Goal: Task Accomplishment & Management: Manage account settings

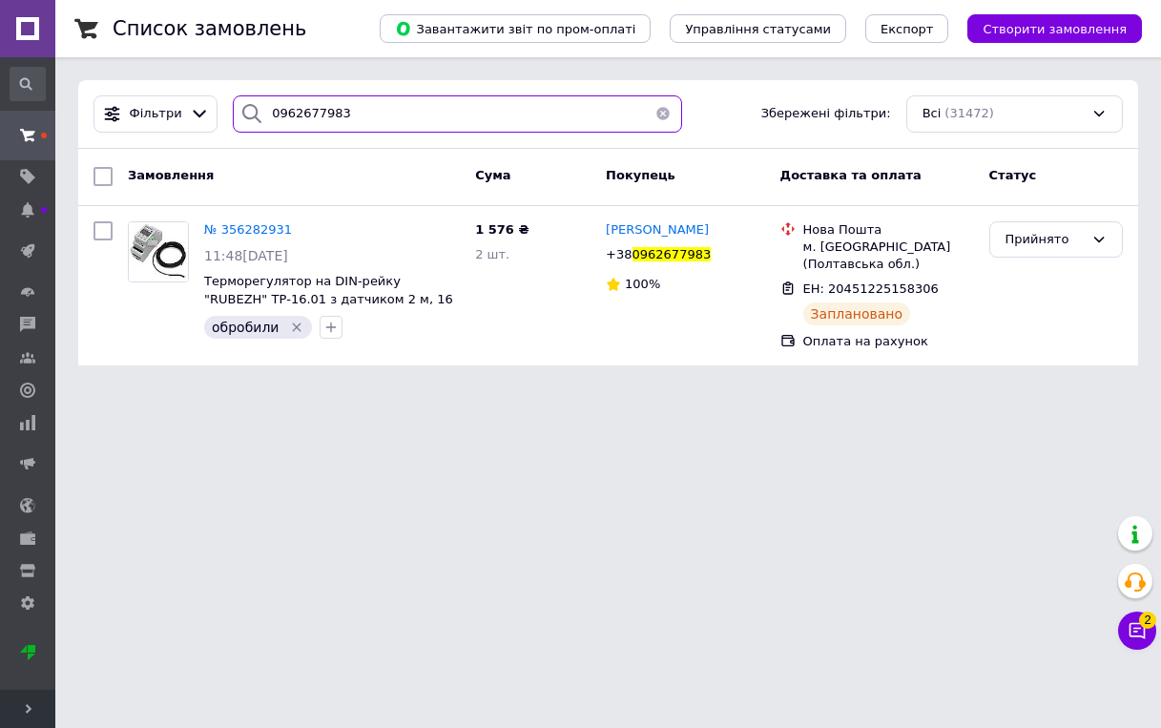
drag, startPoint x: 356, startPoint y: 114, endPoint x: 240, endPoint y: 122, distance: 115.8
click at [240, 122] on div "0962677983" at bounding box center [457, 113] width 449 height 37
paste input "68262854"
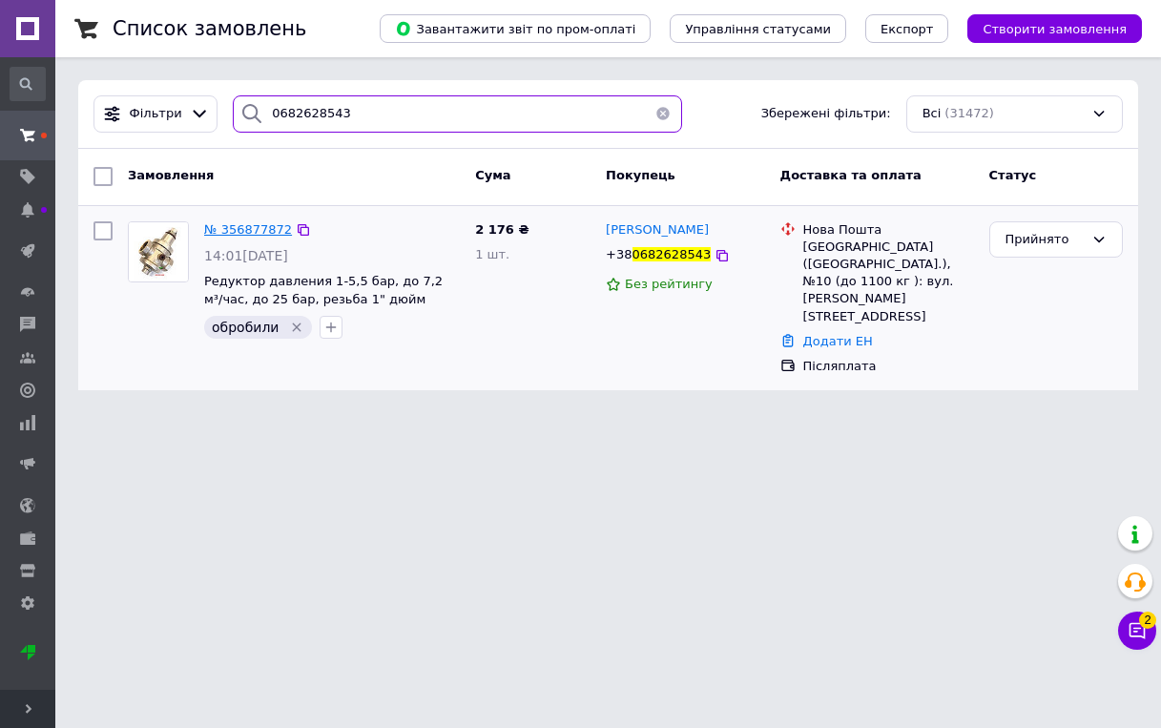
type input "0682628543"
click at [219, 228] on span "№ 356877872" at bounding box center [248, 229] width 88 height 14
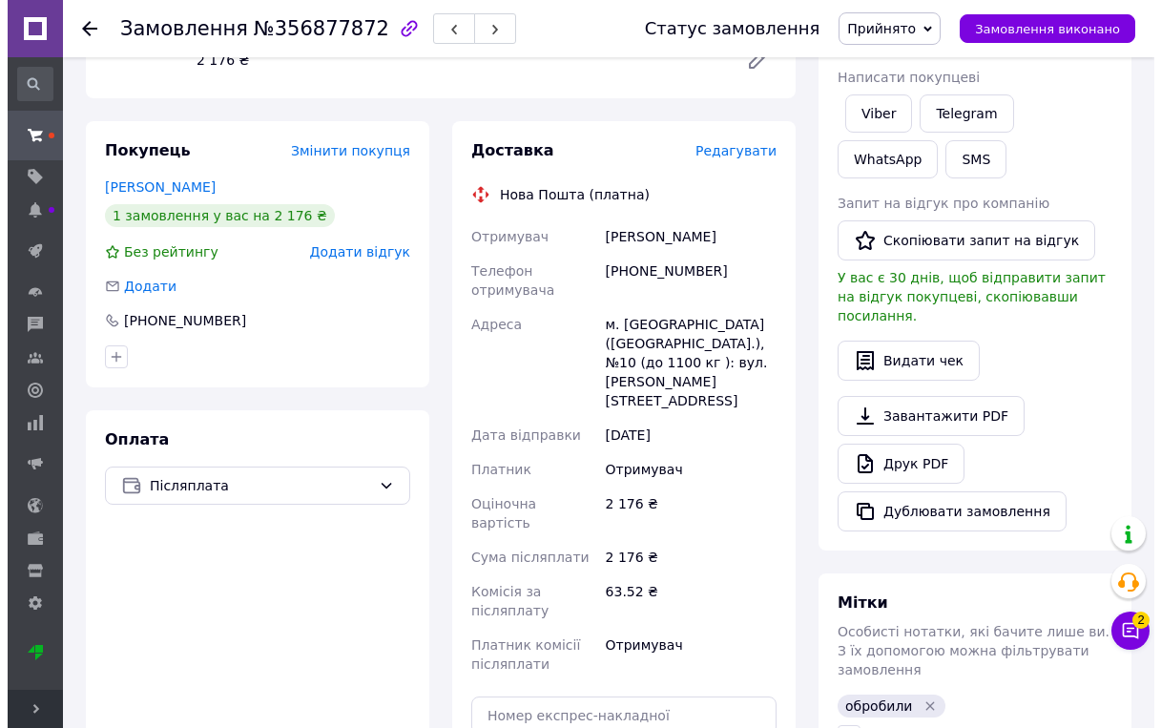
scroll to position [246, 0]
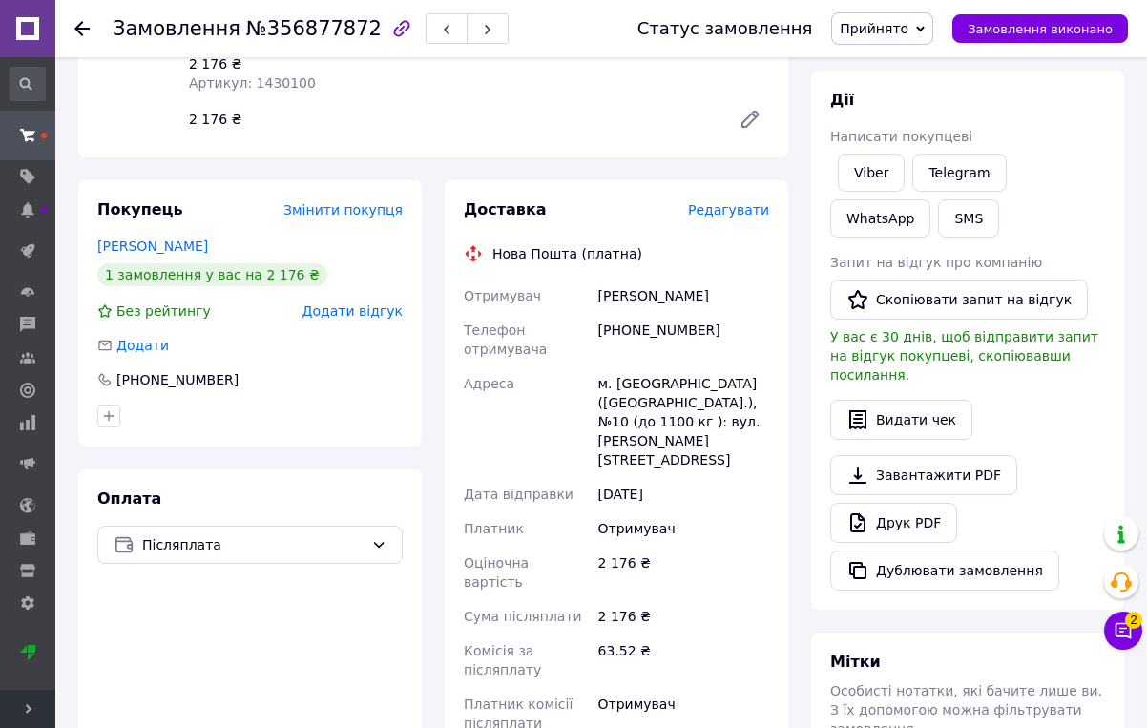
click at [748, 218] on span "Редагувати" at bounding box center [728, 209] width 81 height 15
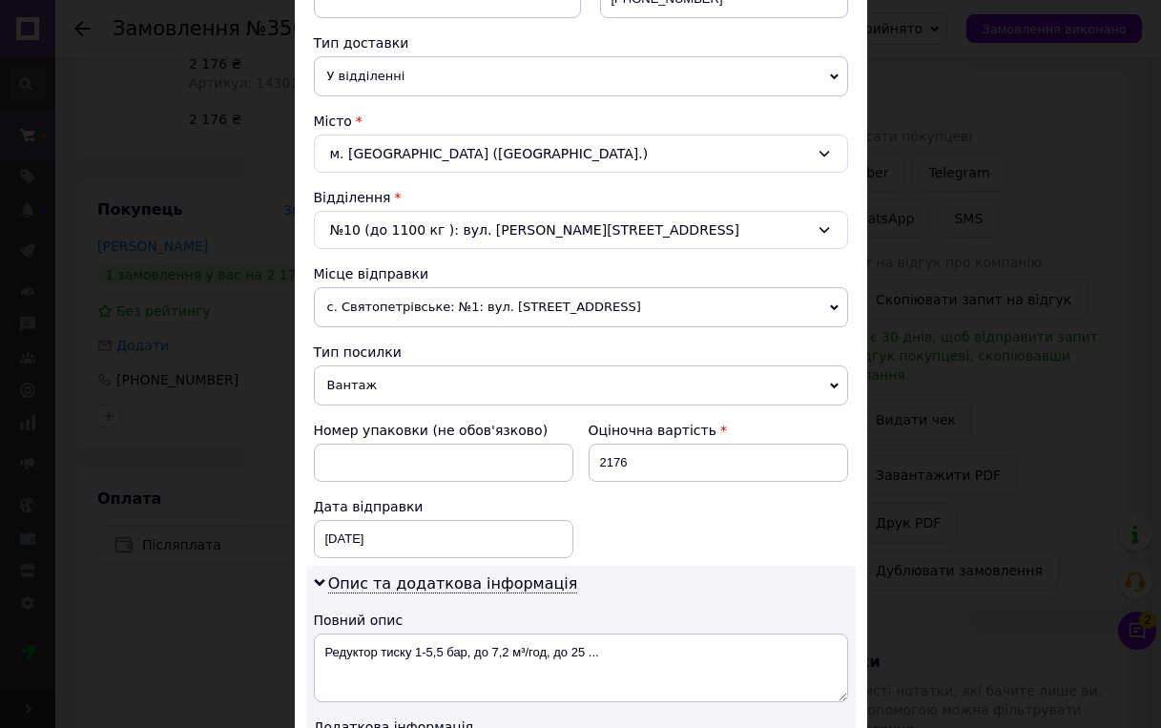
scroll to position [477, 0]
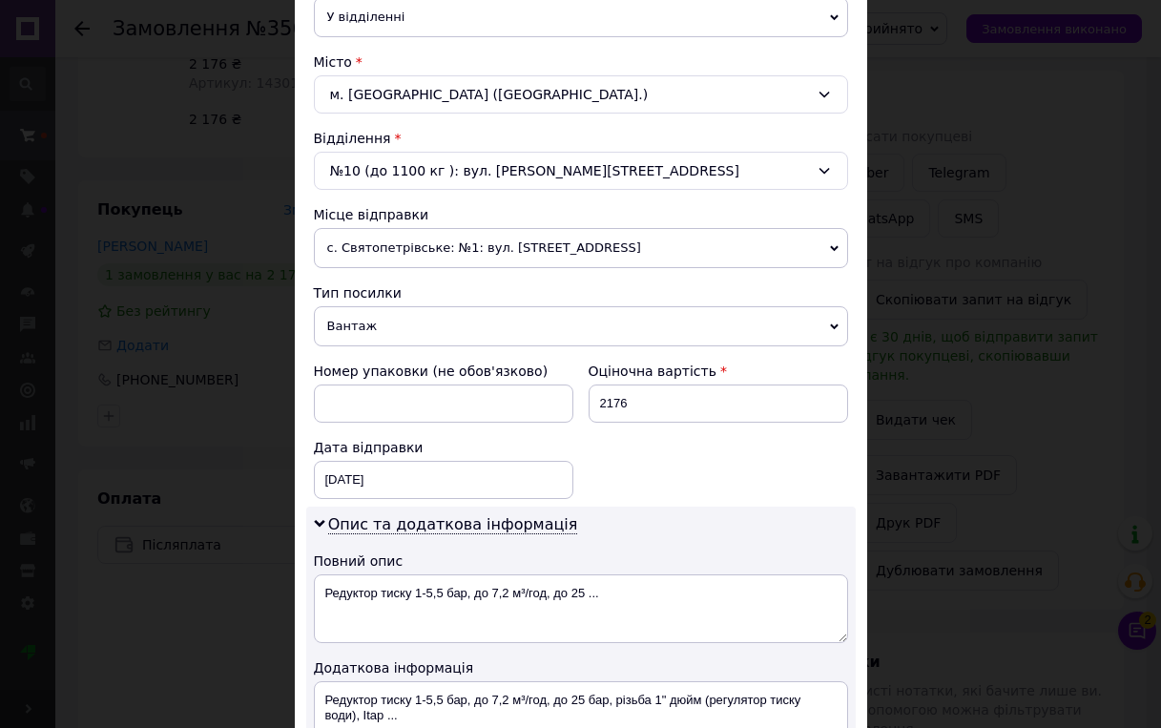
click at [730, 263] on span "с. Святопетрівське: №1: вул. [STREET_ADDRESS]" at bounding box center [581, 248] width 534 height 40
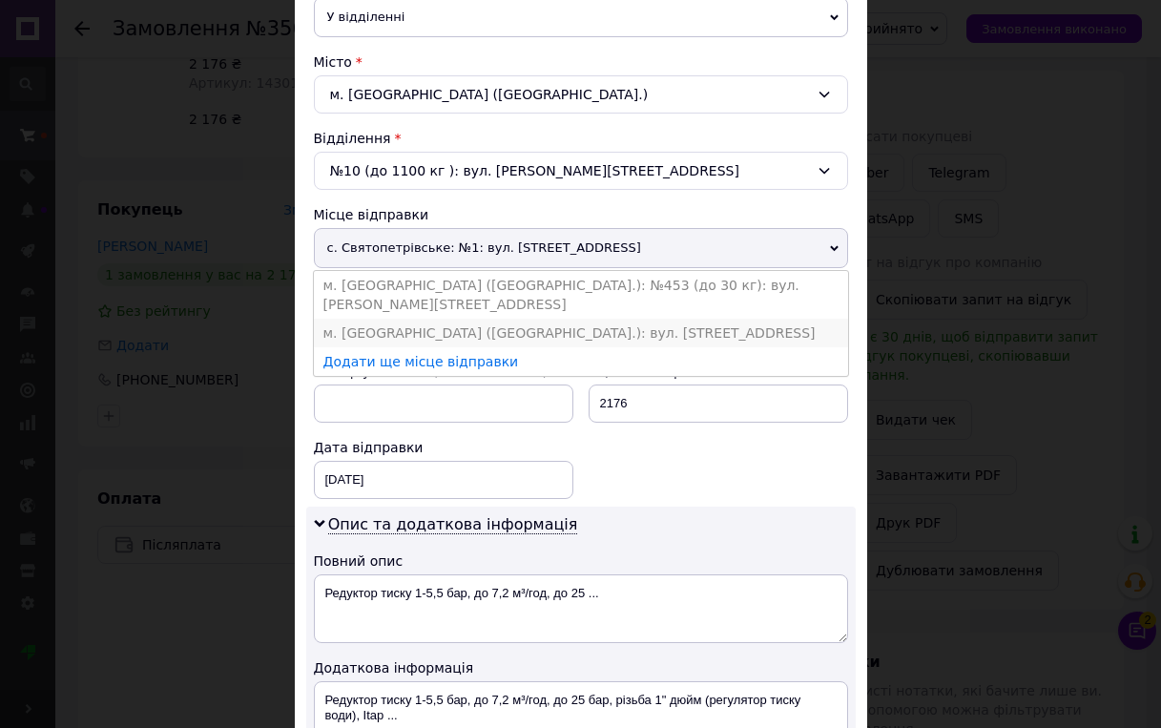
click at [580, 320] on li "м. [GEOGRAPHIC_DATA] ([GEOGRAPHIC_DATA].): вул. [STREET_ADDRESS]" at bounding box center [581, 333] width 534 height 29
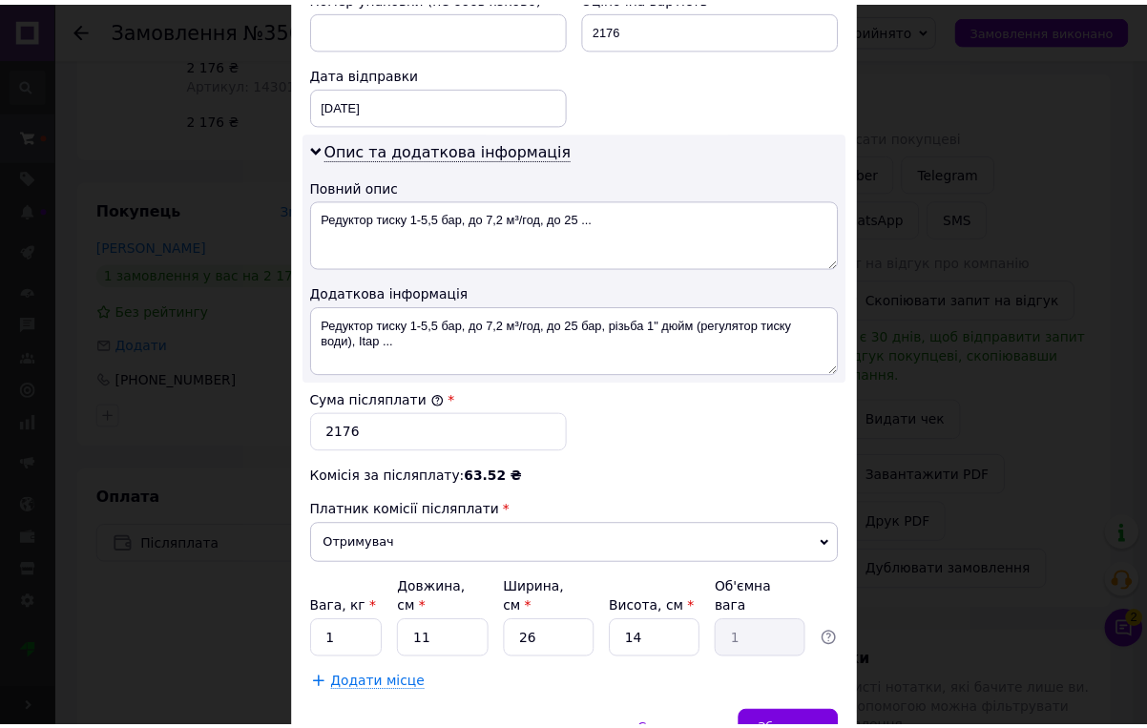
scroll to position [942, 0]
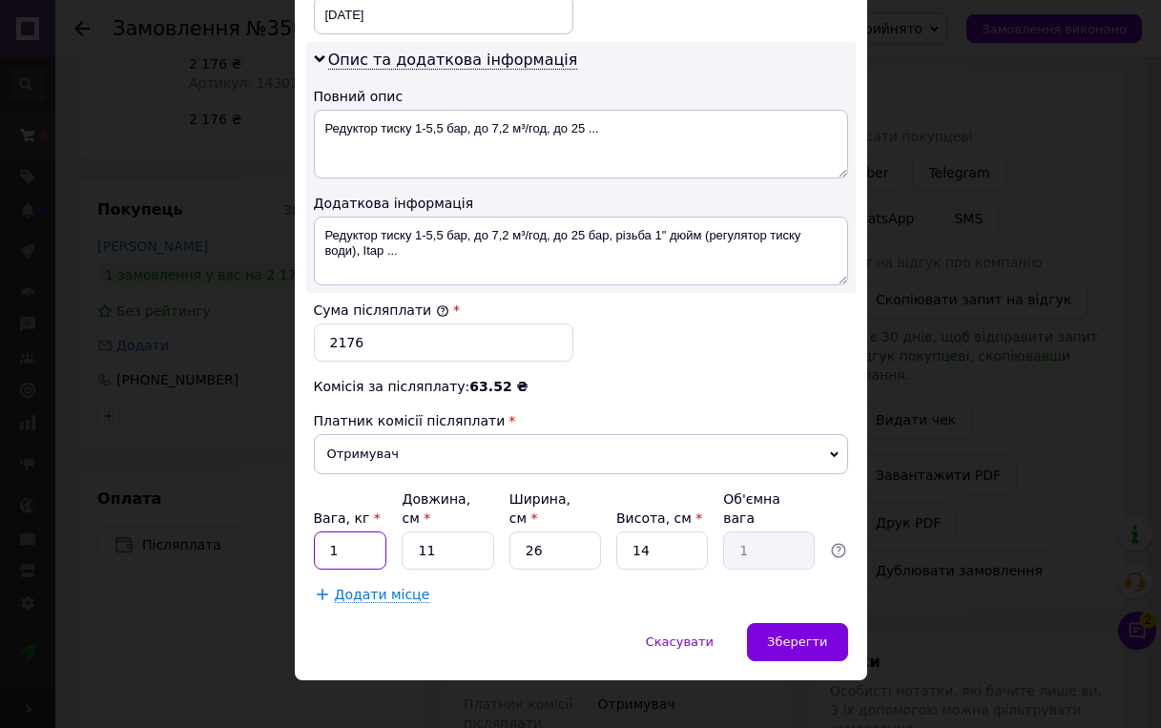
drag, startPoint x: 344, startPoint y: 532, endPoint x: 328, endPoint y: 532, distance: 16.2
click at [328, 532] on input "1" at bounding box center [350, 550] width 73 height 38
type input "1.4"
type input "1"
type input "0.1"
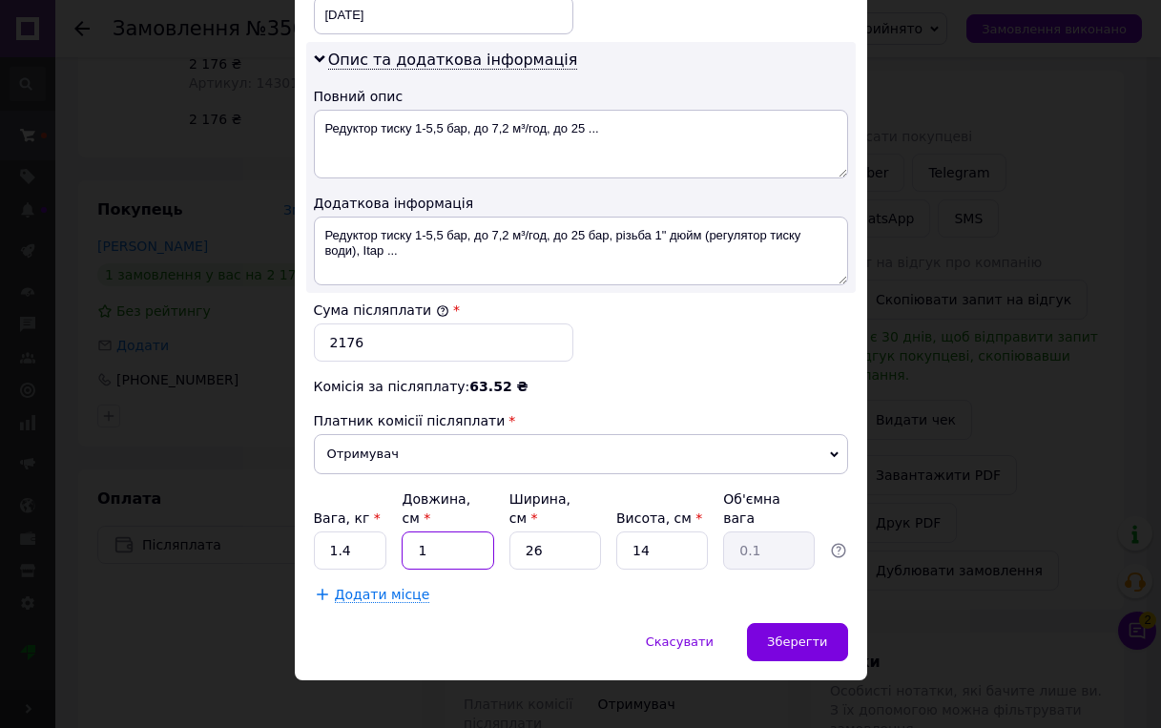
type input "17"
type input "1.55"
type input "17"
type input "1"
type input "0.1"
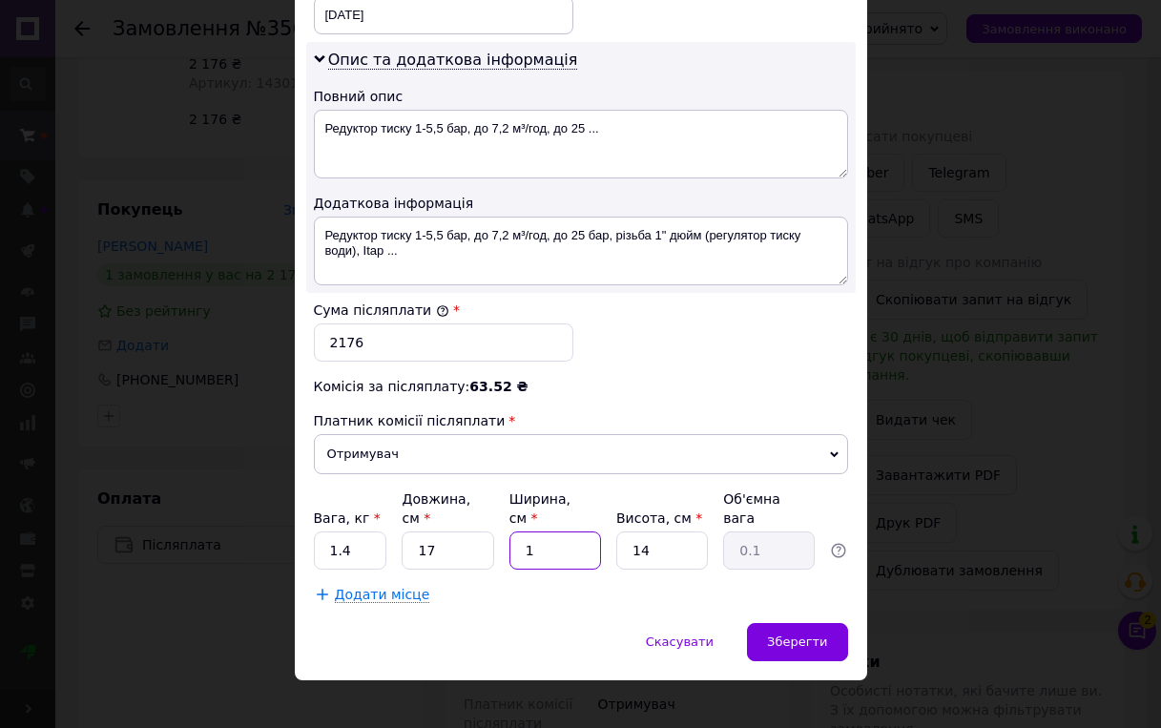
type input "12"
type input "0.71"
type input "12"
type input "1"
type input "0.1"
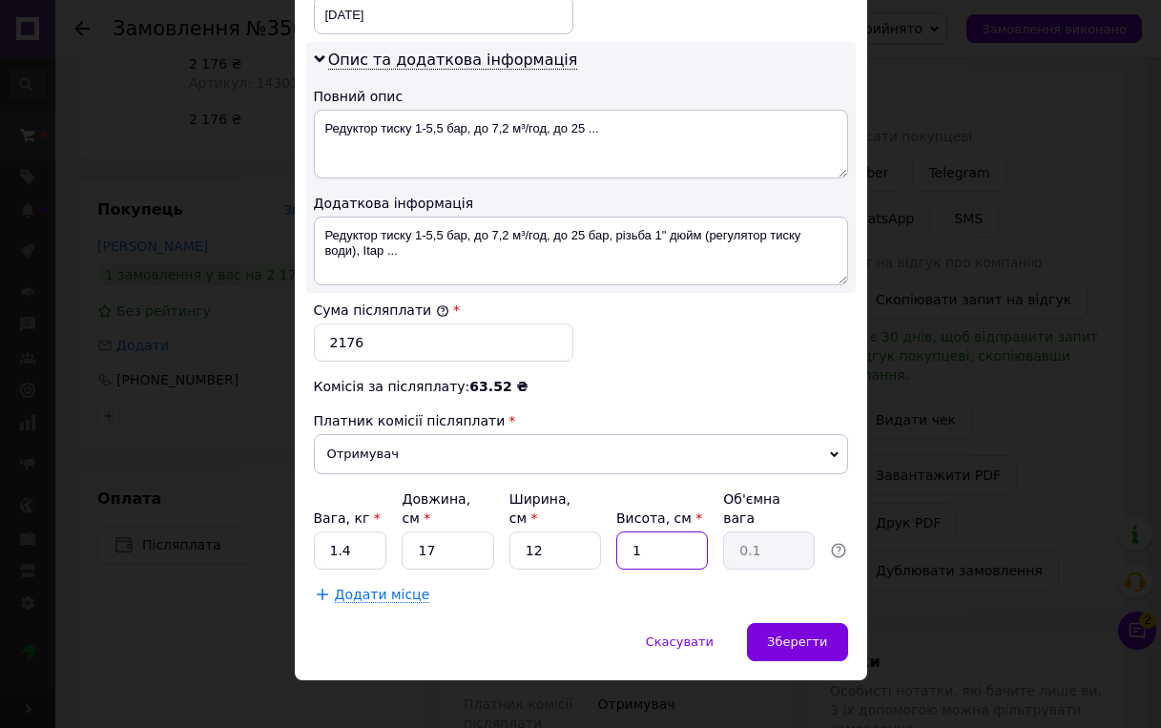
type input "10"
type input "0.51"
type input "10"
drag, startPoint x: 813, startPoint y: 612, endPoint x: 833, endPoint y: 606, distance: 21.1
click at [821, 623] on div "Зберегти" at bounding box center [797, 642] width 100 height 38
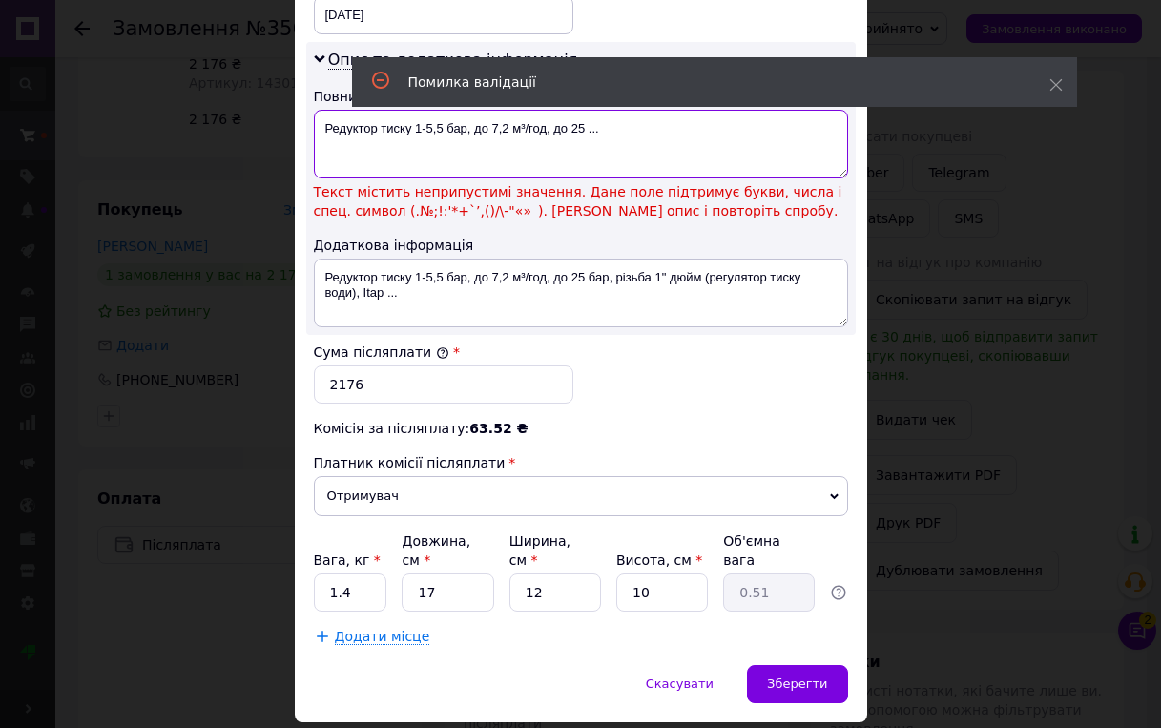
drag, startPoint x: 613, startPoint y: 135, endPoint x: 413, endPoint y: 155, distance: 201.2
click at [413, 155] on textarea "Редуктор тиску 1-5,5 бар, до 7,2 м³/год, до 25 ..." at bounding box center [581, 144] width 534 height 69
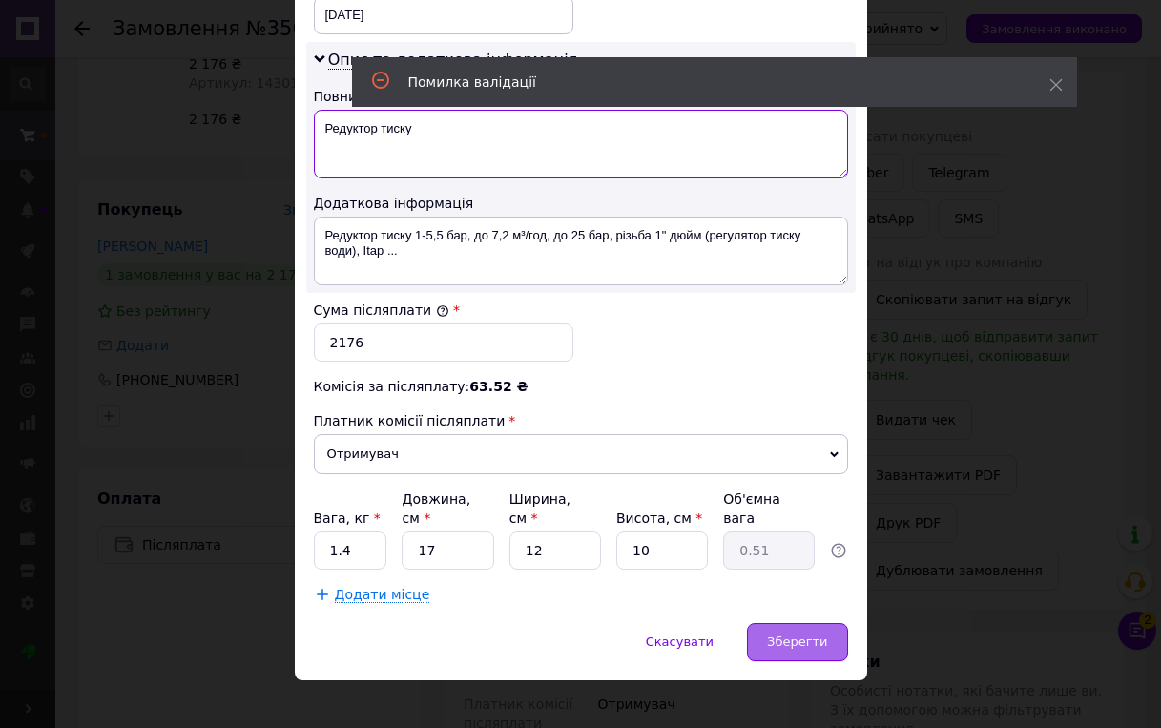
type textarea "Редуктор тиску"
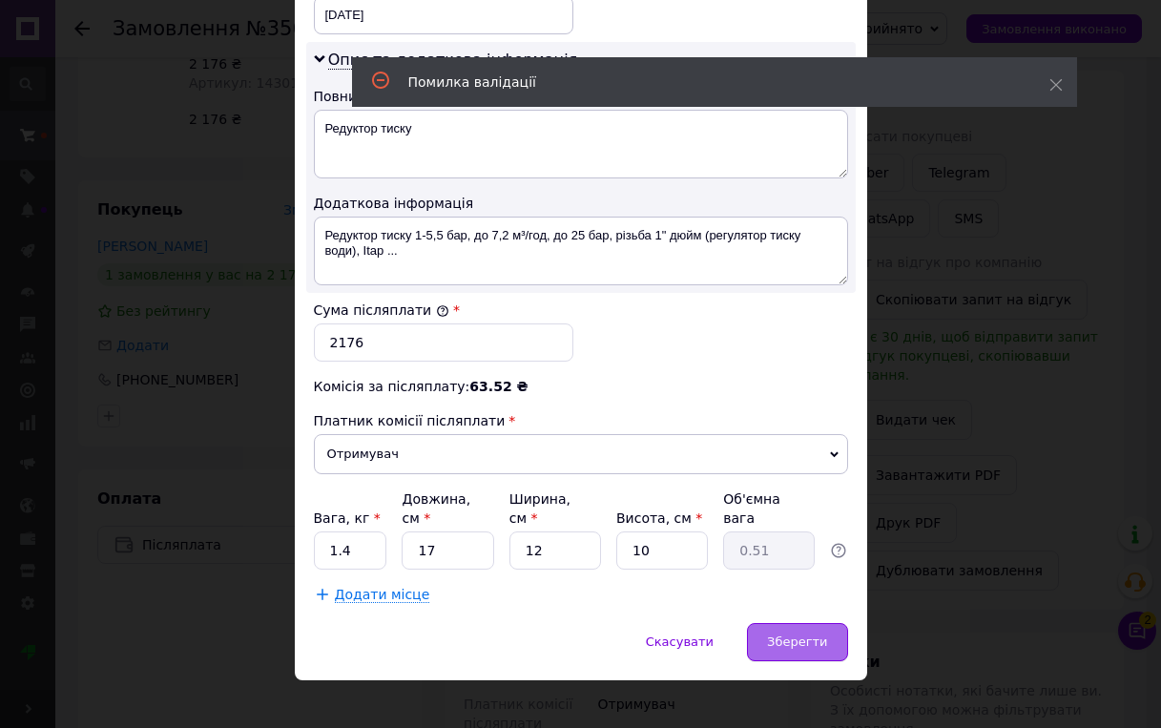
click at [810, 634] on span "Зберегти" at bounding box center [797, 641] width 60 height 14
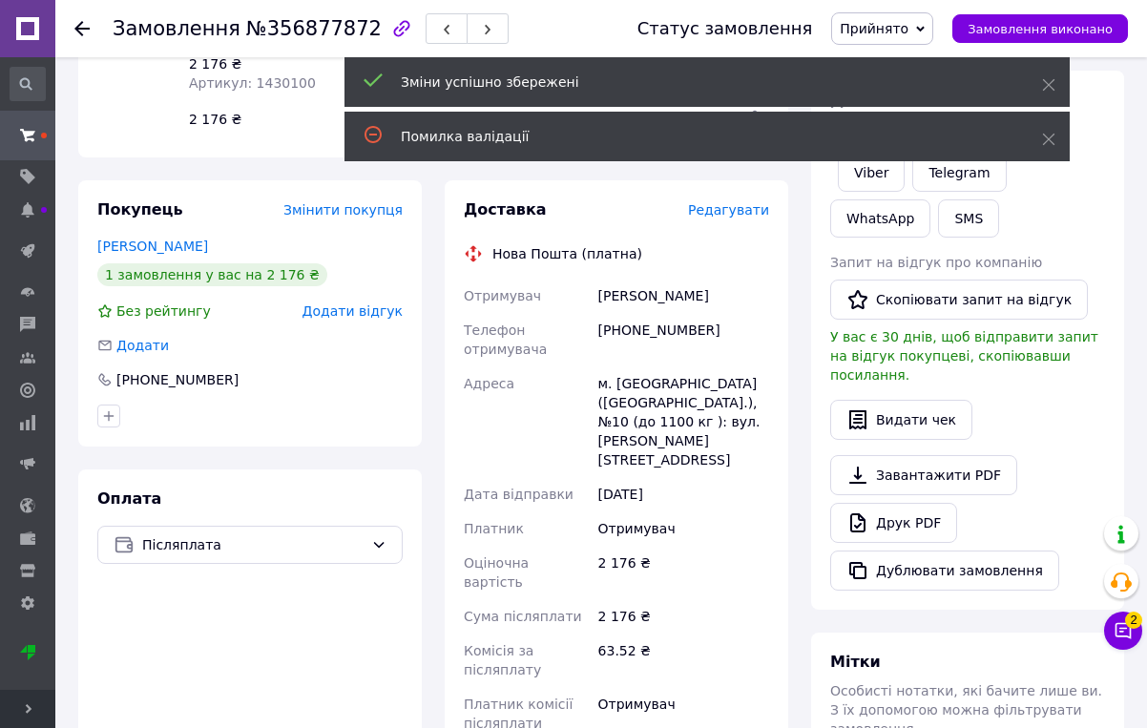
scroll to position [437, 0]
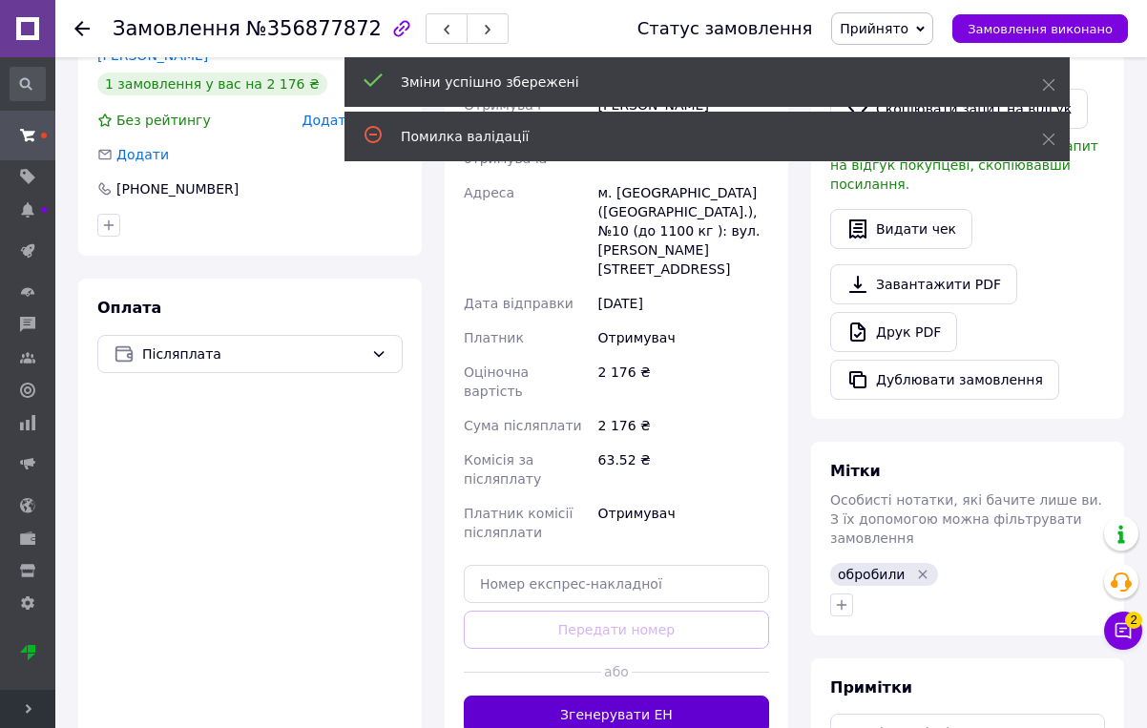
click at [717, 695] on button "Згенерувати ЕН" at bounding box center [616, 714] width 305 height 38
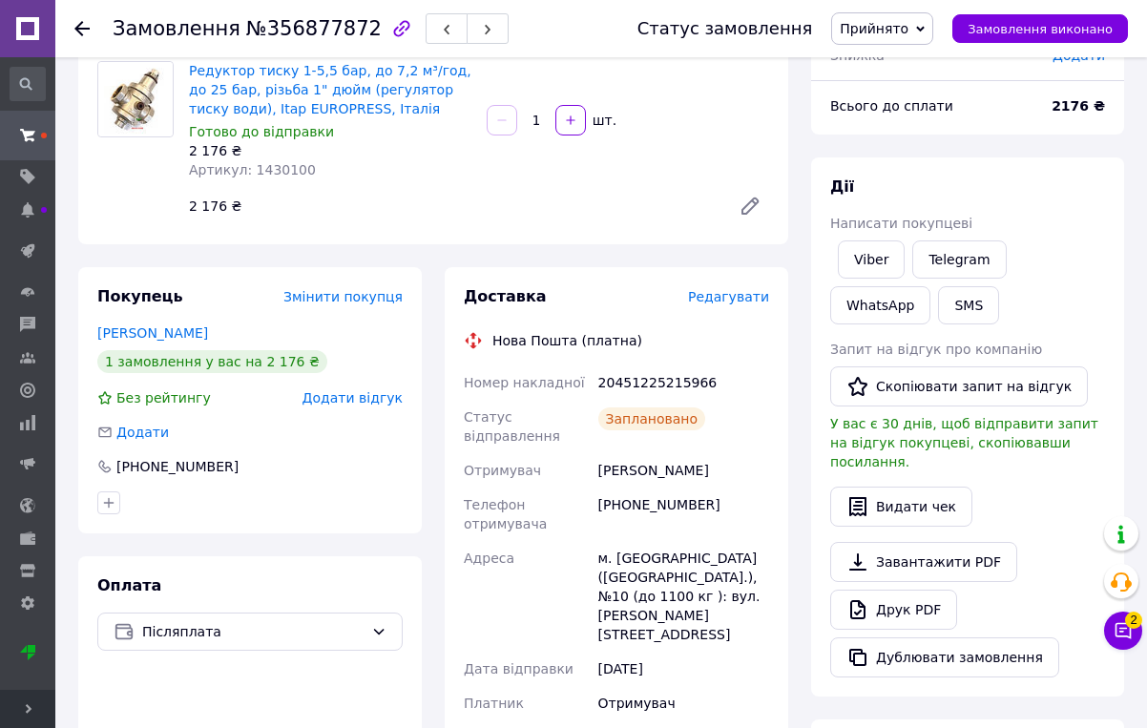
scroll to position [0, 0]
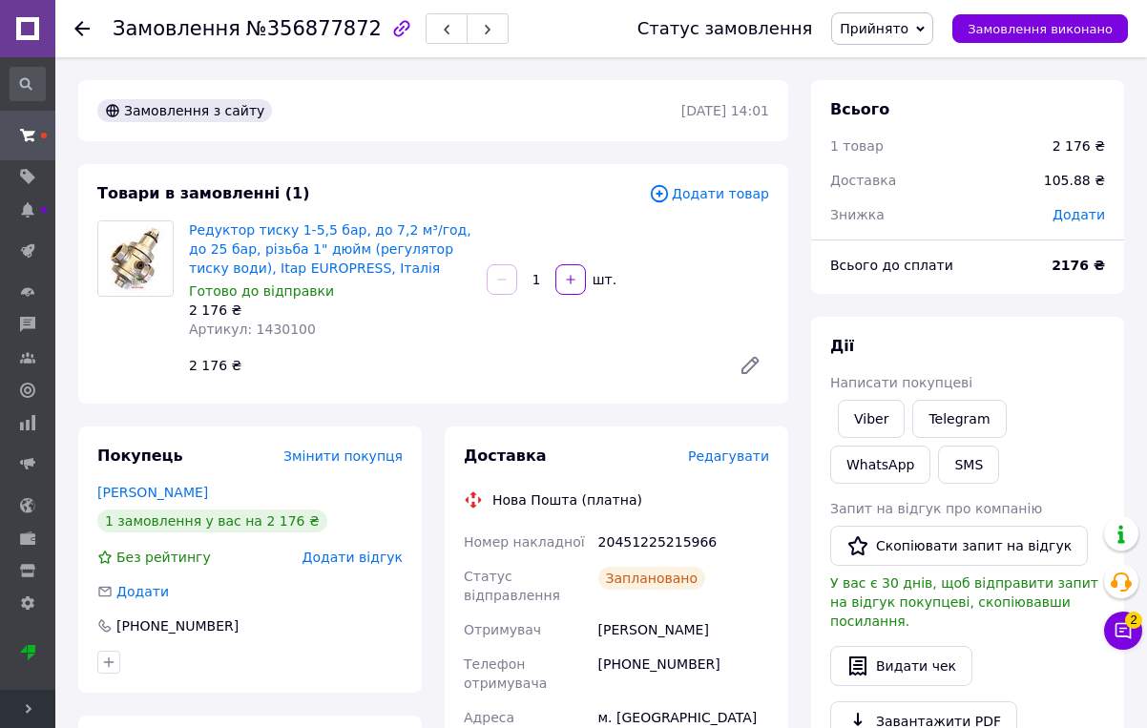
click at [681, 397] on div "Товари в замовленні (1) Додати товар Редуктор тиску 1-5,5 бар, до 7,2 м³/год, д…" at bounding box center [433, 283] width 710 height 239
drag, startPoint x: 311, startPoint y: 221, endPoint x: 298, endPoint y: 216, distance: 14.5
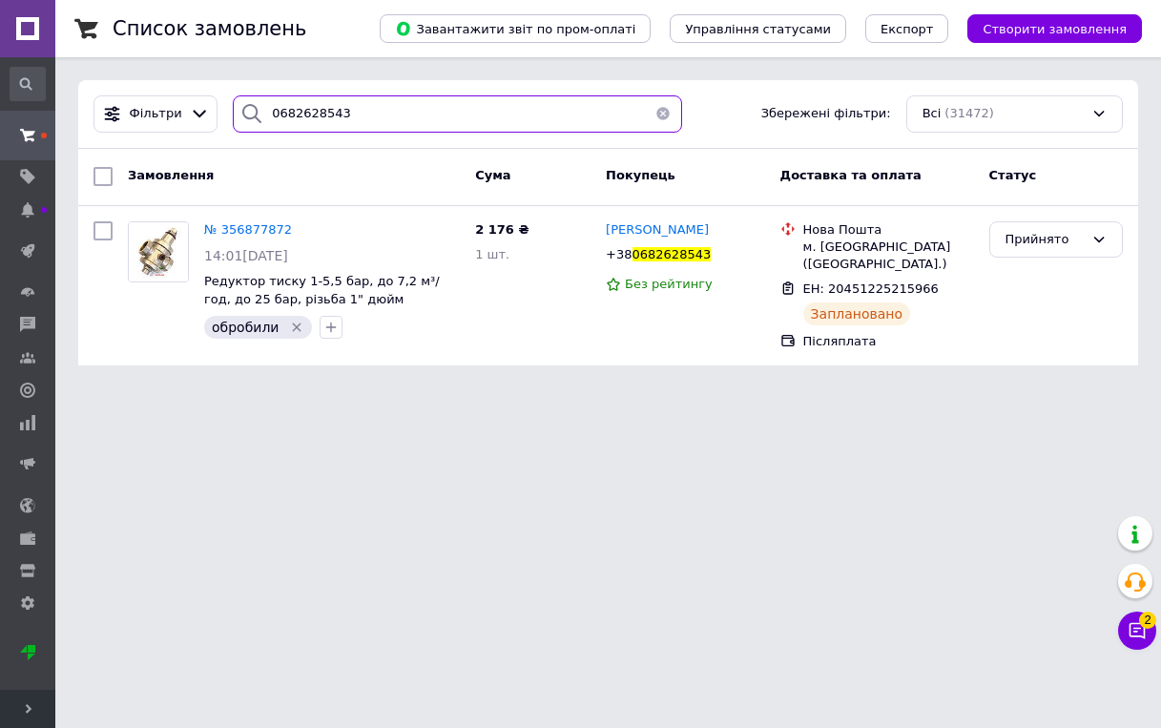
drag, startPoint x: 345, startPoint y: 117, endPoint x: 243, endPoint y: 116, distance: 102.1
click at [243, 116] on div "0682628543" at bounding box center [457, 113] width 449 height 37
drag, startPoint x: 859, startPoint y: 511, endPoint x: 801, endPoint y: 462, distance: 75.7
click at [843, 388] on html "СпецПоливСервіс - cистеми автоматичного поливу Hunter. Ваш ID: 2720651 Сайт Спе…" at bounding box center [580, 194] width 1161 height 388
drag, startPoint x: 373, startPoint y: 122, endPoint x: 220, endPoint y: 122, distance: 152.6
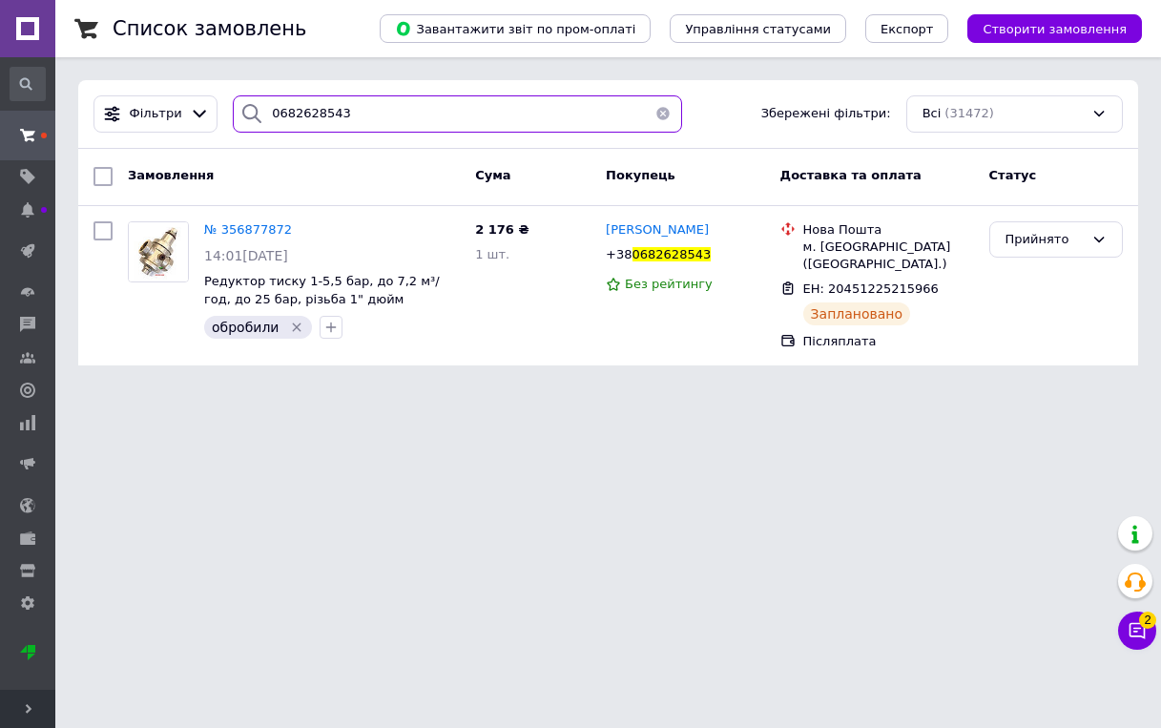
click at [225, 122] on div "0682628543" at bounding box center [457, 113] width 465 height 37
paste input "961800171"
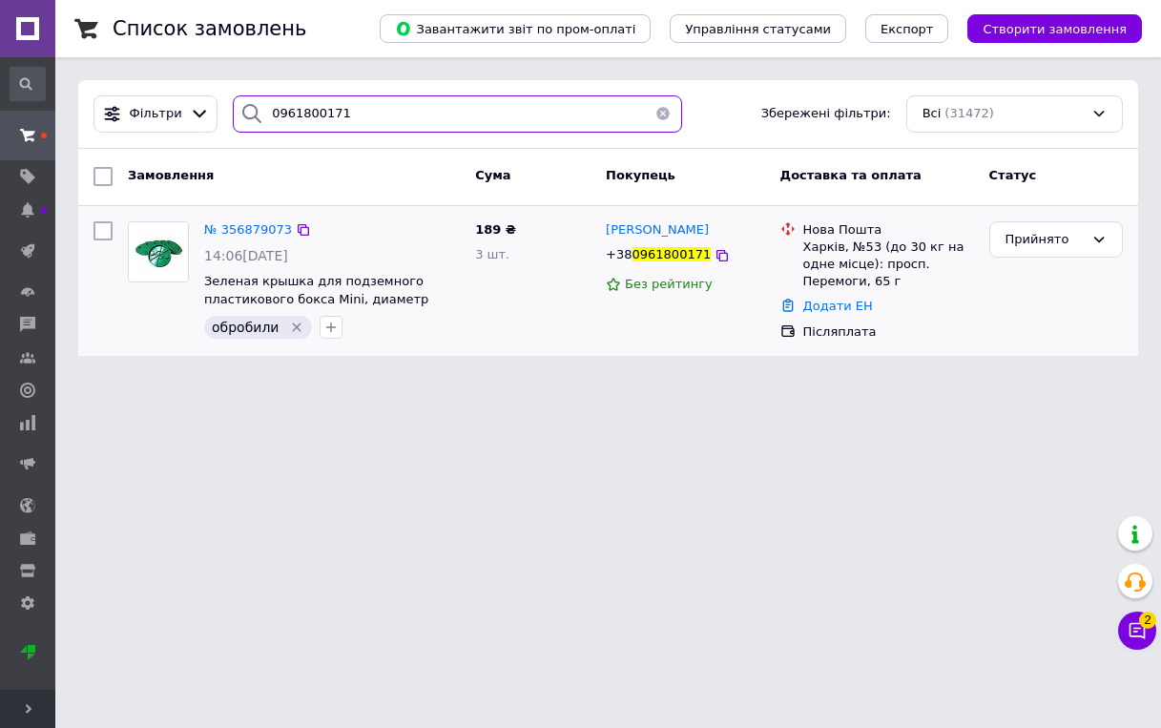
type input "0961800171"
click at [257, 218] on div "№ 356879073 14:06[DATE] Зеленая крышка для подземного пластикового бокса Mini, …" at bounding box center [332, 281] width 271 height 134
click at [259, 226] on span "№ 356879073" at bounding box center [248, 229] width 88 height 14
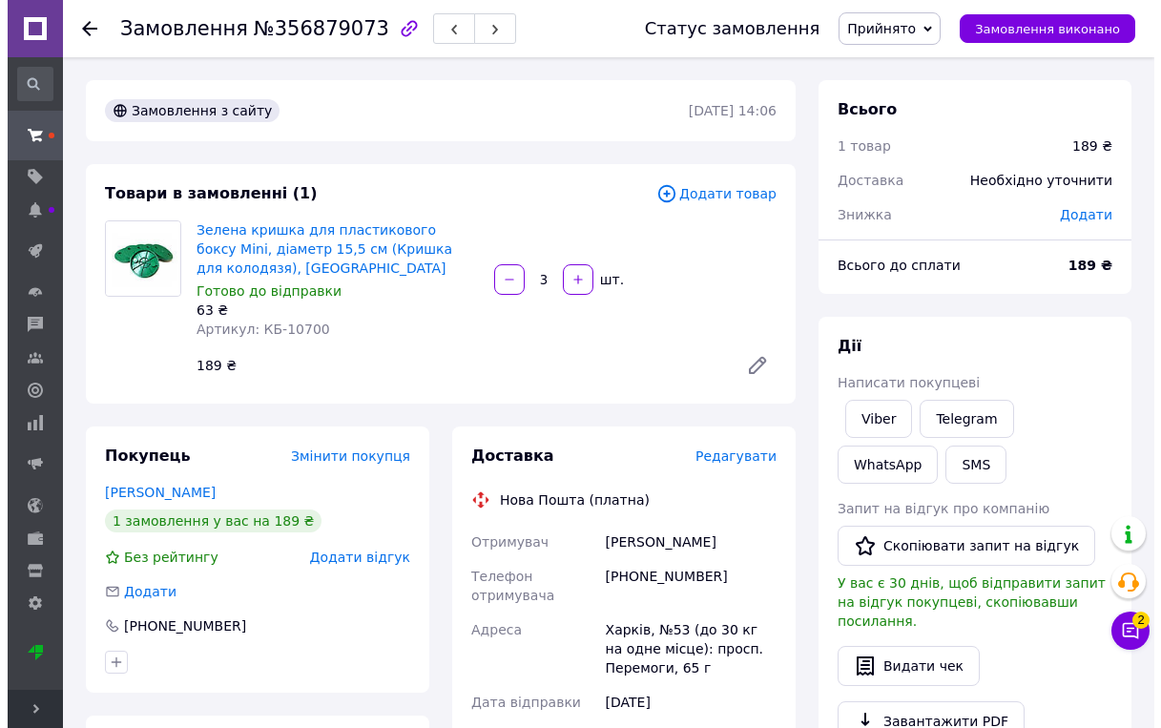
scroll to position [286, 0]
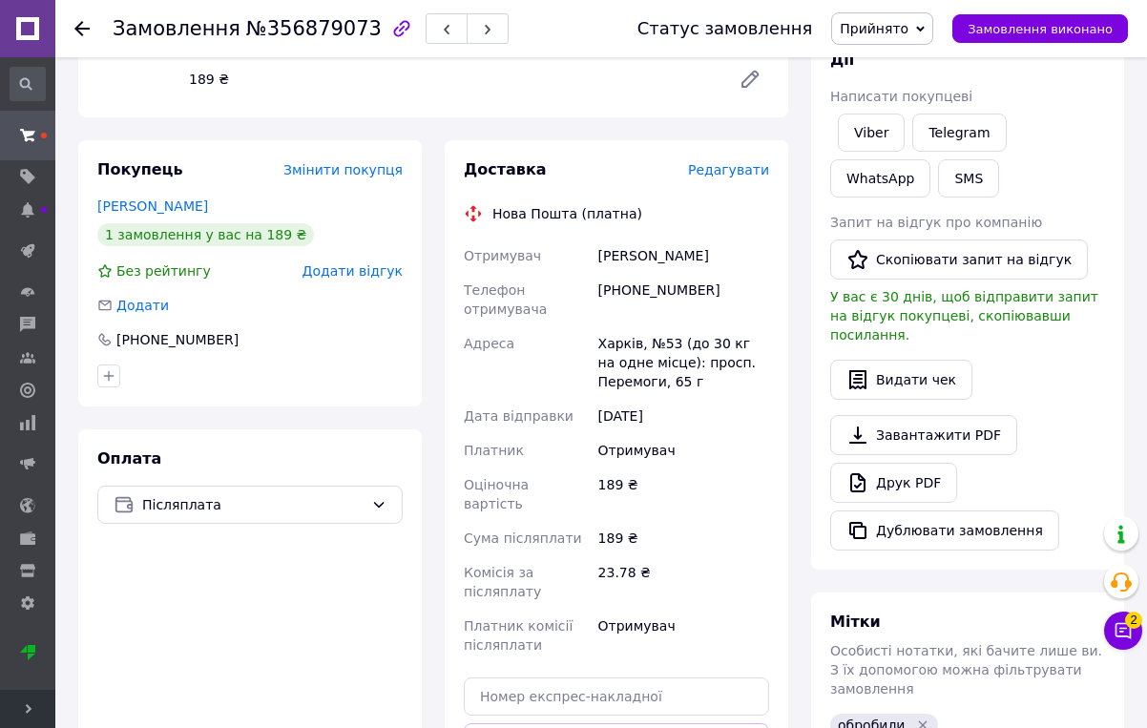
click at [746, 168] on span "Редагувати" at bounding box center [728, 169] width 81 height 15
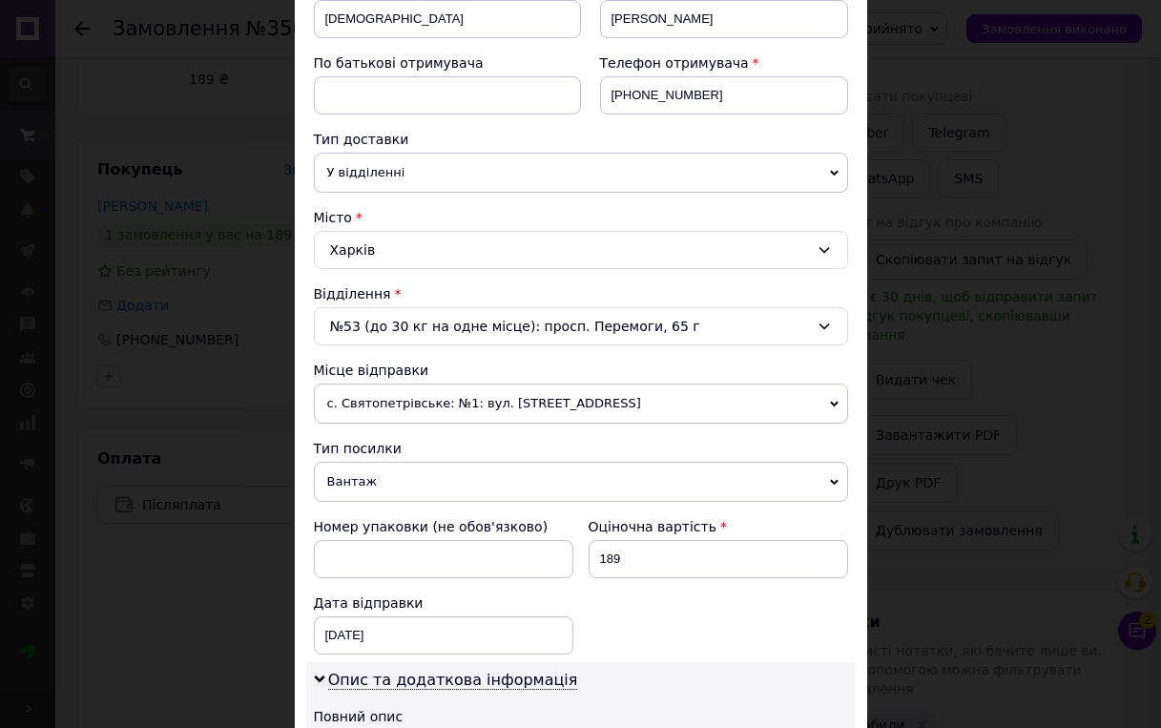
scroll to position [382, 0]
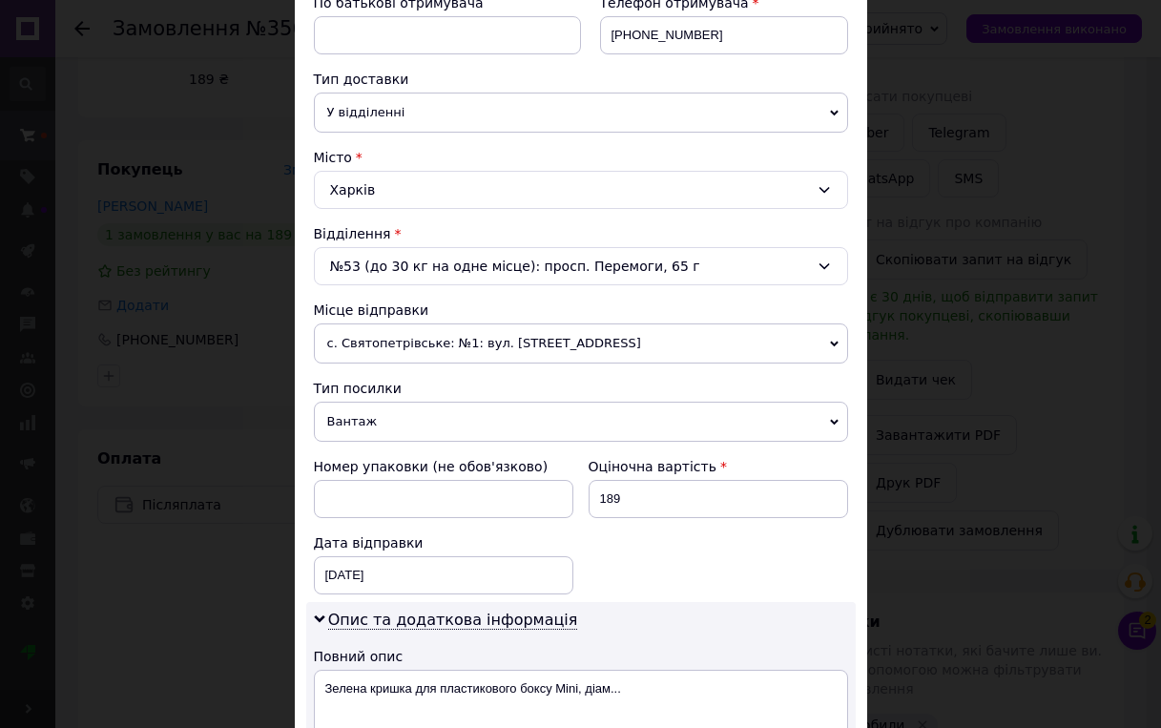
click at [833, 340] on icon at bounding box center [834, 344] width 9 height 9
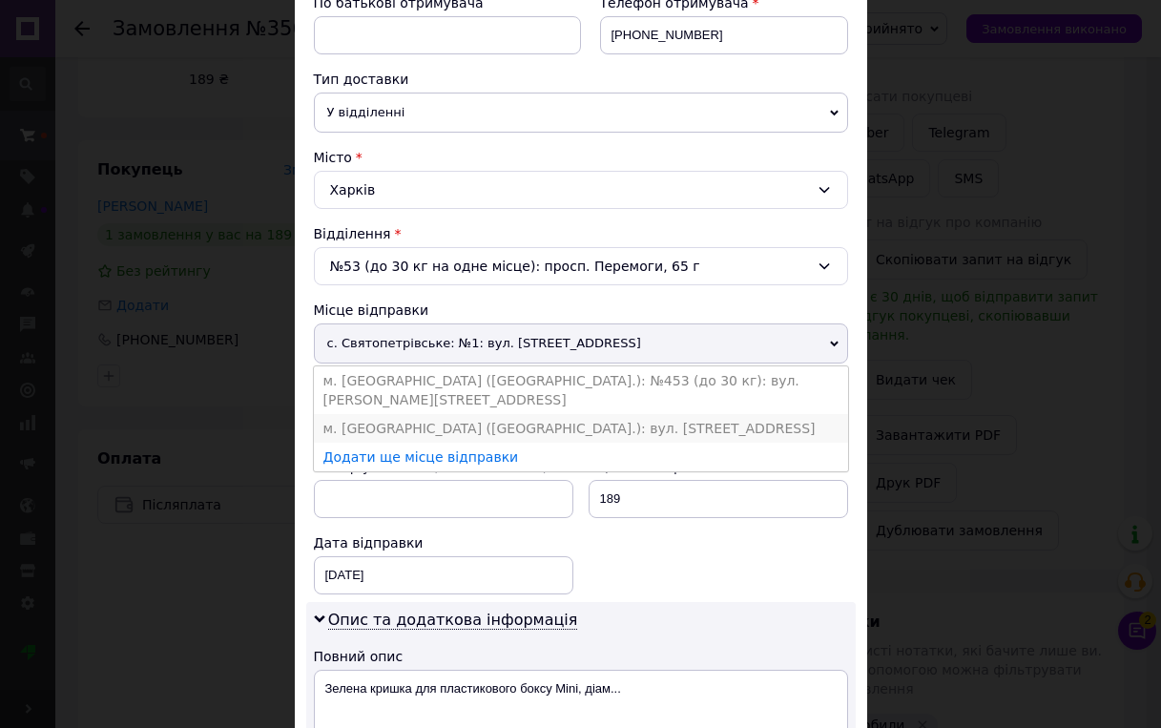
click at [555, 414] on li "м. [GEOGRAPHIC_DATA] ([GEOGRAPHIC_DATA].): вул. [STREET_ADDRESS]" at bounding box center [581, 428] width 534 height 29
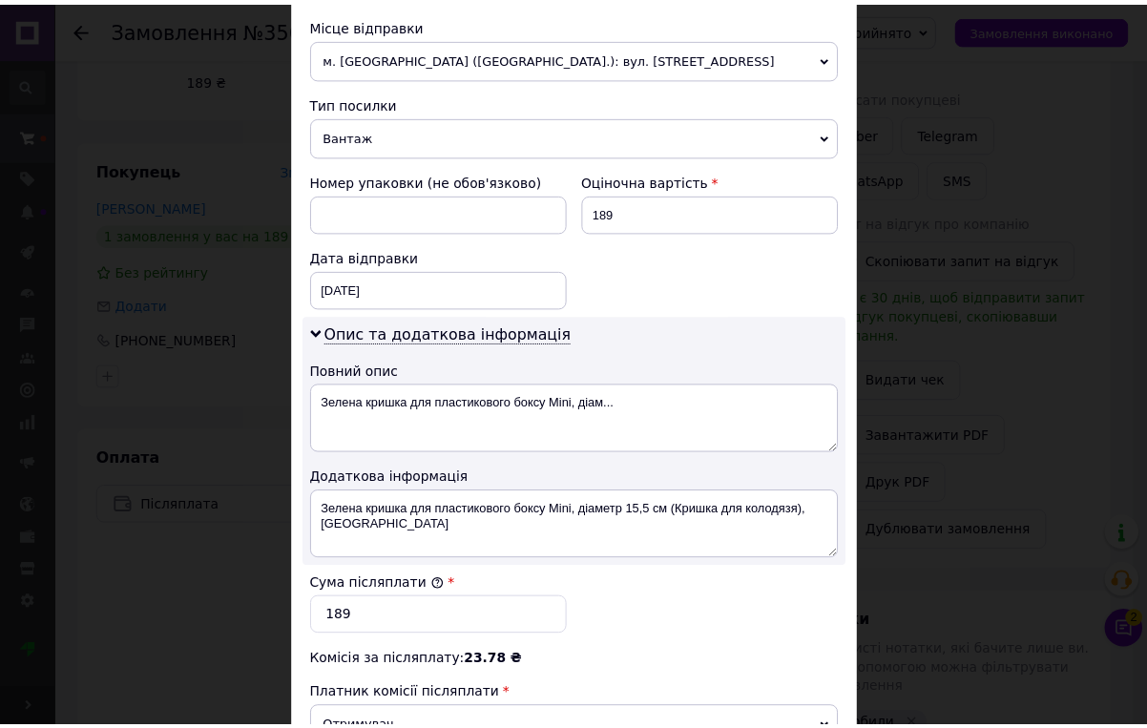
scroll to position [942, 0]
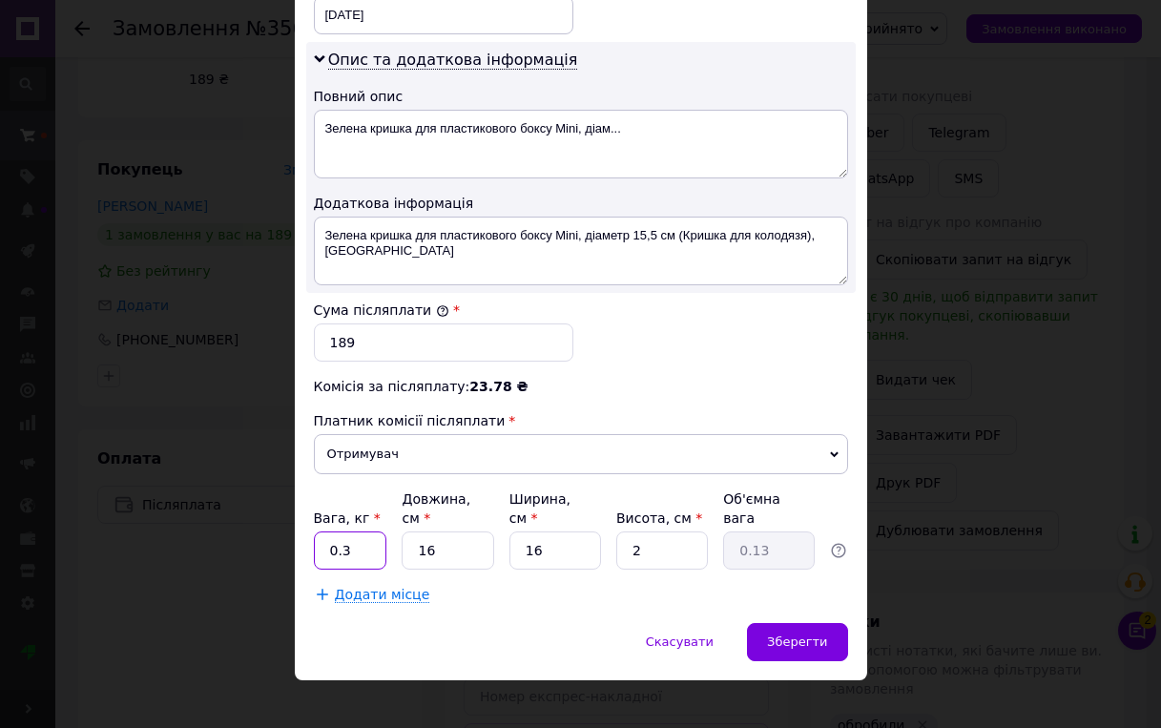
click at [356, 531] on input "0.3" at bounding box center [350, 550] width 73 height 38
type input "0.4"
type input "2"
type input "0.1"
type input "24"
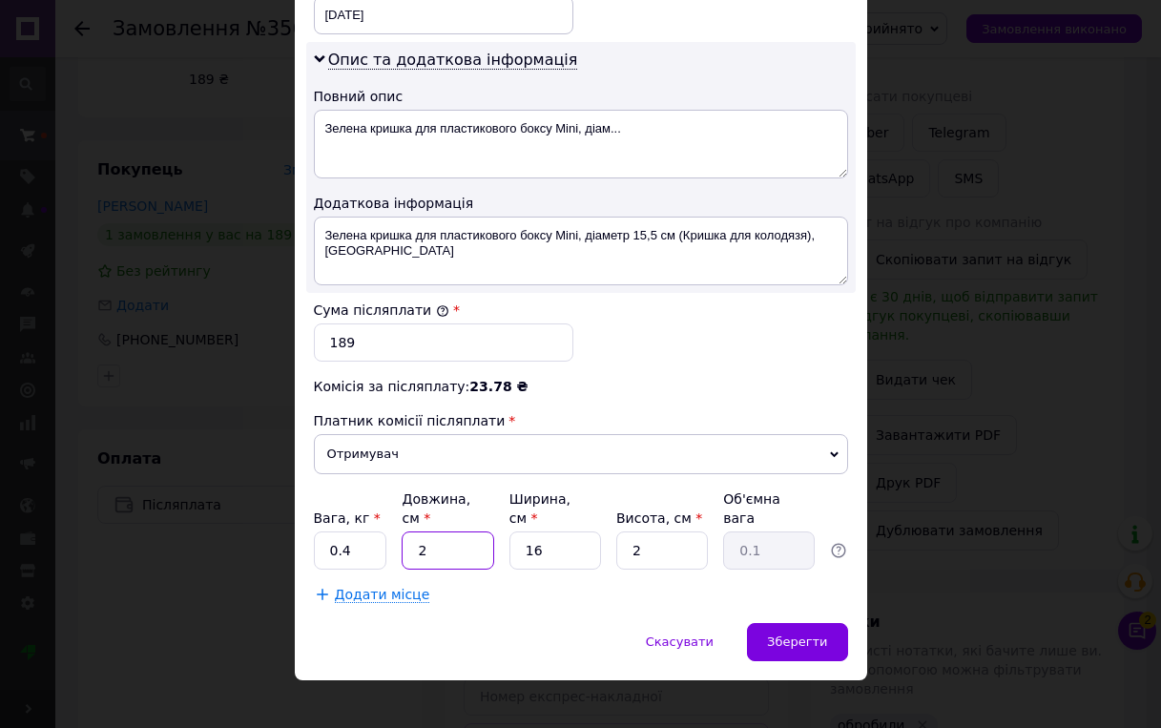
type input "0.19"
type input "24"
type input "1"
type input "0.1"
type input "17"
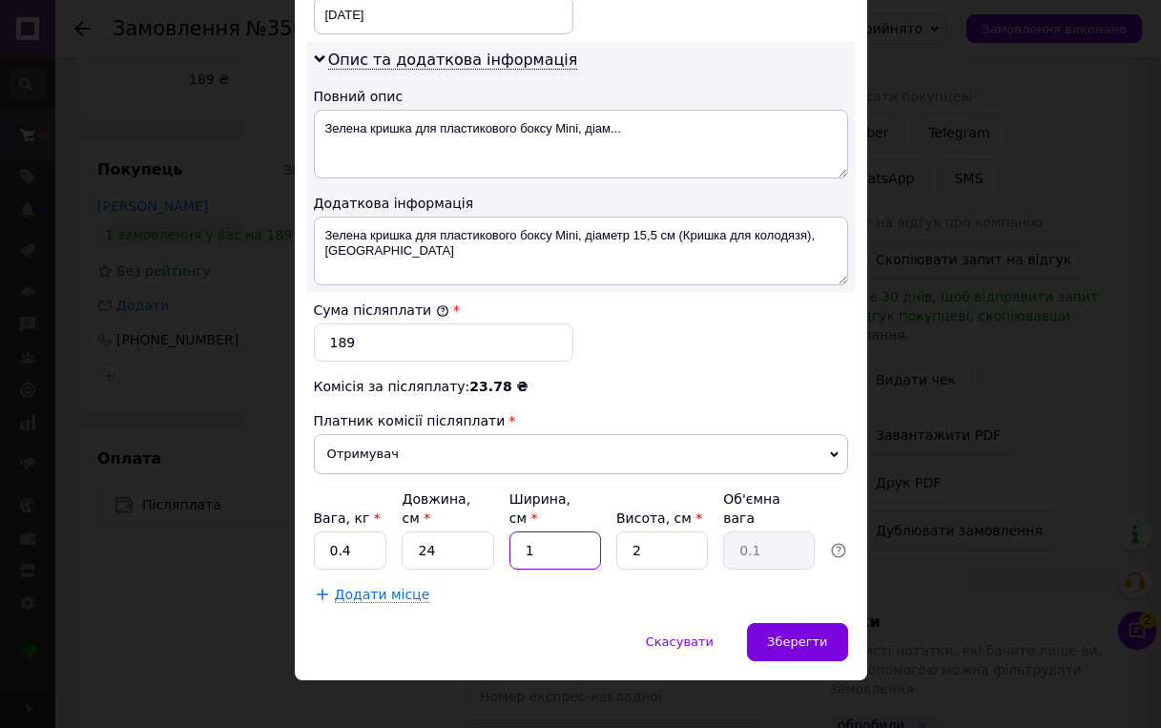
type input "0.2"
type input "17"
type input "1"
type input "0.1"
type input "10"
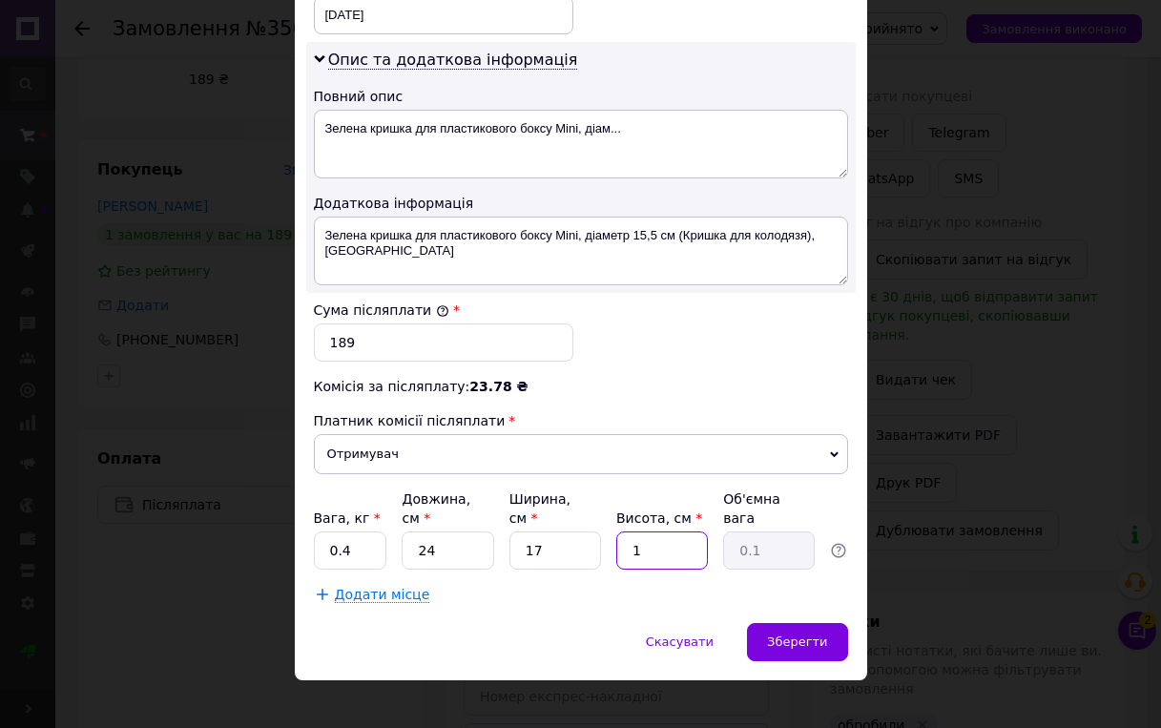
type input "1.02"
type input "10"
click at [822, 634] on span "Зберегти" at bounding box center [797, 641] width 60 height 14
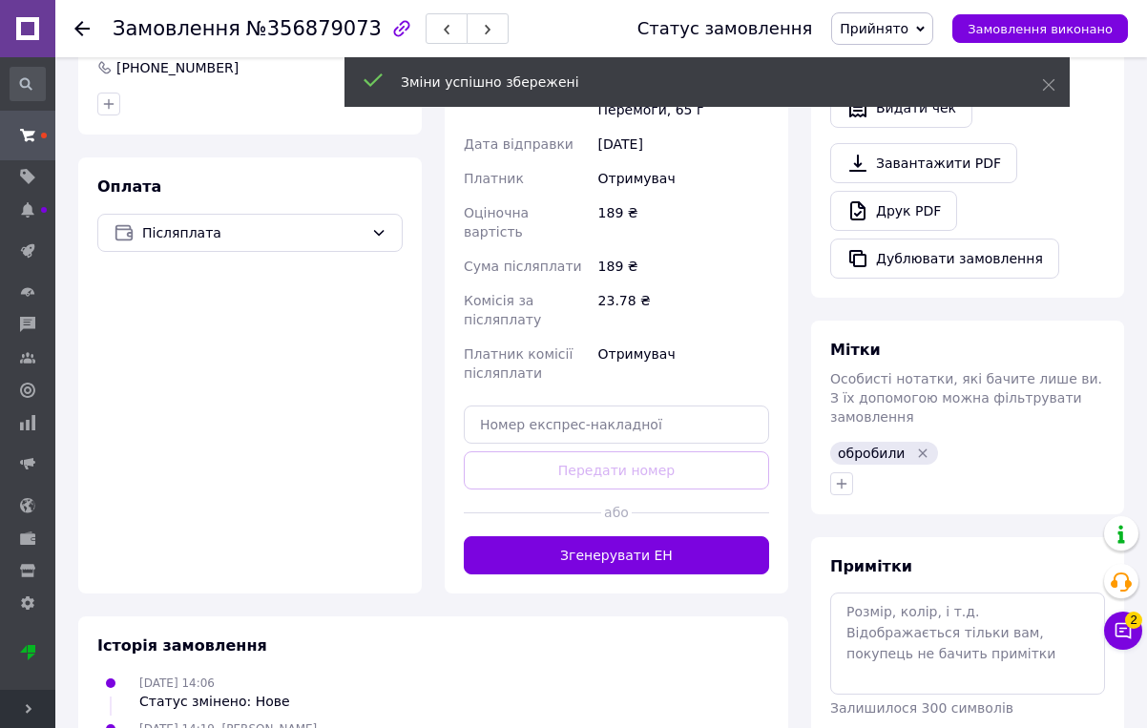
scroll to position [572, 0]
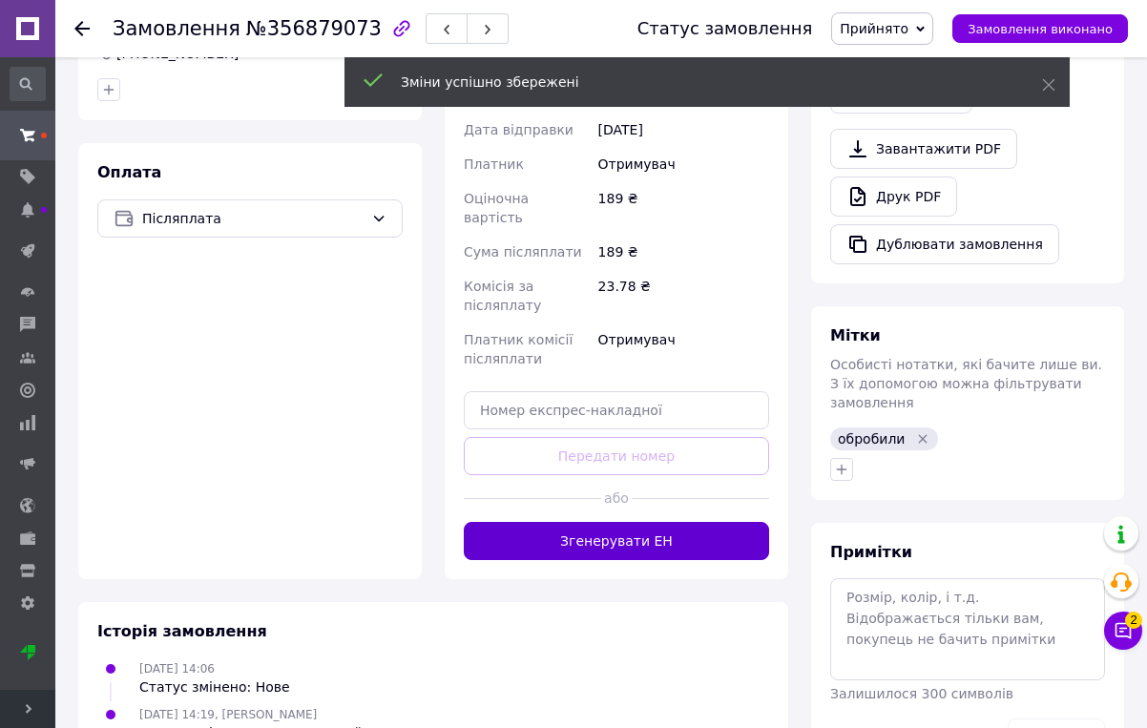
click at [660, 526] on button "Згенерувати ЕН" at bounding box center [616, 541] width 305 height 38
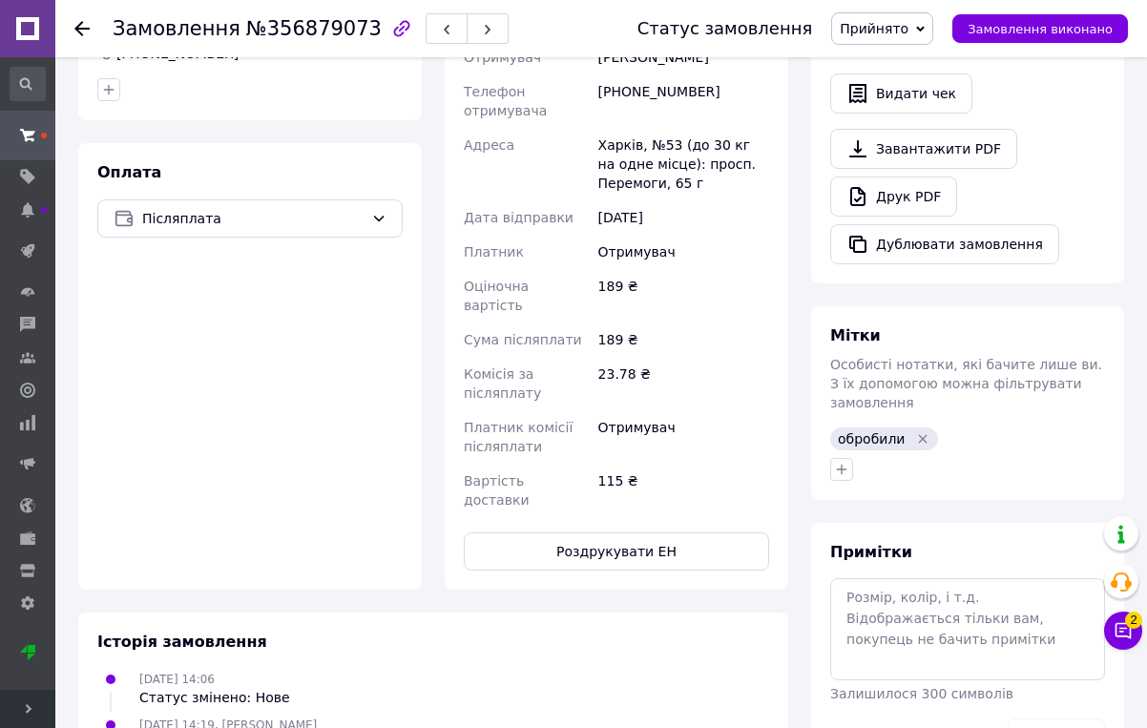
click at [226, 496] on div "Оплата Післяплата" at bounding box center [249, 366] width 343 height 446
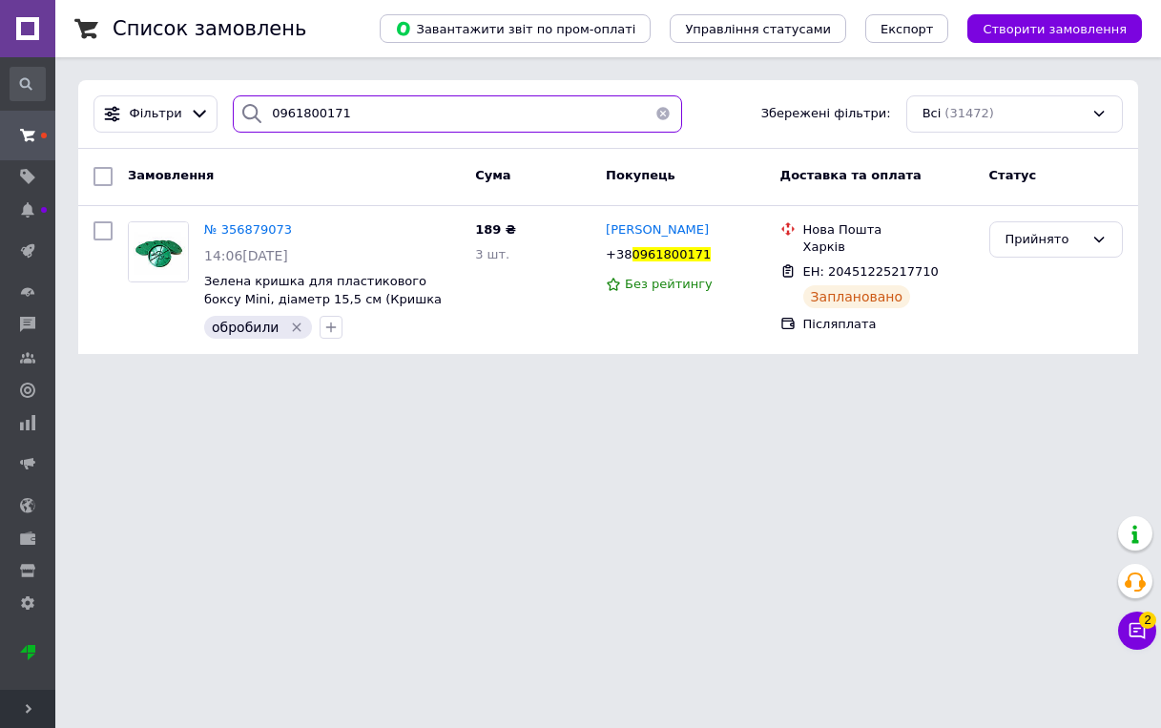
drag, startPoint x: 327, startPoint y: 117, endPoint x: 219, endPoint y: 118, distance: 107.8
click at [225, 118] on div "0961800171" at bounding box center [457, 113] width 465 height 37
paste input "685871667"
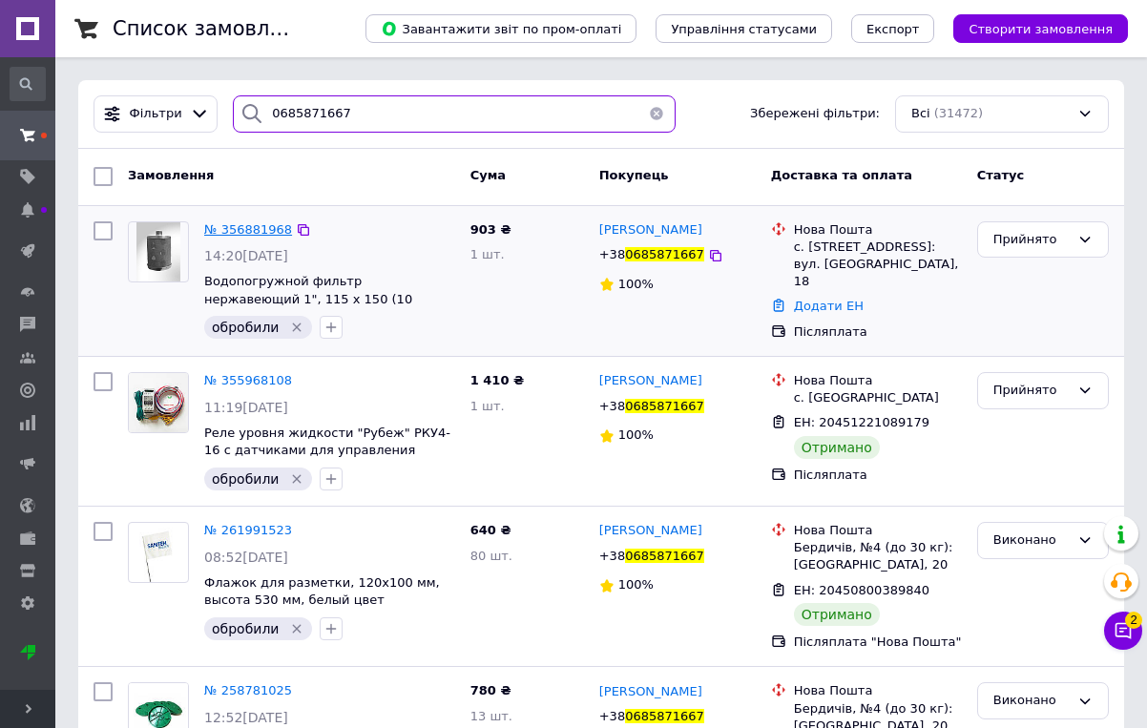
type input "0685871667"
click at [221, 233] on span "№ 356881968" at bounding box center [248, 229] width 88 height 14
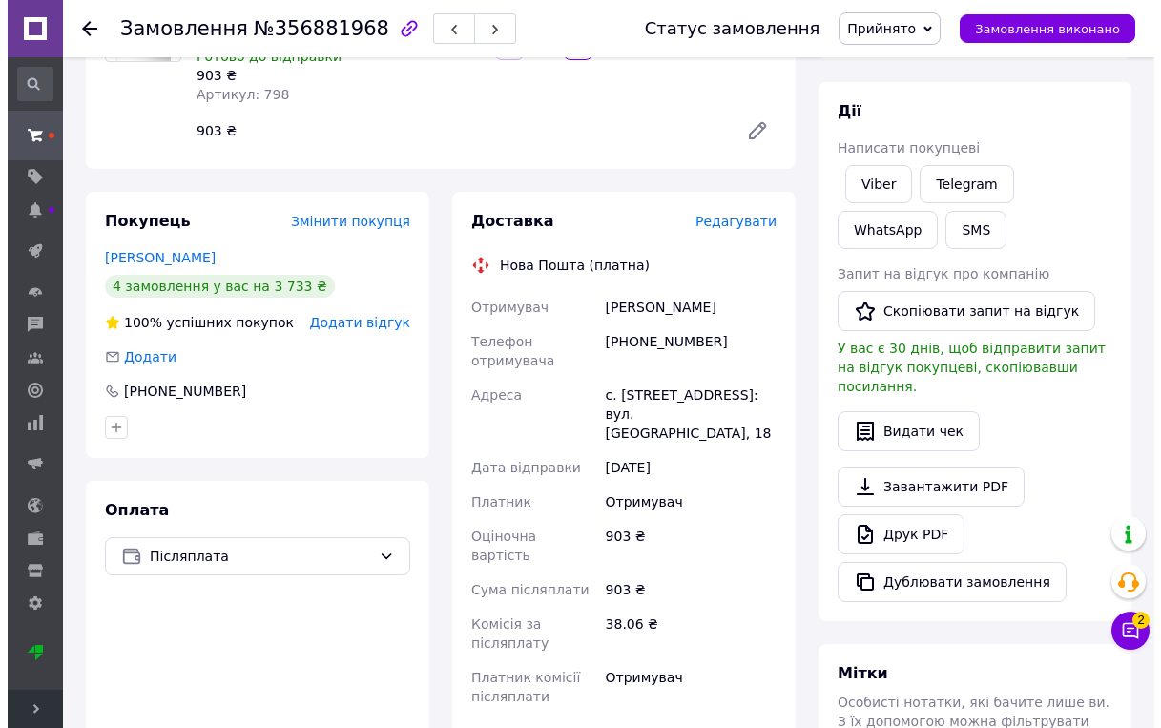
scroll to position [286, 0]
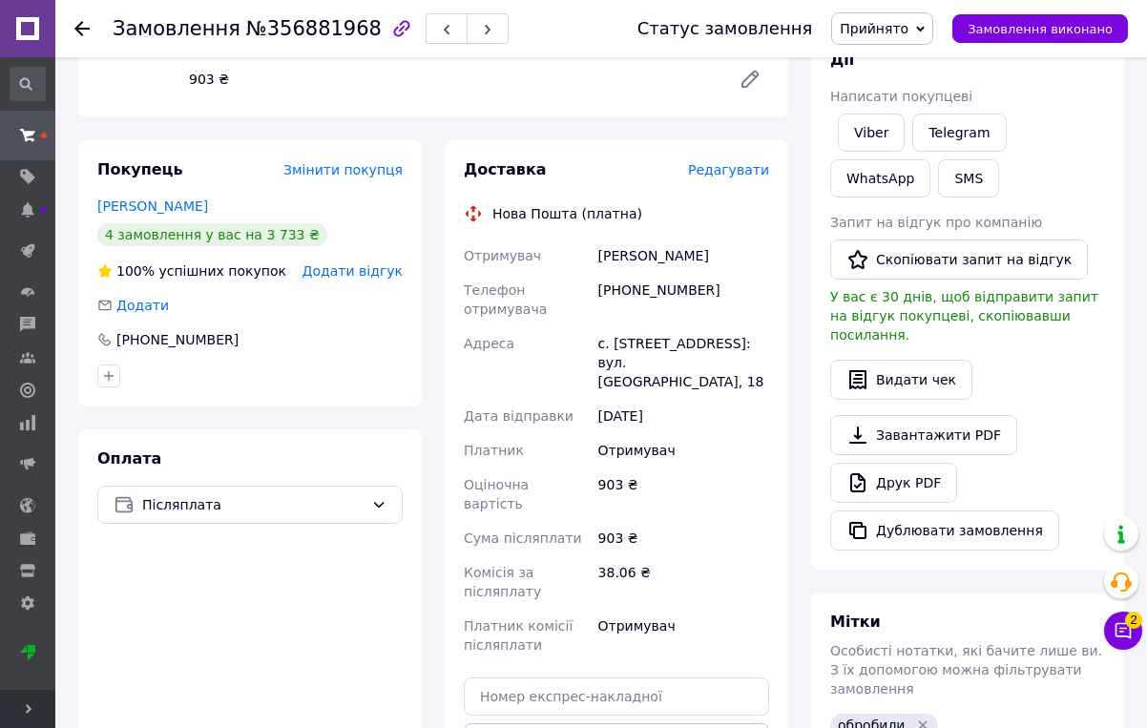
click at [732, 171] on span "Редагувати" at bounding box center [728, 169] width 81 height 15
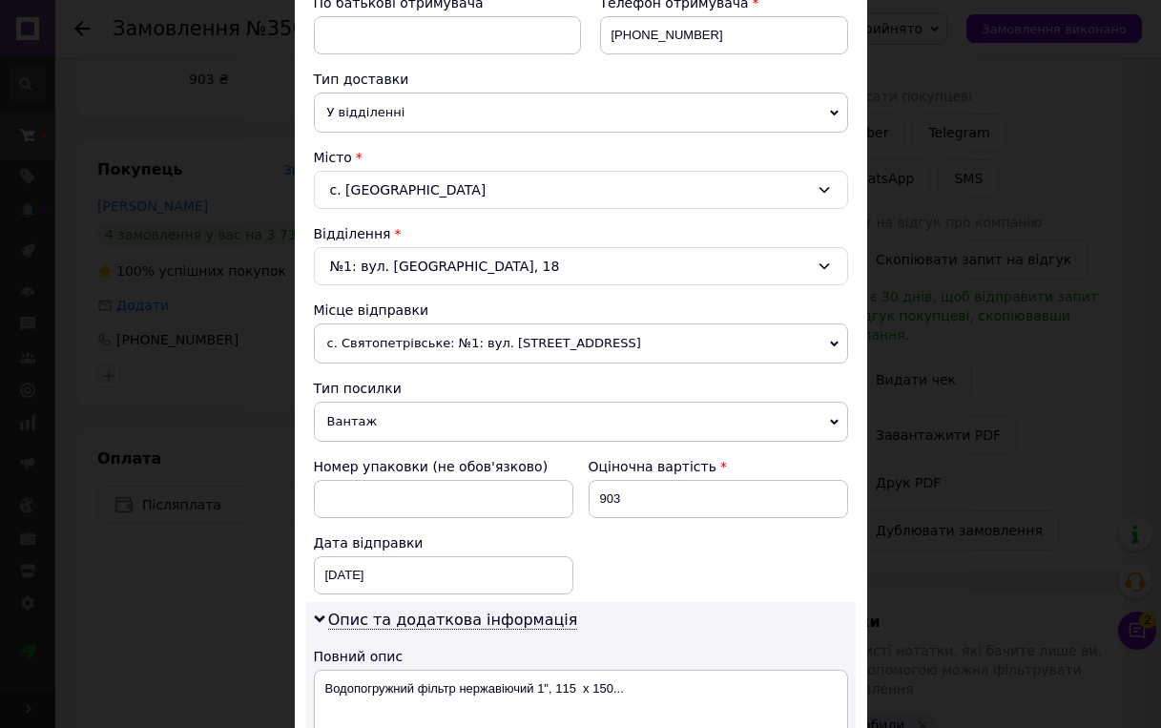
scroll to position [477, 0]
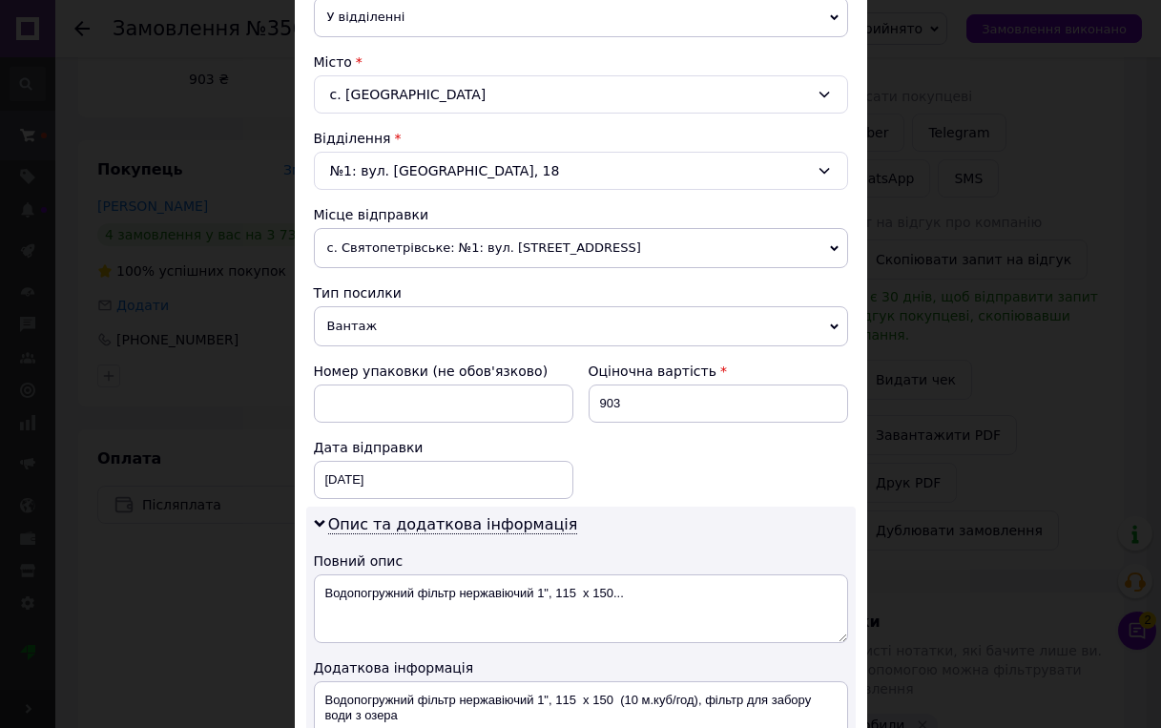
click at [758, 252] on span "с. Святопетрівське: №1: вул. [STREET_ADDRESS]" at bounding box center [581, 248] width 534 height 40
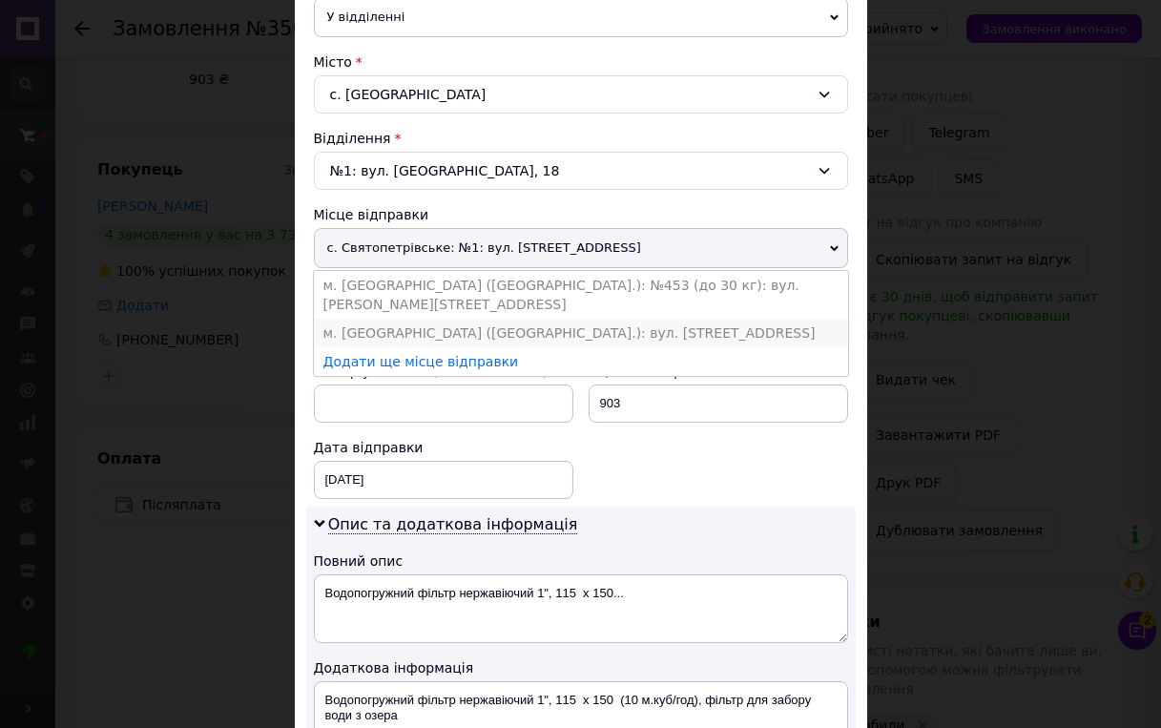
click at [562, 319] on li "м. [GEOGRAPHIC_DATA] ([GEOGRAPHIC_DATA].): вул. [STREET_ADDRESS]" at bounding box center [581, 333] width 534 height 29
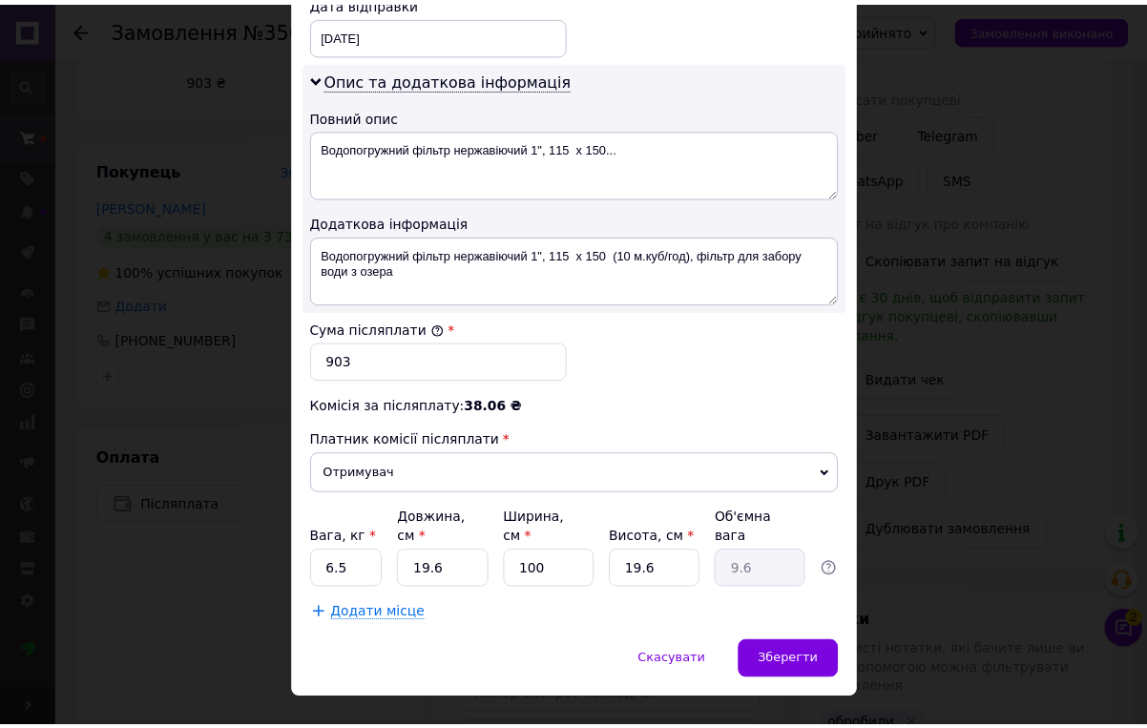
scroll to position [942, 0]
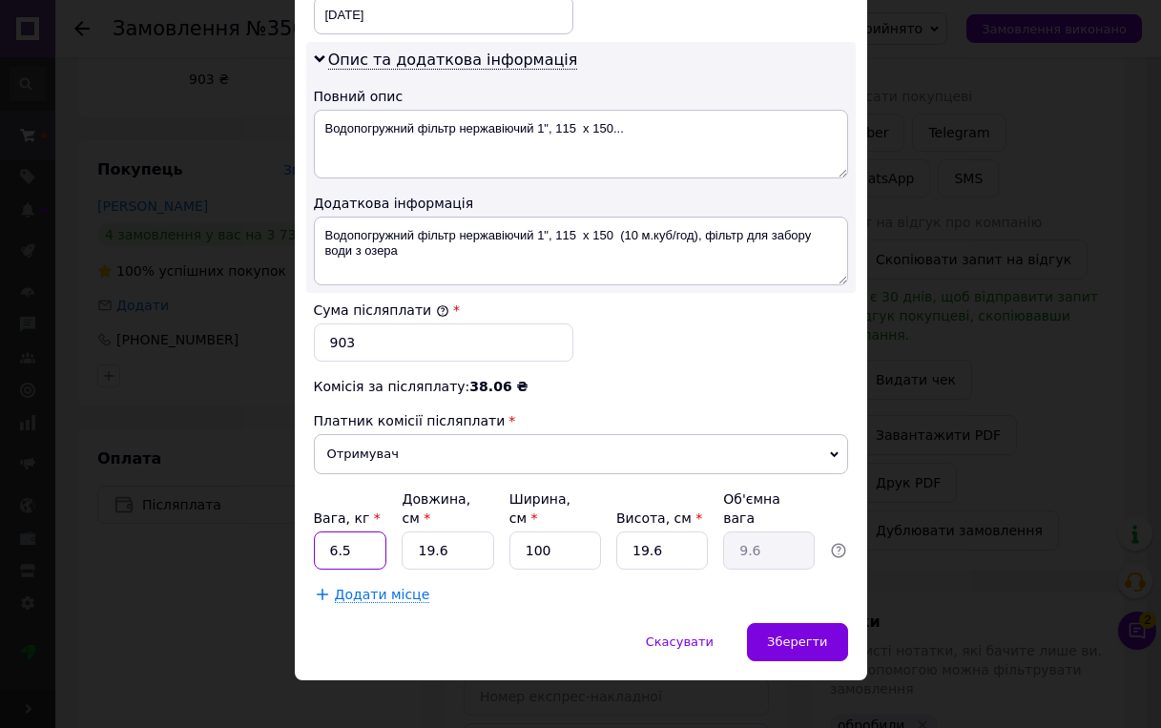
drag, startPoint x: 348, startPoint y: 529, endPoint x: 329, endPoint y: 531, distance: 19.3
click at [329, 531] on input "6.5" at bounding box center [350, 550] width 73 height 38
type input "5.5"
type input "1"
type input "0.49"
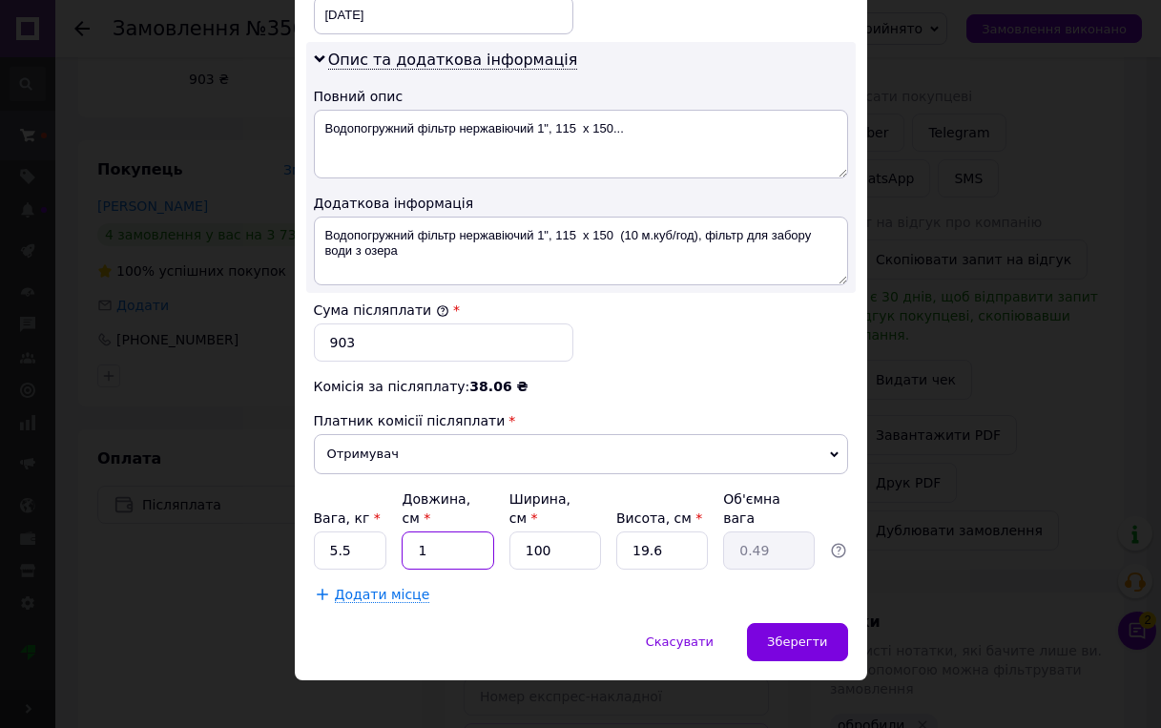
type input "10"
type input "4.9"
type input "102"
type input "49.98"
type input "10"
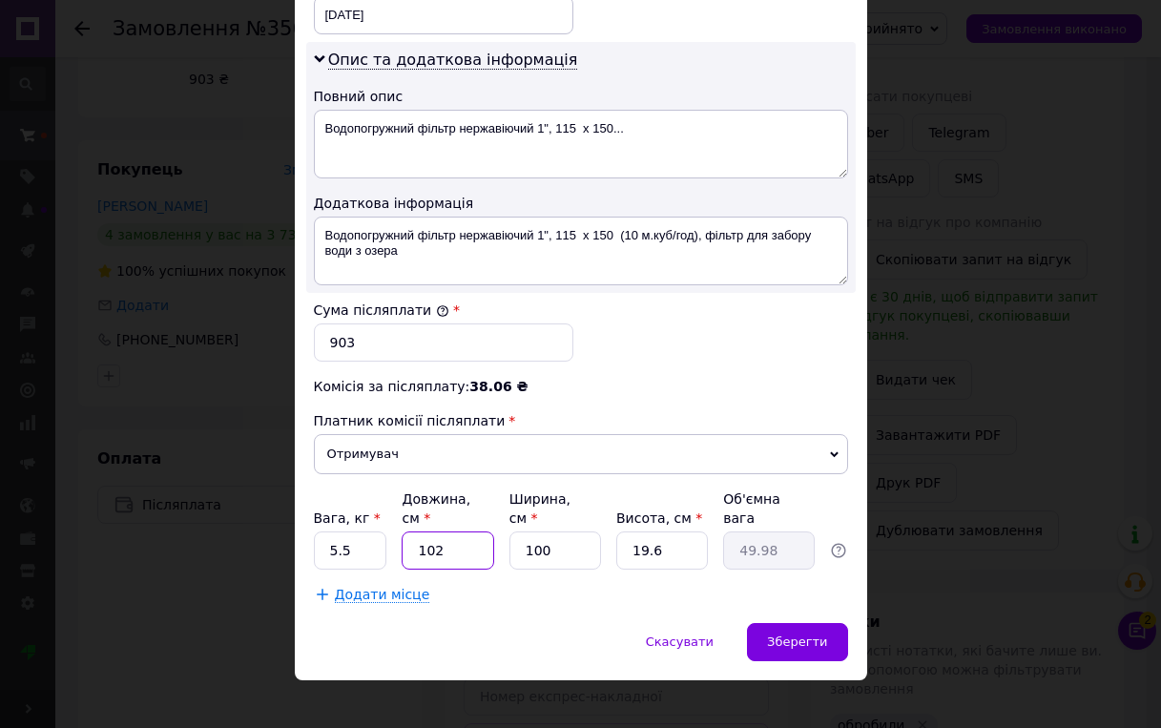
type input "4.9"
type input "105"
type input "51.45"
type input "105"
type input "2"
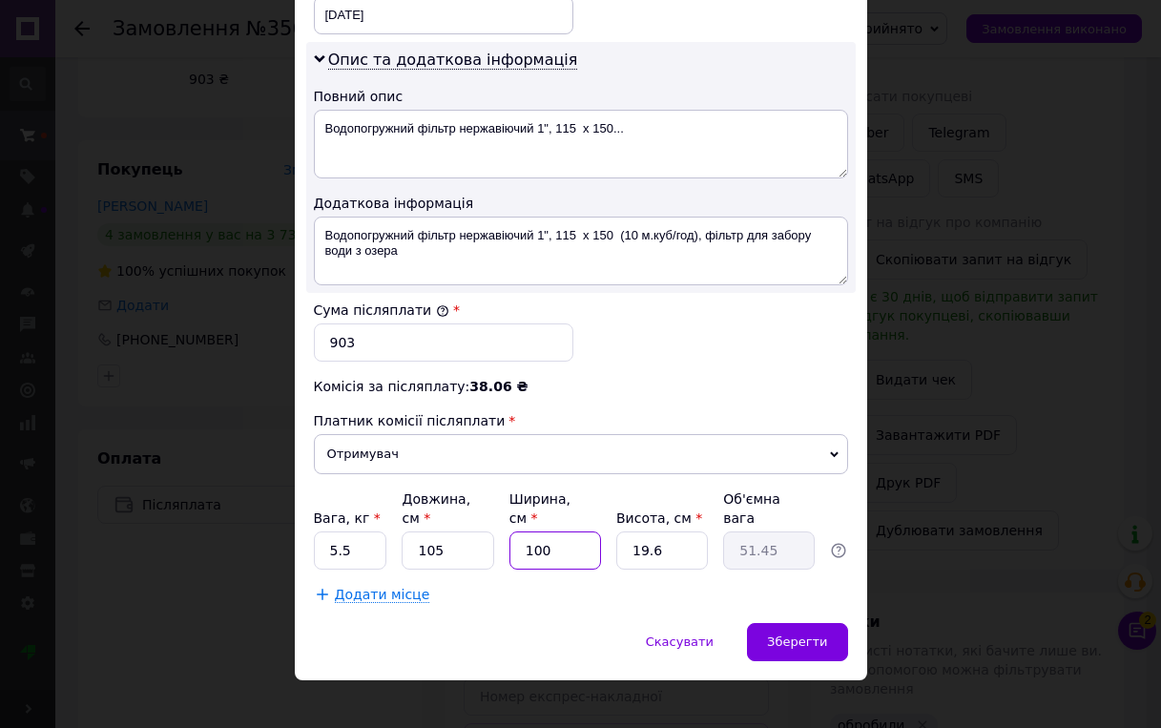
type input "1.03"
type input "20"
type input "10.29"
type input "20"
type input "2"
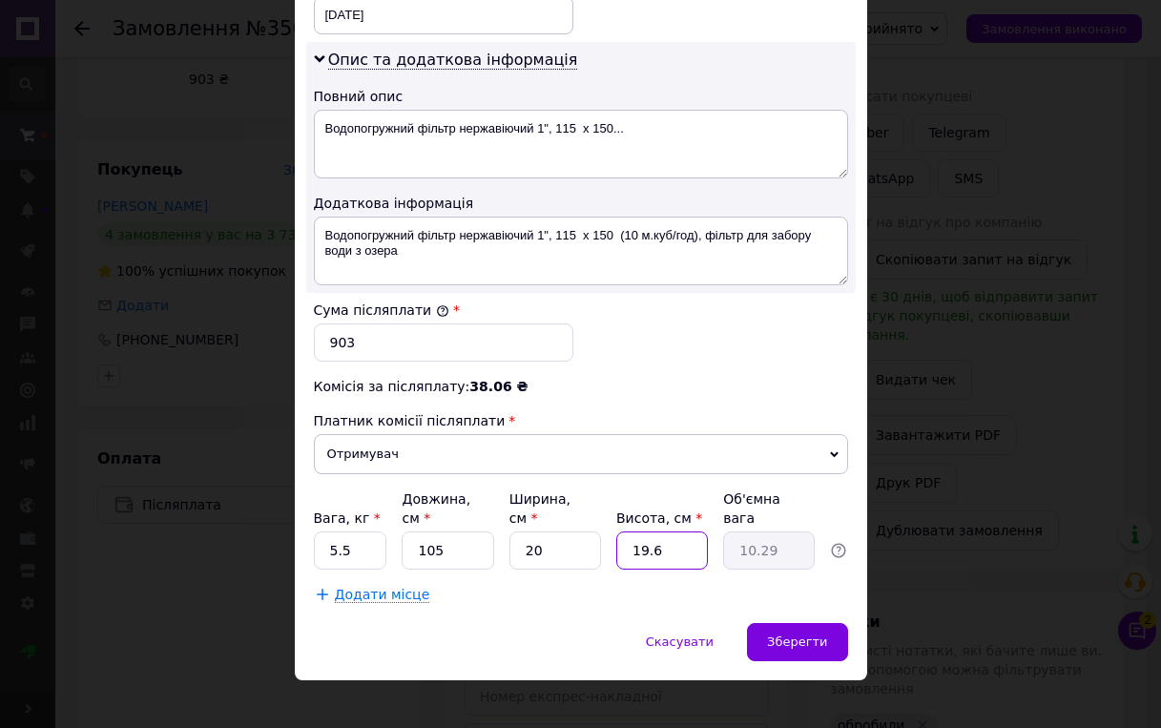
type input "1.05"
type input "20"
type input "10.5"
type input "20"
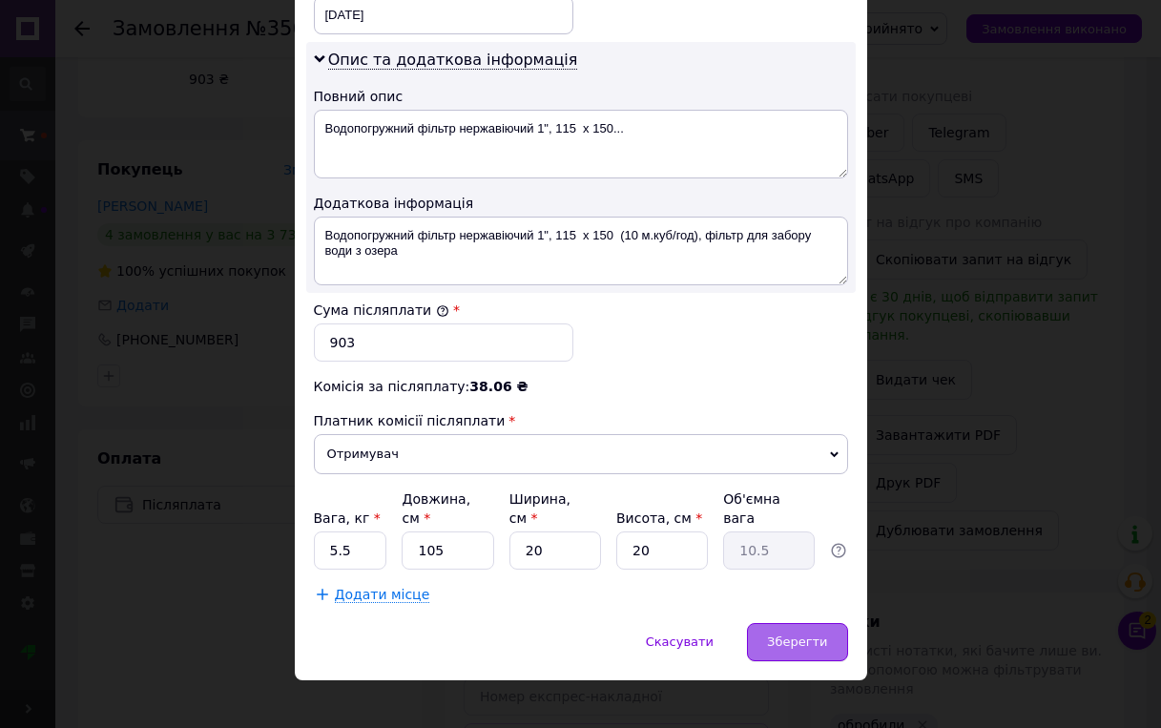
click at [809, 623] on div "Зберегти" at bounding box center [797, 642] width 100 height 38
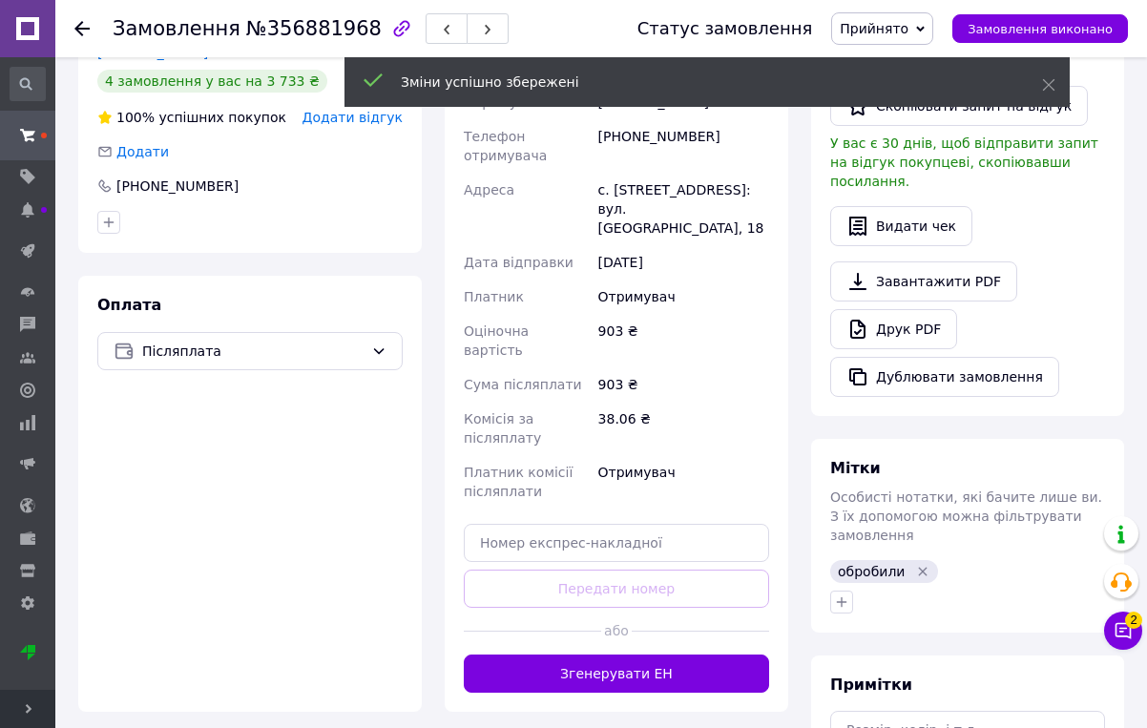
scroll to position [572, 0]
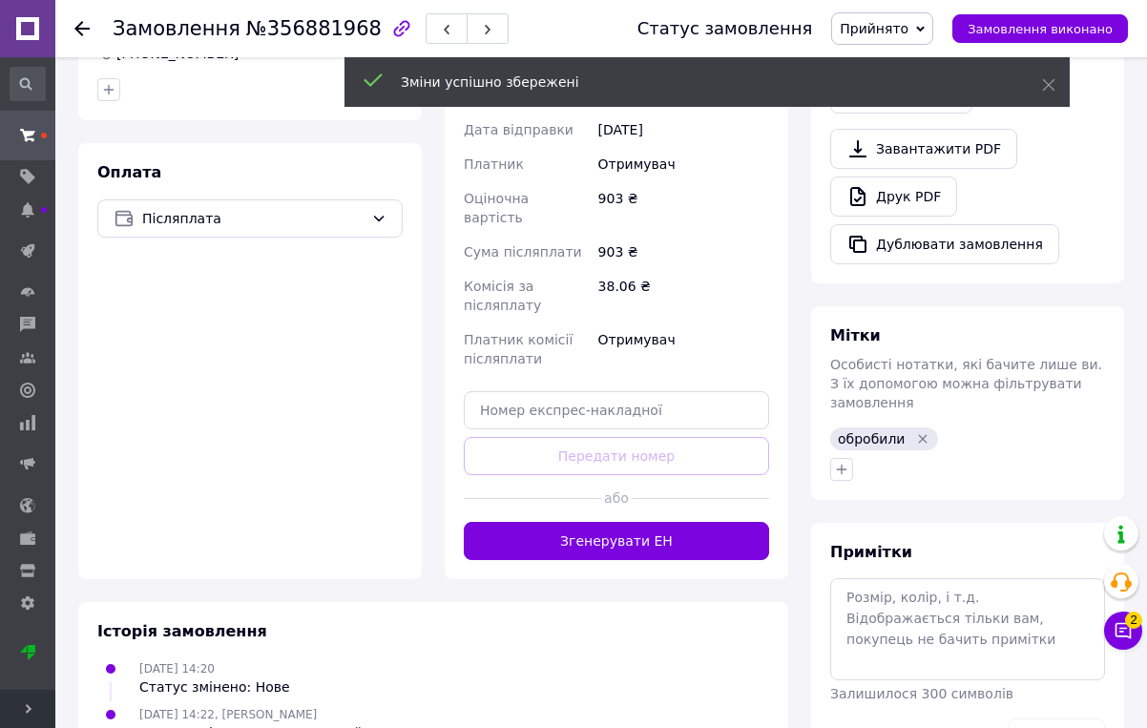
drag, startPoint x: 717, startPoint y: 495, endPoint x: 786, endPoint y: 535, distance: 79.5
click at [717, 522] on button "Згенерувати ЕН" at bounding box center [616, 541] width 305 height 38
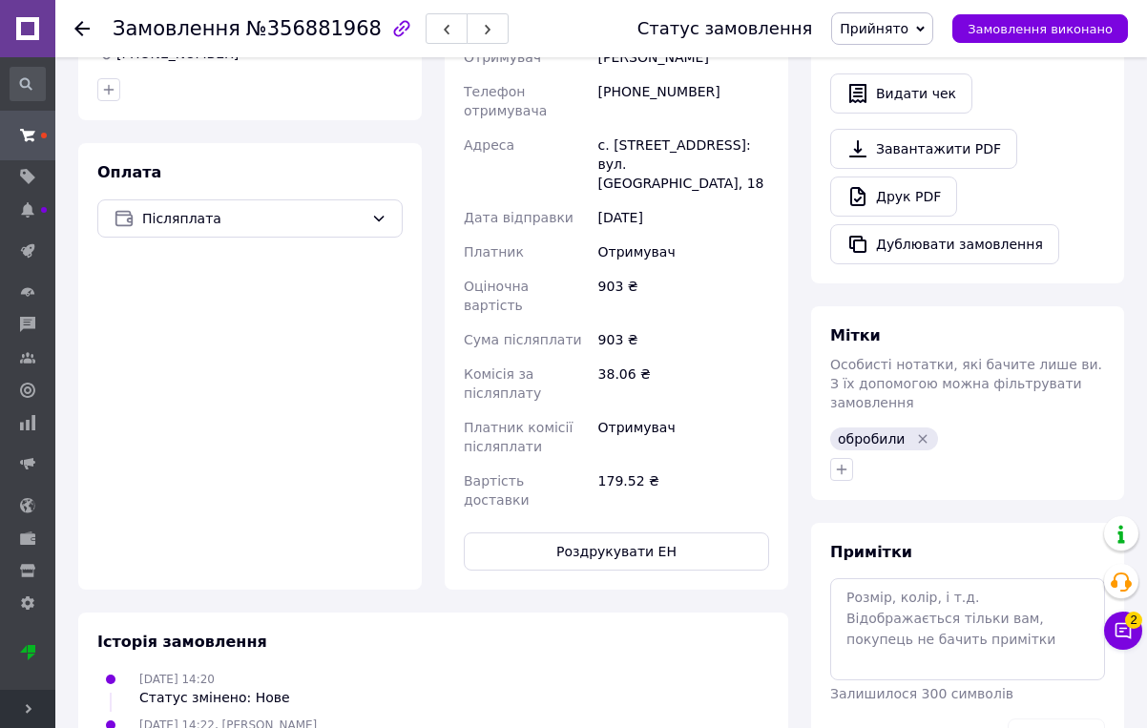
drag, startPoint x: 470, startPoint y: 634, endPoint x: 377, endPoint y: 525, distance: 144.1
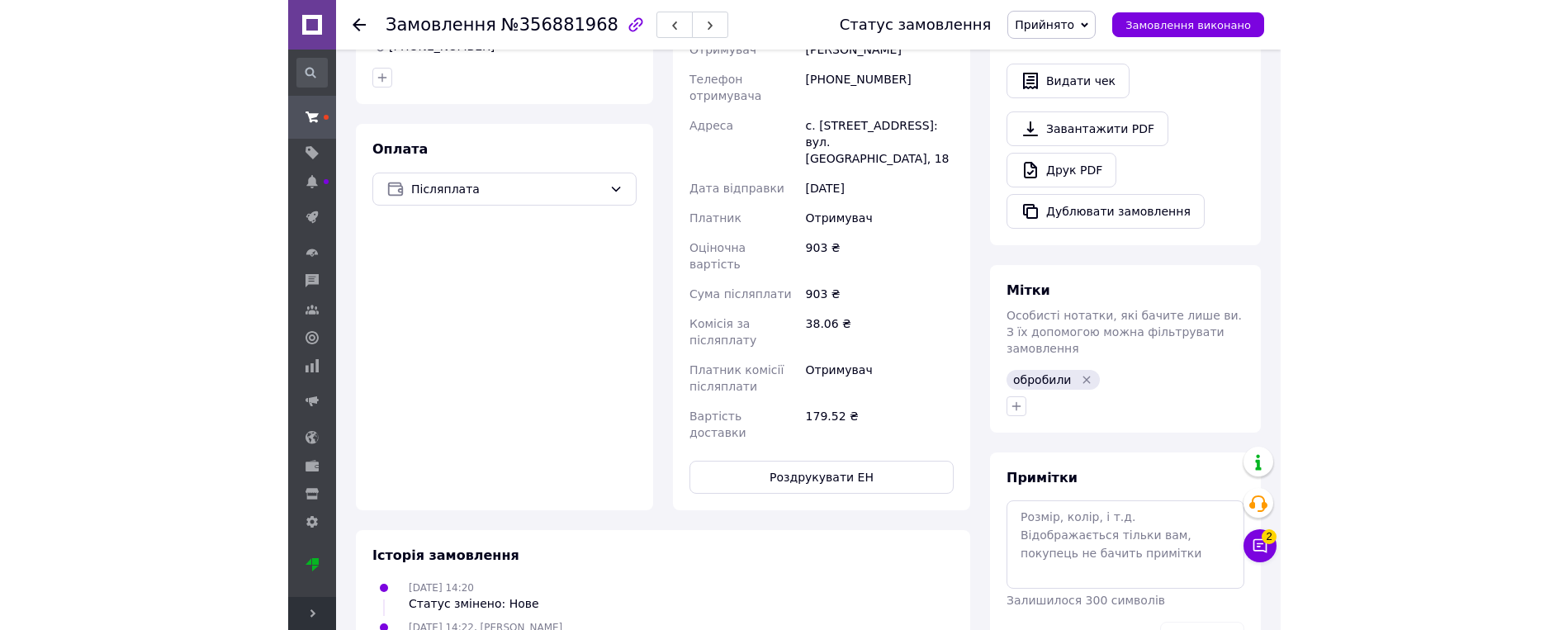
scroll to position [440, 0]
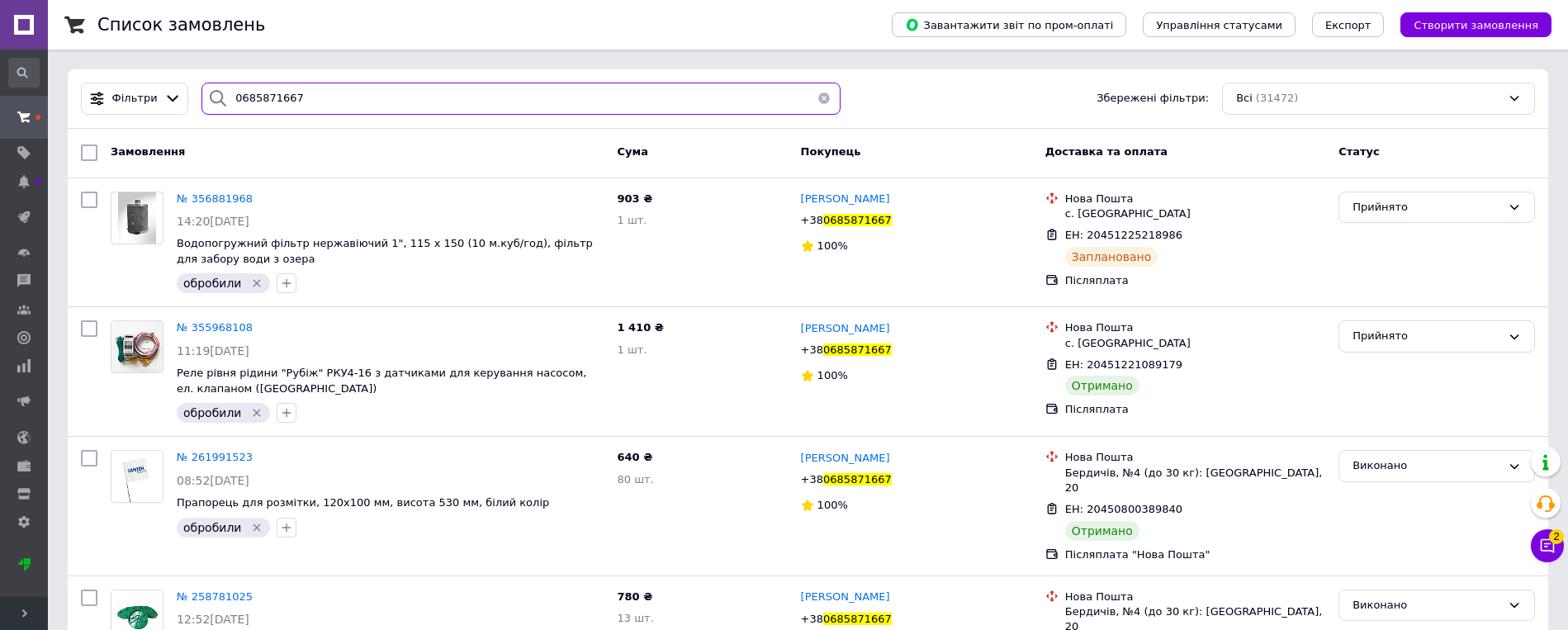
drag, startPoint x: 172, startPoint y: 116, endPoint x: 131, endPoint y: 116, distance: 41.0
click at [131, 116] on div "Фільтри 0685871667 Збережені фільтри: Всі (31472)" at bounding box center [807, 99] width 1481 height 60
paste input "505292525"
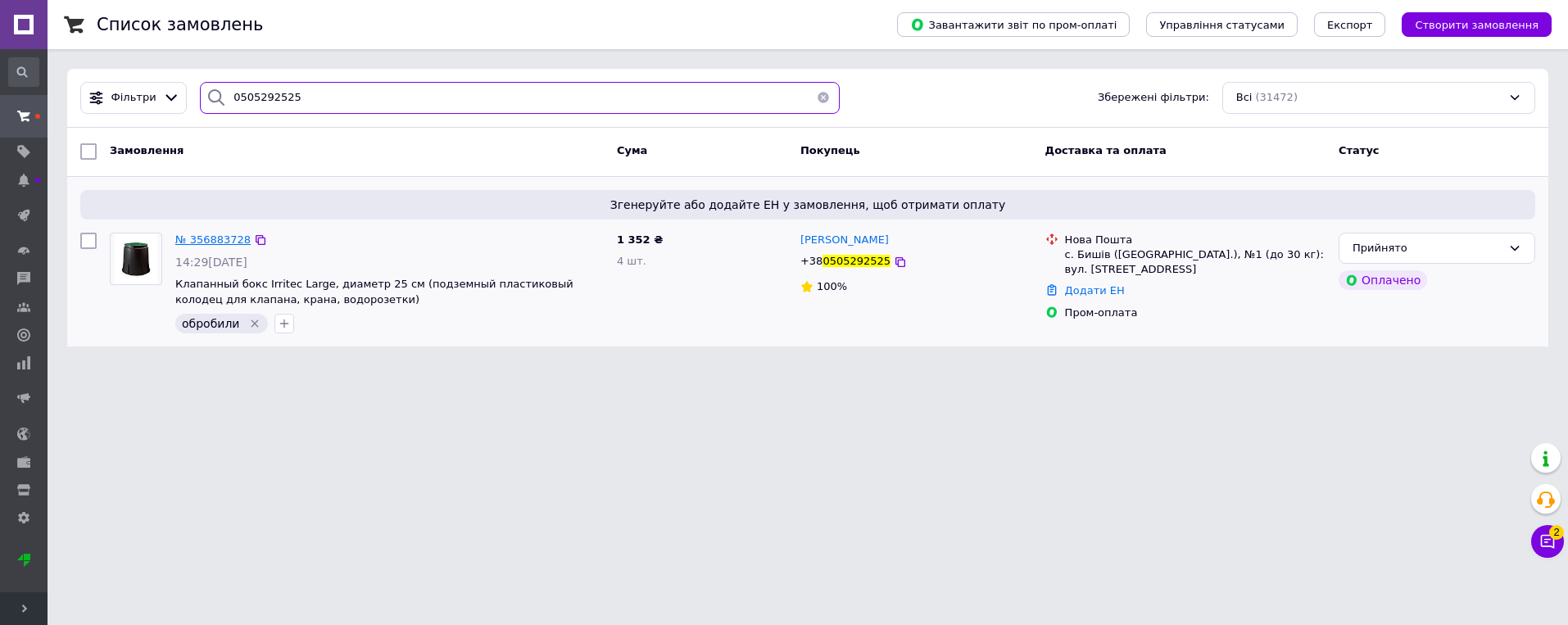
type input "0505292525"
click at [210, 236] on span "№ 356883728" at bounding box center [213, 240] width 76 height 12
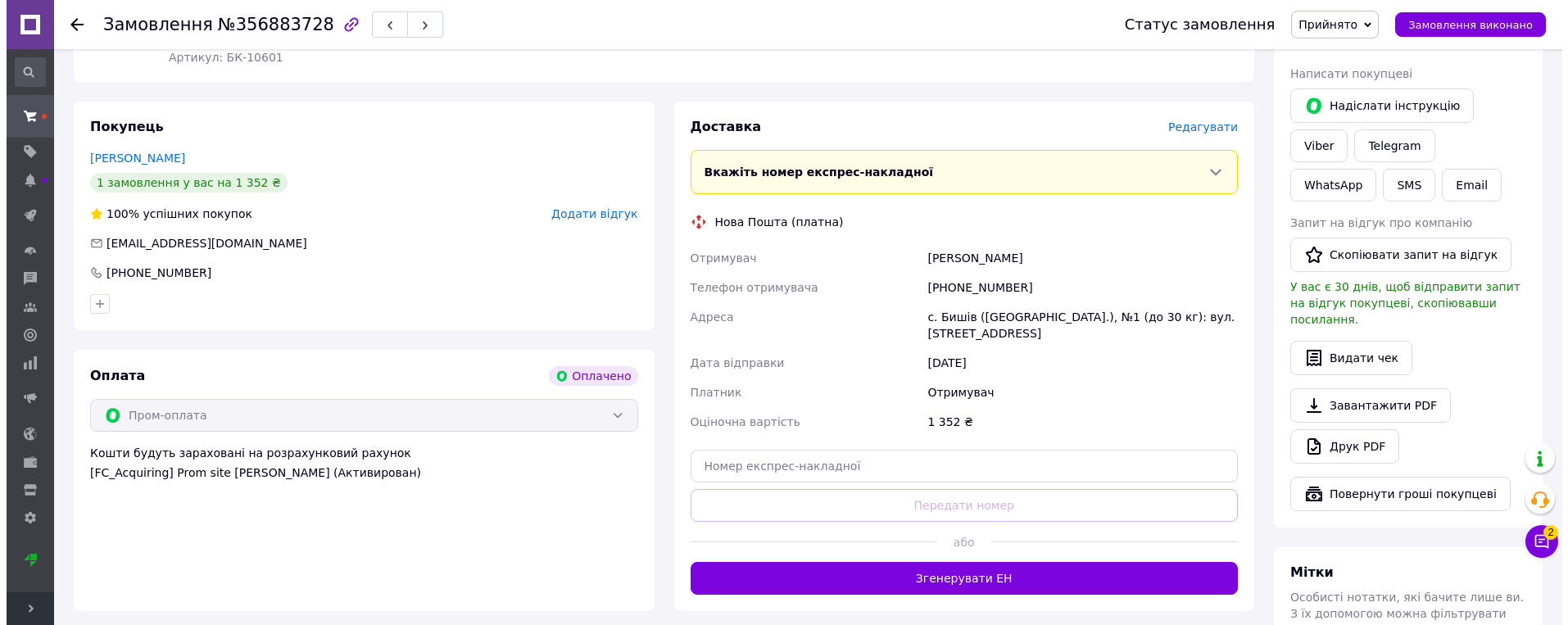
scroll to position [573, 0]
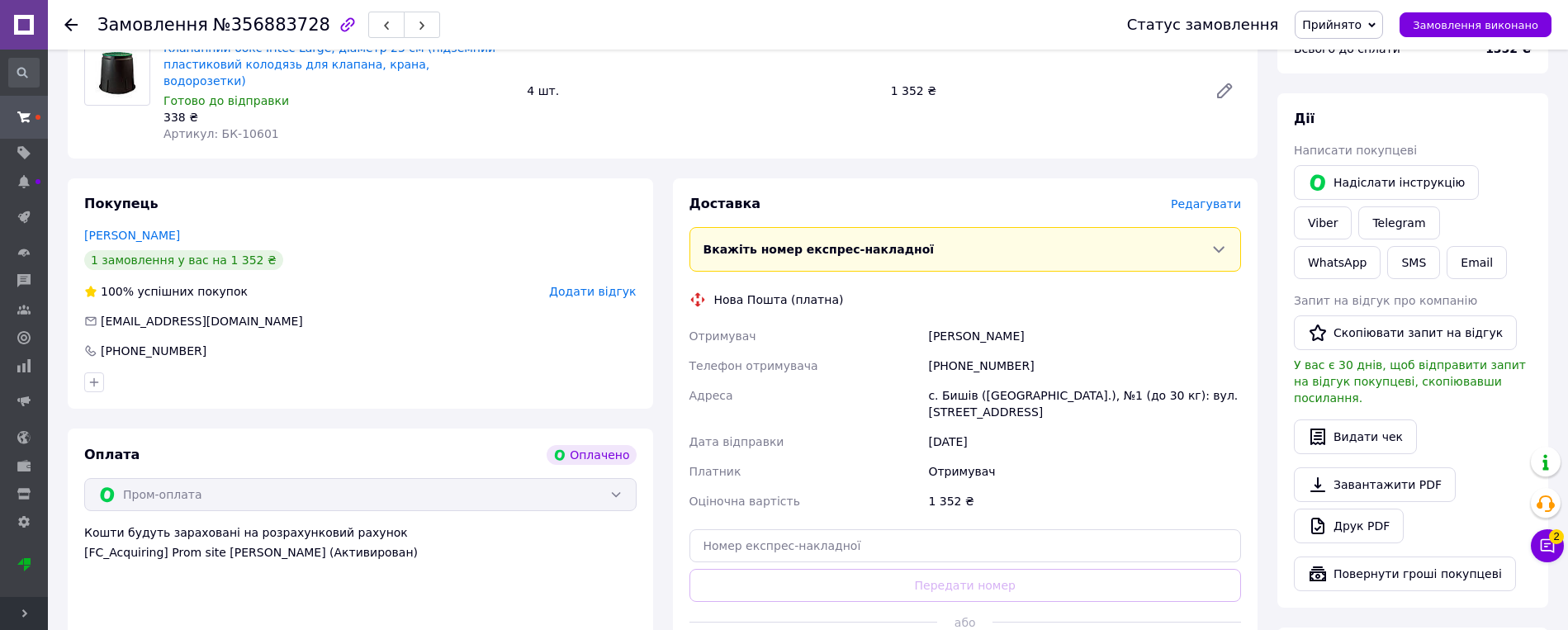
click at [992, 197] on span "Редагувати" at bounding box center [1205, 203] width 70 height 13
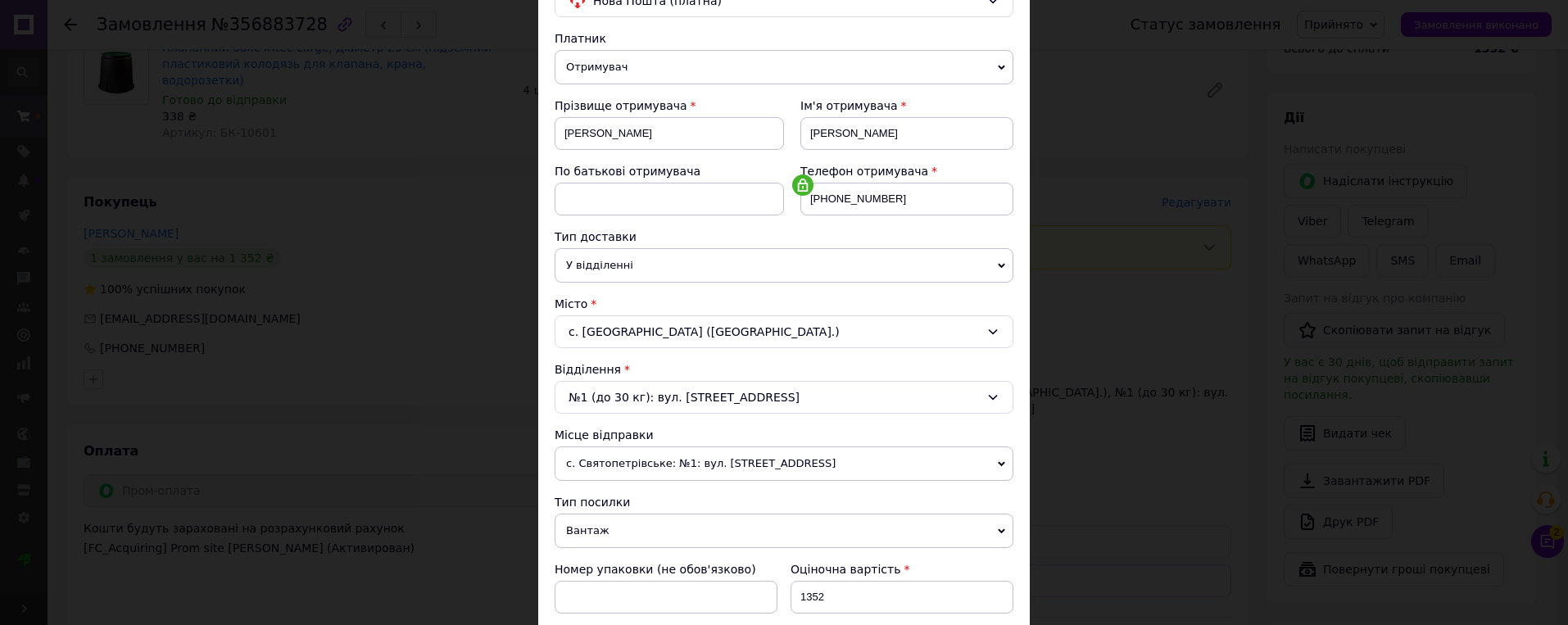
scroll to position [246, 0]
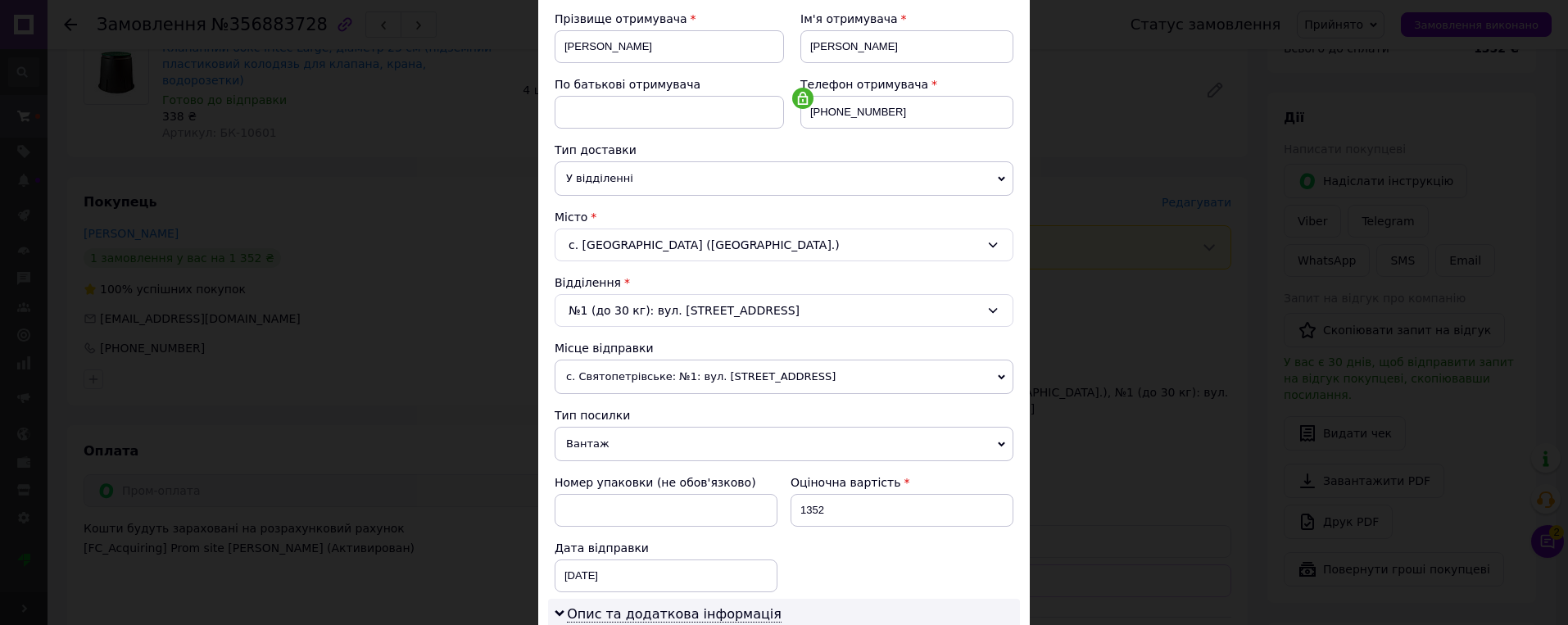
click at [864, 370] on span "с. Святопетрівське: №1: вул. [STREET_ADDRESS]" at bounding box center [784, 377] width 459 height 34
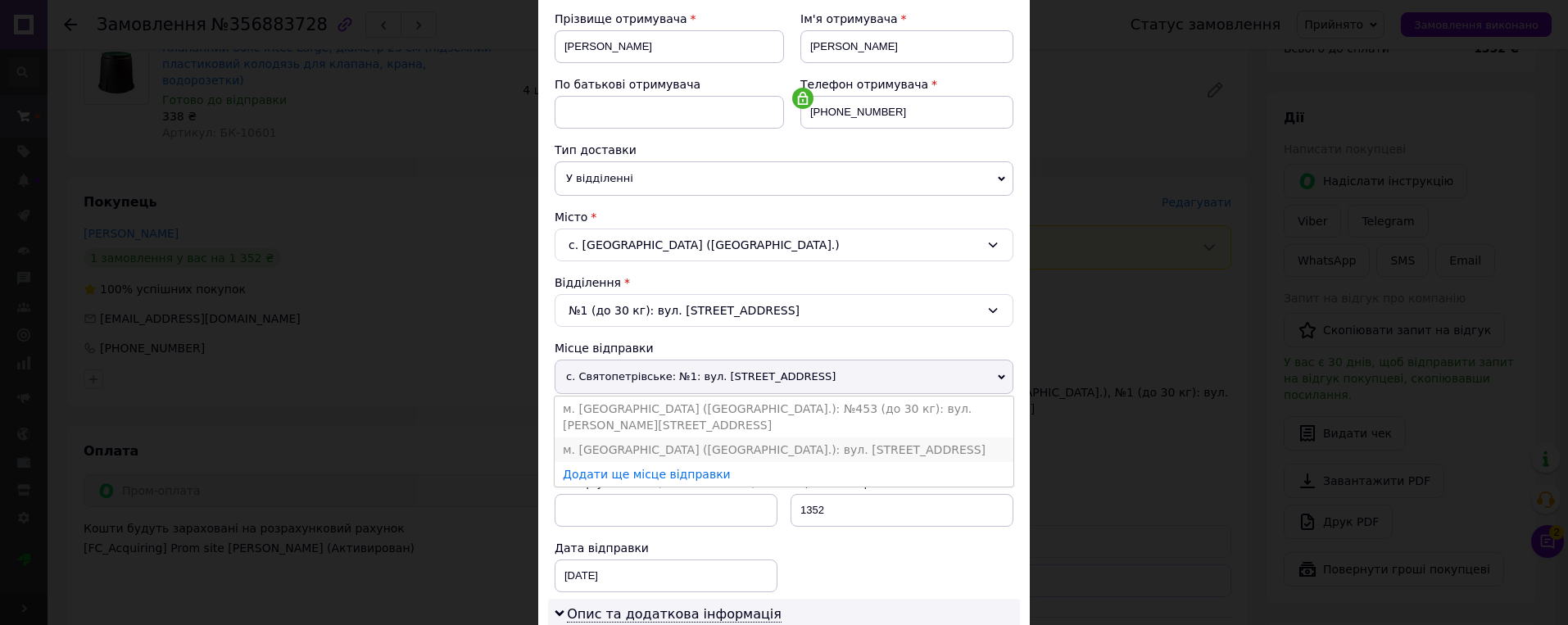
click at [752, 437] on li "м. [GEOGRAPHIC_DATA] ([GEOGRAPHIC_DATA].): вул. [STREET_ADDRESS]" at bounding box center [784, 449] width 459 height 25
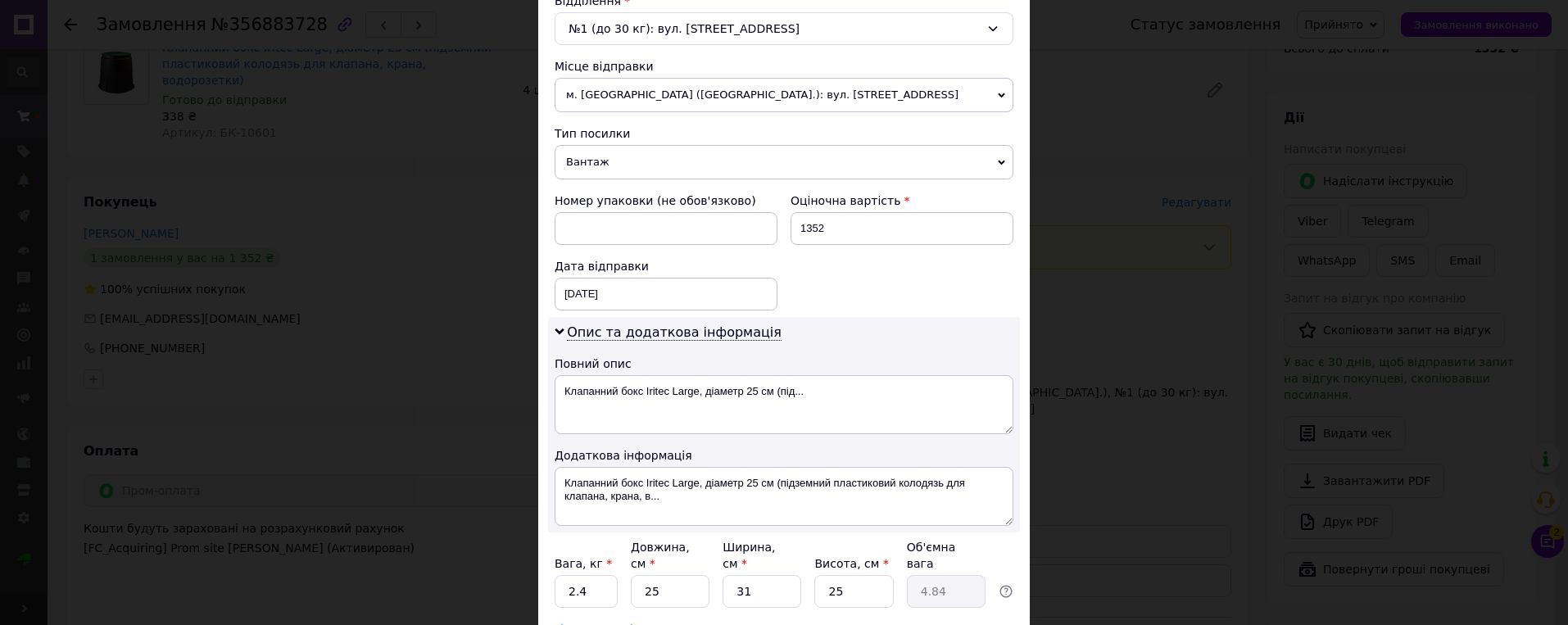
scroll to position [573, 0]
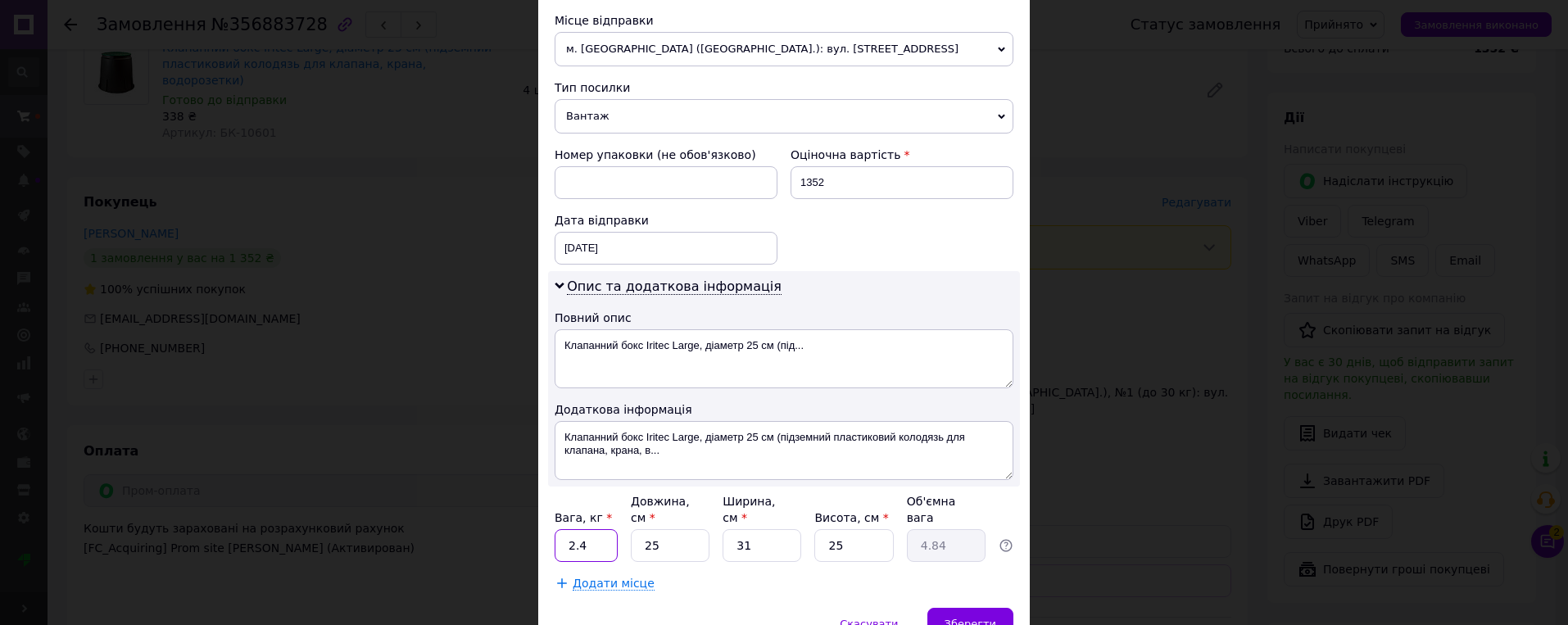
drag, startPoint x: 579, startPoint y: 527, endPoint x: 562, endPoint y: 523, distance: 17.5
click at [562, 529] on input "2.4" at bounding box center [586, 545] width 63 height 33
type input "6"
type input "5"
type input "0.97"
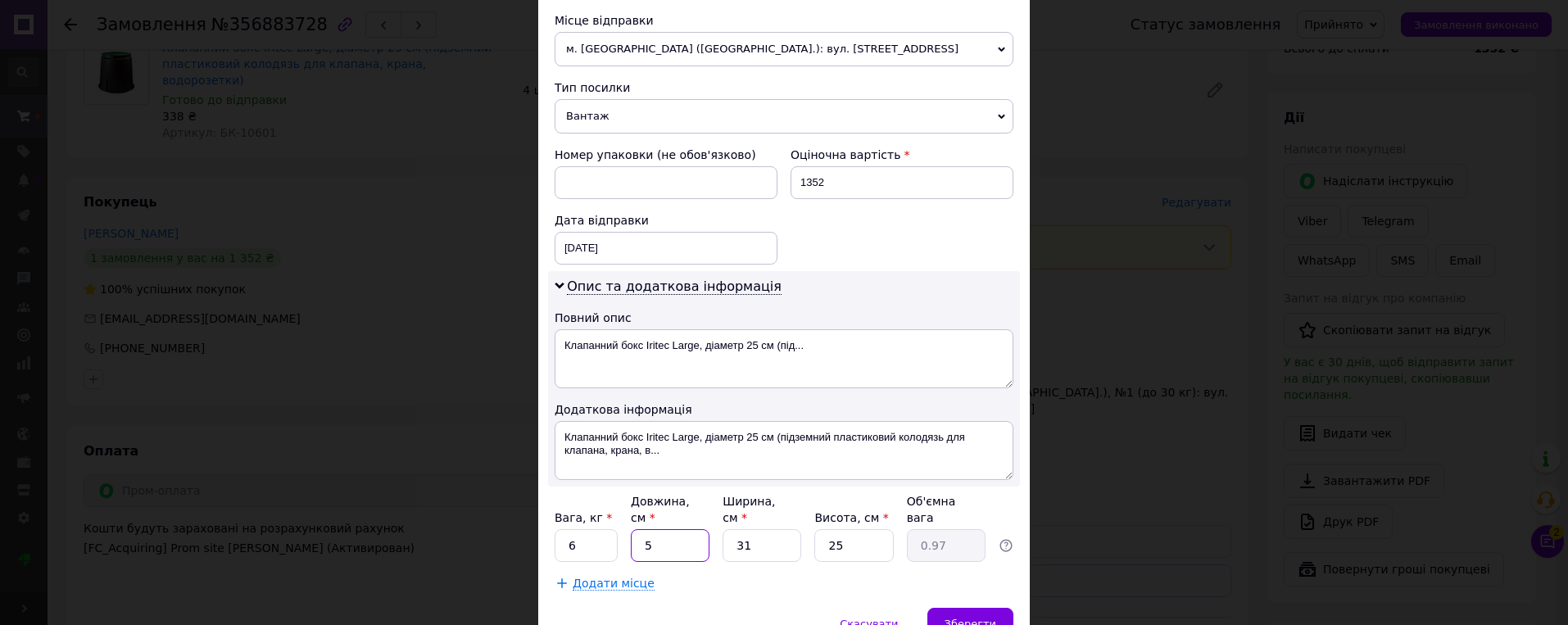
type input "58"
type input "11.24"
type input "58"
type input "3"
type input "1.09"
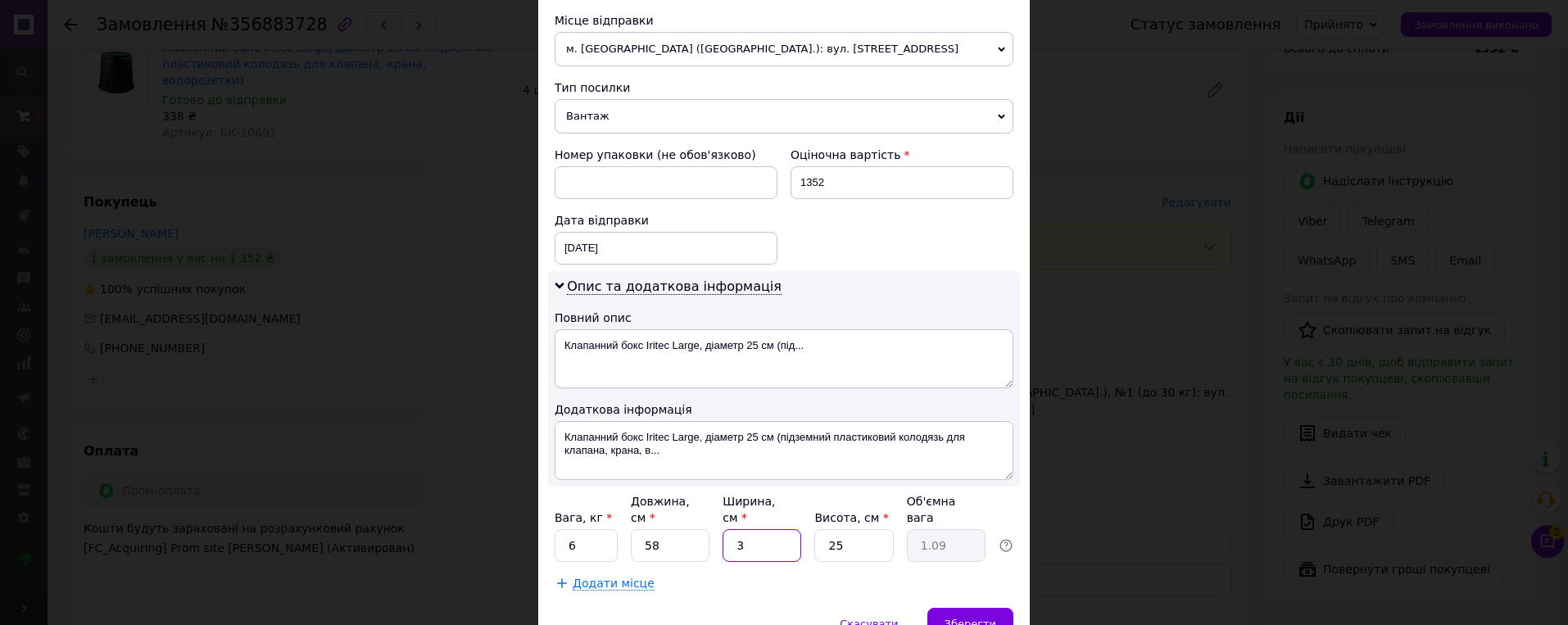
type input "39"
type input "14.14"
type input "39"
type input "3"
type input "1.7"
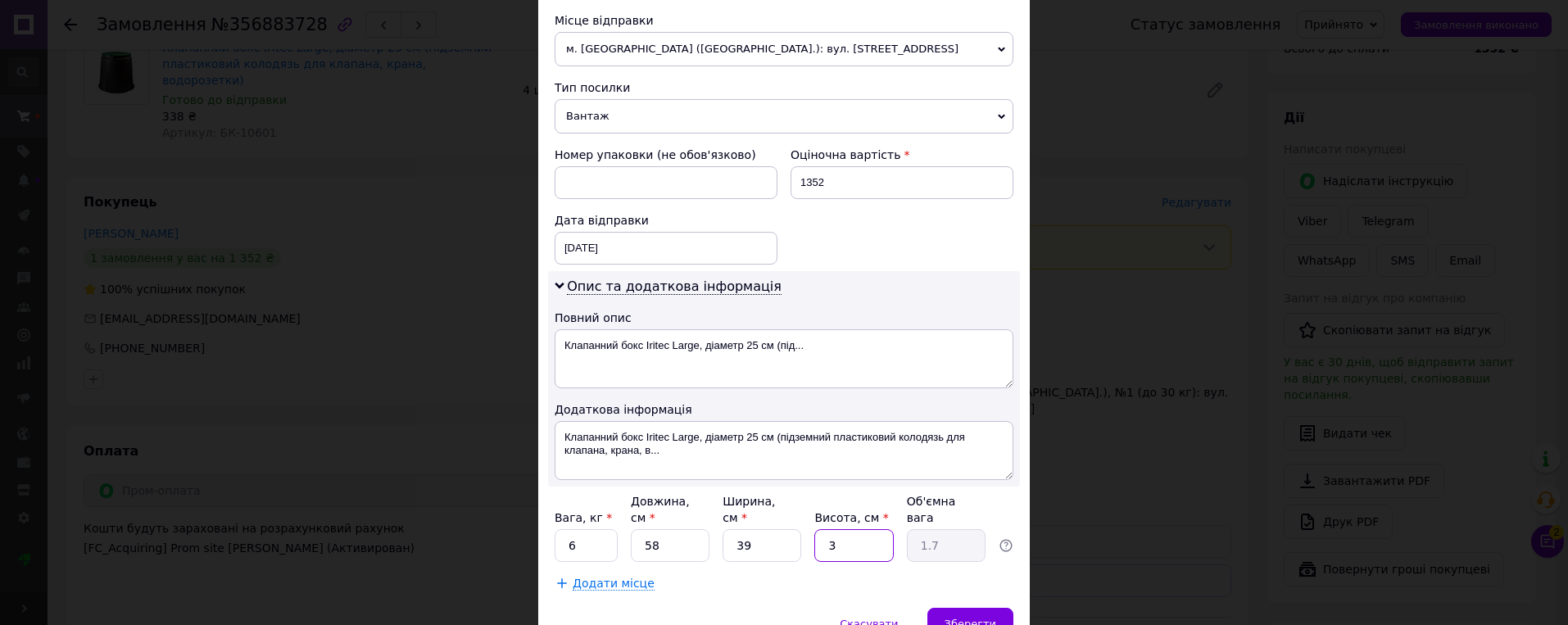
type input "34"
type input "19.23"
type input "34"
click at [791, 575] on div "Додати місце" at bounding box center [784, 583] width 459 height 16
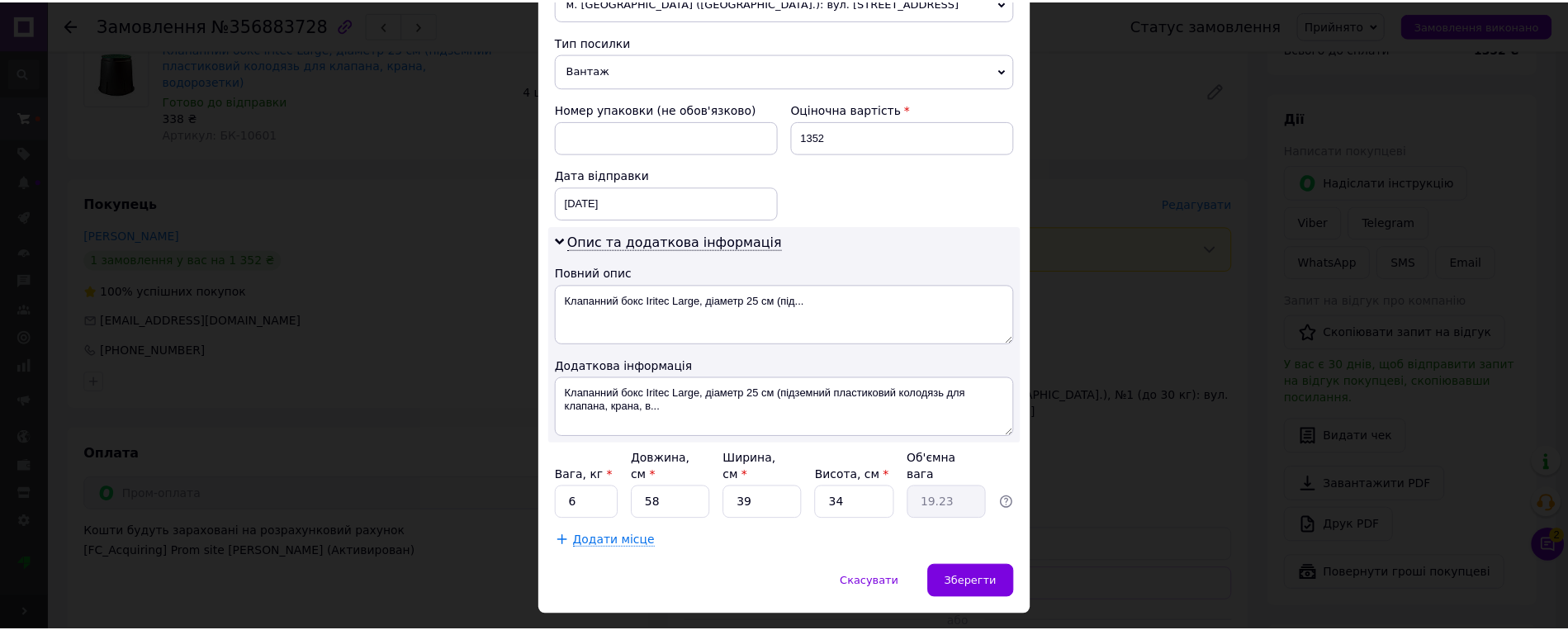
scroll to position [652, 0]
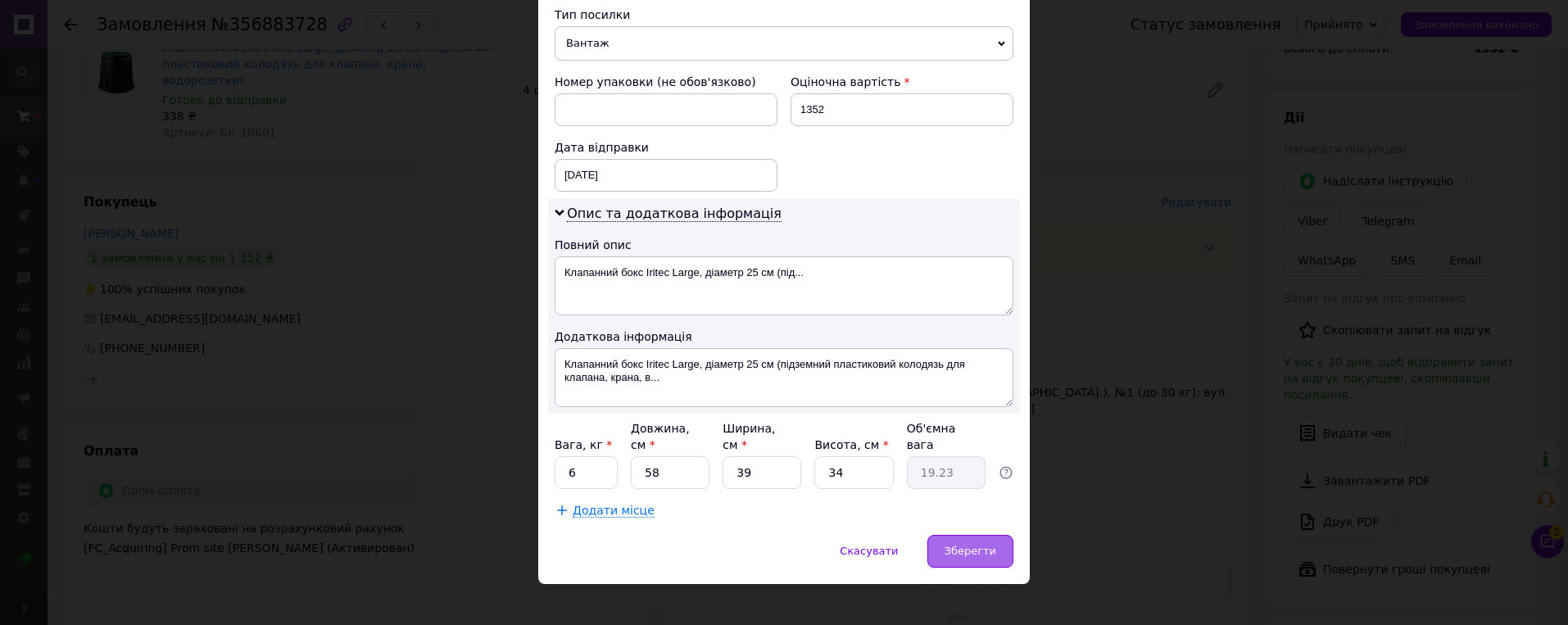
click at [979, 544] on span "Зберегти" at bounding box center [970, 550] width 52 height 12
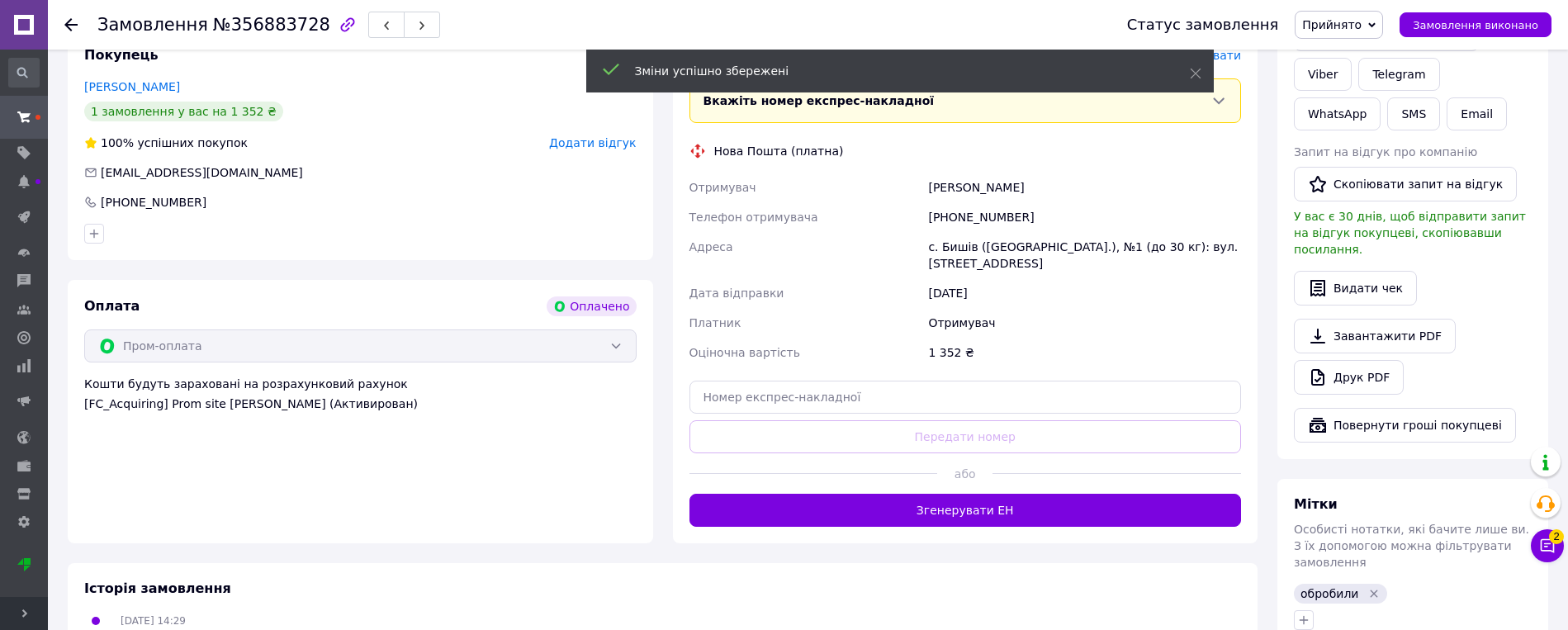
scroll to position [743, 0]
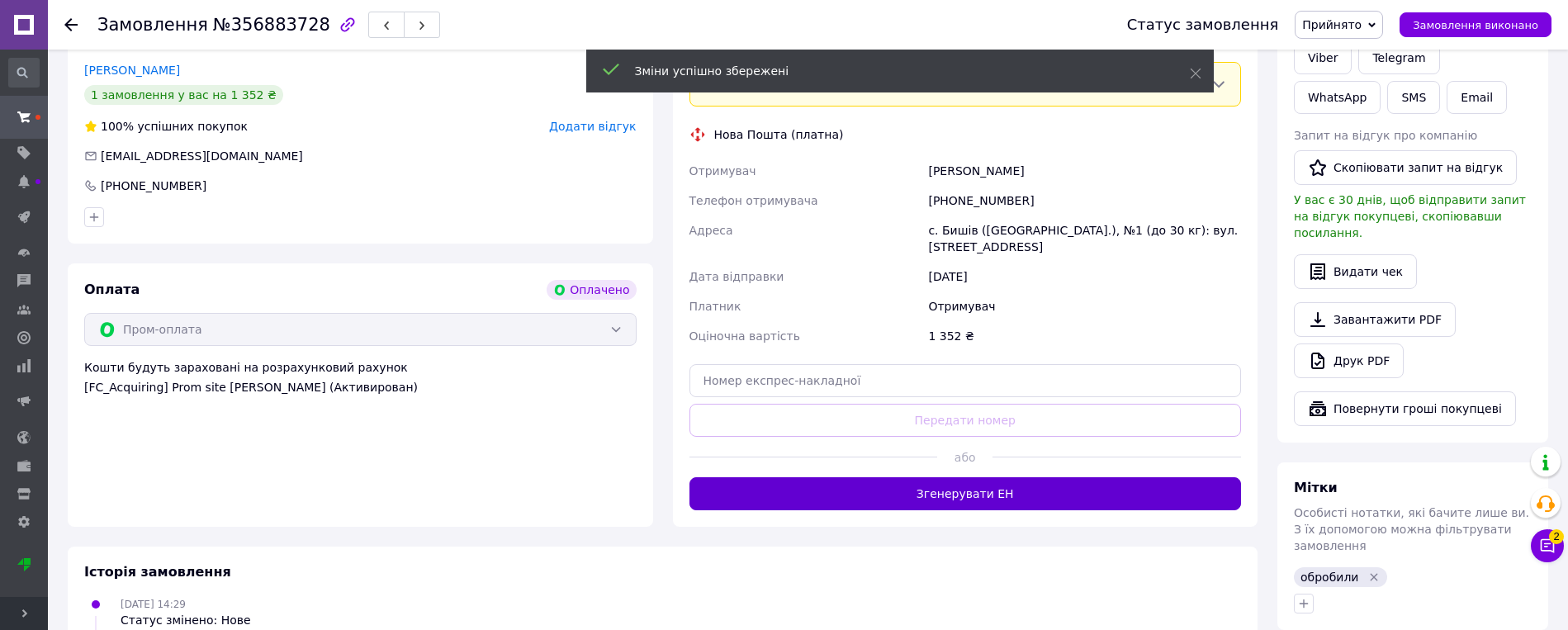
click at [992, 477] on button "Згенерувати ЕН" at bounding box center [966, 493] width 552 height 33
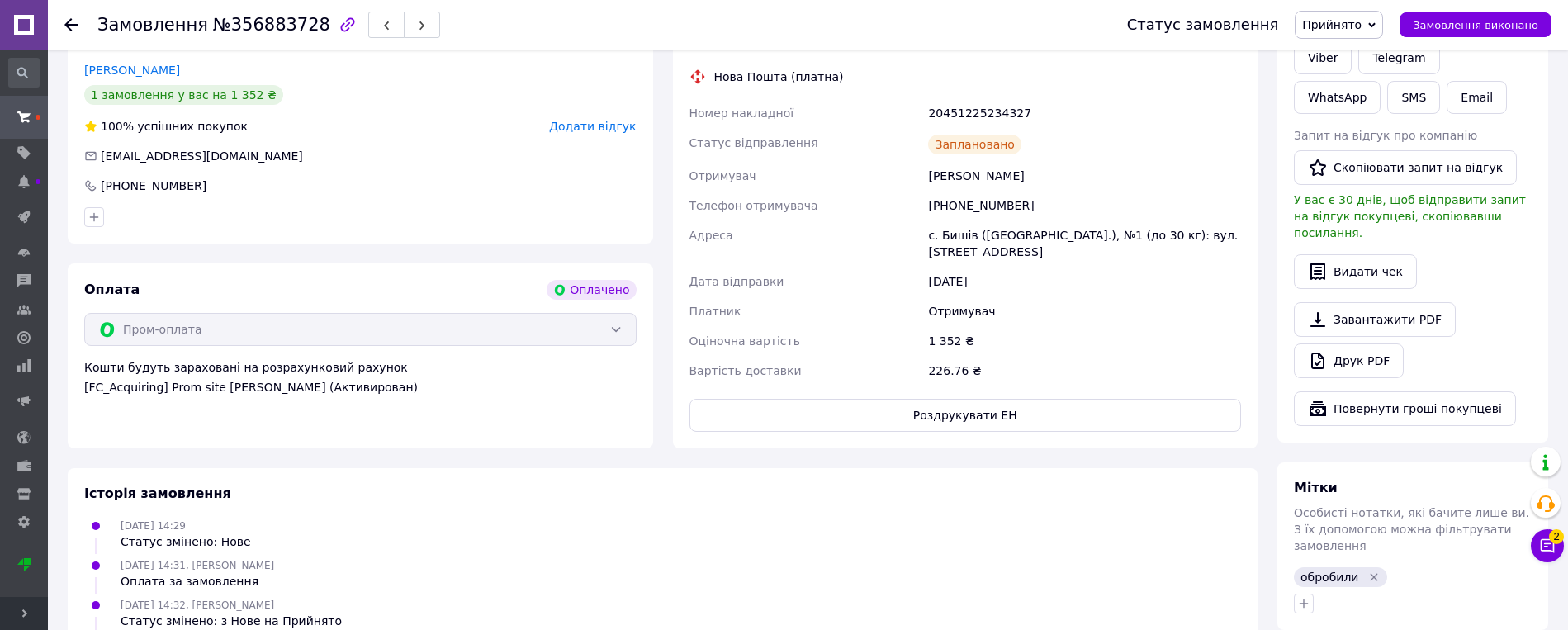
drag, startPoint x: 815, startPoint y: 510, endPoint x: 519, endPoint y: 231, distance: 406.8
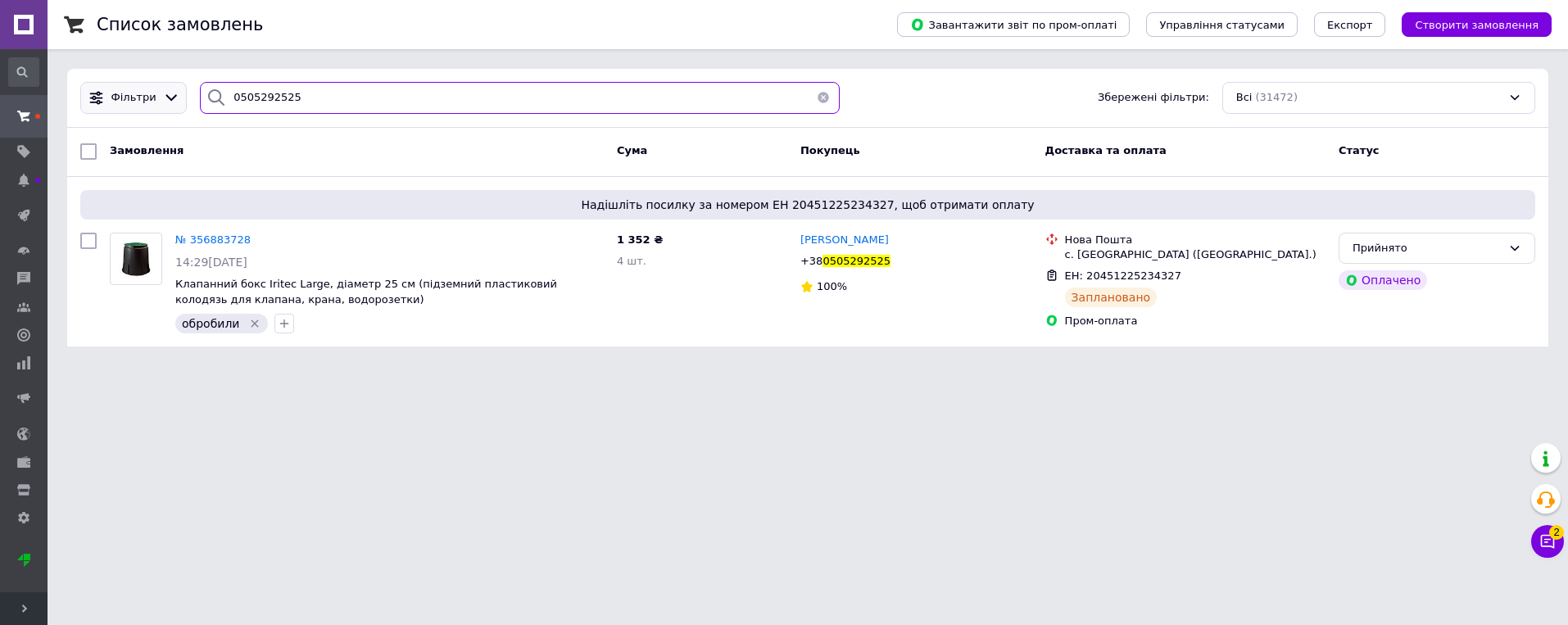
drag, startPoint x: 307, startPoint y: 99, endPoint x: 178, endPoint y: 101, distance: 129.0
click at [178, 101] on div "Фільтри 0505292525 Збережені фільтри: Всі (31472)" at bounding box center [808, 97] width 1468 height 32
paste input "964985267"
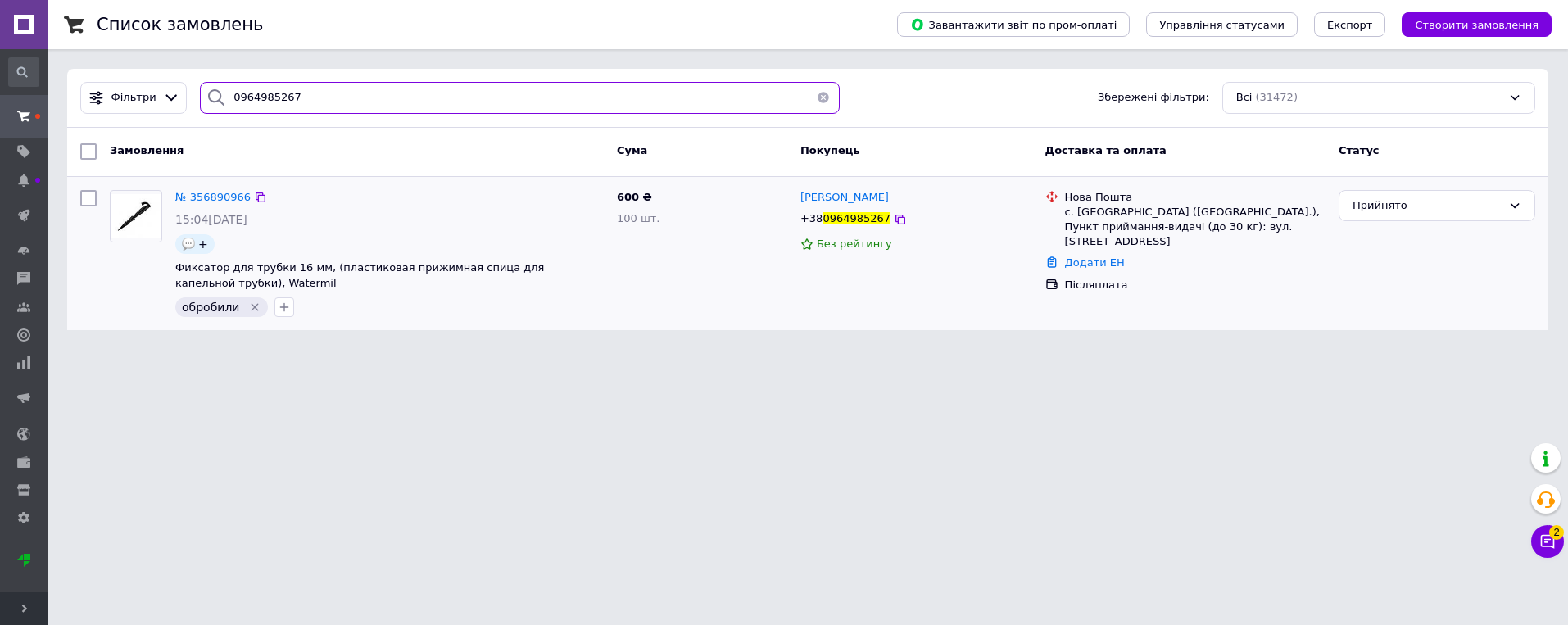
type input "0964985267"
click at [206, 199] on span "№ 356890966" at bounding box center [213, 197] width 76 height 12
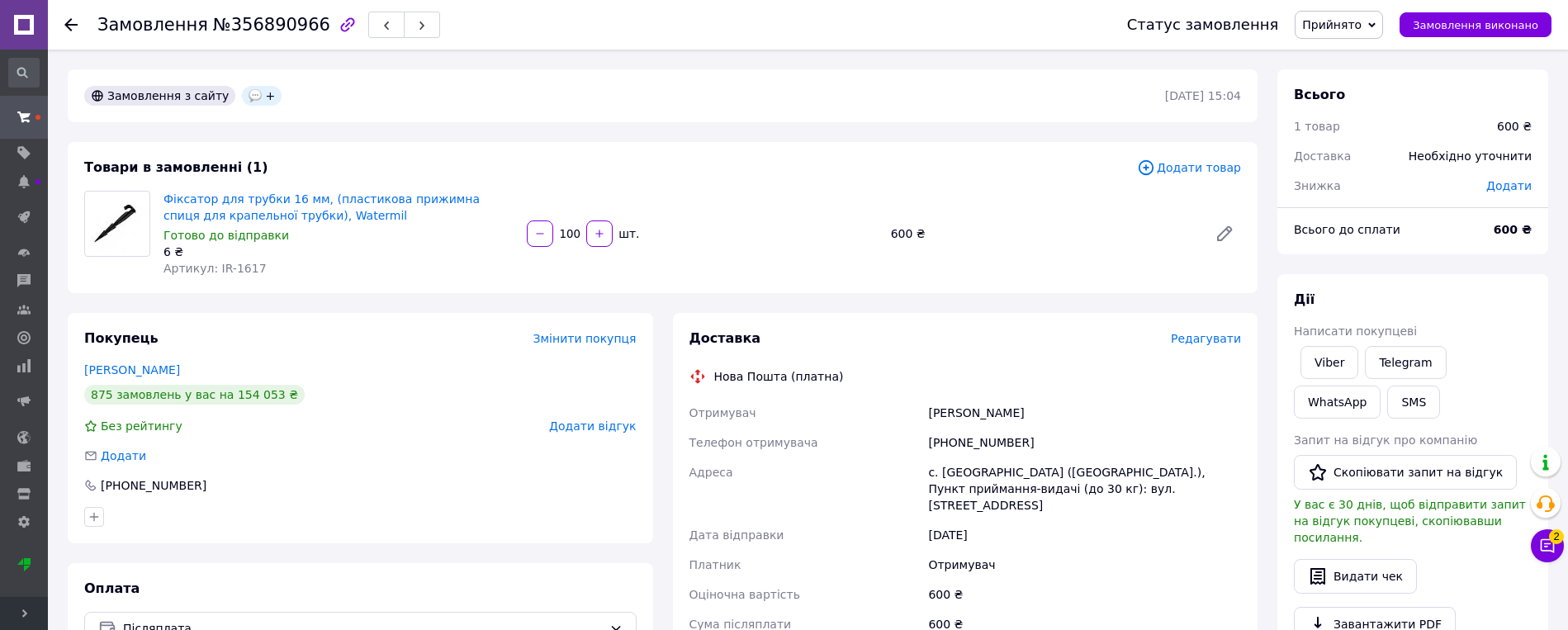
click at [992, 345] on span "Редагувати" at bounding box center [1205, 338] width 70 height 13
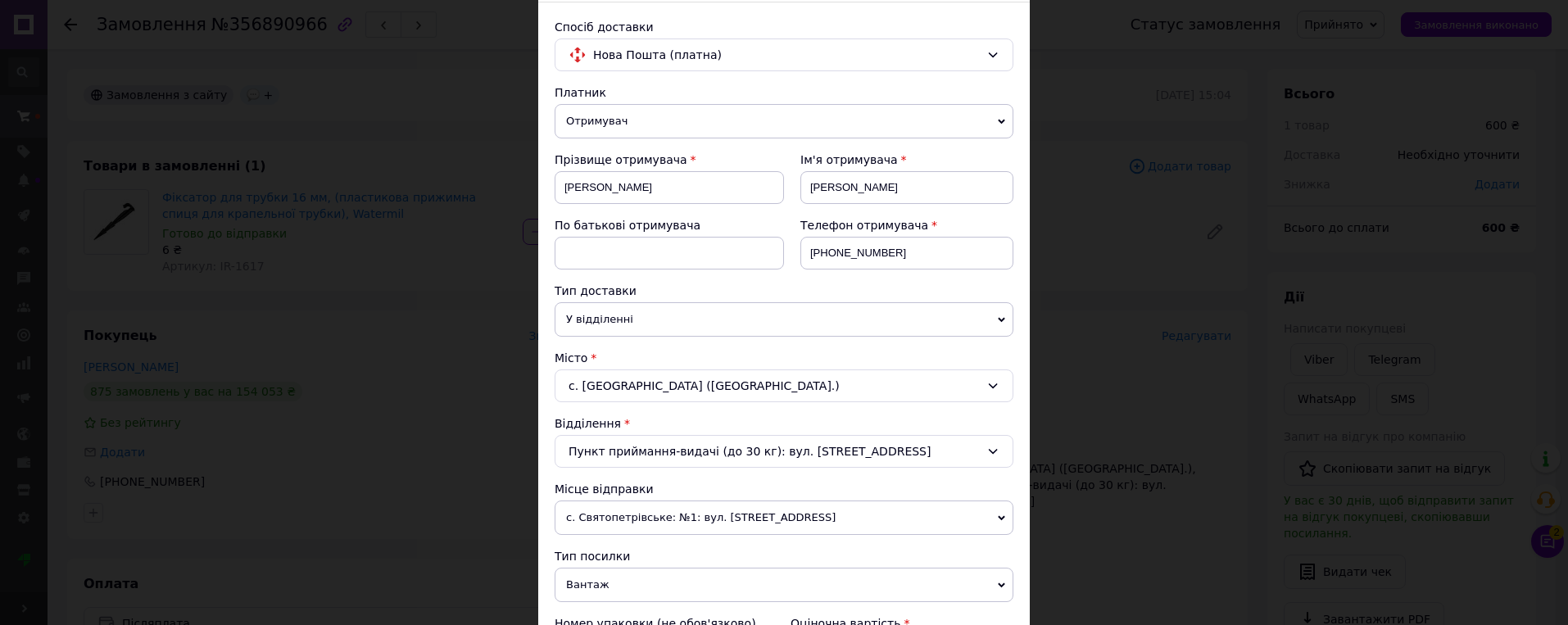
scroll to position [246, 0]
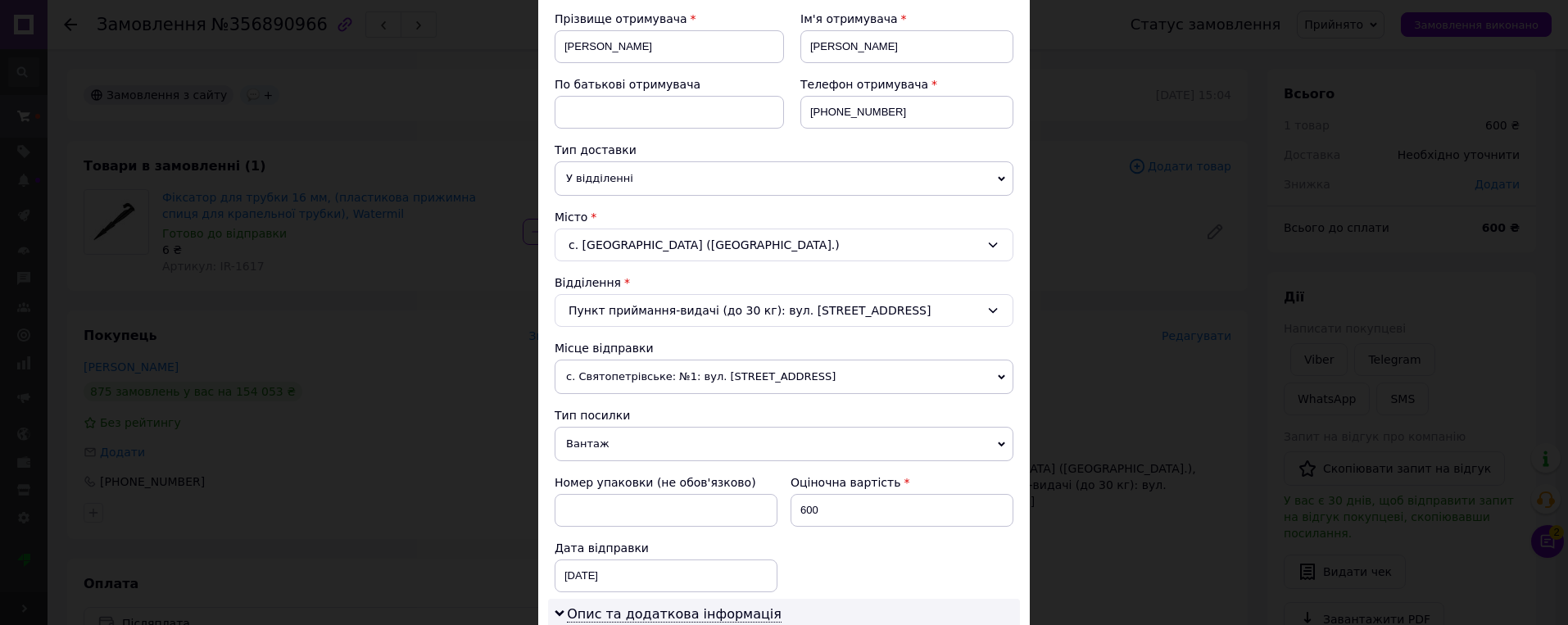
click at [837, 376] on span "с. Святопетрівське: №1: вул. [STREET_ADDRESS]" at bounding box center [784, 377] width 459 height 34
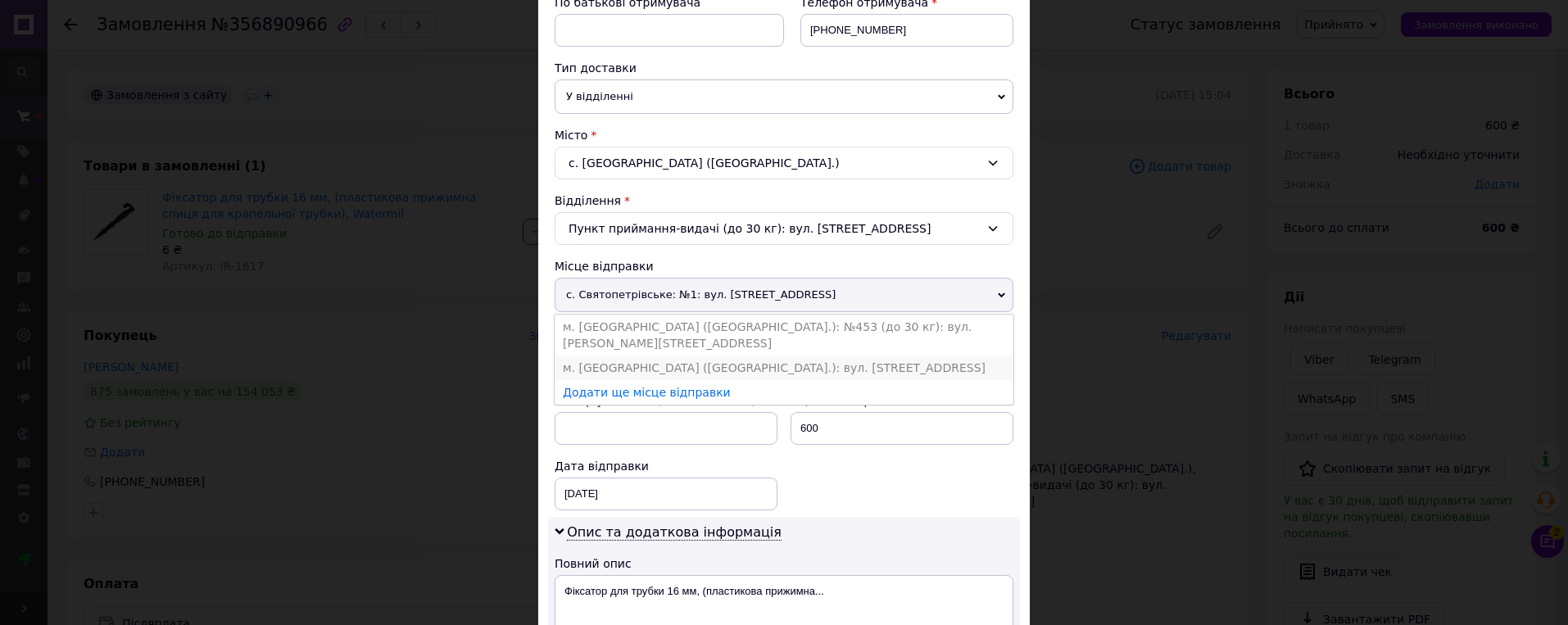
click at [769, 355] on li "м. [GEOGRAPHIC_DATA] ([GEOGRAPHIC_DATA].): вул. [STREET_ADDRESS]" at bounding box center [784, 367] width 459 height 25
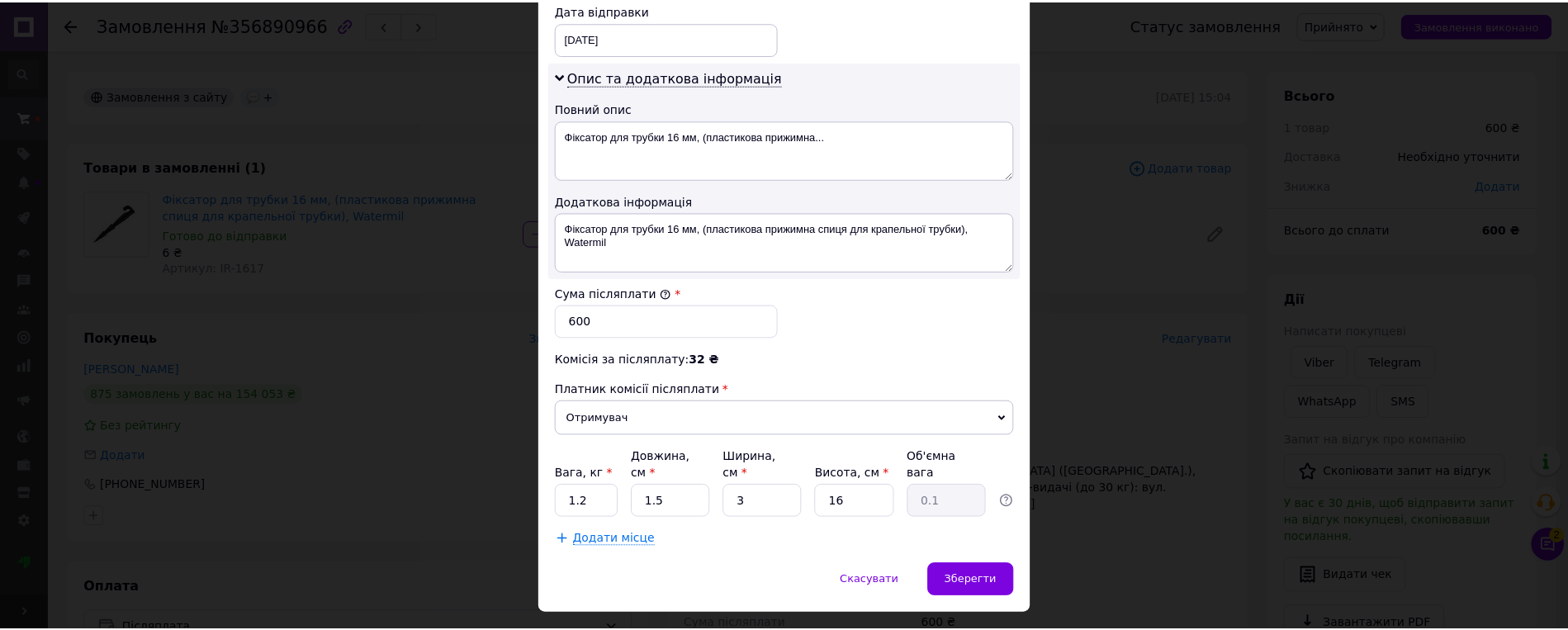
scroll to position [815, 0]
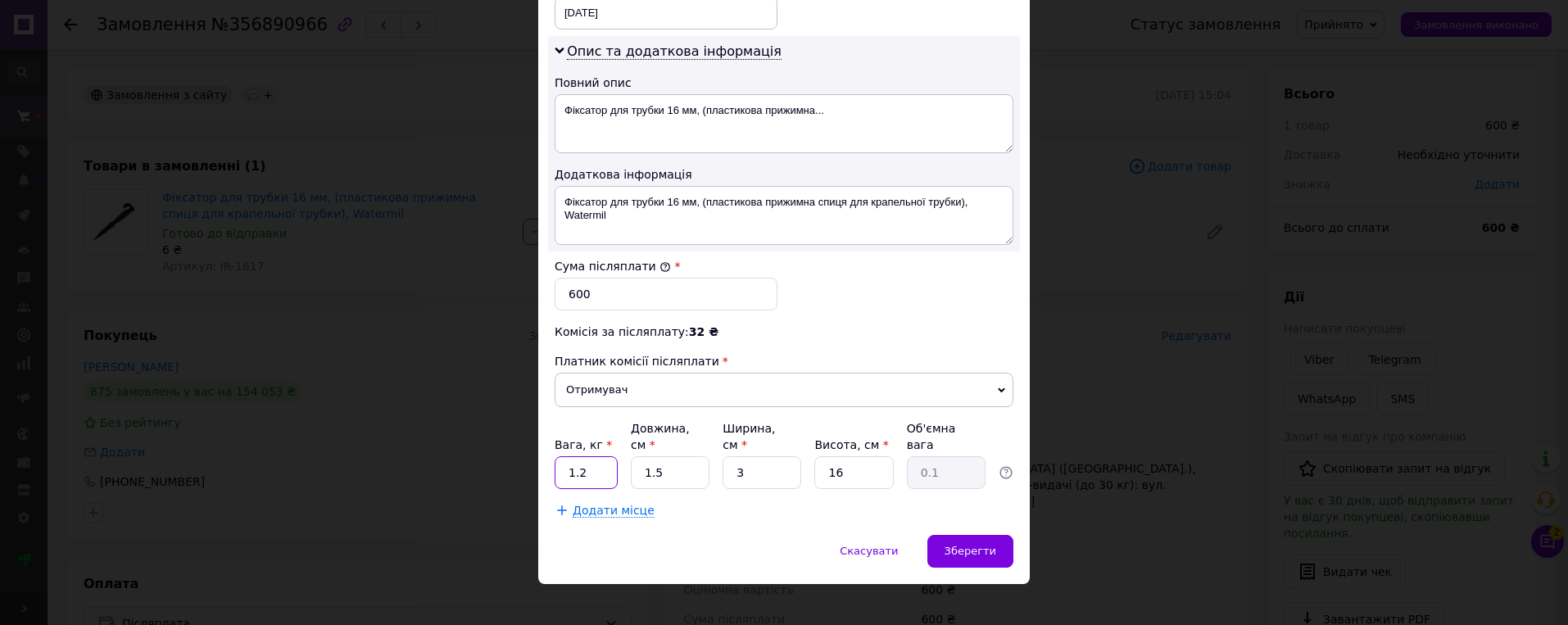
drag, startPoint x: 599, startPoint y: 456, endPoint x: 568, endPoint y: 452, distance: 31.3
click at [568, 456] on input "1.2" at bounding box center [586, 472] width 63 height 33
type input "1"
type input "28"
type input "0.34"
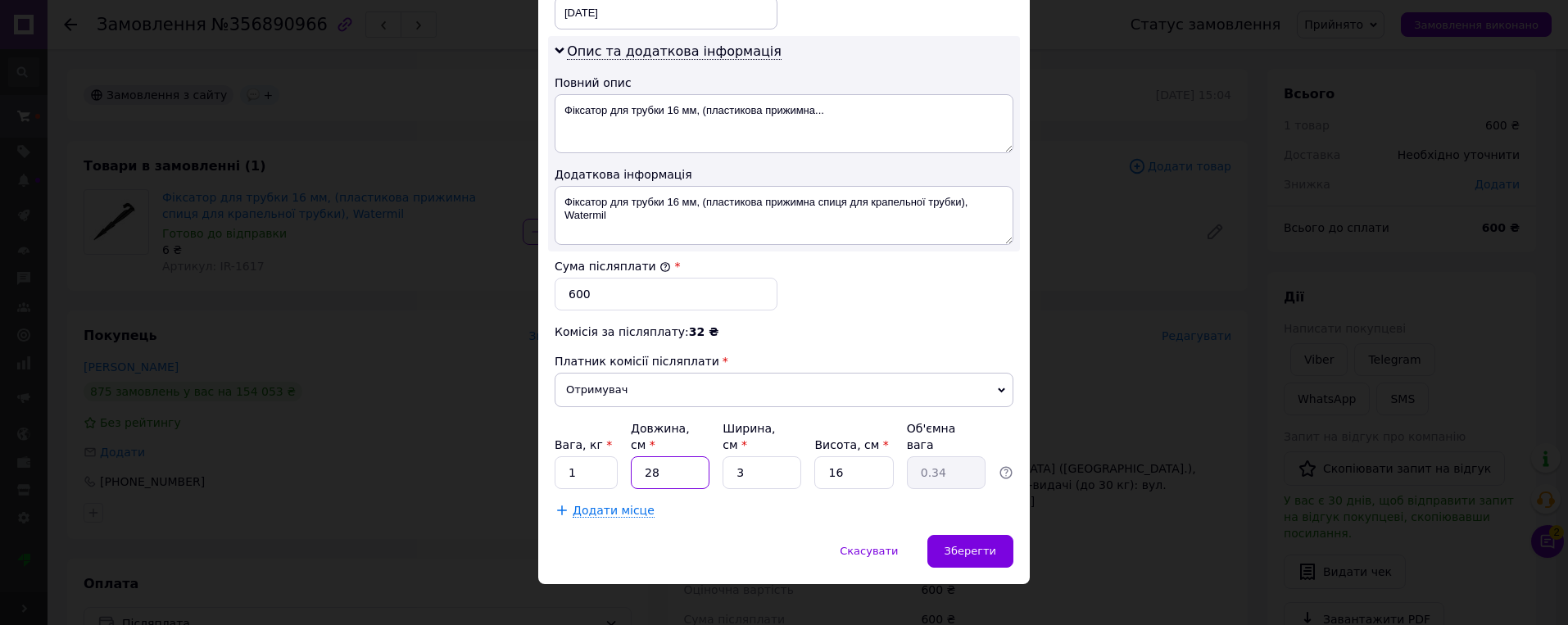
type input "28"
type input "2"
type input "0.22"
type input "29"
type input "3.25"
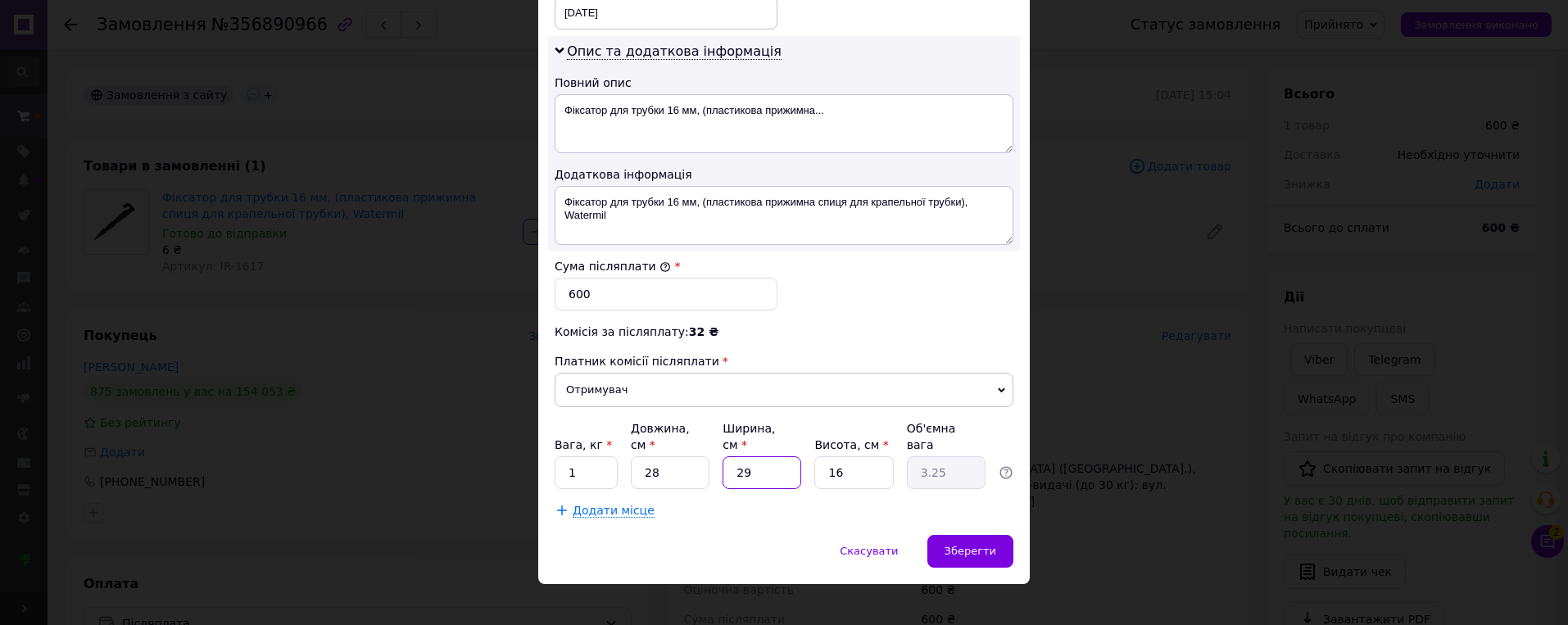
type input "29"
type input "1"
type input "0.2"
type input "15"
type input "3.05"
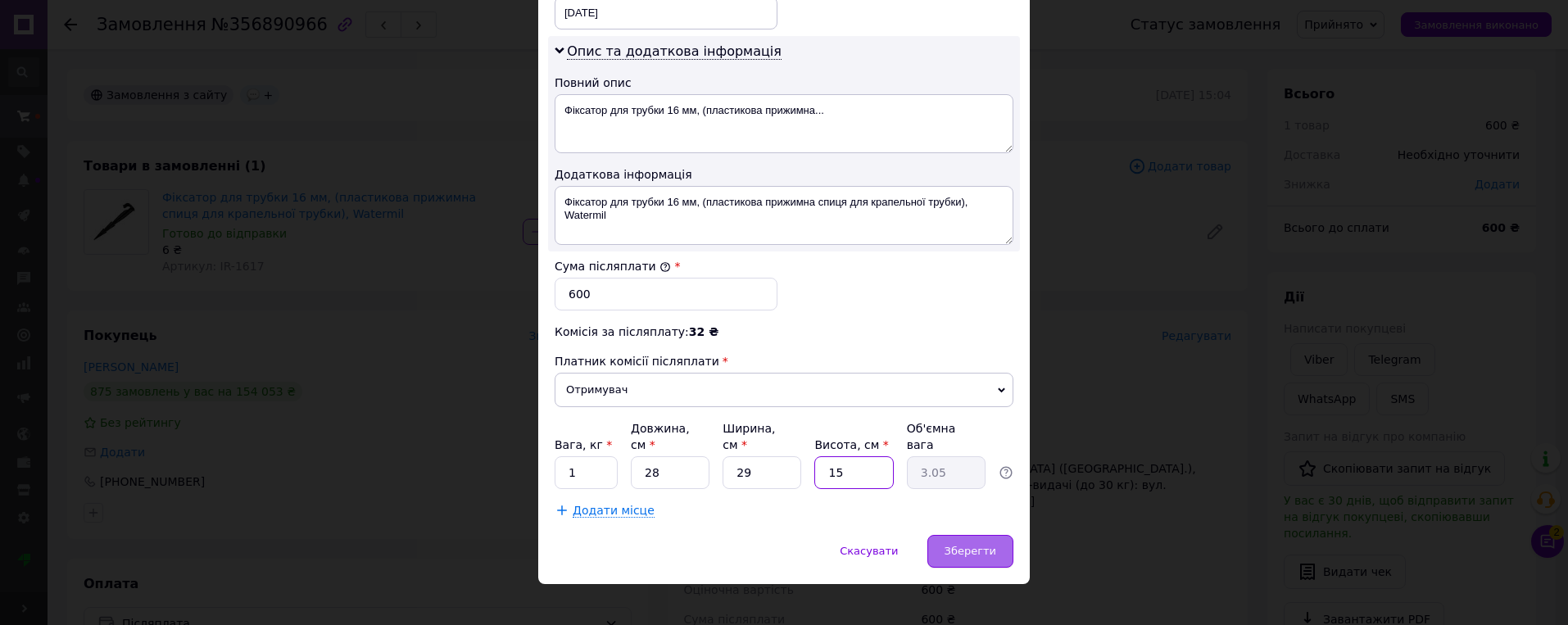
type input "15"
click at [971, 544] on span "Зберегти" at bounding box center [970, 550] width 52 height 12
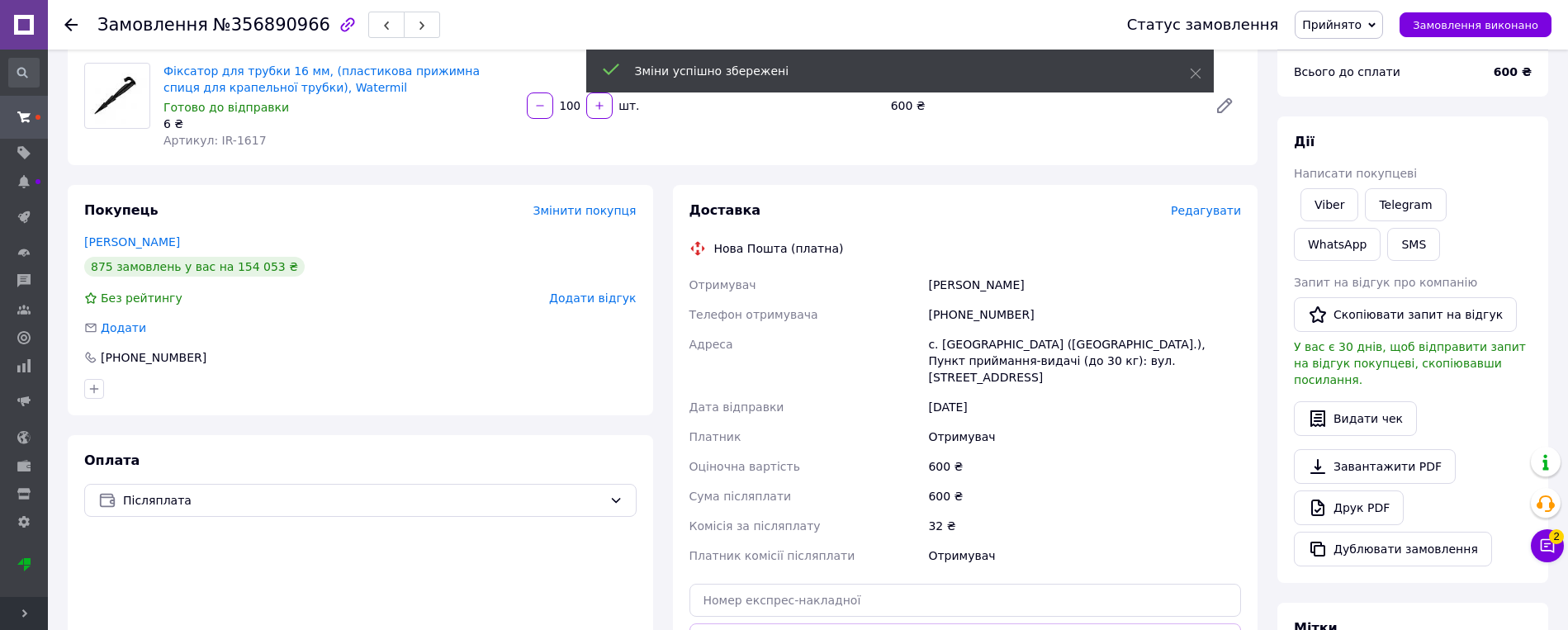
scroll to position [331, 0]
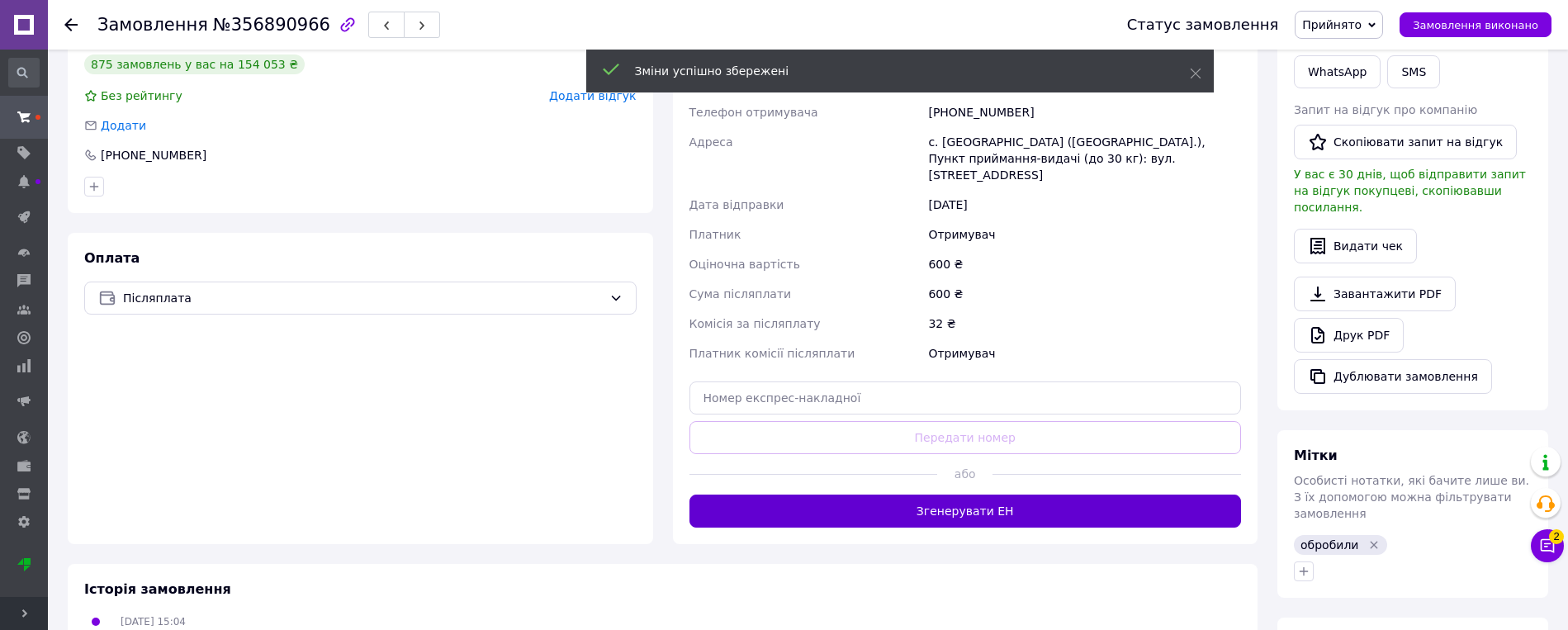
click at [982, 504] on button "Згенерувати ЕН" at bounding box center [966, 511] width 552 height 33
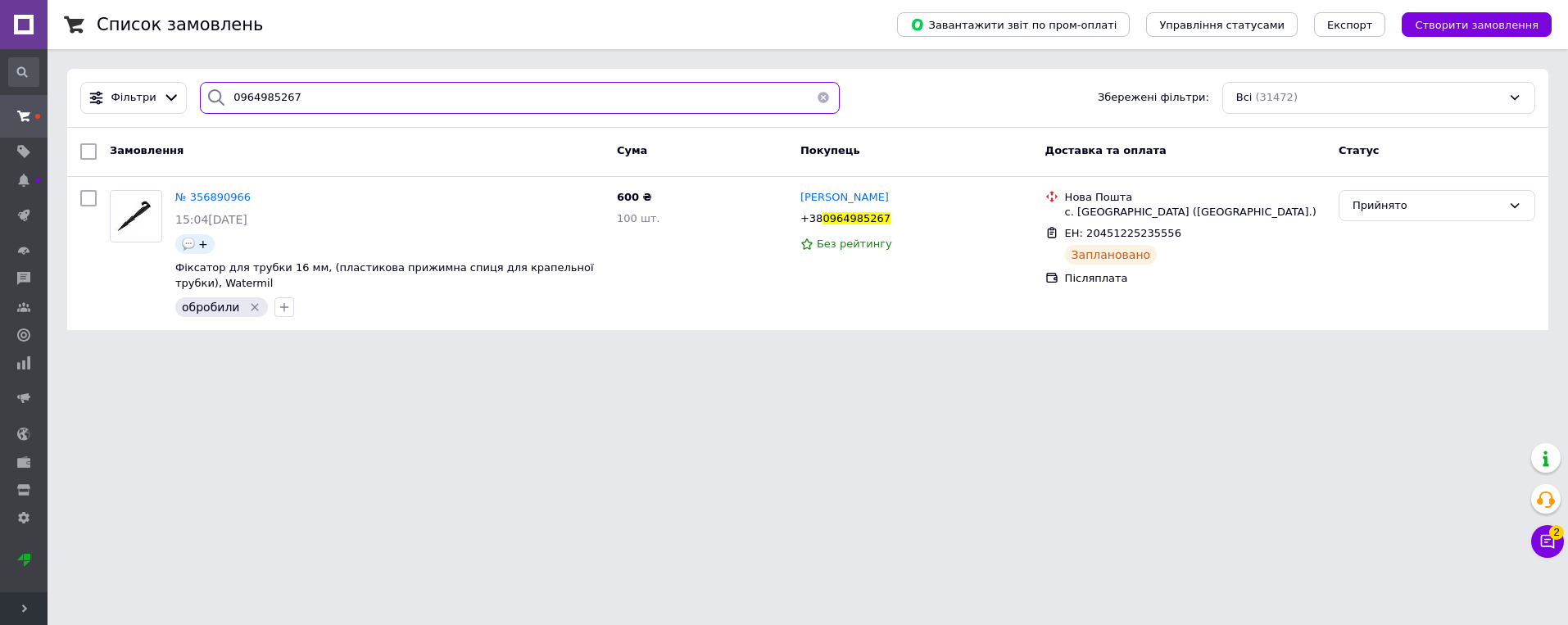
drag, startPoint x: 319, startPoint y: 101, endPoint x: 180, endPoint y: 110, distance: 139.3
click at [180, 110] on div "Фільтри 0964985267 Збережені фільтри: Всі (31472)" at bounding box center [808, 97] width 1468 height 32
paste input "83727171"
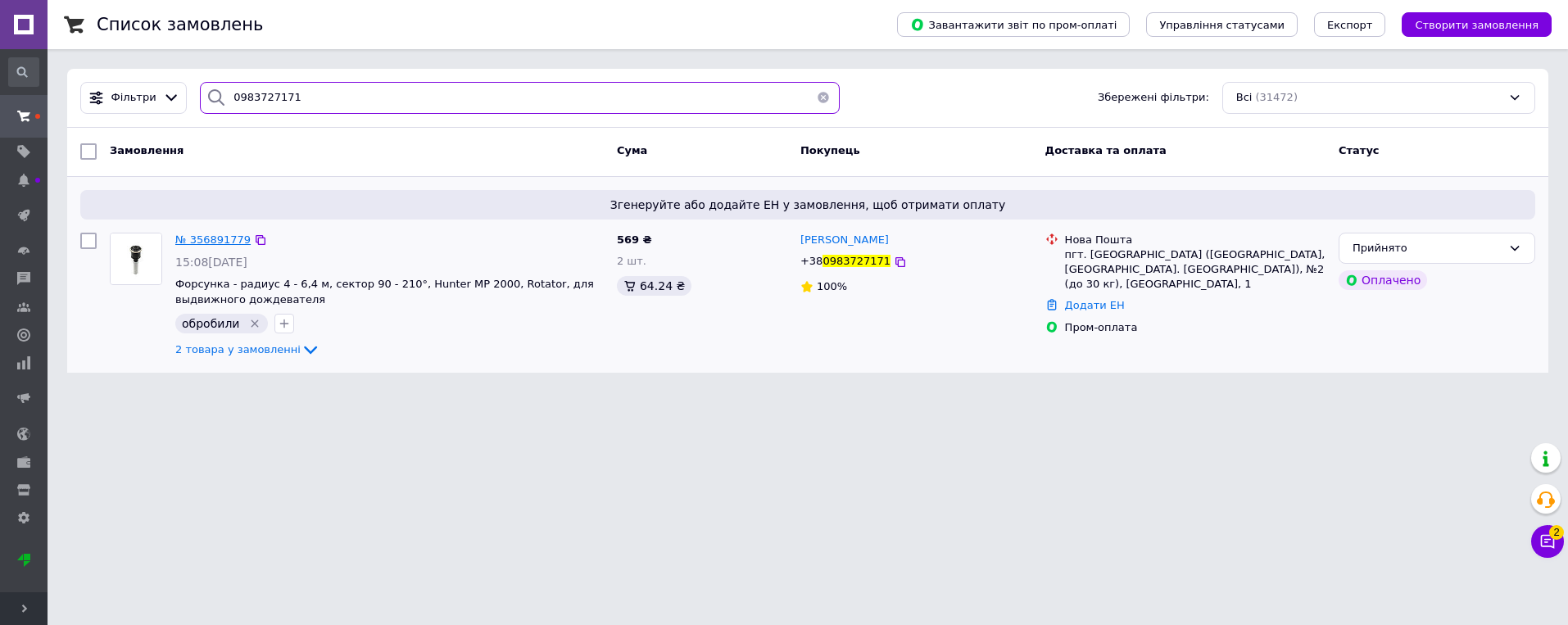
type input "0983727171"
click at [217, 240] on span "№ 356891779" at bounding box center [213, 240] width 76 height 12
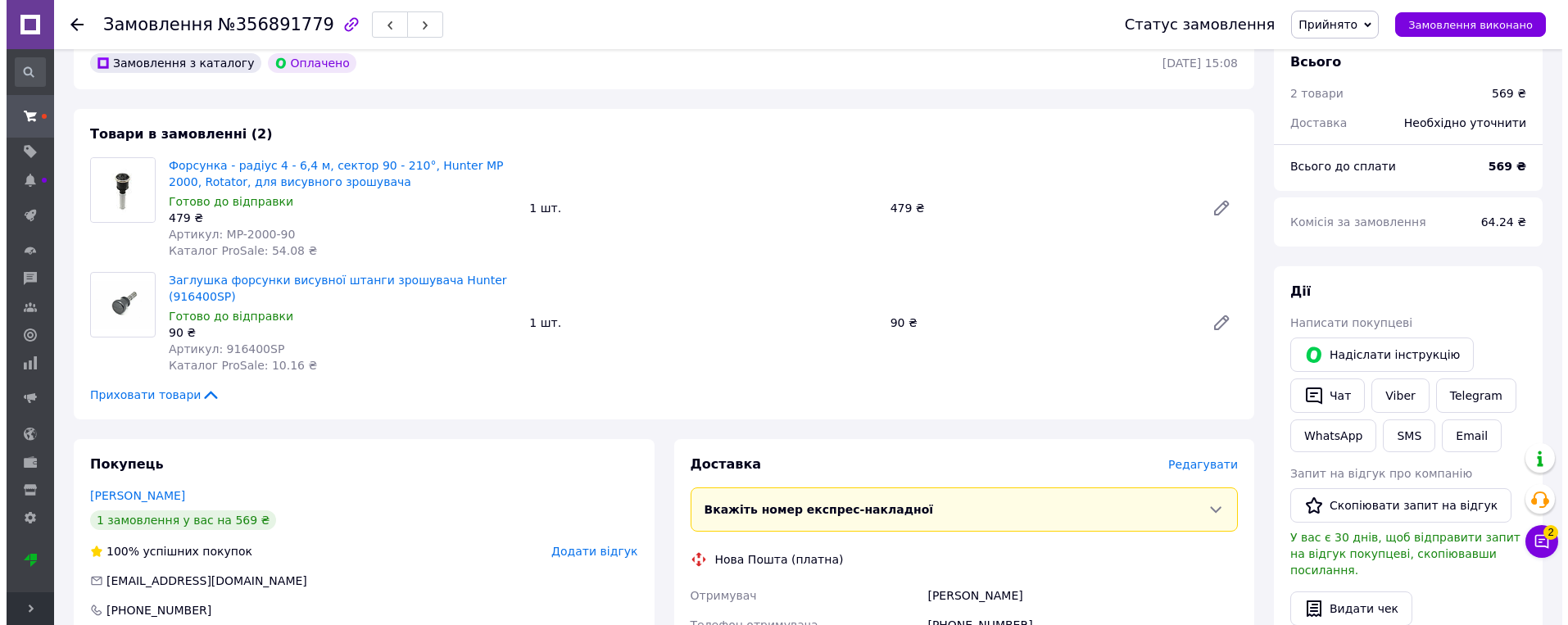
scroll to position [483, 0]
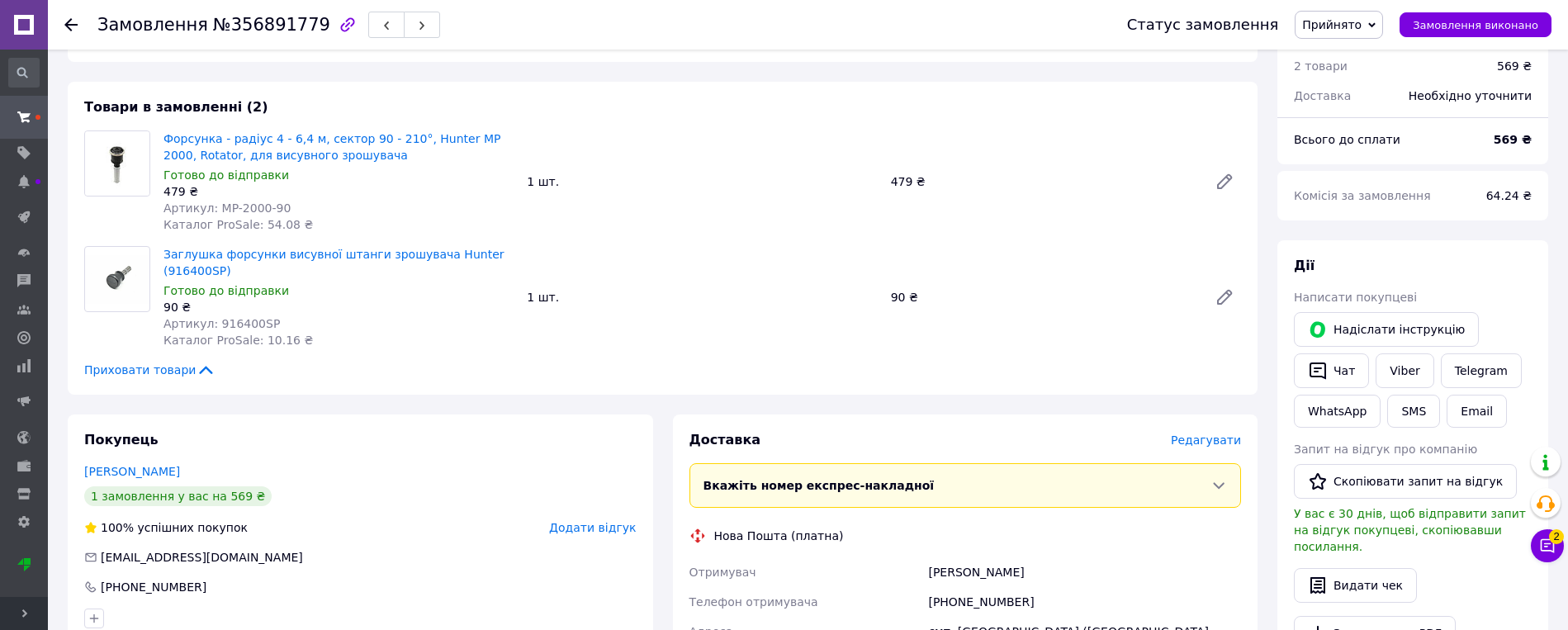
click at [992, 433] on div "Редагувати" at bounding box center [1205, 440] width 70 height 16
click at [992, 434] on span "Редагувати" at bounding box center [1205, 440] width 70 height 13
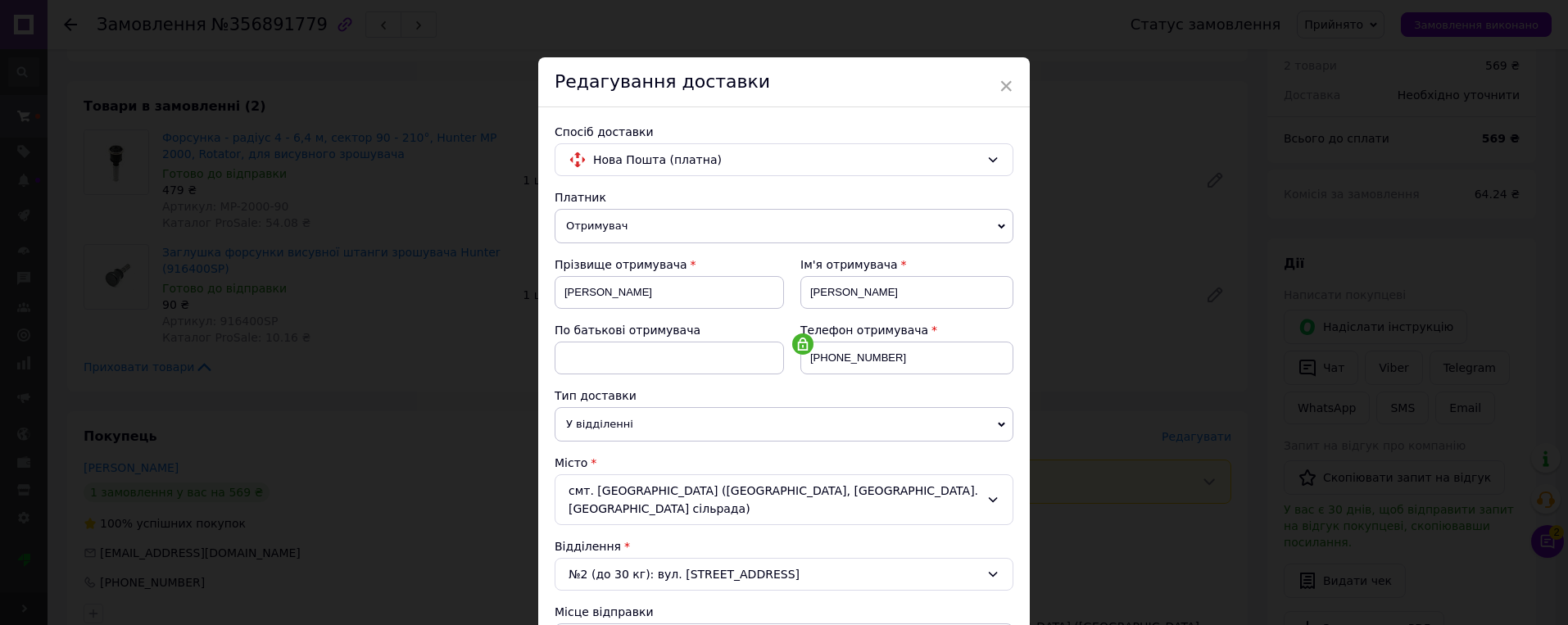
scroll to position [328, 0]
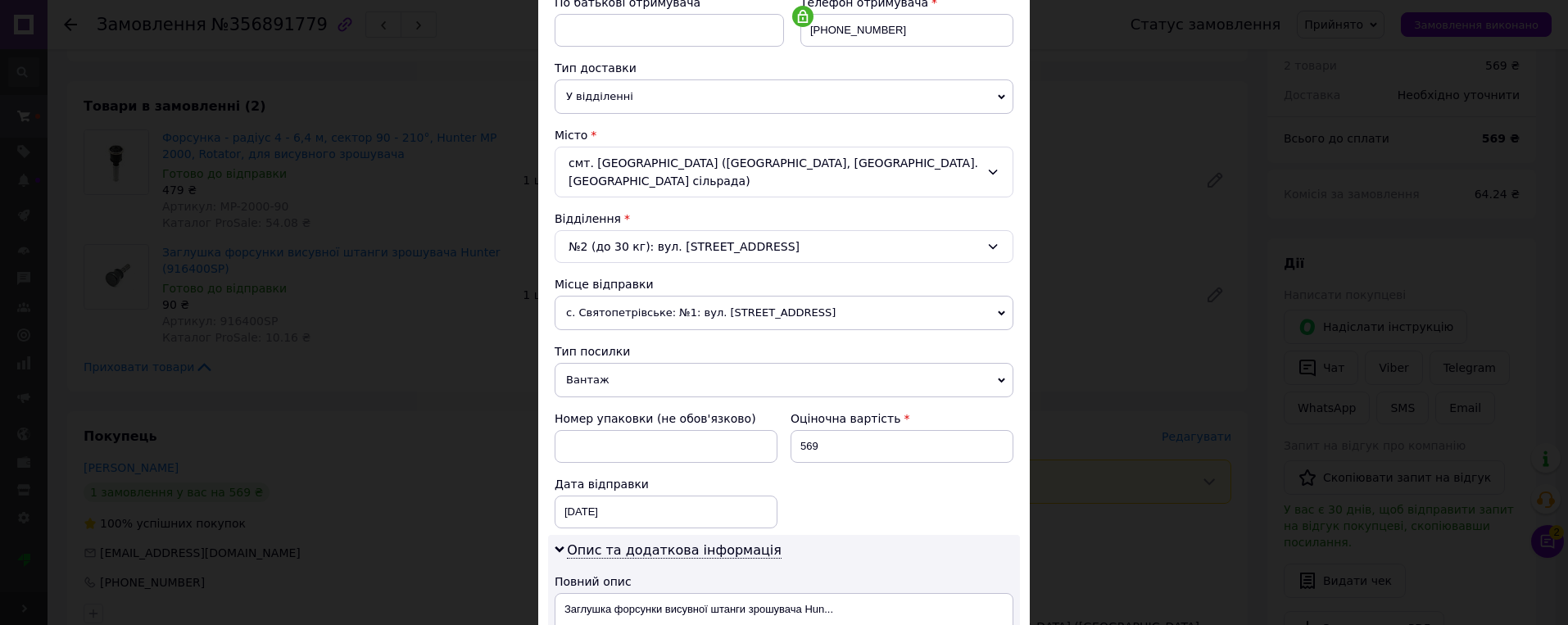
click at [857, 295] on span "с. Святопетрівське: №1: вул. [STREET_ADDRESS]" at bounding box center [784, 312] width 459 height 34
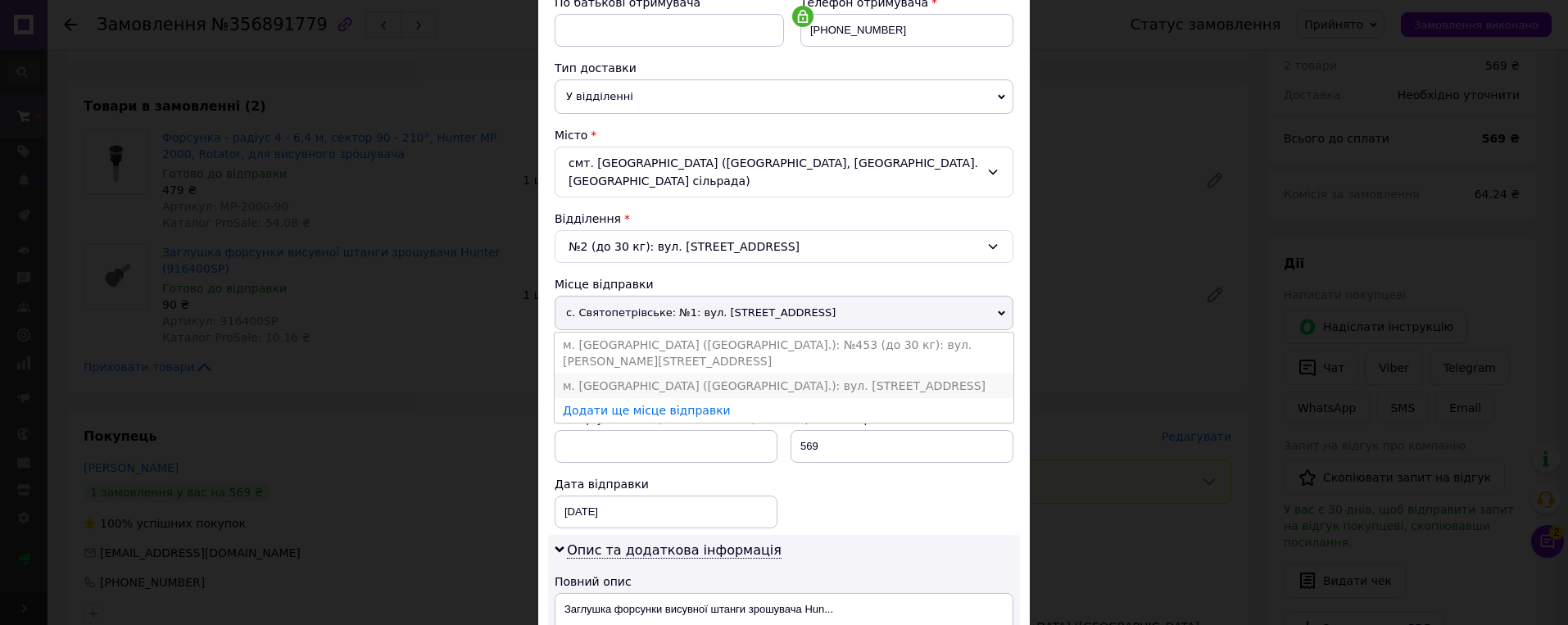
click at [773, 373] on li "м. [GEOGRAPHIC_DATA] ([GEOGRAPHIC_DATA].): вул. [STREET_ADDRESS]" at bounding box center [784, 385] width 459 height 25
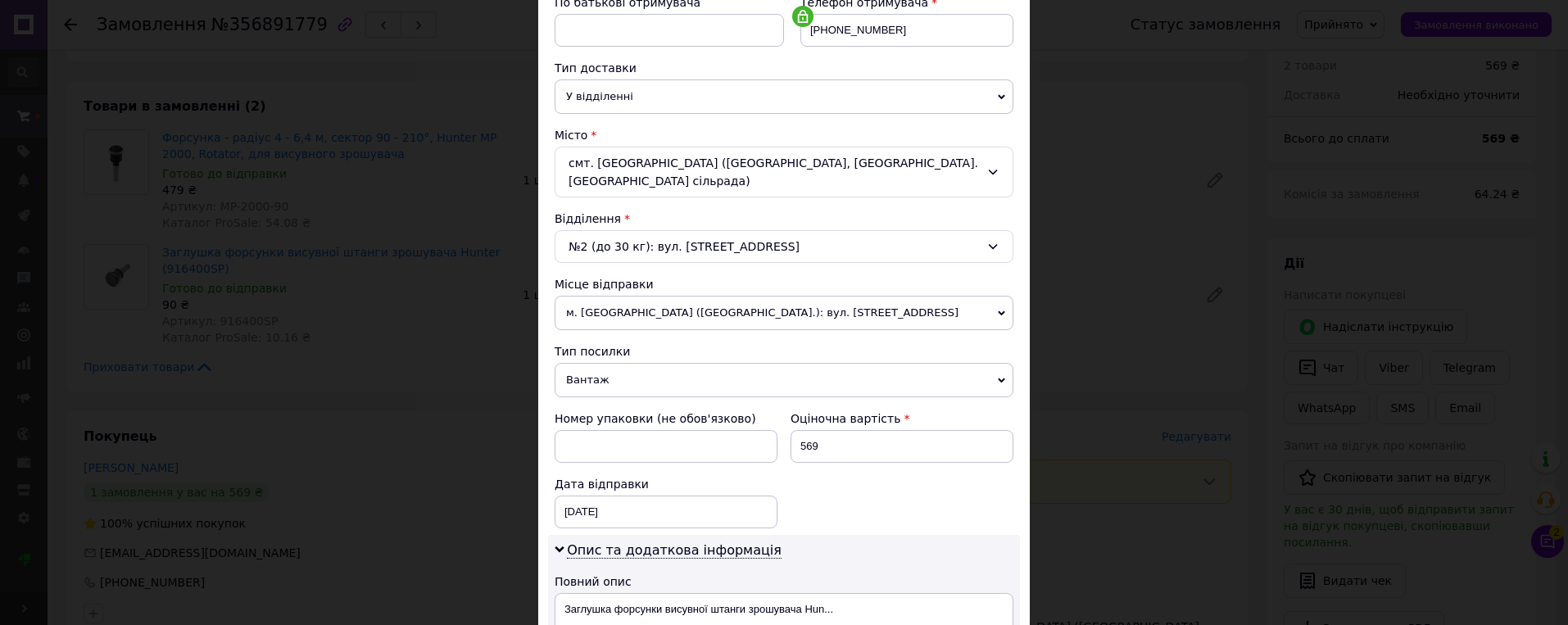
click at [958, 466] on div "Номер упаковки (не обов'язково) Оціночна вартість 569 Дата відправки [DATE] < 2…" at bounding box center [784, 469] width 472 height 131
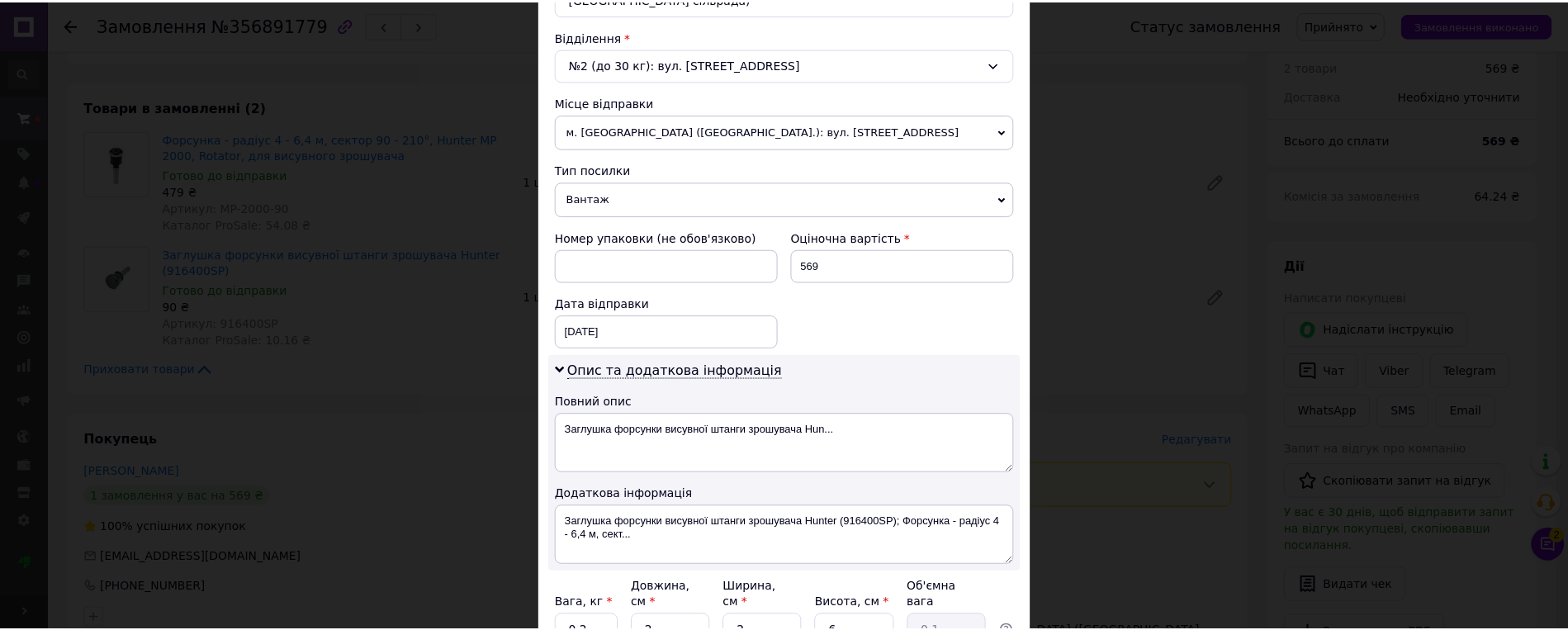
scroll to position [652, 0]
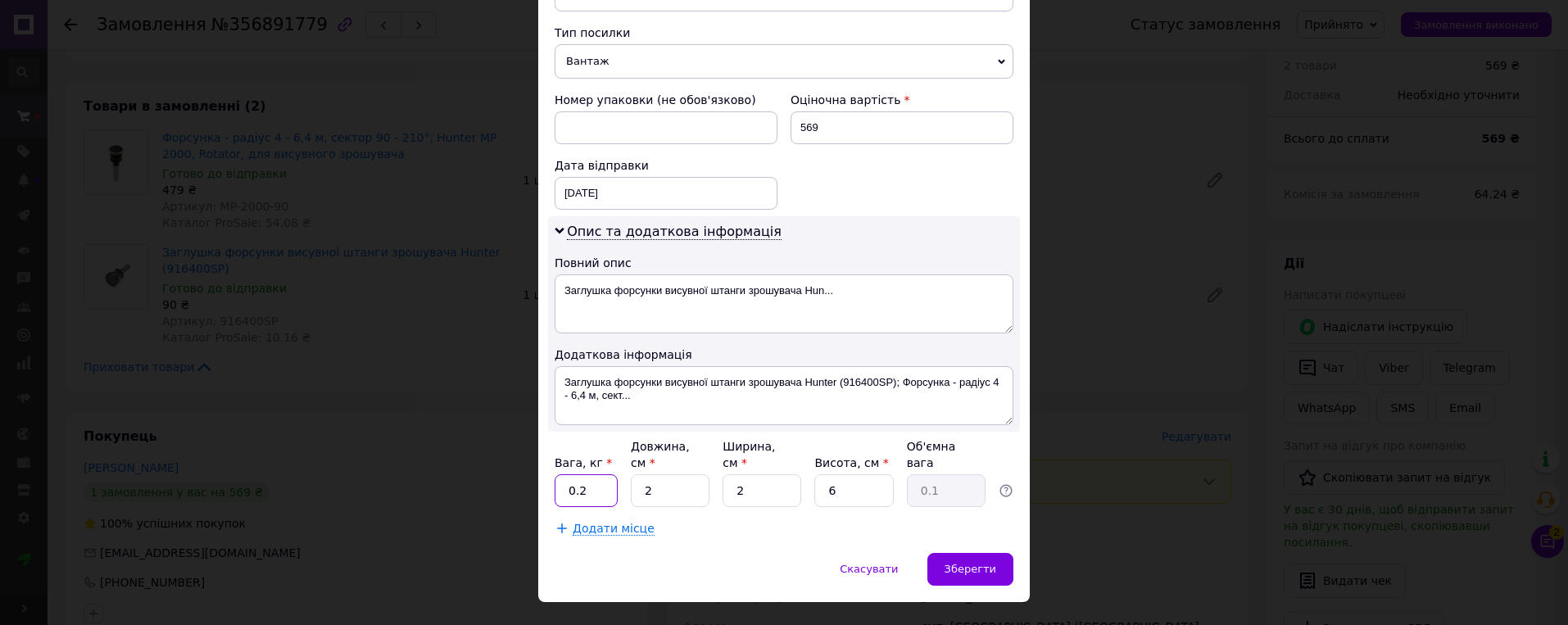
click at [600, 474] on input "0.2" at bounding box center [586, 490] width 63 height 33
type input "0.1"
type input "15"
type input "10"
type input "0.23"
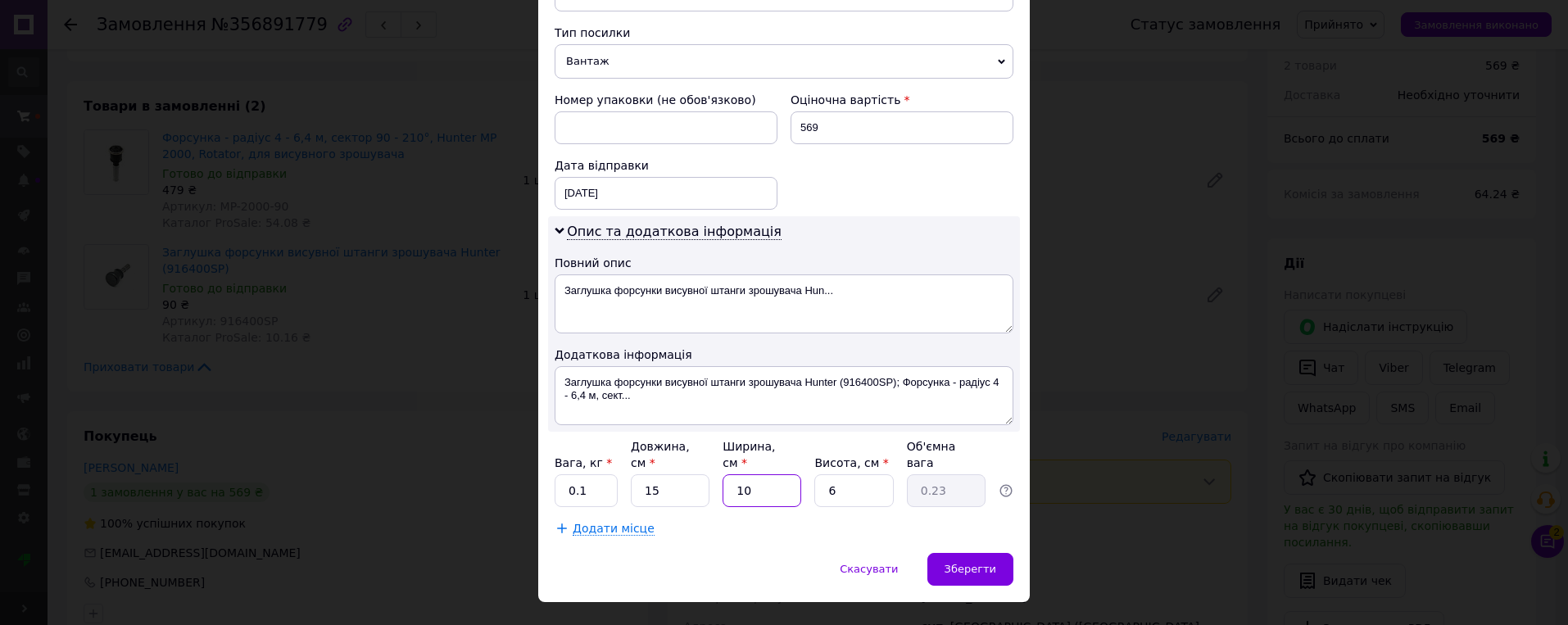
type input "10"
type input "5"
type input "0.19"
type input "5"
click at [969, 562] on span "Зберегти" at bounding box center [970, 568] width 52 height 12
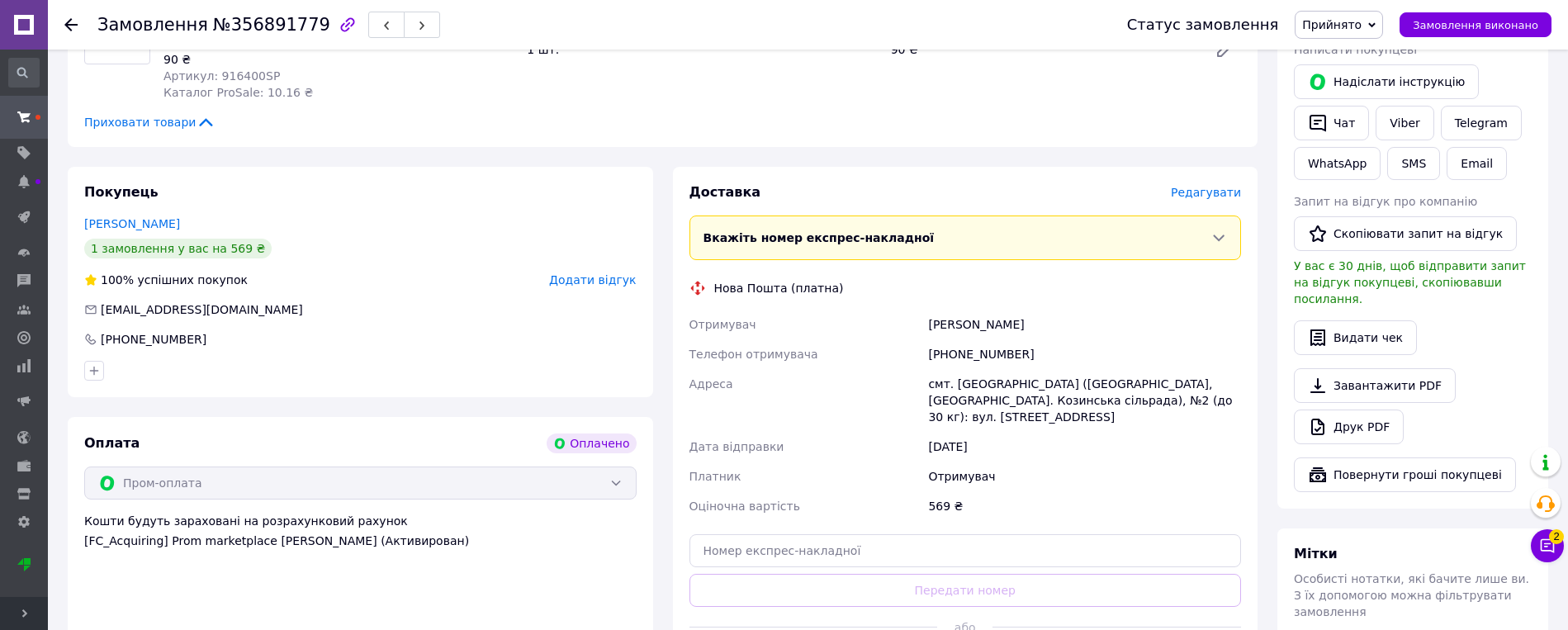
scroll to position [900, 0]
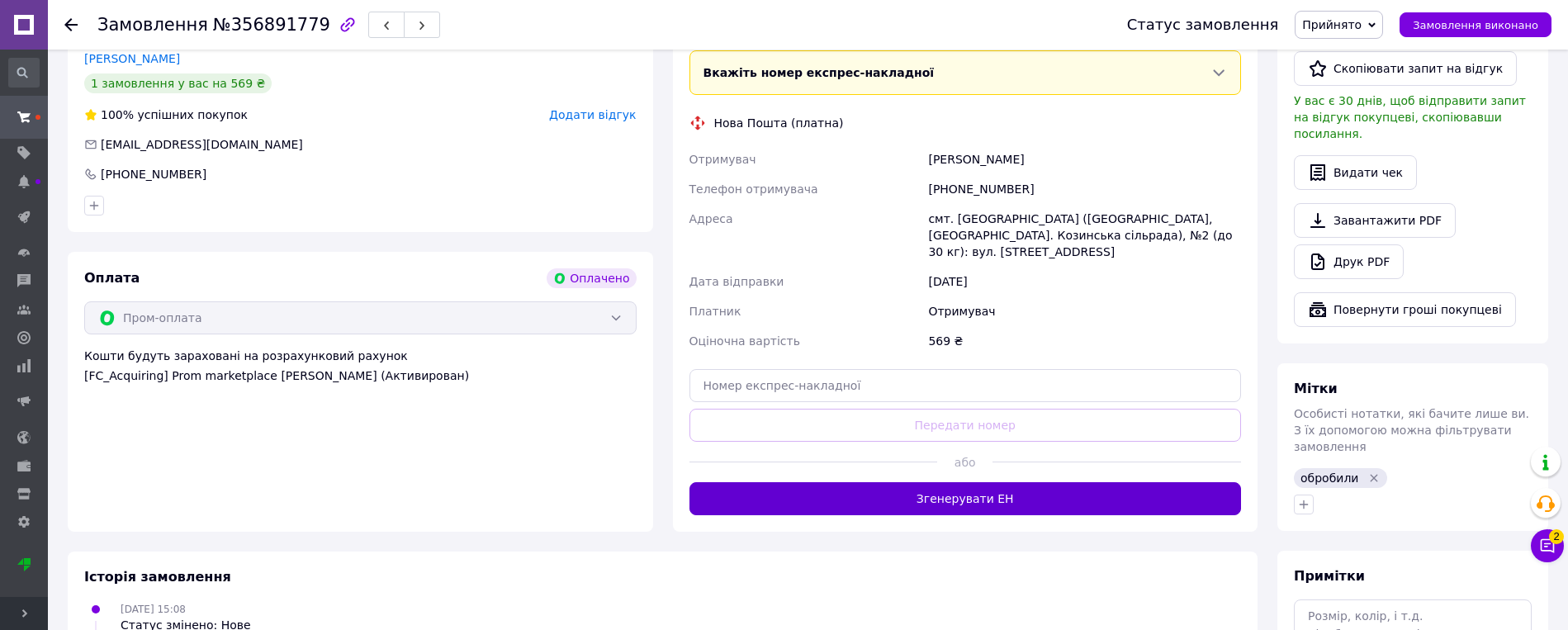
click at [992, 482] on button "Згенерувати ЕН" at bounding box center [966, 498] width 552 height 33
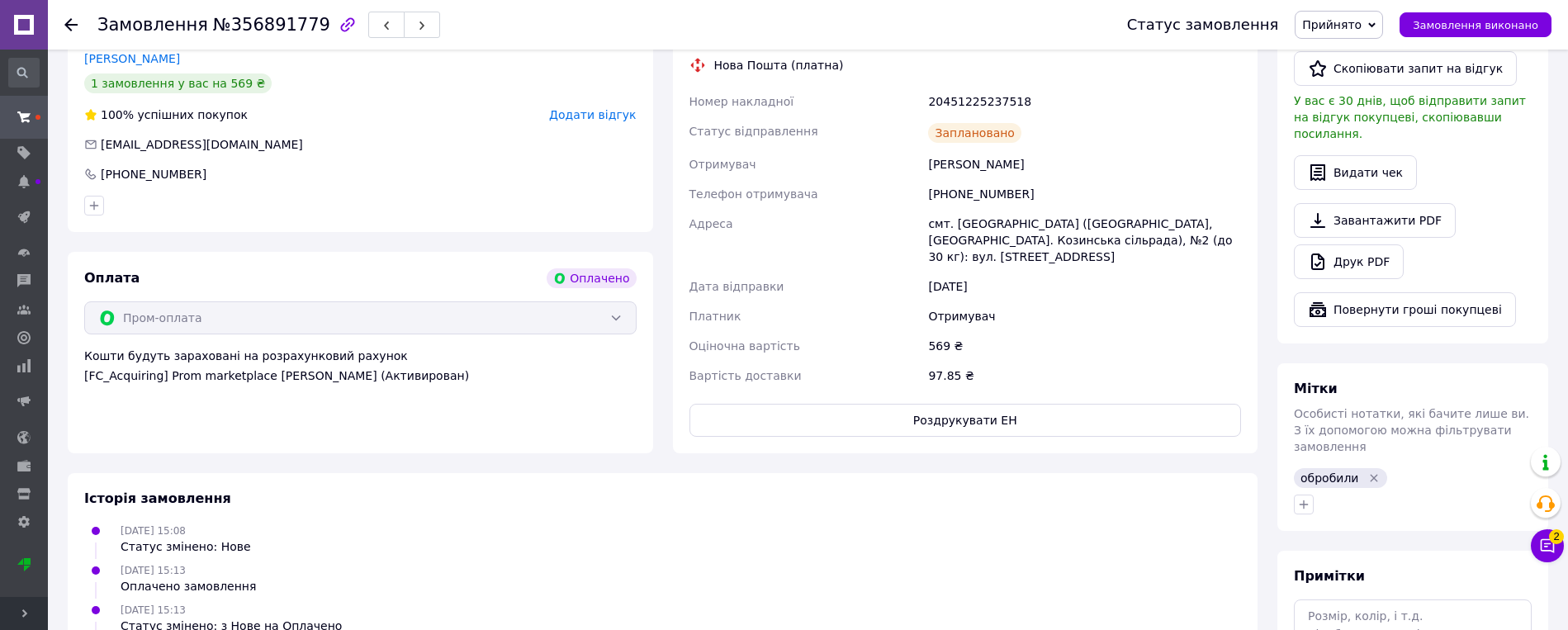
click at [992, 562] on div "[DATE] 15:13 Оплачено замовлення" at bounding box center [663, 578] width 1170 height 33
drag, startPoint x: 586, startPoint y: 137, endPoint x: 576, endPoint y: 138, distance: 10.0
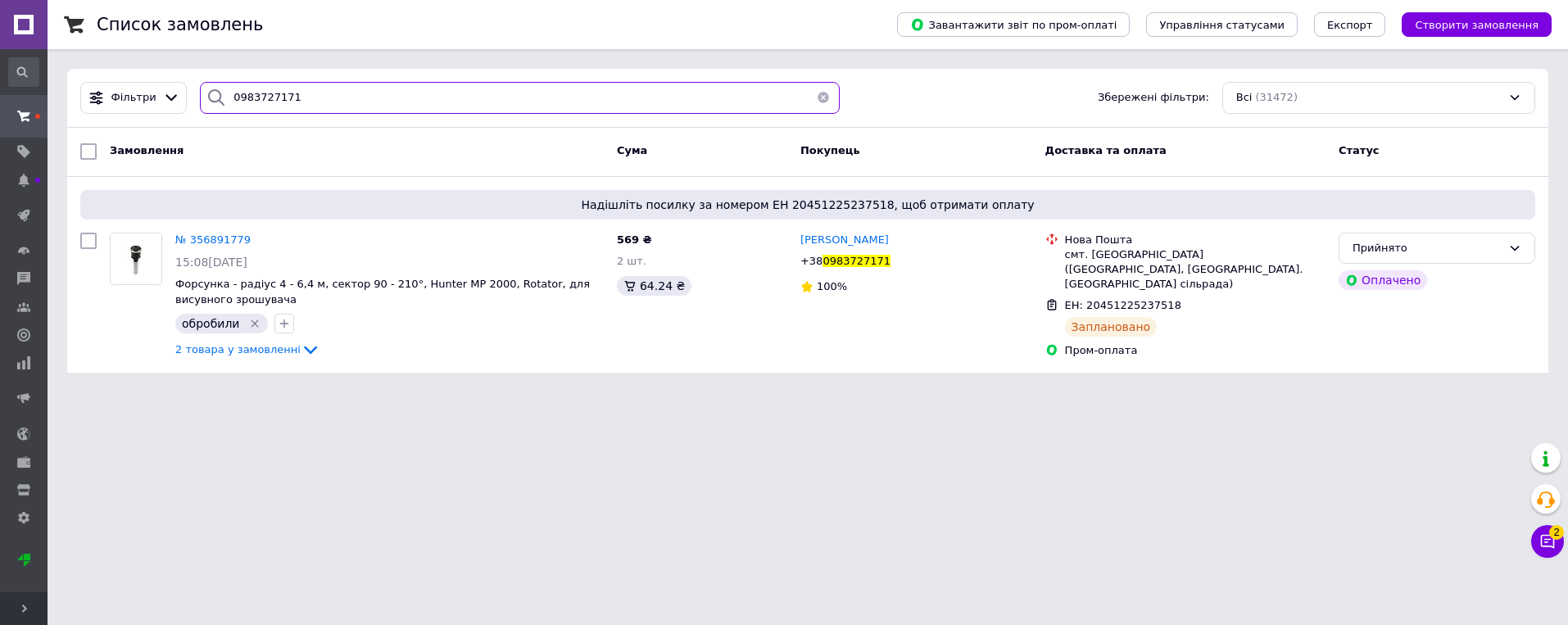
drag, startPoint x: 285, startPoint y: 98, endPoint x: 192, endPoint y: 101, distance: 93.0
click at [200, 101] on div "0983727171" at bounding box center [520, 97] width 639 height 32
paste input "673801567"
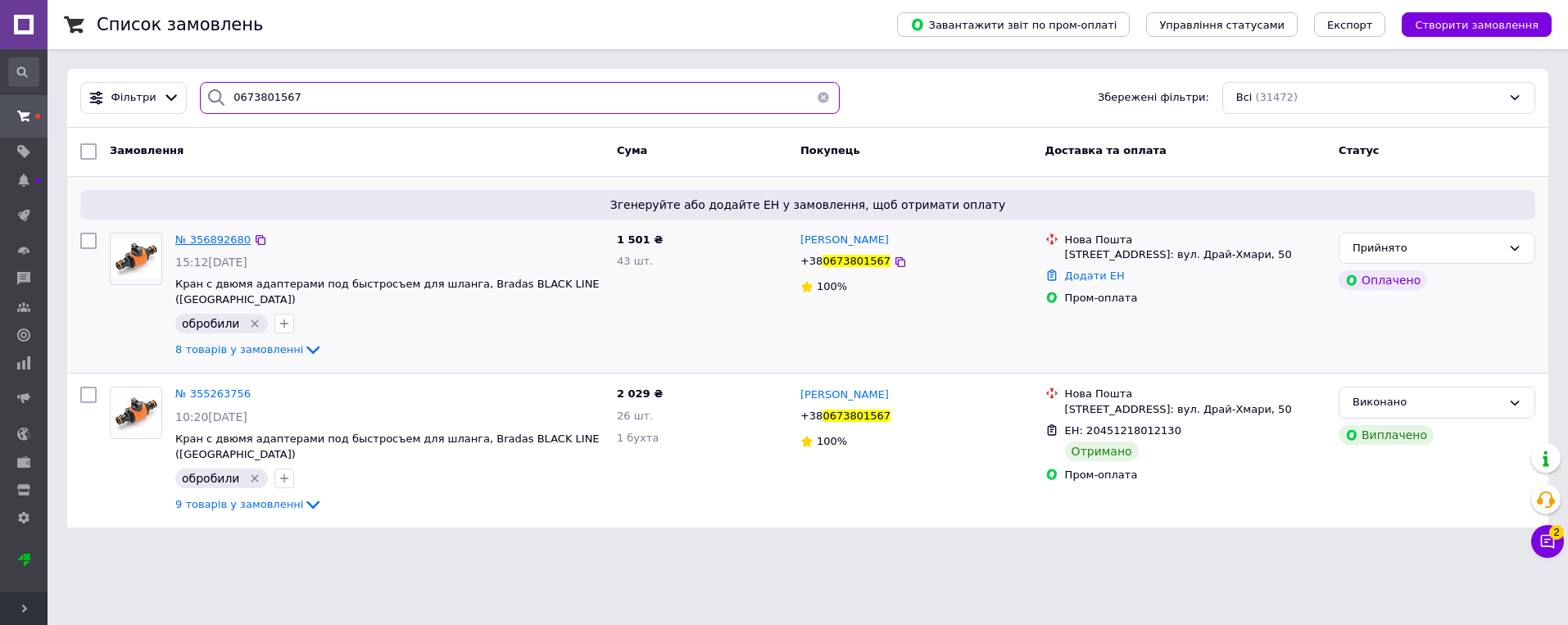
type input "0673801567"
click at [227, 240] on span "№ 356892680" at bounding box center [213, 240] width 76 height 12
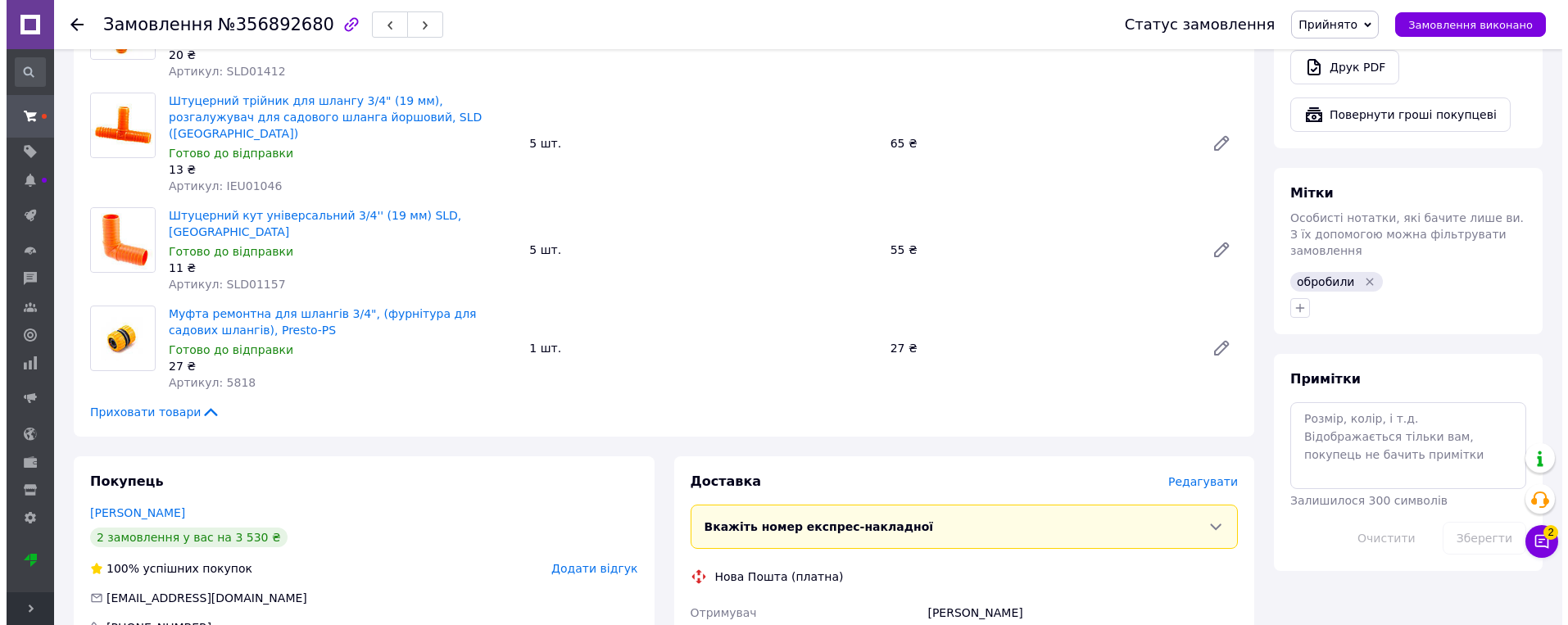
scroll to position [1147, 0]
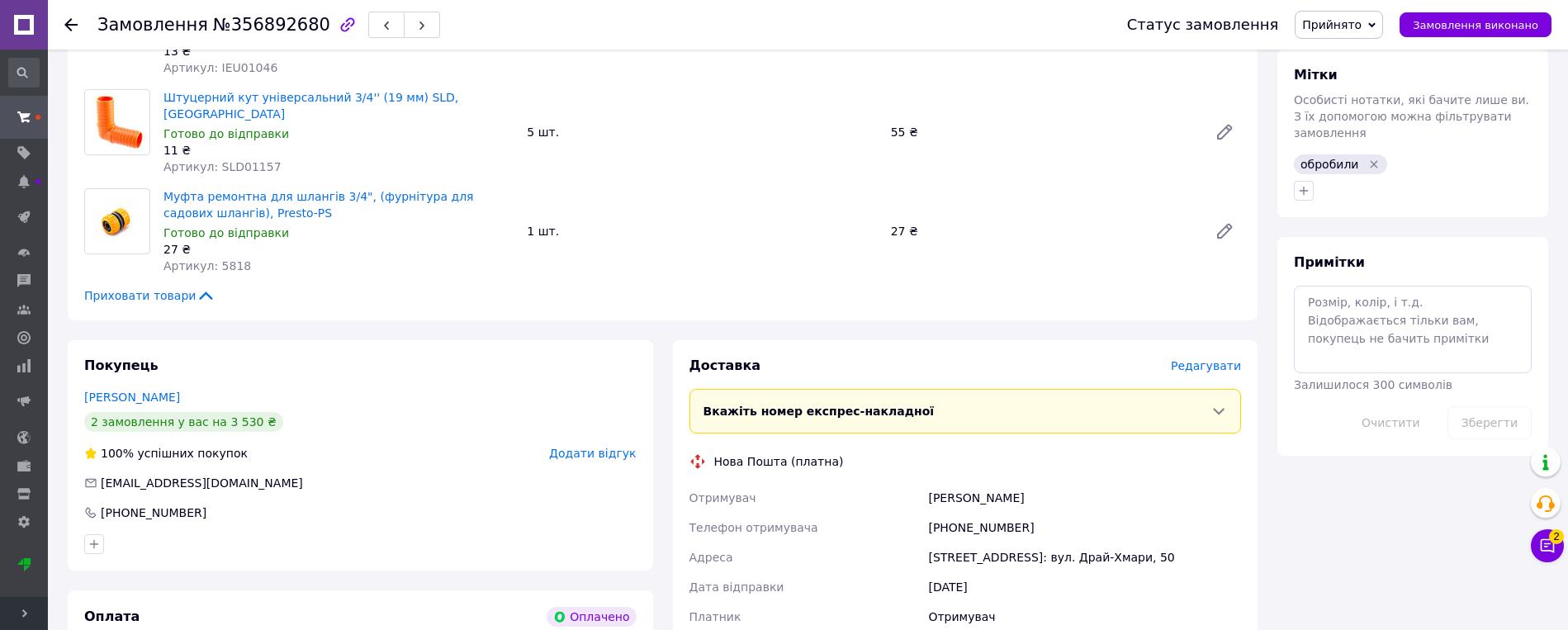
click at [992, 359] on span "Редагувати" at bounding box center [1205, 365] width 70 height 13
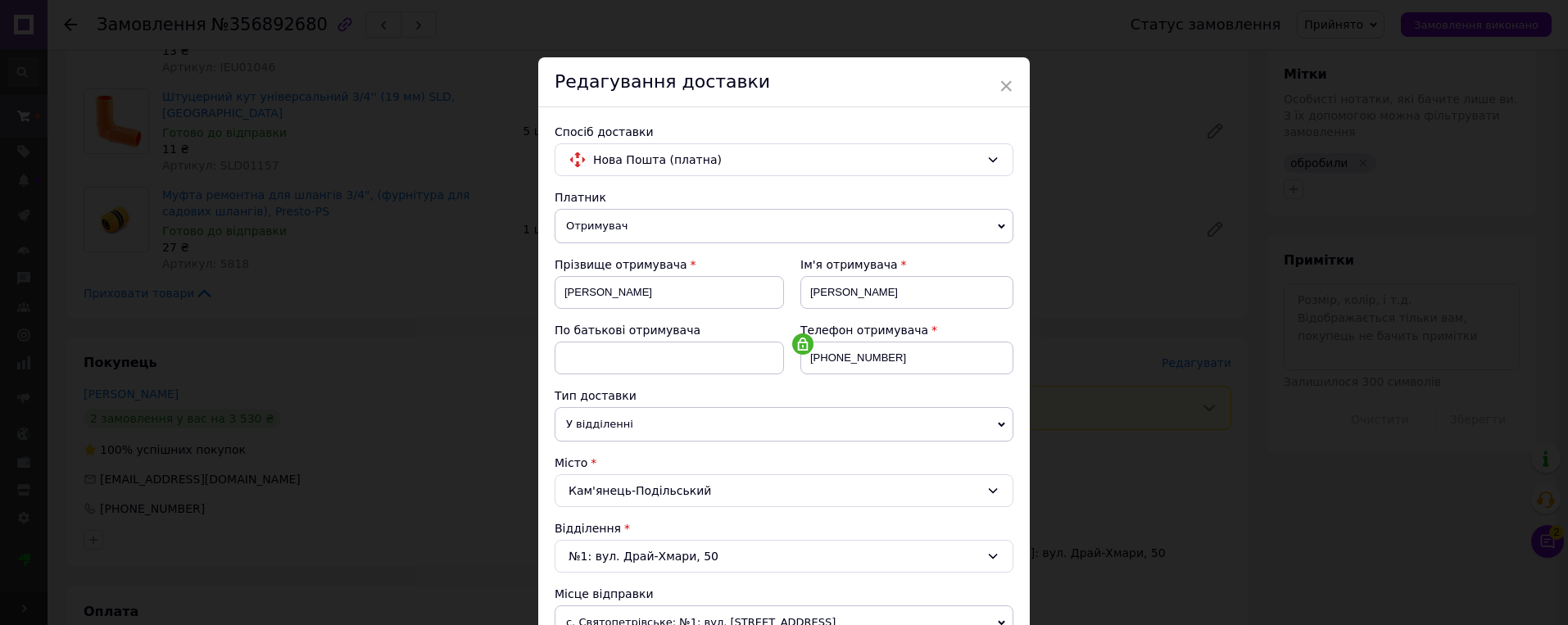
scroll to position [246, 0]
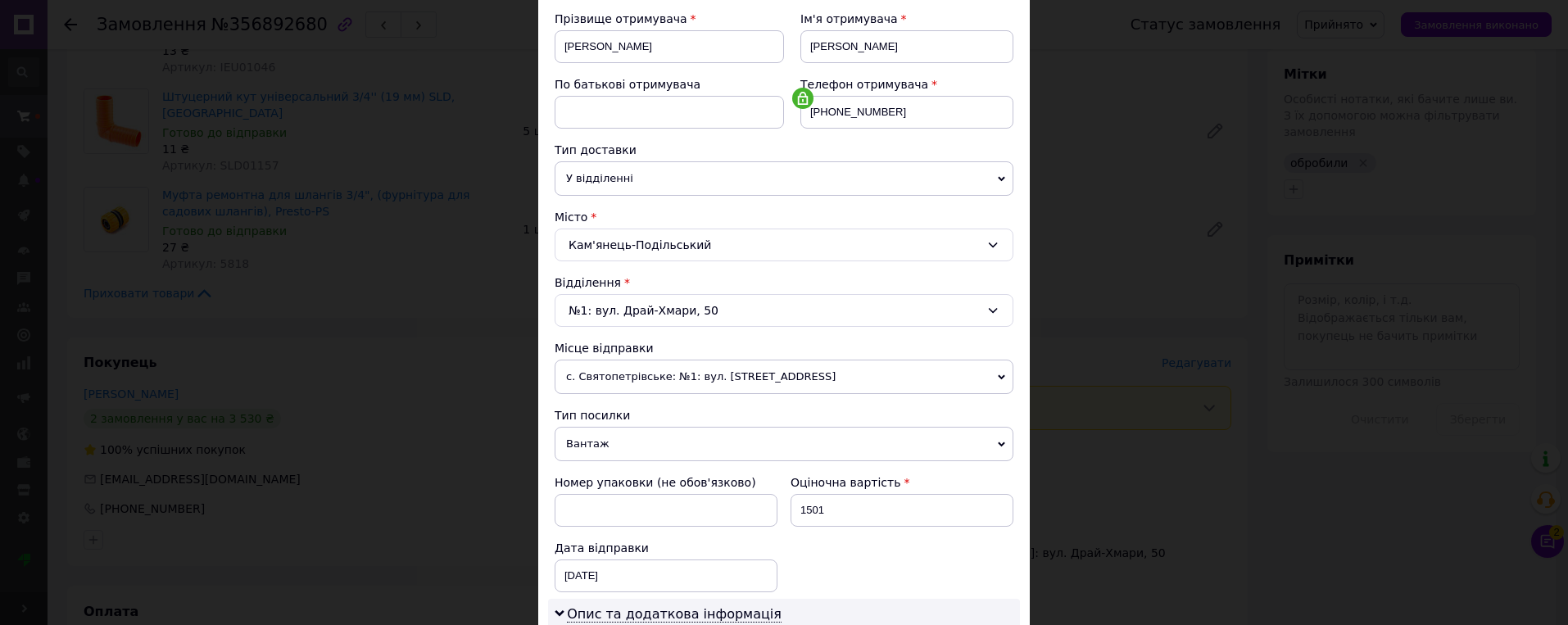
click at [903, 379] on span "с. Святопетрівське: №1: вул. [STREET_ADDRESS]" at bounding box center [784, 377] width 459 height 34
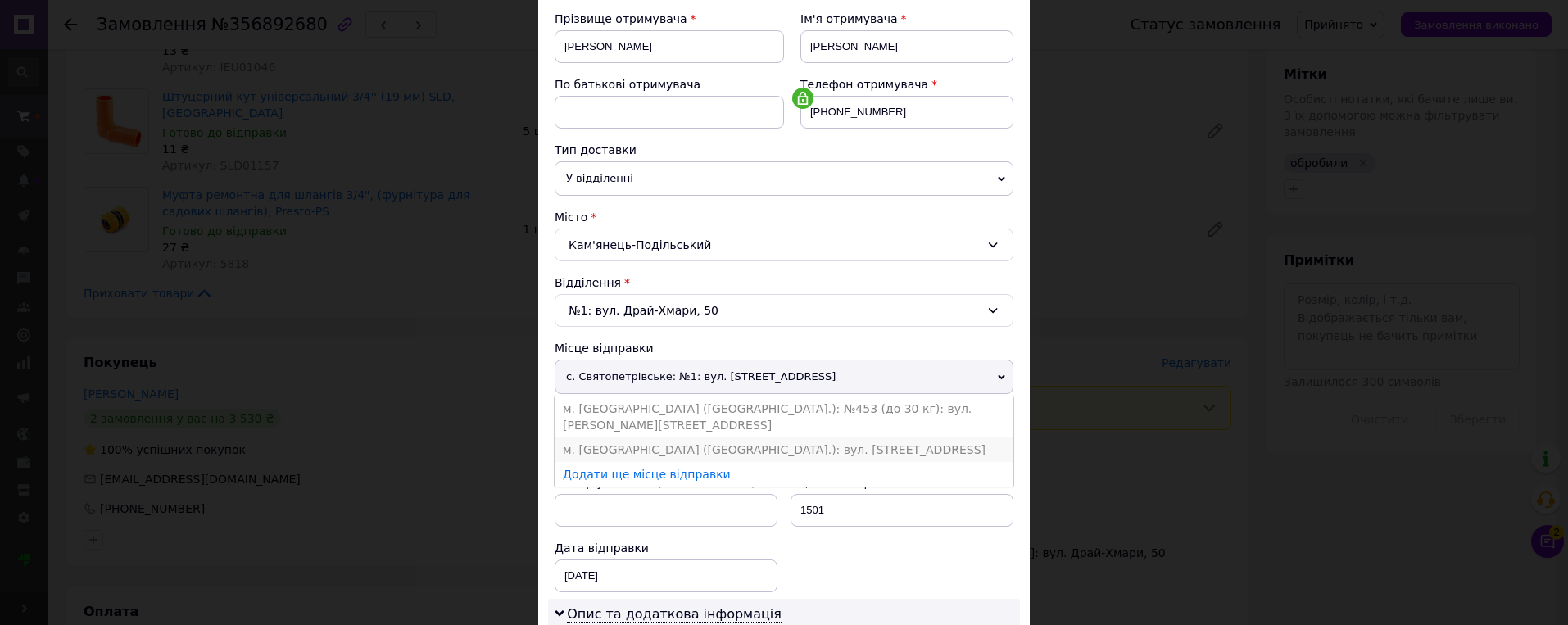
click at [812, 437] on li "м. [GEOGRAPHIC_DATA] ([GEOGRAPHIC_DATA].): вул. [STREET_ADDRESS]" at bounding box center [784, 449] width 459 height 25
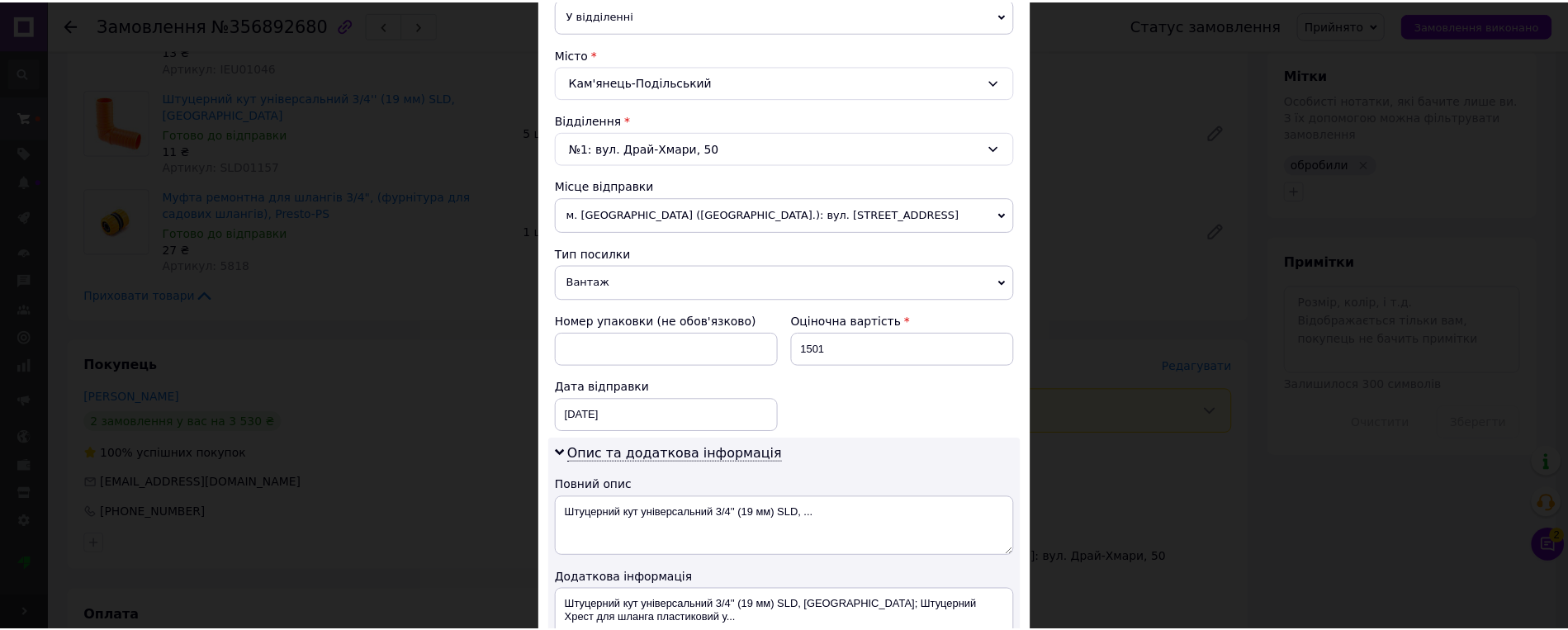
scroll to position [652, 0]
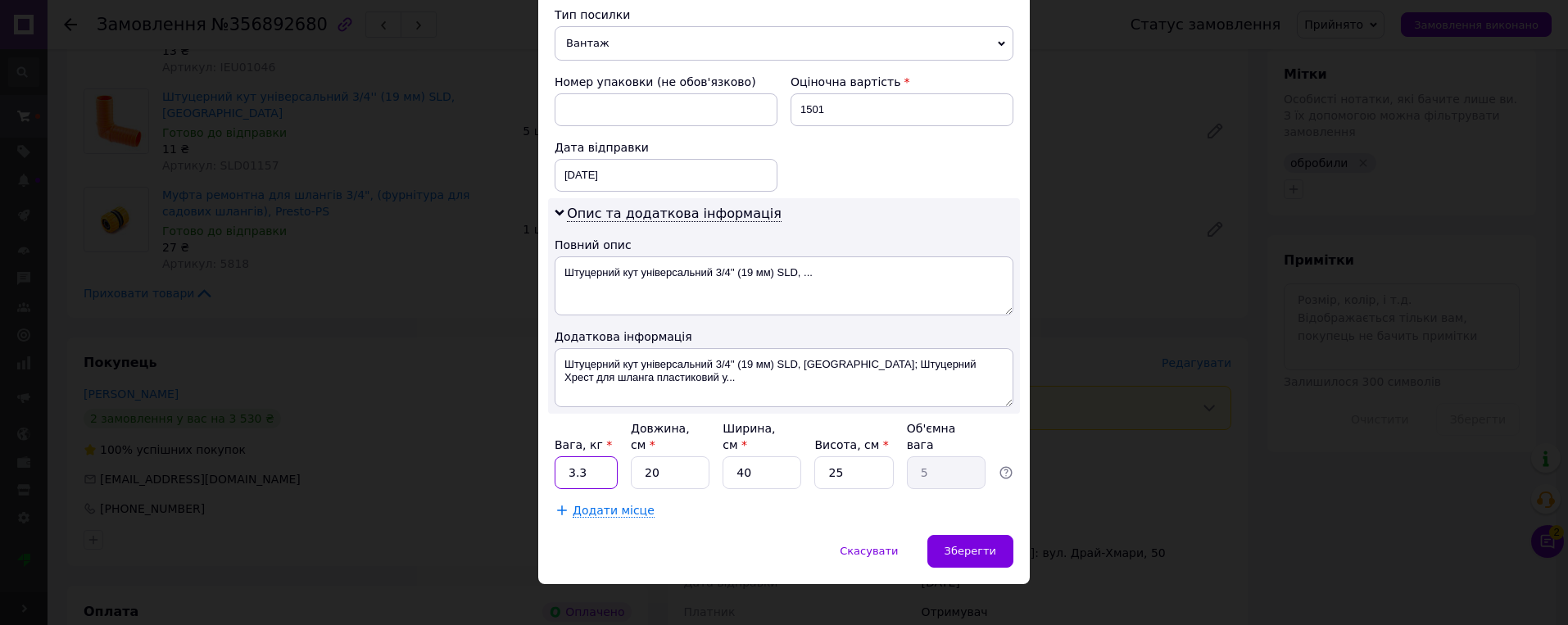
click at [583, 462] on input "3.3" at bounding box center [586, 472] width 63 height 33
type input "3"
type input "1"
type input "2"
type input "0.5"
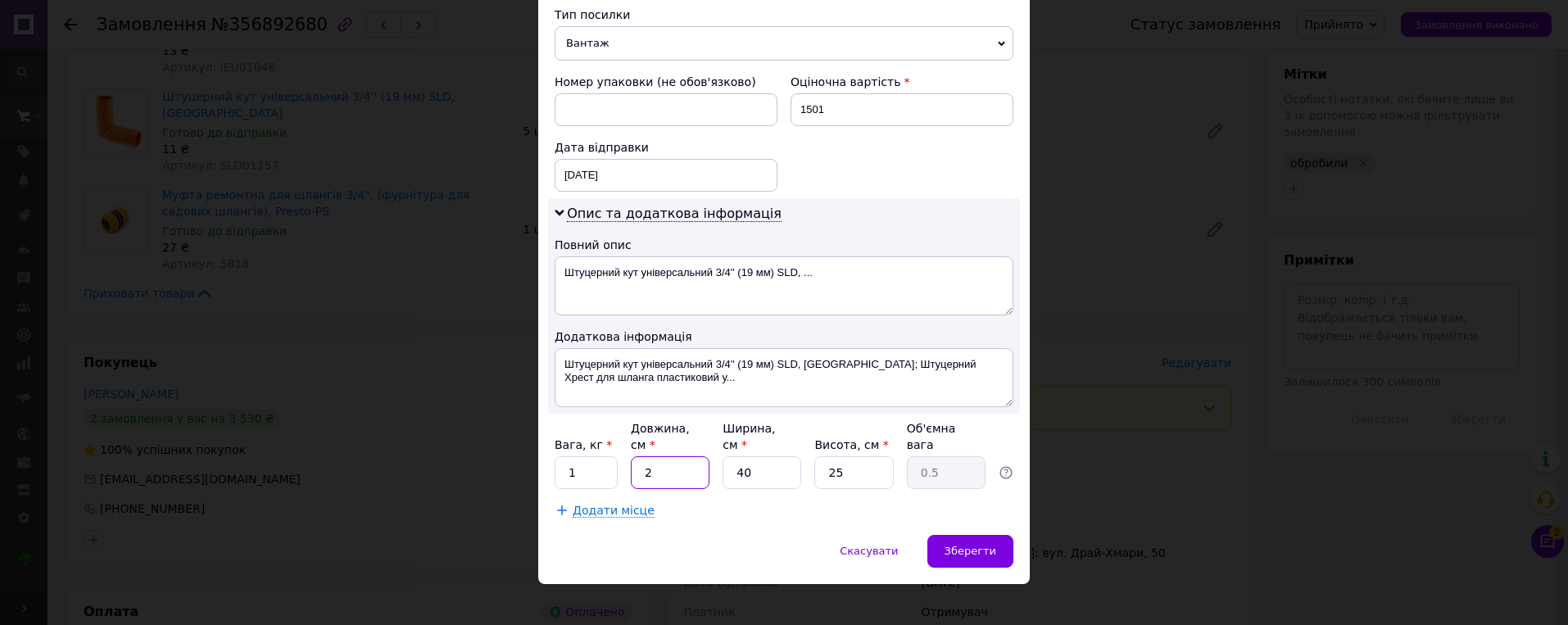
type input "22"
type input "5.5"
type input "22"
type input "1"
type input "0.14"
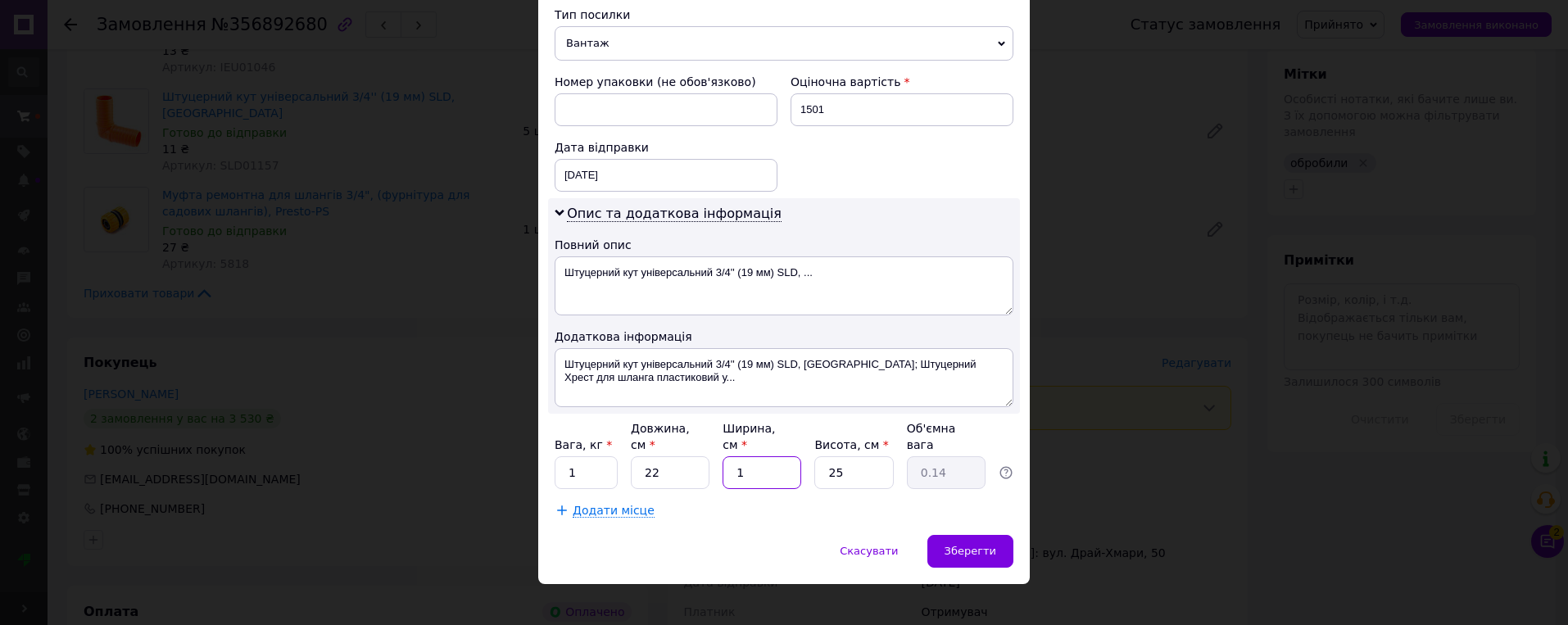
type input "17"
type input "2.34"
type input "17"
type input "1"
type input "0.1"
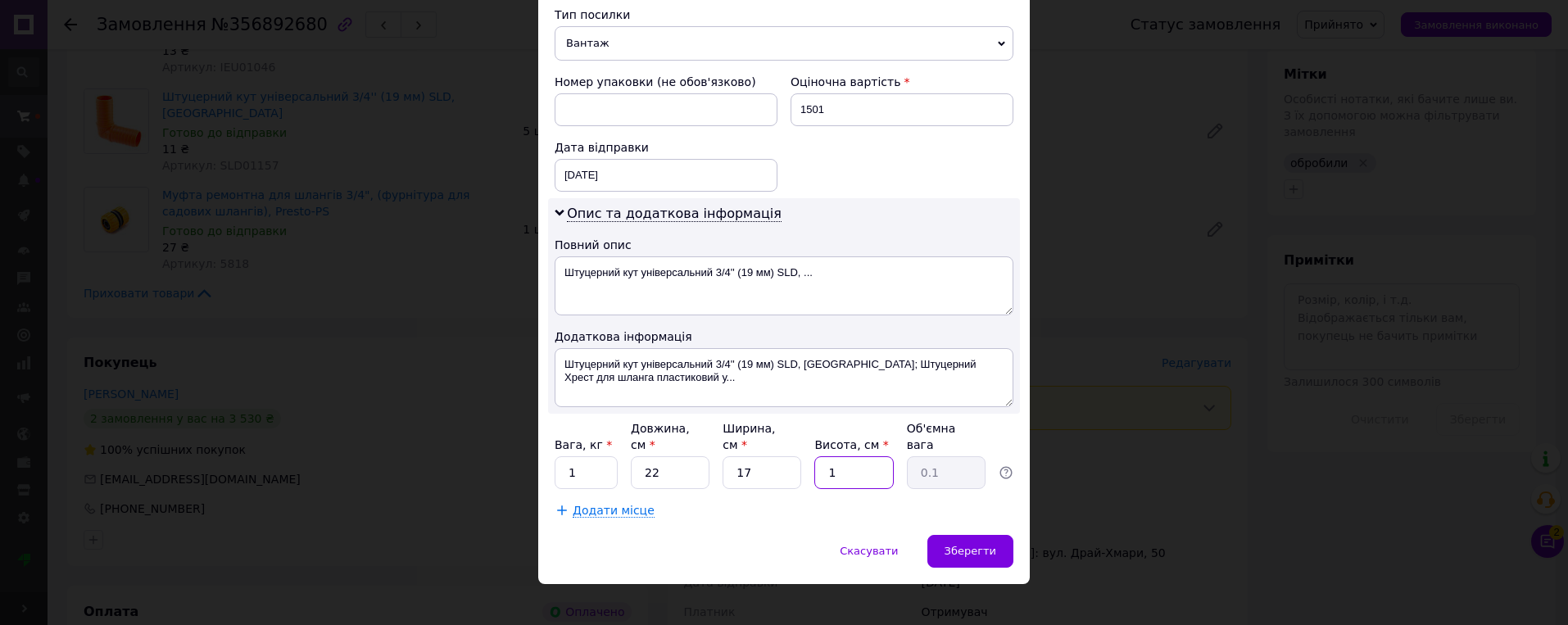
type input "12"
type input "1.12"
type input "12"
click at [982, 544] on span "Зберегти" at bounding box center [970, 550] width 52 height 12
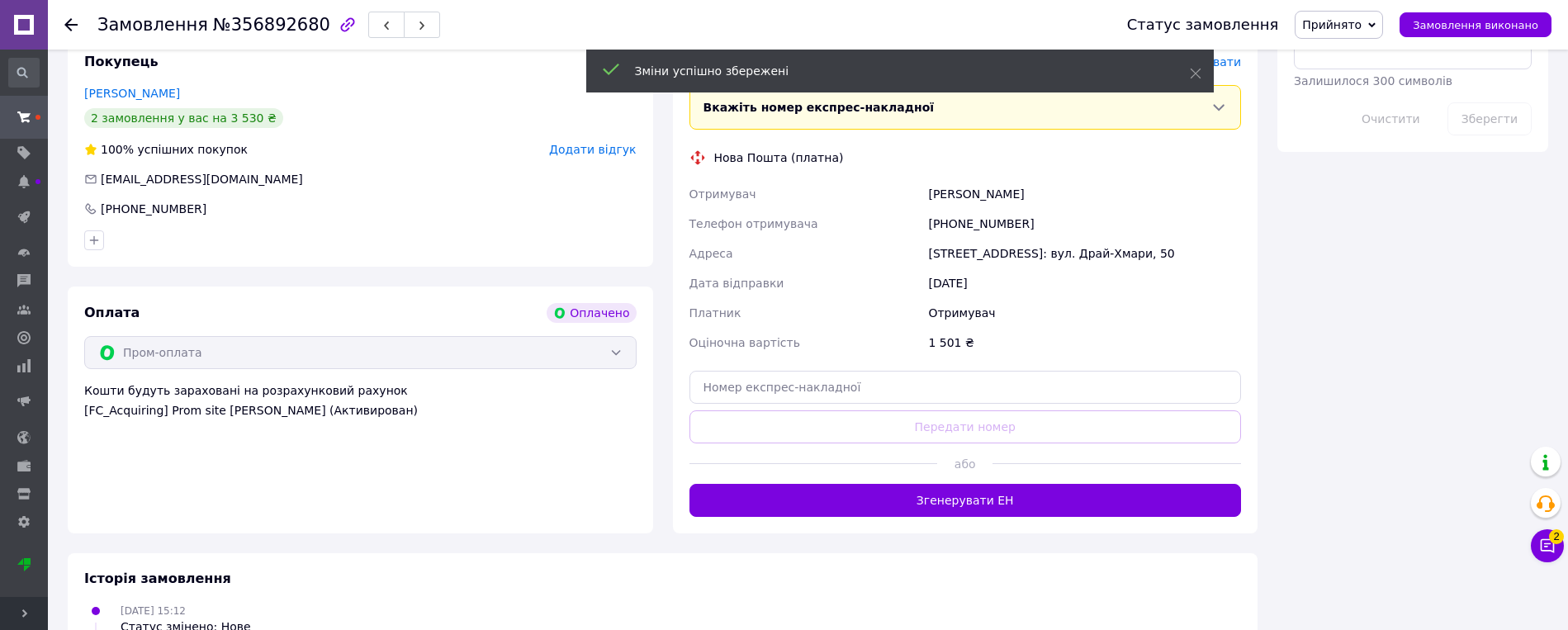
scroll to position [1486, 0]
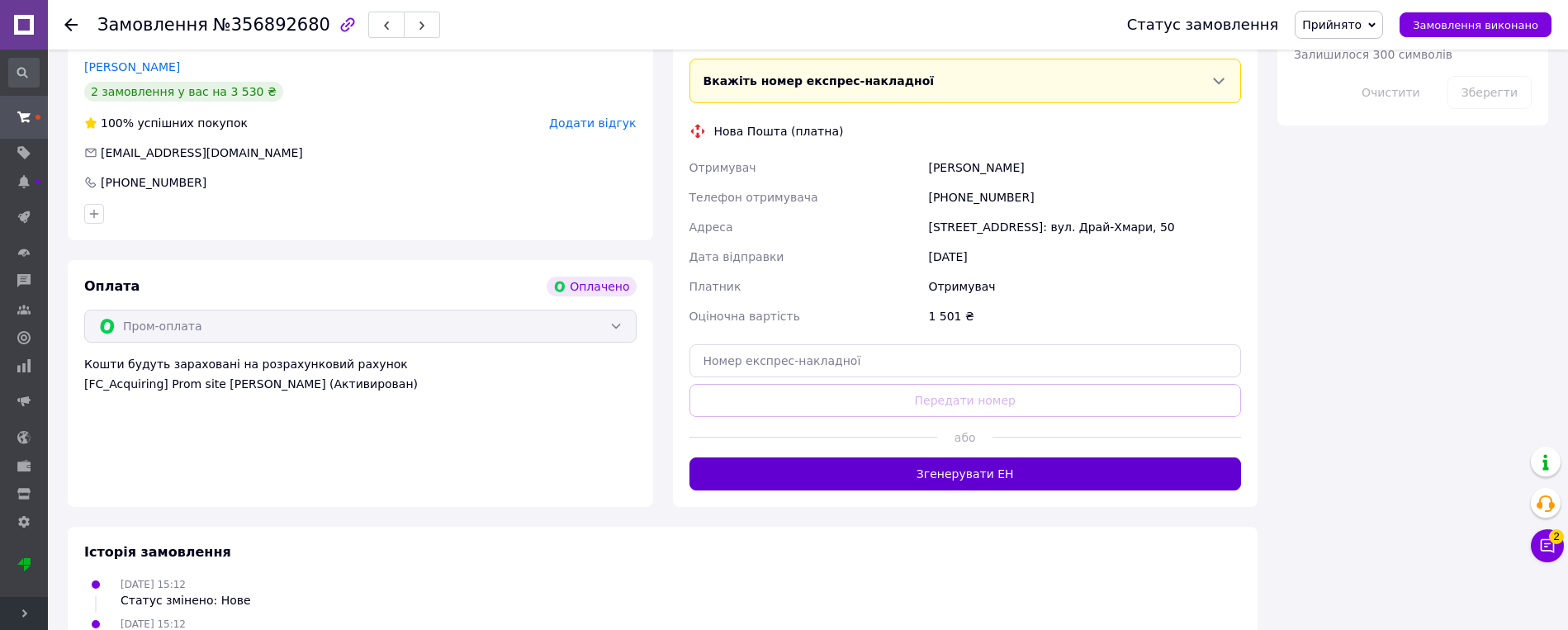
click at [992, 458] on button "Згенерувати ЕН" at bounding box center [966, 474] width 552 height 33
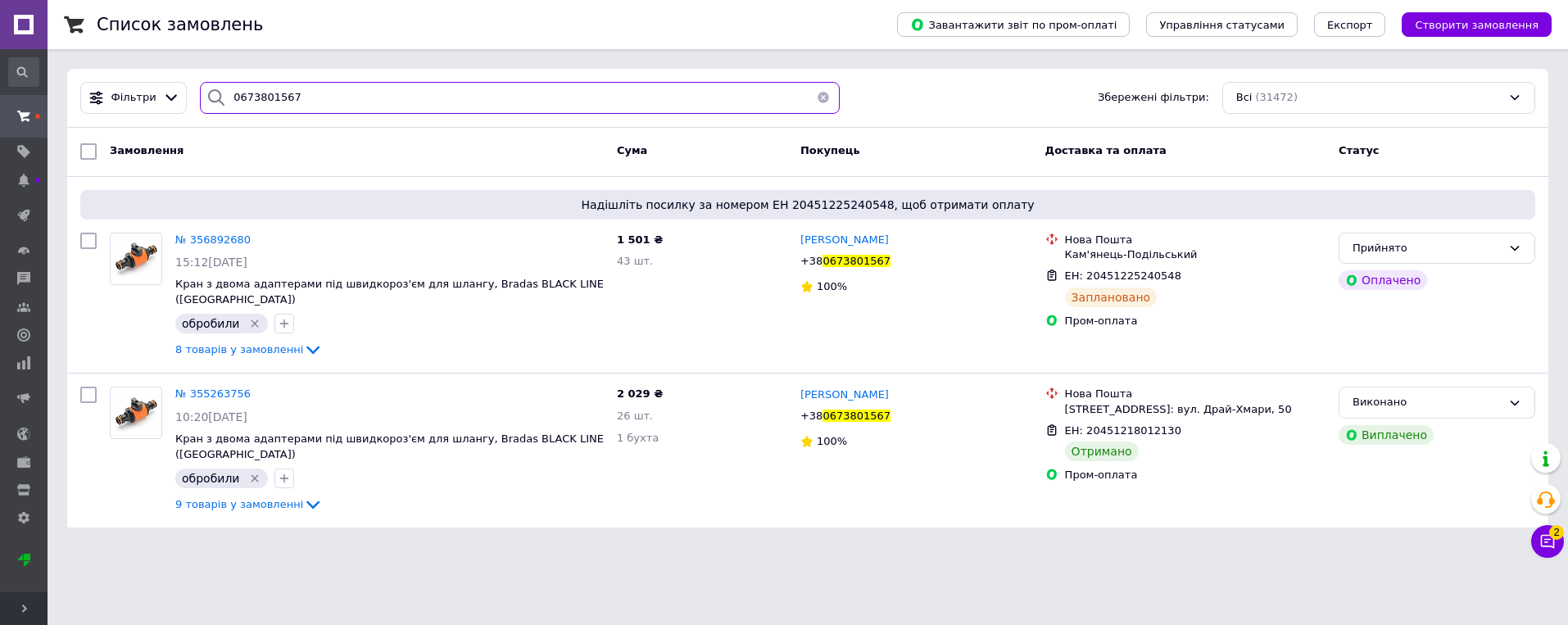
drag, startPoint x: 360, startPoint y: 105, endPoint x: 189, endPoint y: 105, distance: 171.0
click at [193, 105] on div "0673801567" at bounding box center [519, 97] width 652 height 32
paste input "974790939"
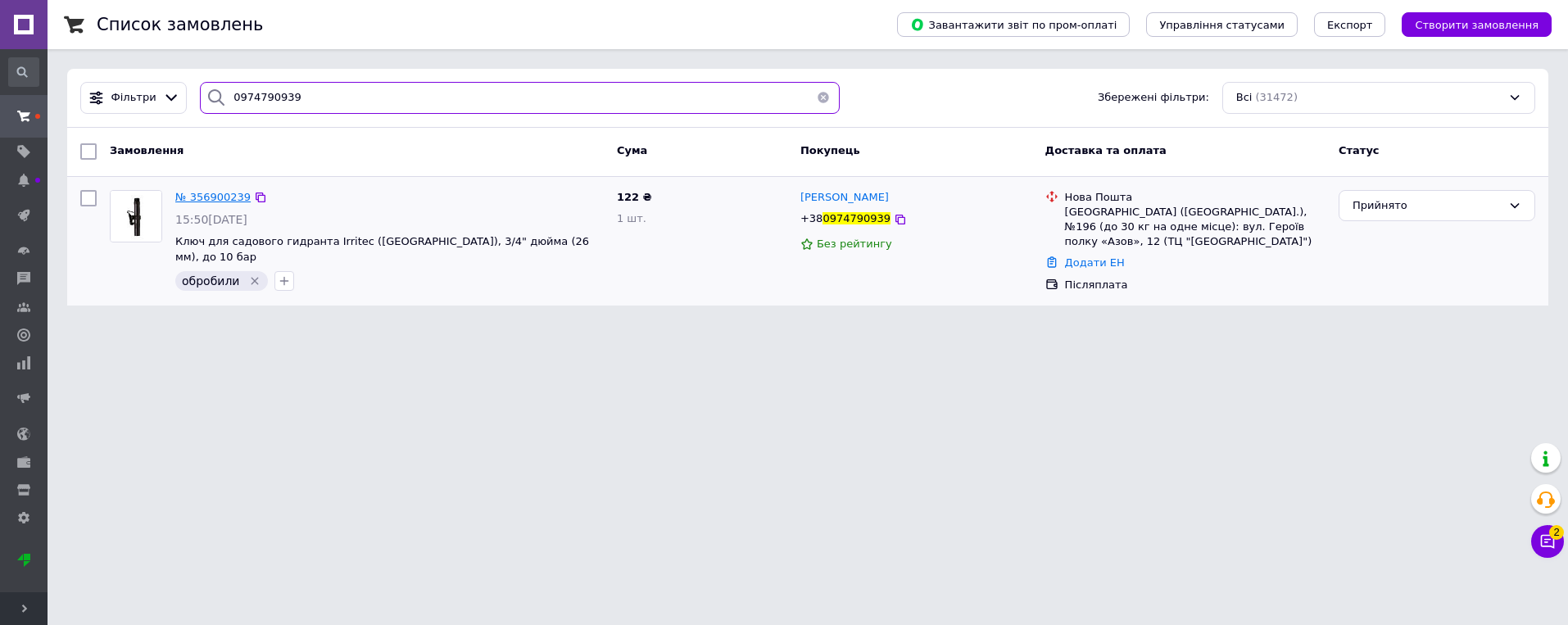
type input "0974790939"
click at [204, 197] on span "№ 356900239" at bounding box center [213, 197] width 76 height 12
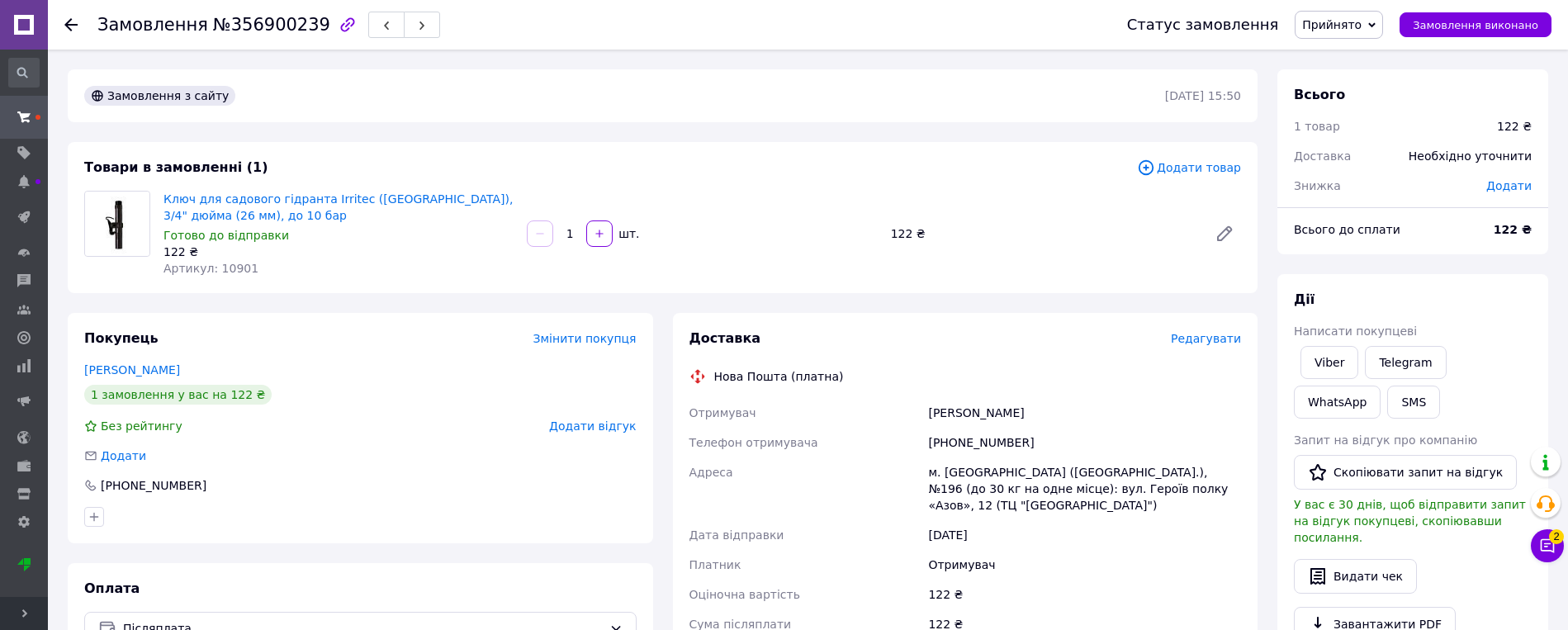
click at [992, 335] on span "Редагувати" at bounding box center [1205, 338] width 70 height 13
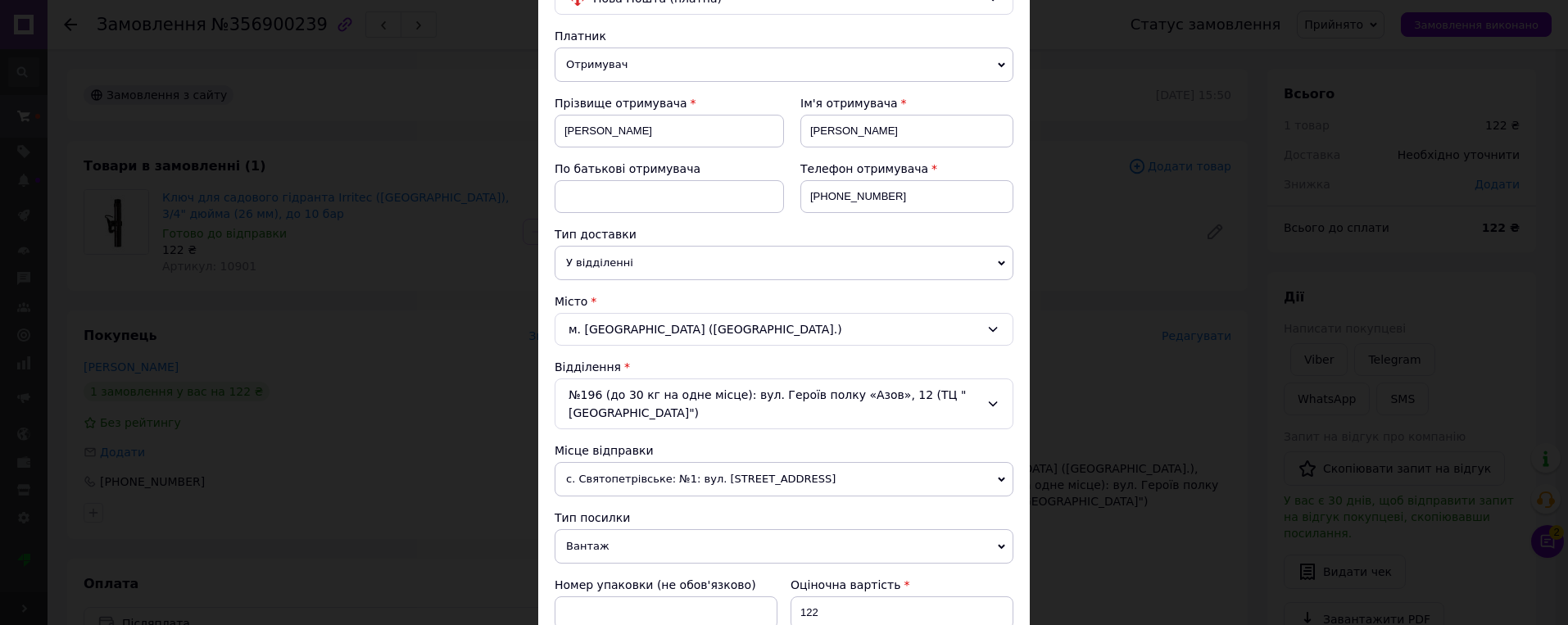
scroll to position [328, 0]
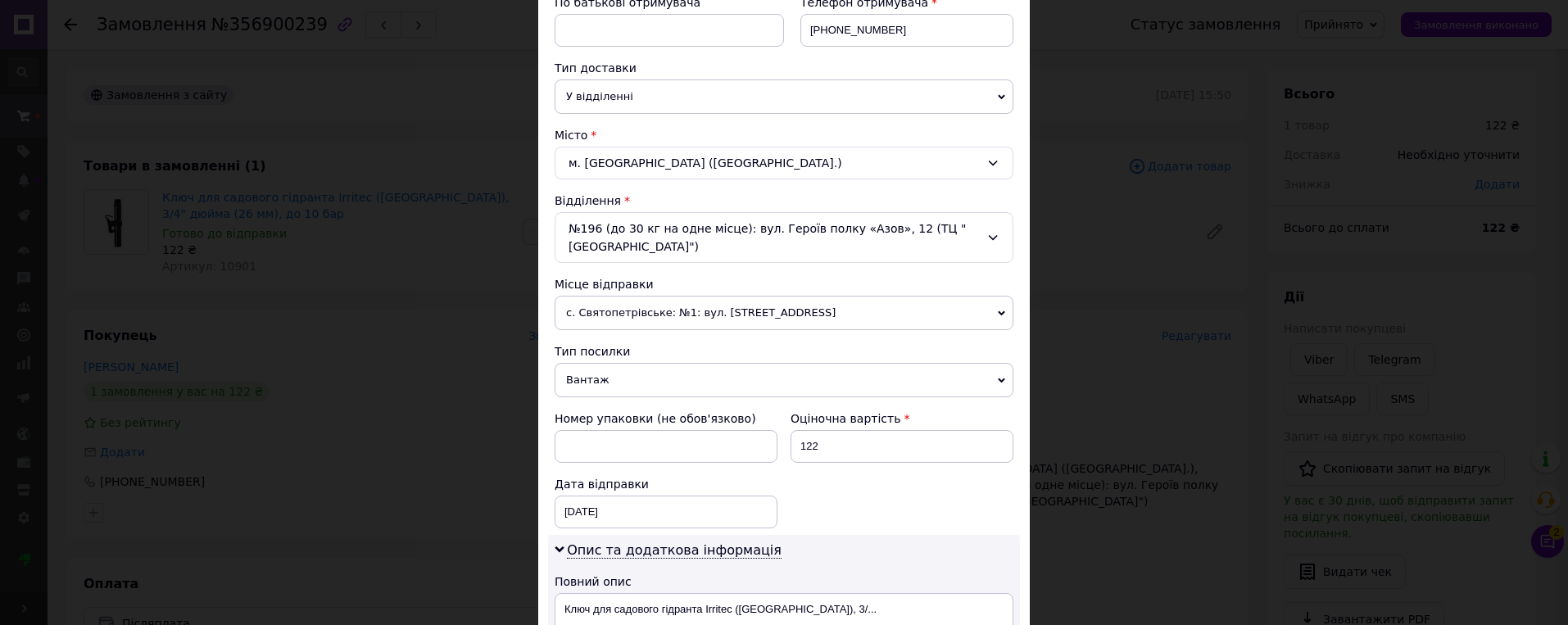
click at [835, 316] on span "с. Святопетрівське: №1: вул. [STREET_ADDRESS]" at bounding box center [784, 312] width 459 height 34
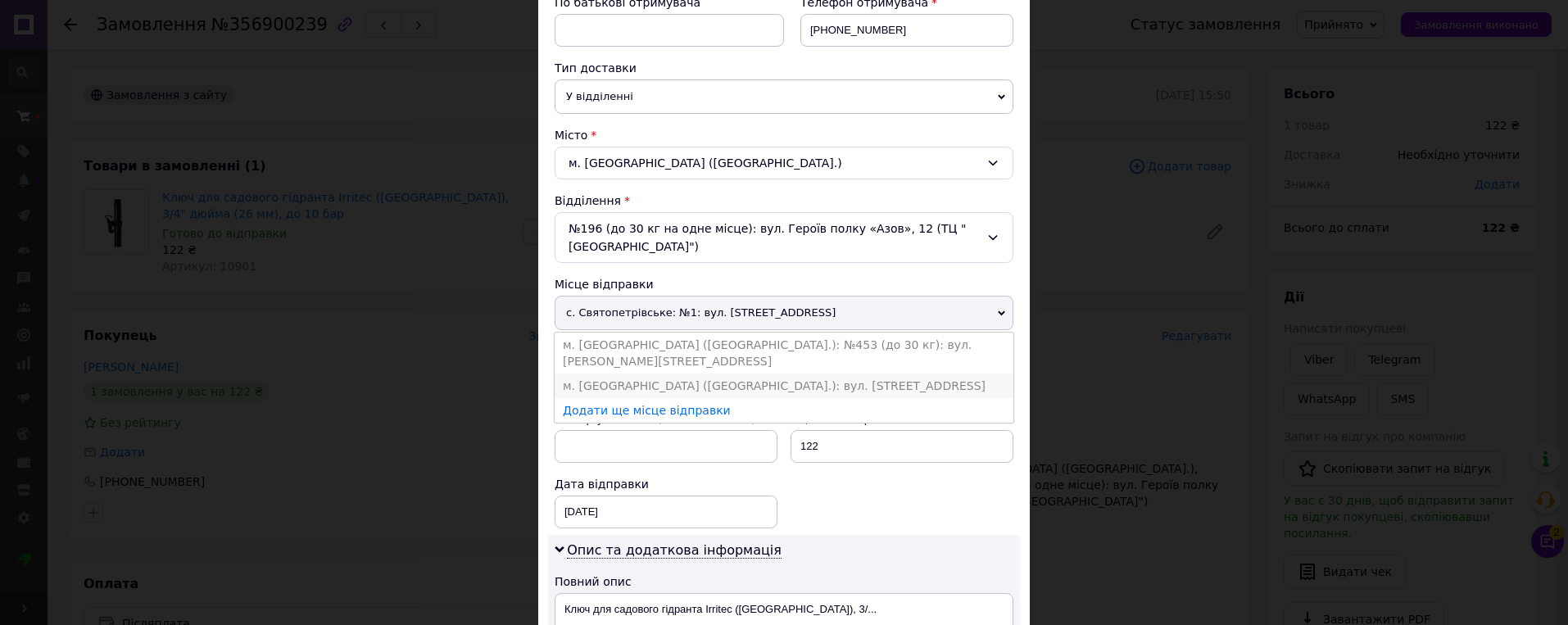
click at [777, 373] on li "м. [GEOGRAPHIC_DATA] ([GEOGRAPHIC_DATA].): вул. [STREET_ADDRESS]" at bounding box center [784, 385] width 459 height 25
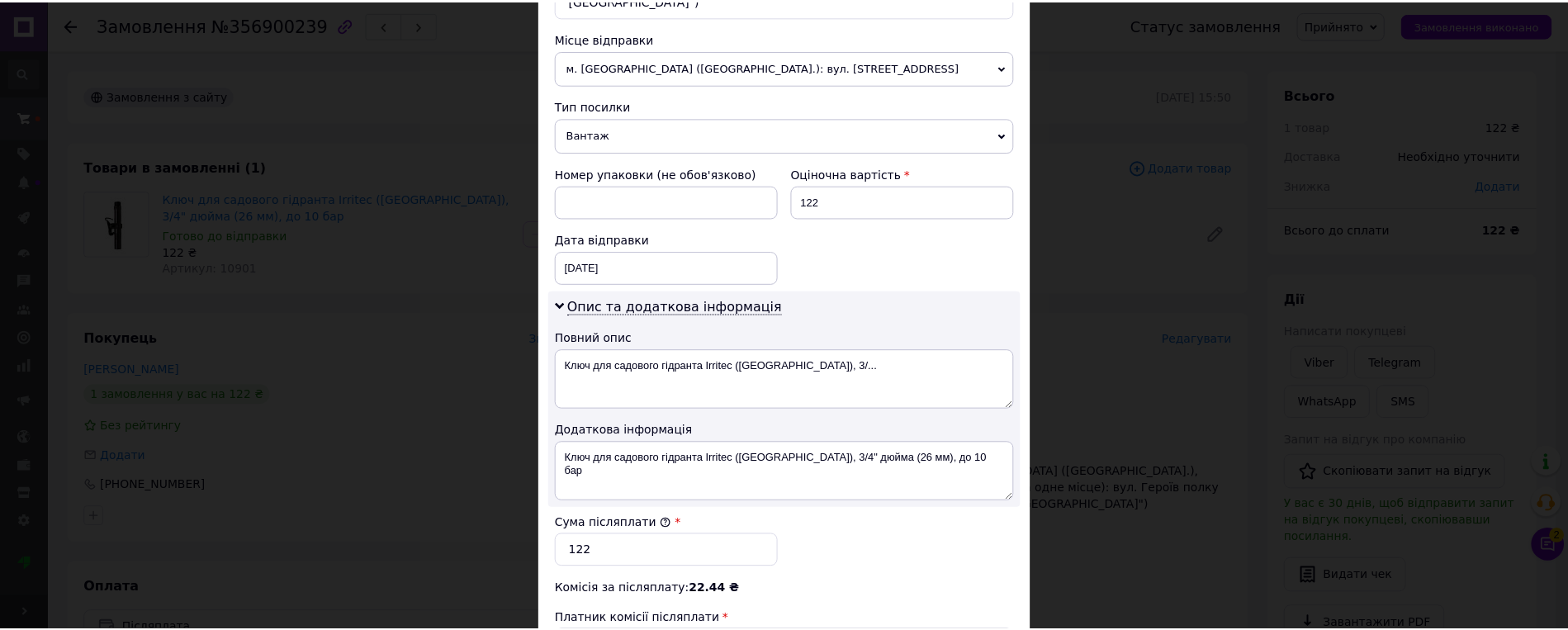
scroll to position [826, 0]
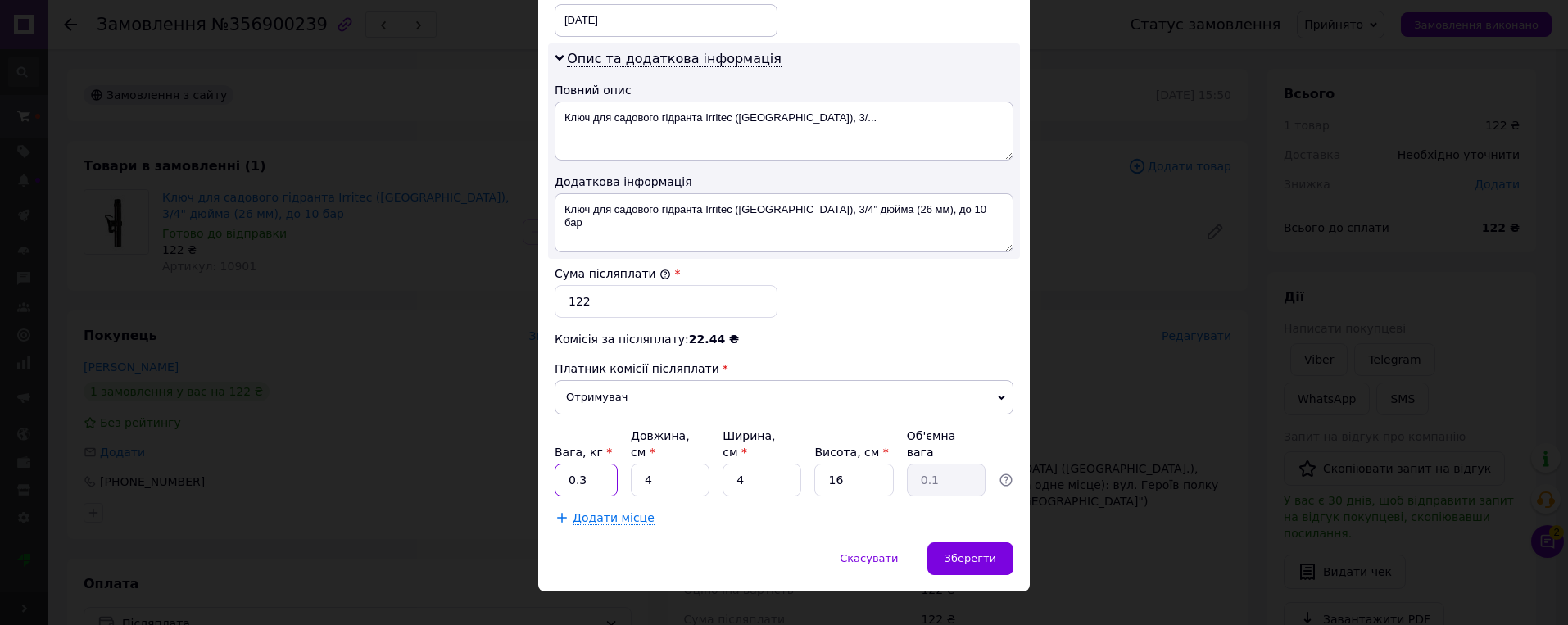
drag, startPoint x: 579, startPoint y: 462, endPoint x: 560, endPoint y: 464, distance: 19.1
click at [560, 464] on input "0.3" at bounding box center [586, 480] width 63 height 33
type input "0.1"
type input "20"
type input "0.32"
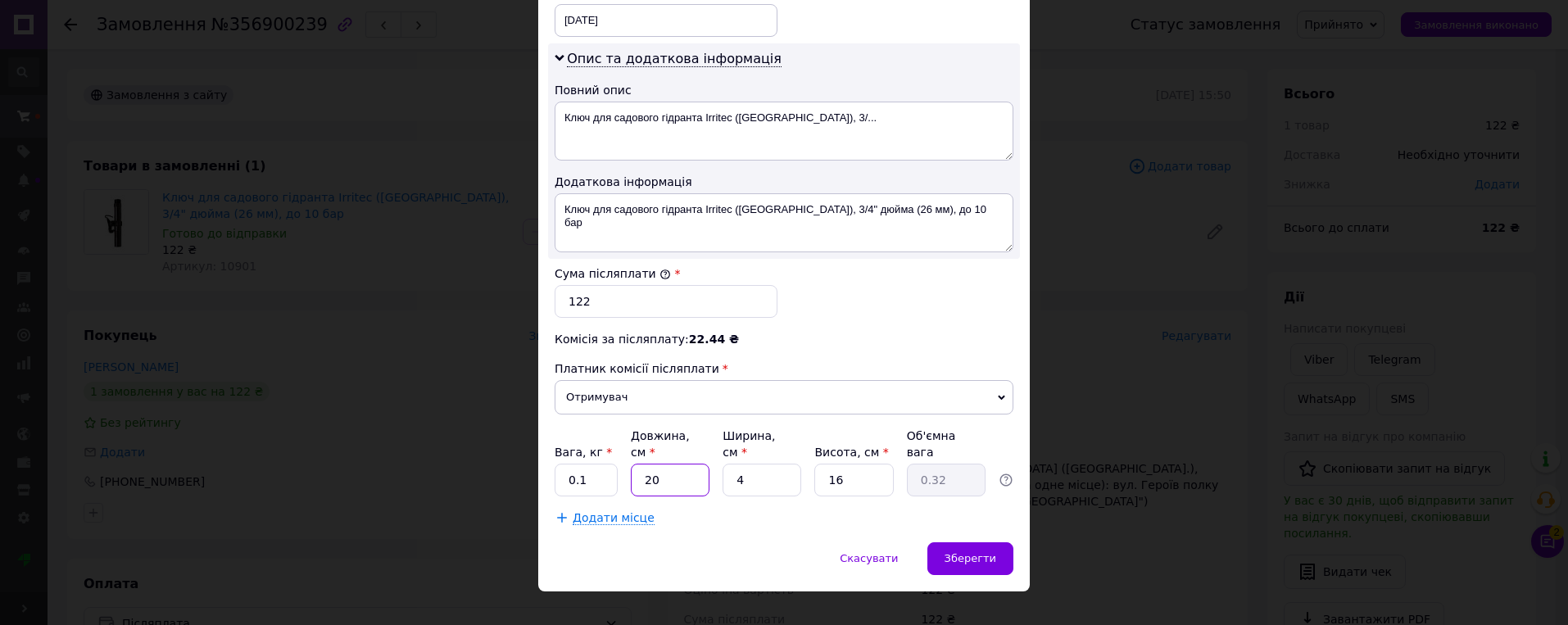
type input "20"
type input "1"
type input "0.1"
type input "17"
type input "1.36"
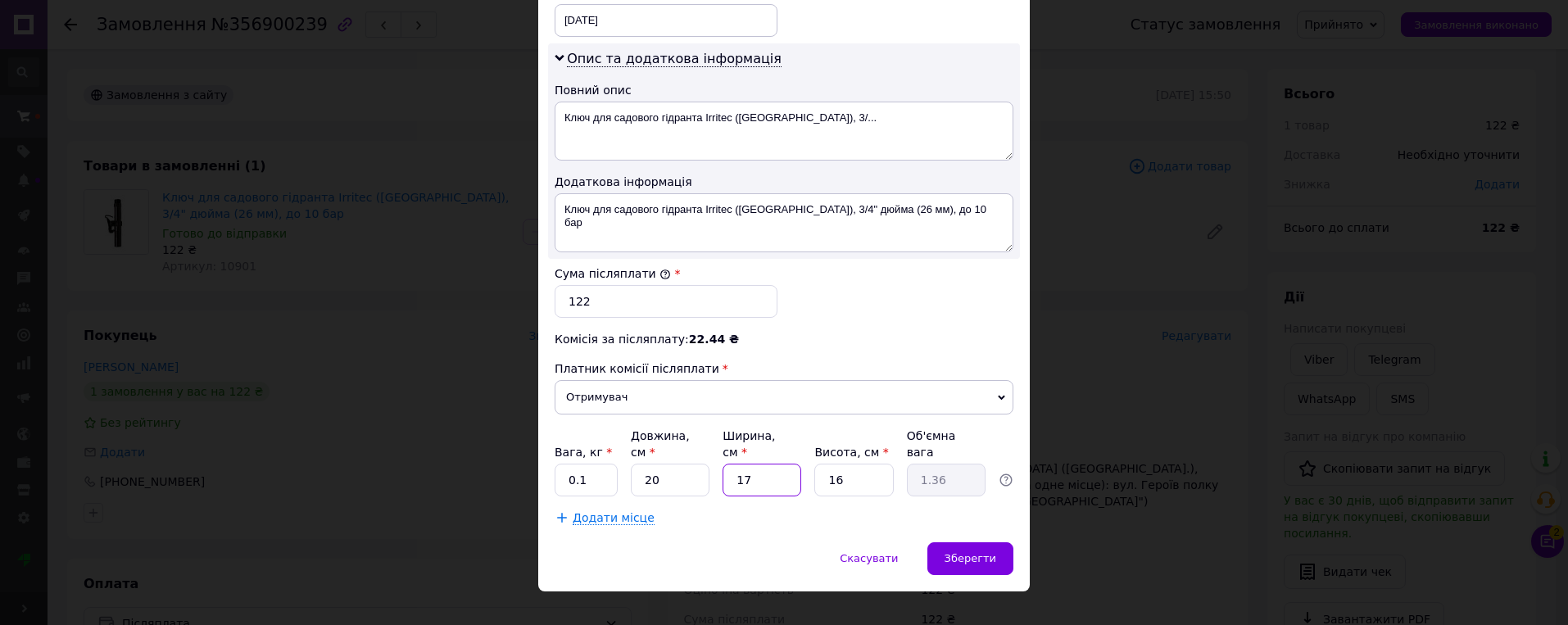
type input "17"
type input "3"
type input "0.26"
type input "3"
click at [953, 552] on span "Зберегти" at bounding box center [970, 558] width 52 height 12
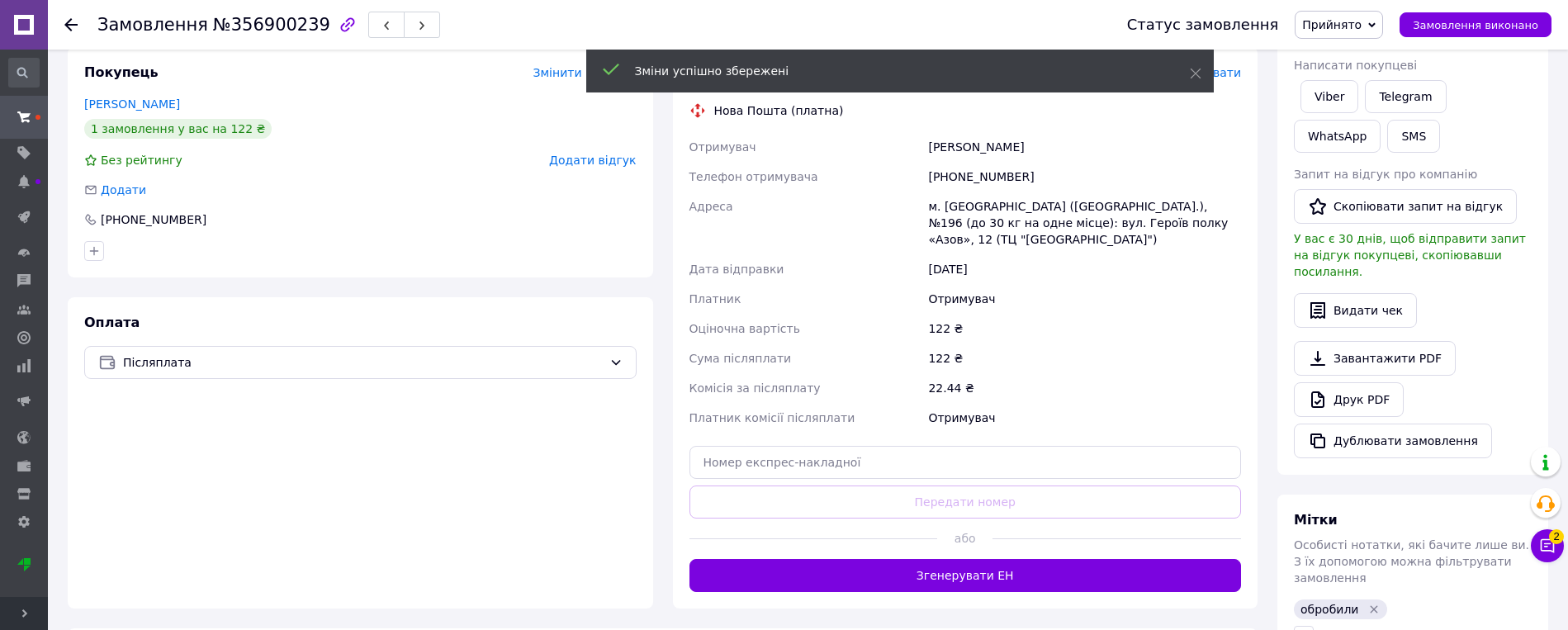
scroll to position [413, 0]
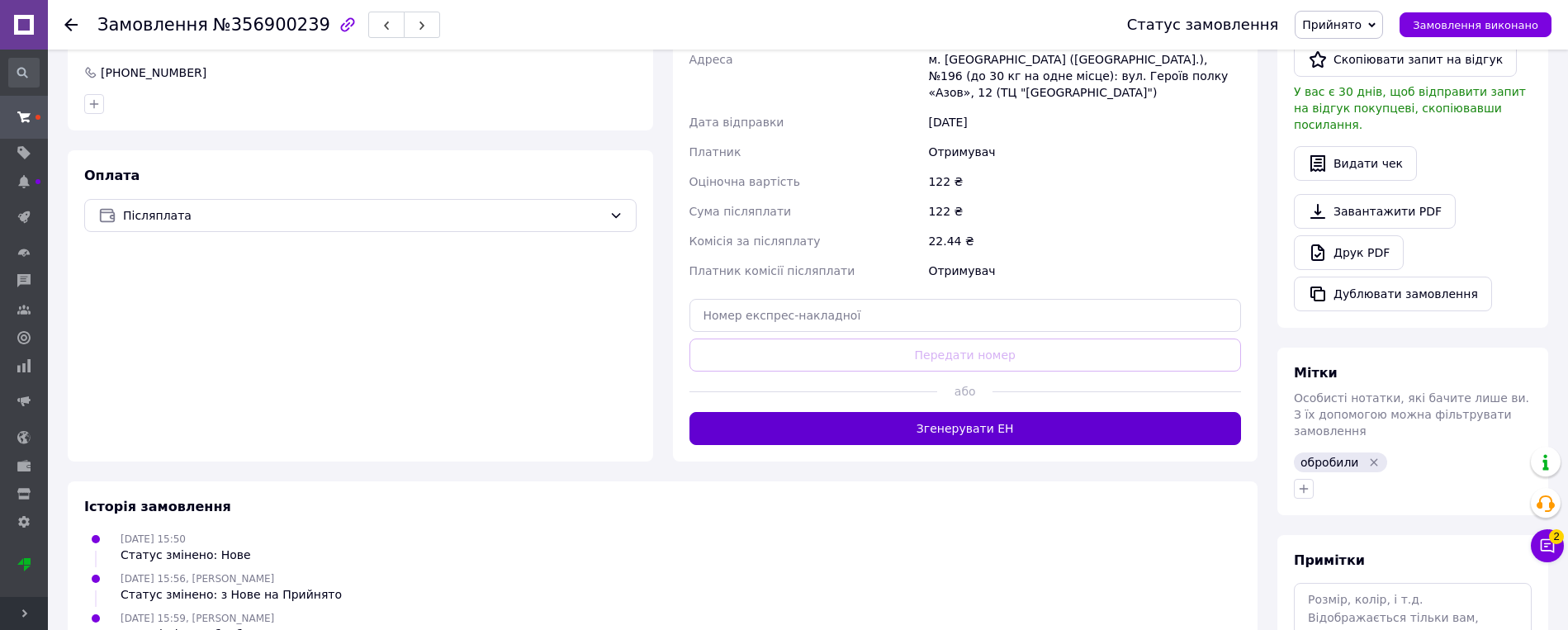
click at [992, 412] on button "Згенерувати ЕН" at bounding box center [966, 428] width 552 height 33
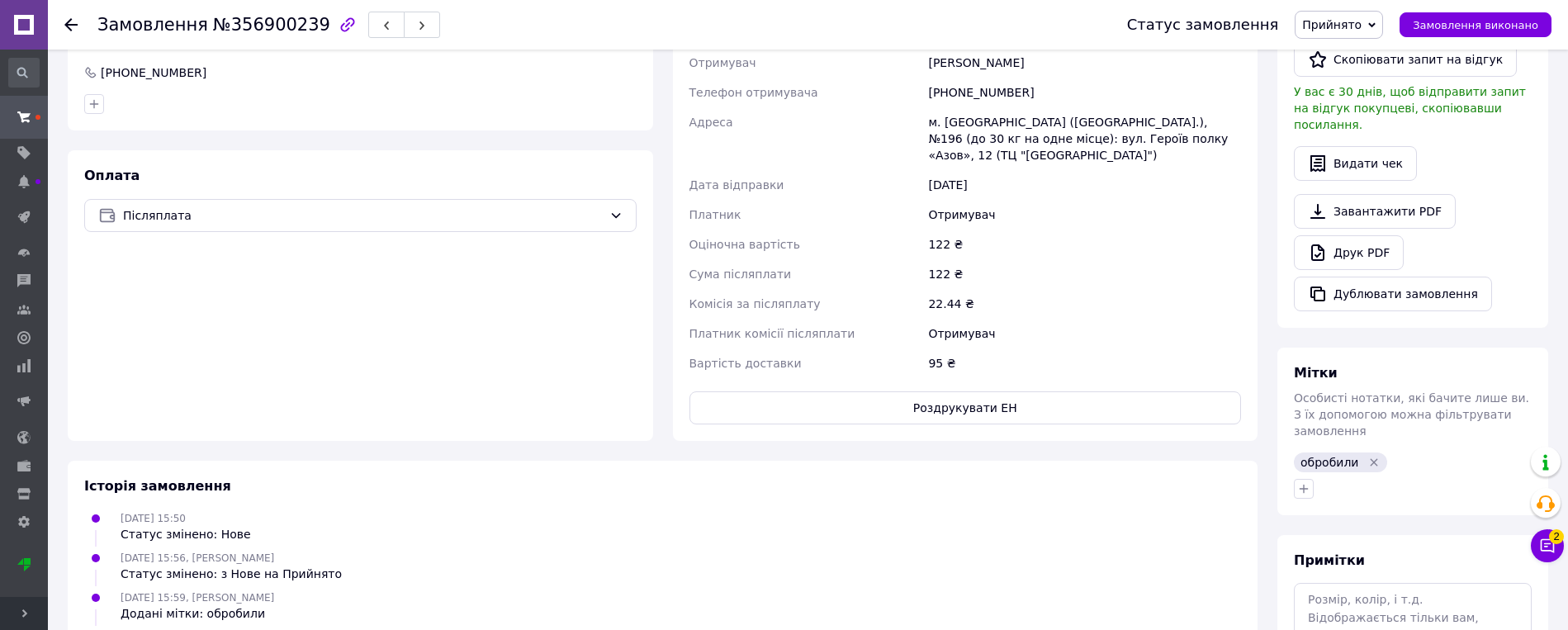
drag, startPoint x: 584, startPoint y: 441, endPoint x: 572, endPoint y: 434, distance: 13.9
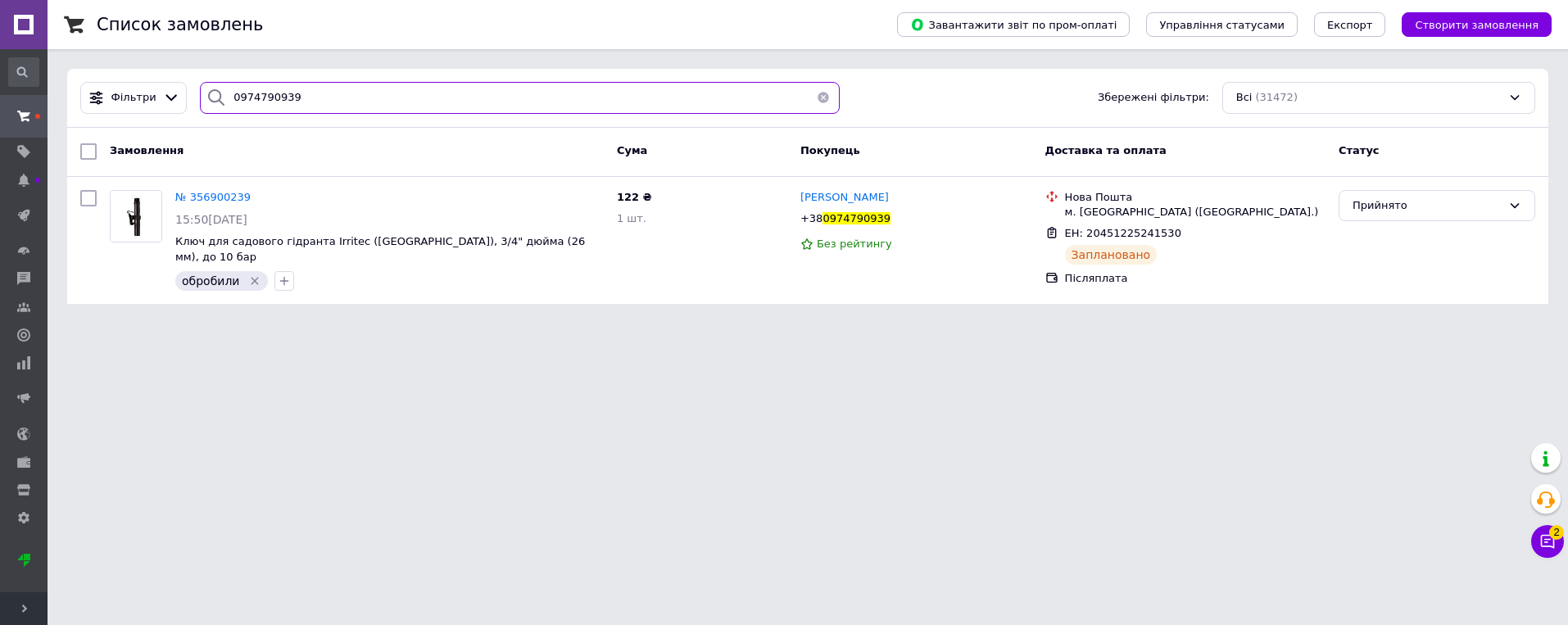
drag, startPoint x: 298, startPoint y: 99, endPoint x: 185, endPoint y: 110, distance: 113.5
click at [185, 110] on div "Фільтри 0974790939 Збережені фільтри: Всі (31472)" at bounding box center [808, 97] width 1468 height 32
paste input "672355122"
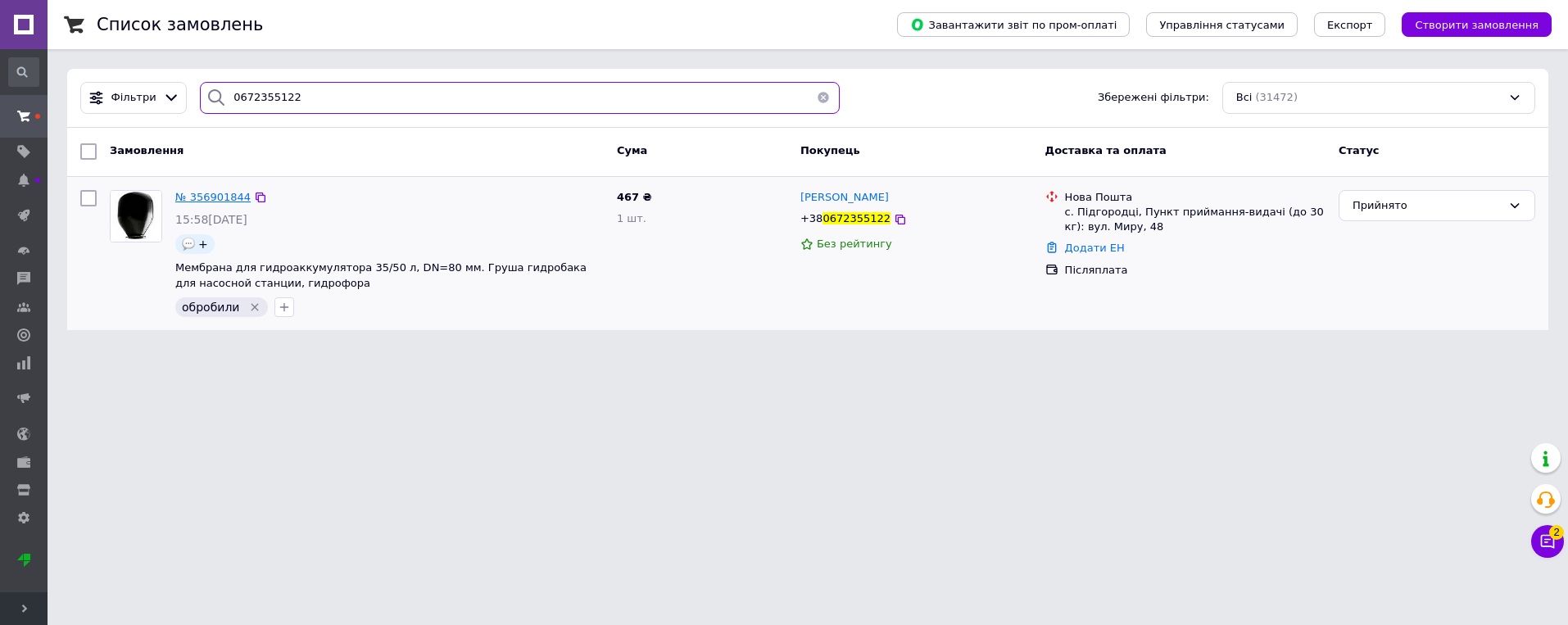
type input "0672355122"
click at [224, 193] on span "№ 356901844" at bounding box center [213, 197] width 76 height 12
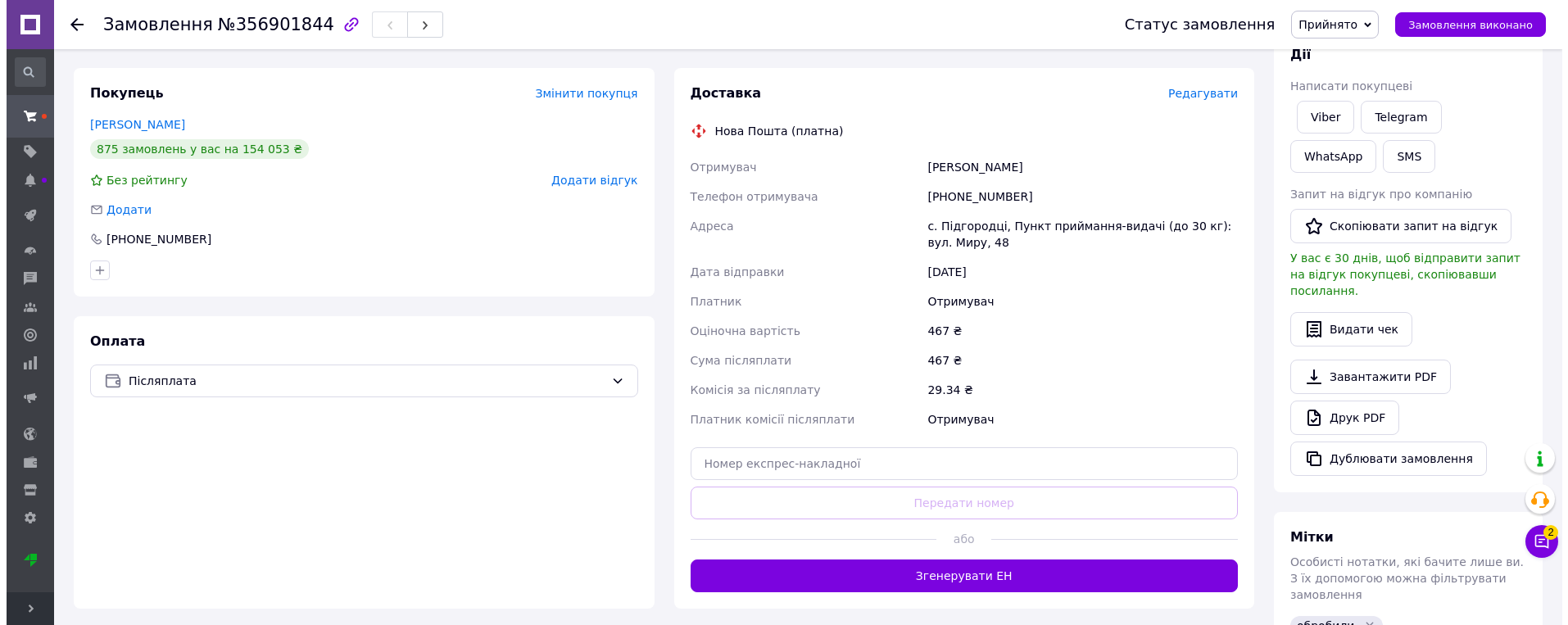
scroll to position [164, 0]
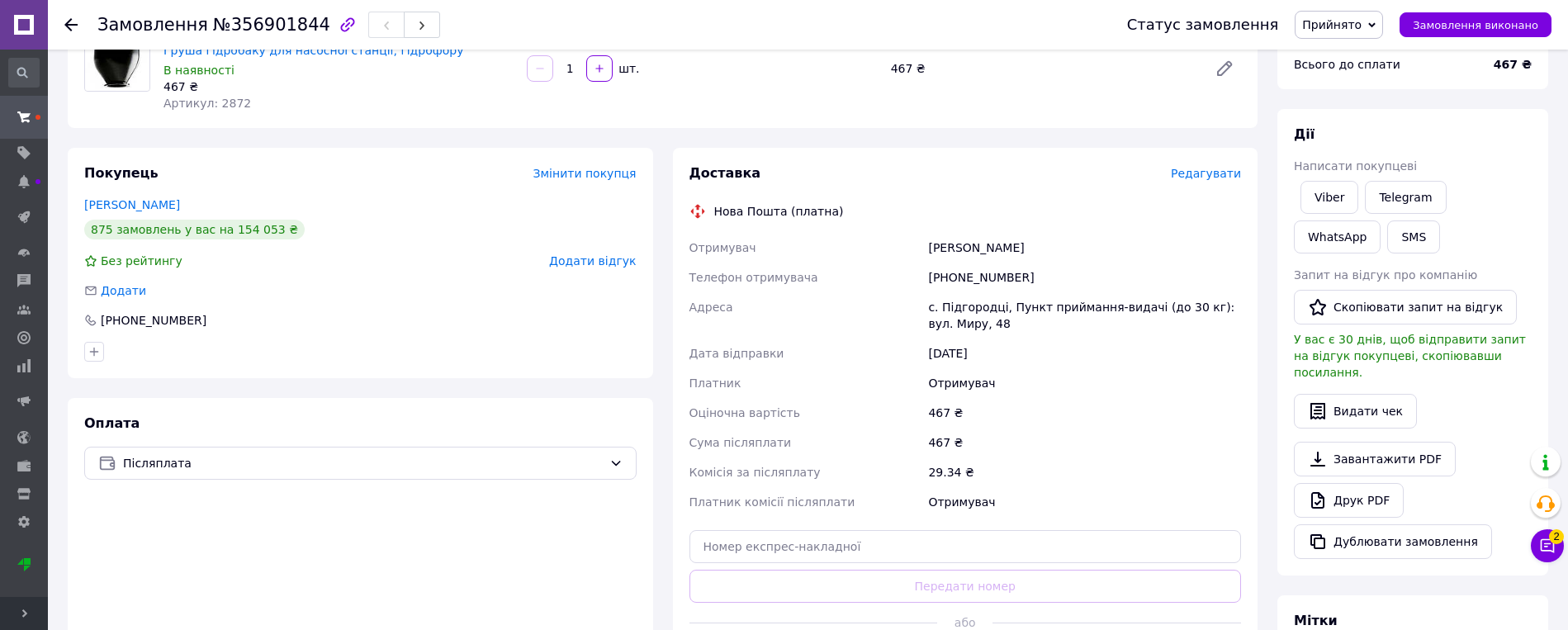
click at [992, 171] on span "Редагувати" at bounding box center [1205, 173] width 70 height 13
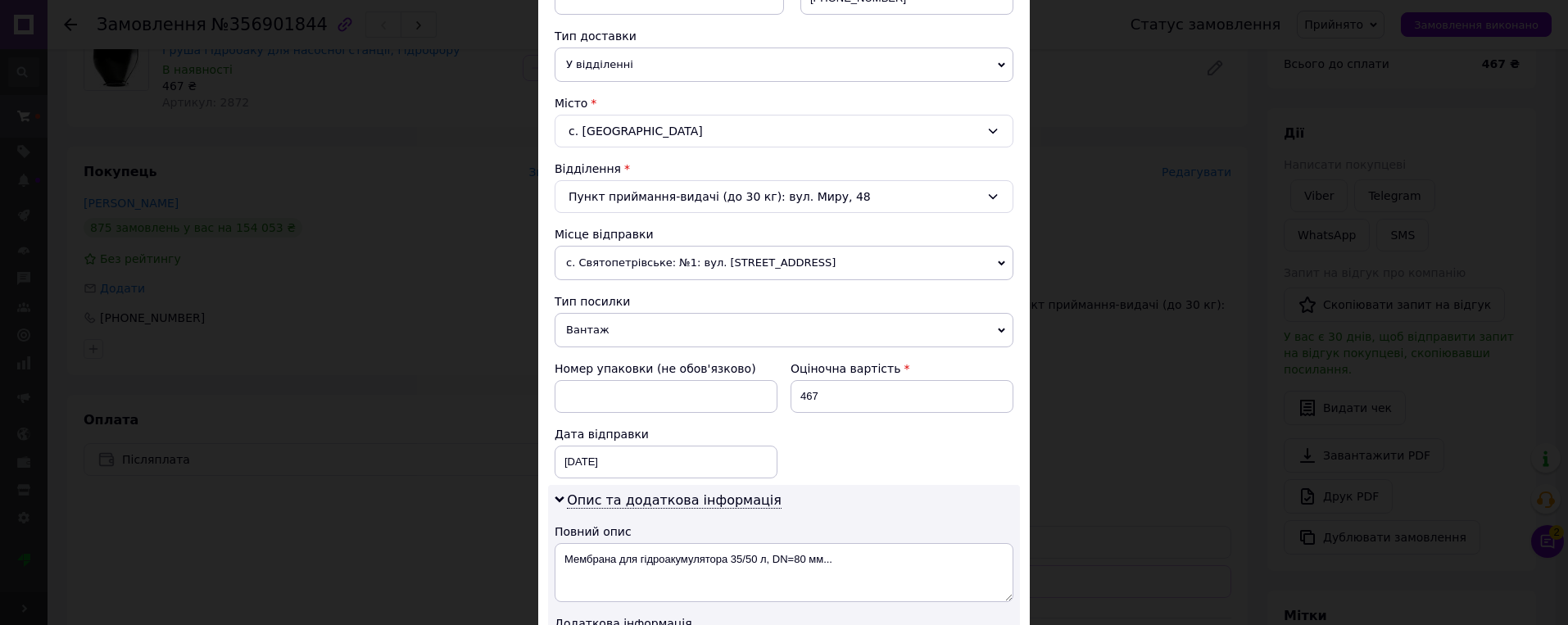
scroll to position [410, 0]
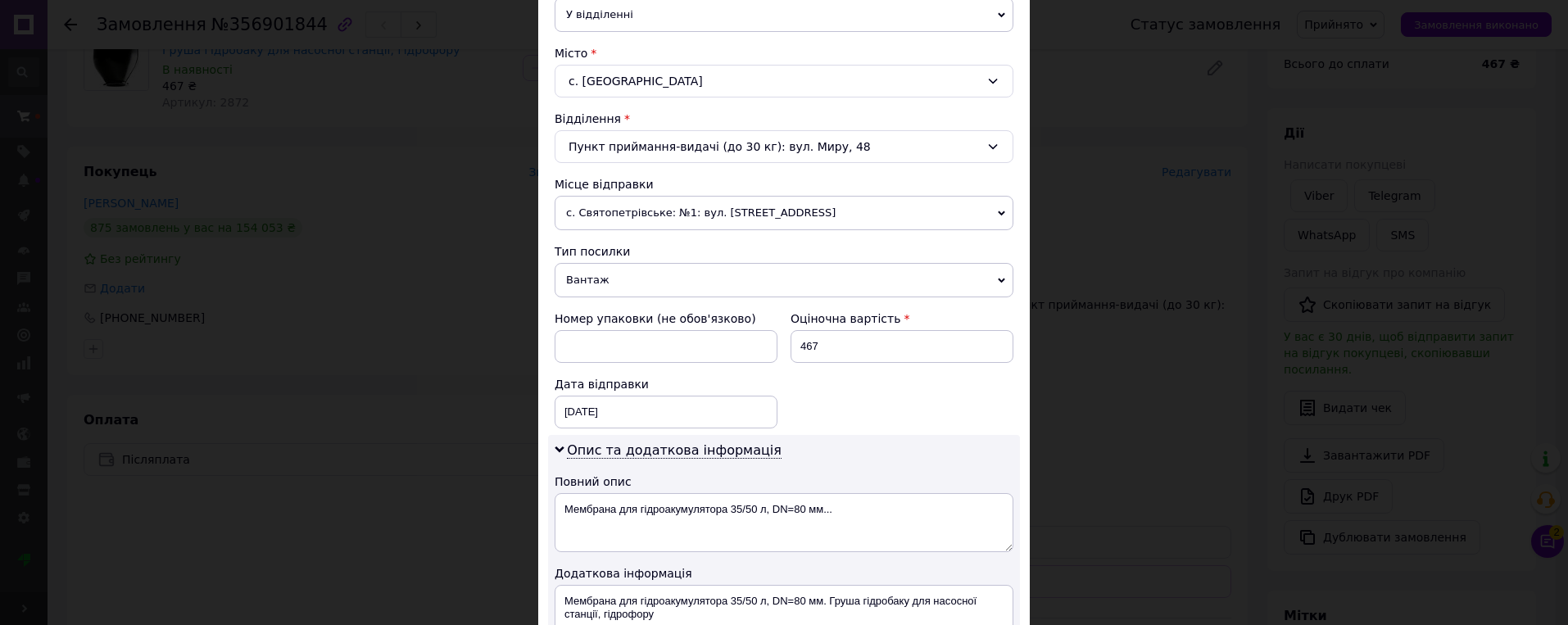
click at [845, 209] on span "с. Святопетрівське: №1: вул. [STREET_ADDRESS]" at bounding box center [784, 213] width 459 height 34
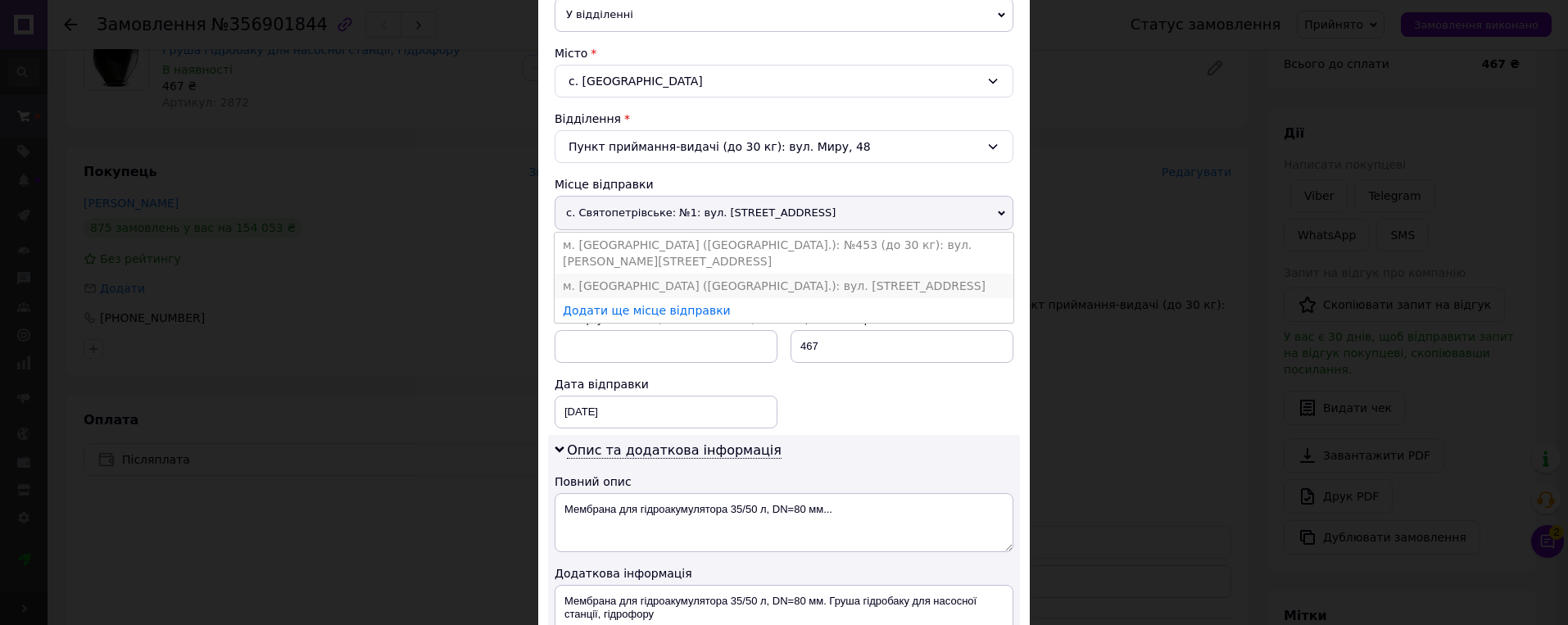
click at [781, 274] on li "м. [GEOGRAPHIC_DATA] ([GEOGRAPHIC_DATA].): вул. [STREET_ADDRESS]" at bounding box center [784, 286] width 459 height 25
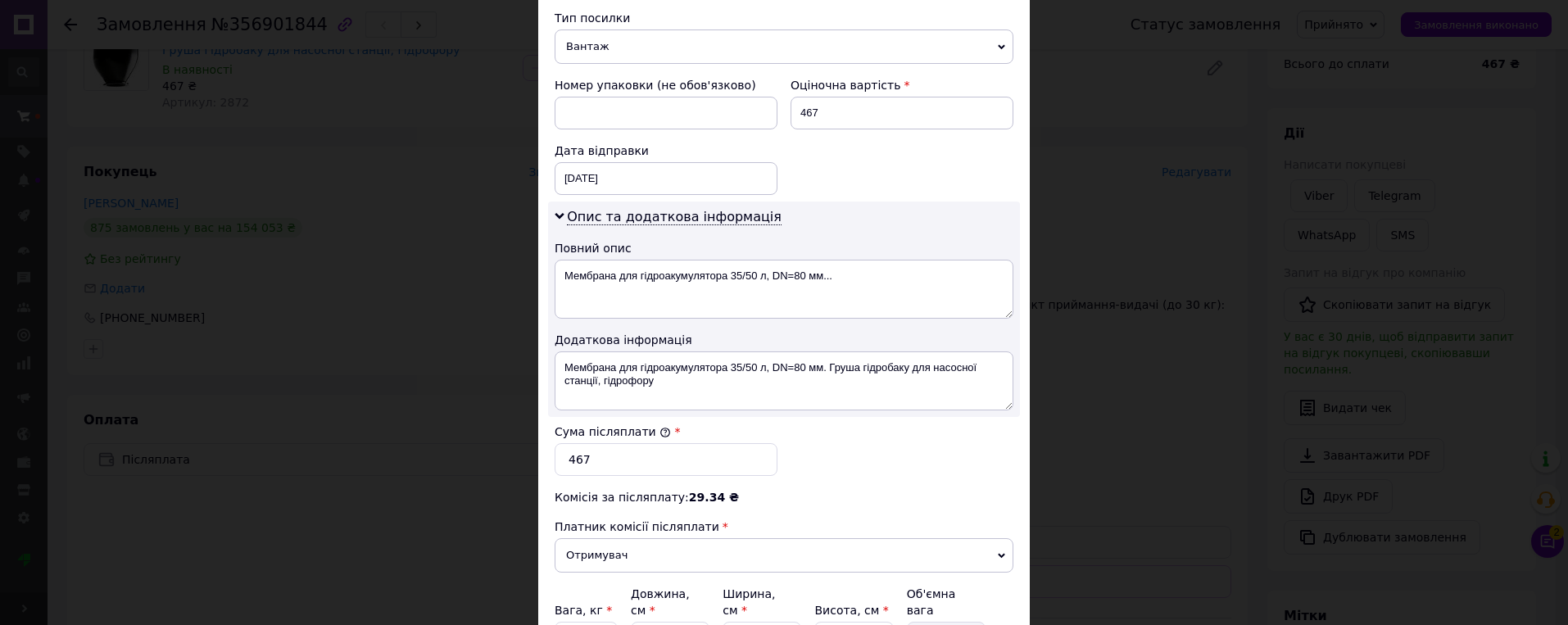
scroll to position [737, 0]
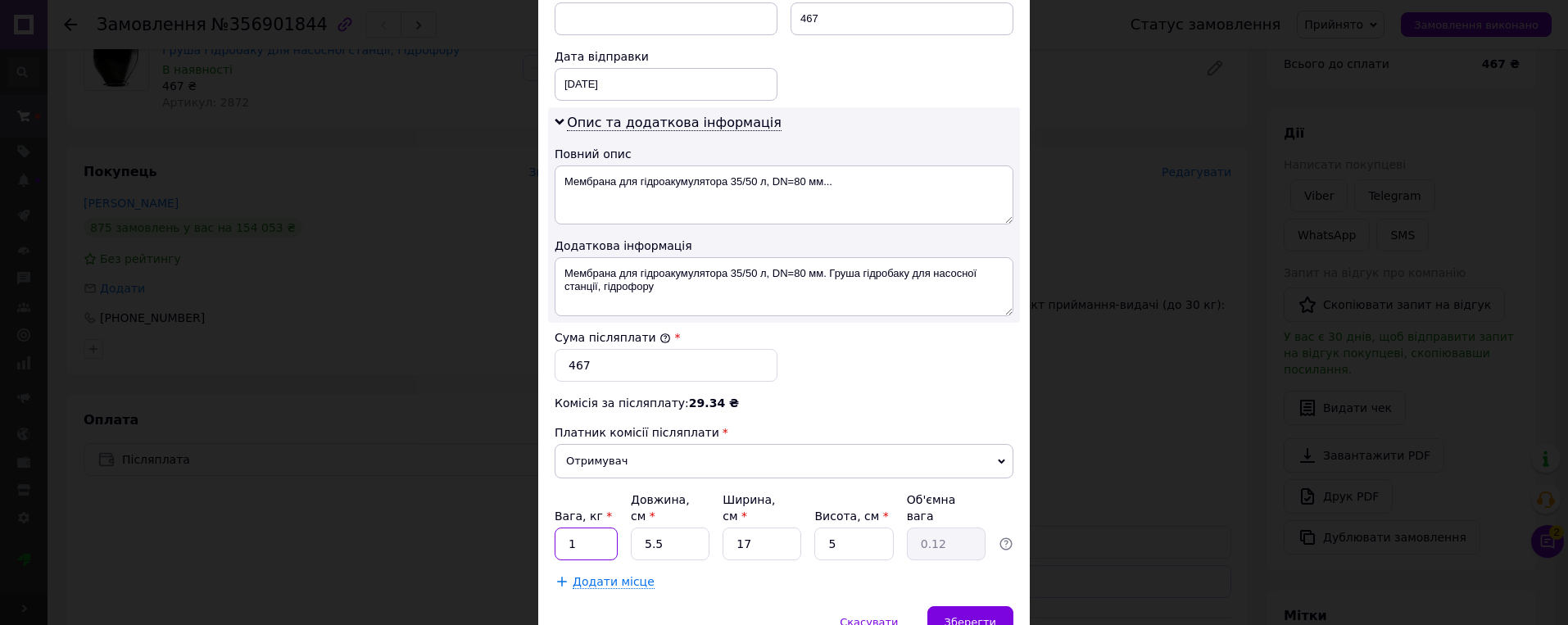
click at [586, 530] on input "1" at bounding box center [586, 543] width 63 height 33
drag, startPoint x: 563, startPoint y: 522, endPoint x: 551, endPoint y: 521, distance: 12.0
type input "0.6"
type input "2"
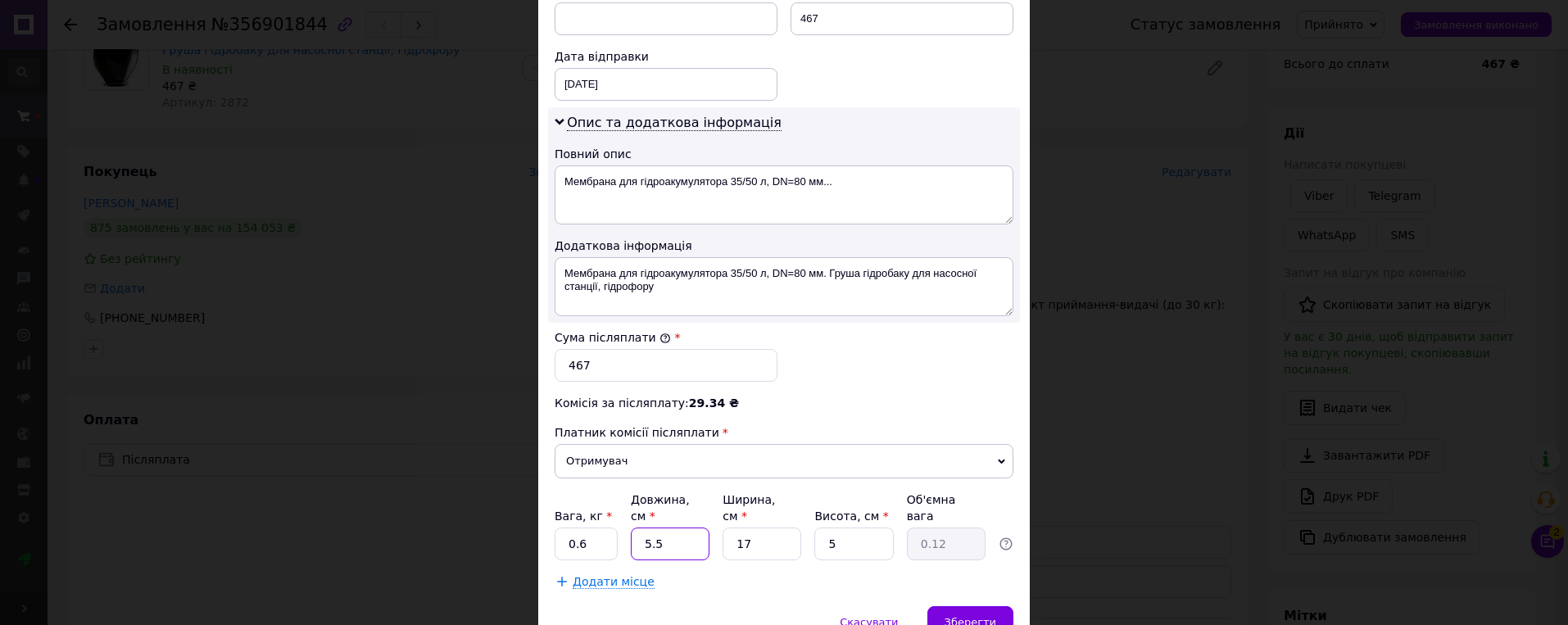
type input "0.1"
type input "24"
type input "0.51"
type input "24"
type input "1"
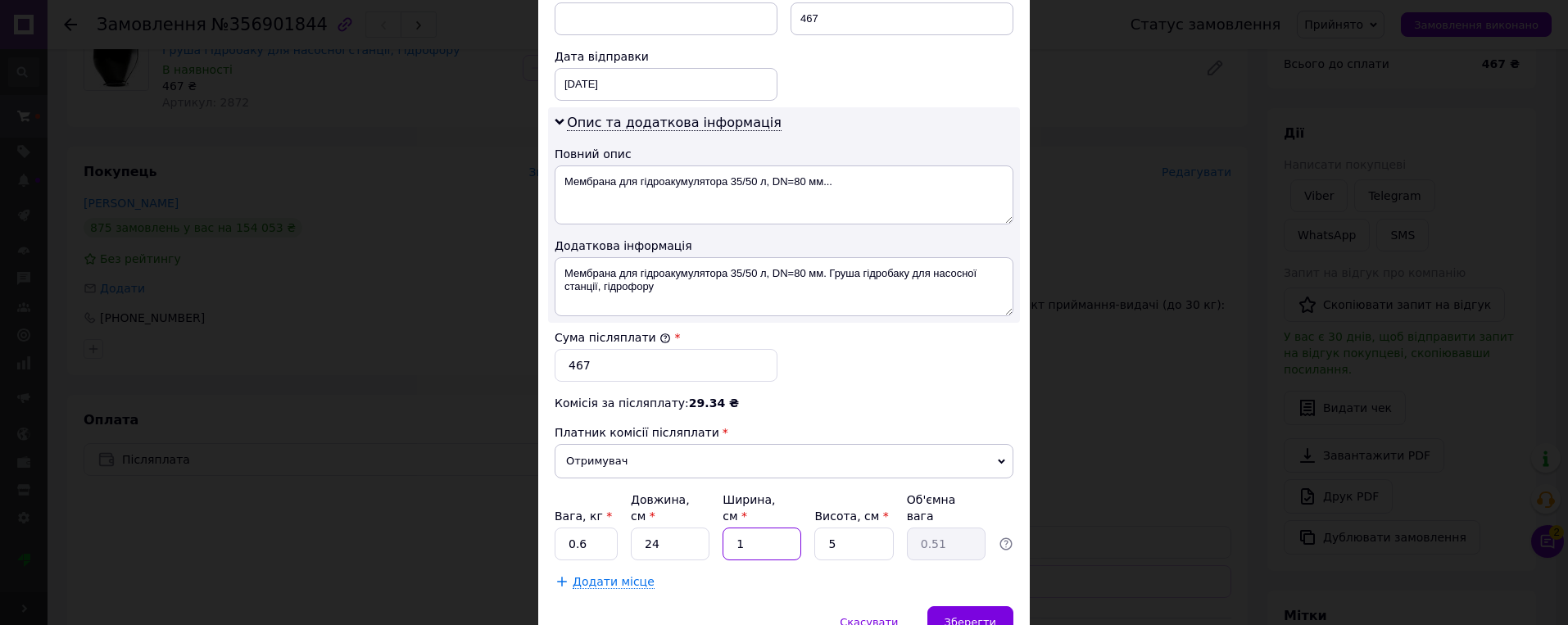
type input "0.1"
type input "17"
type input "0.51"
type input "1"
type input "0.1"
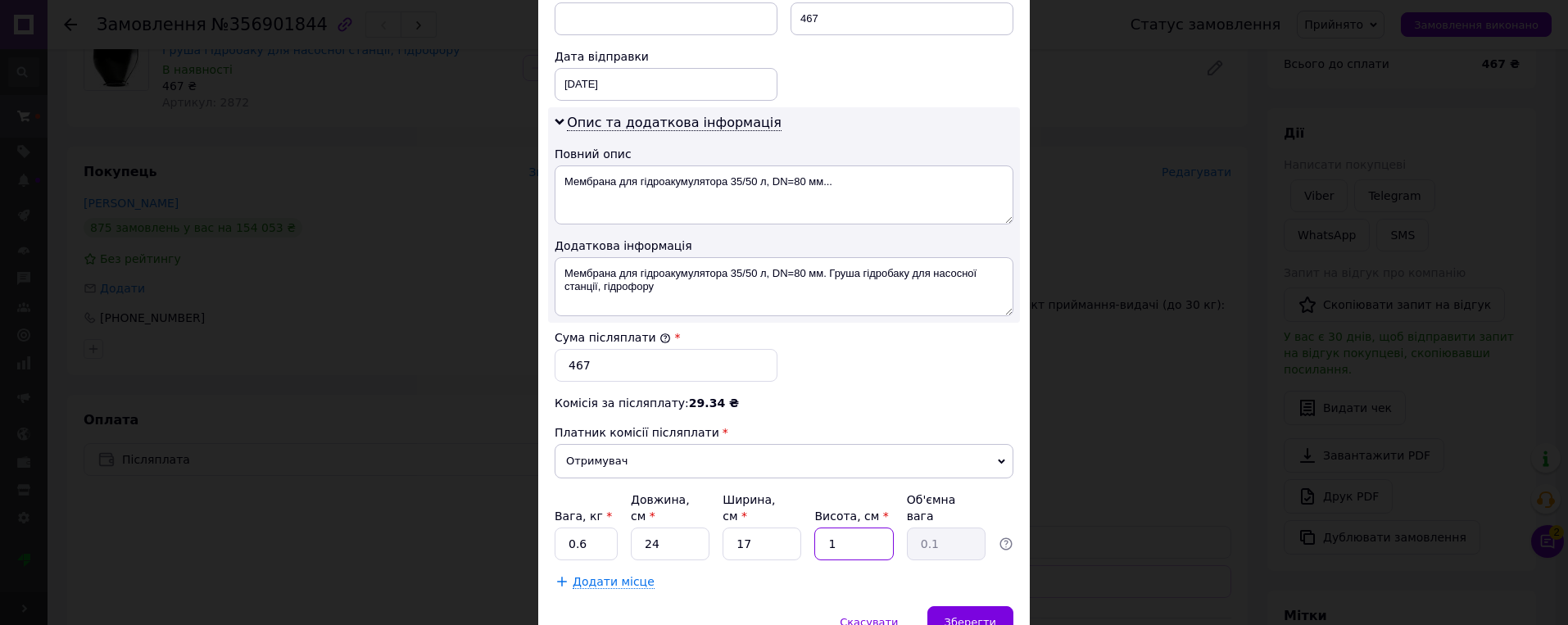
type input "10"
type input "1.02"
type input "10"
click at [984, 616] on span "Зберегти" at bounding box center [970, 622] width 52 height 12
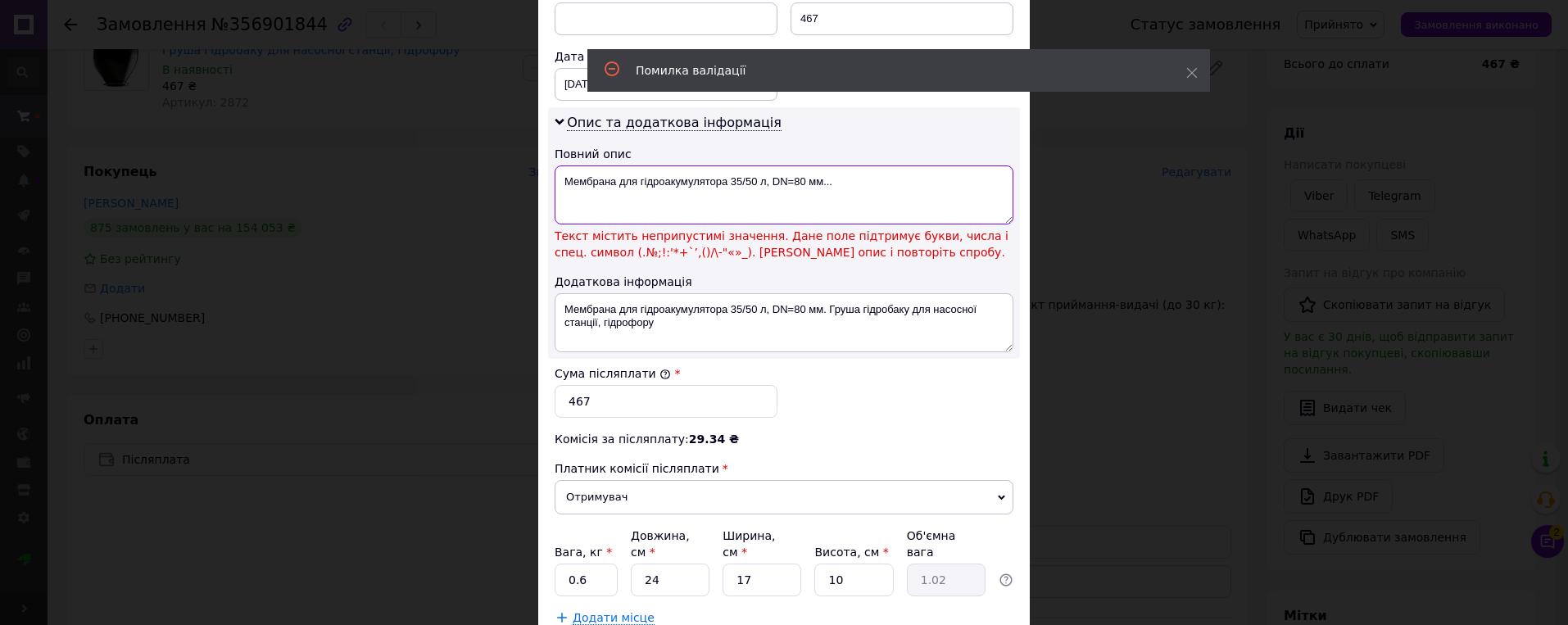
drag, startPoint x: 844, startPoint y: 181, endPoint x: 724, endPoint y: 183, distance: 120.0
click at [724, 183] on textarea "Мембрана для гідроакумулятора 35/50 л, DN=80 мм..." at bounding box center [784, 195] width 459 height 59
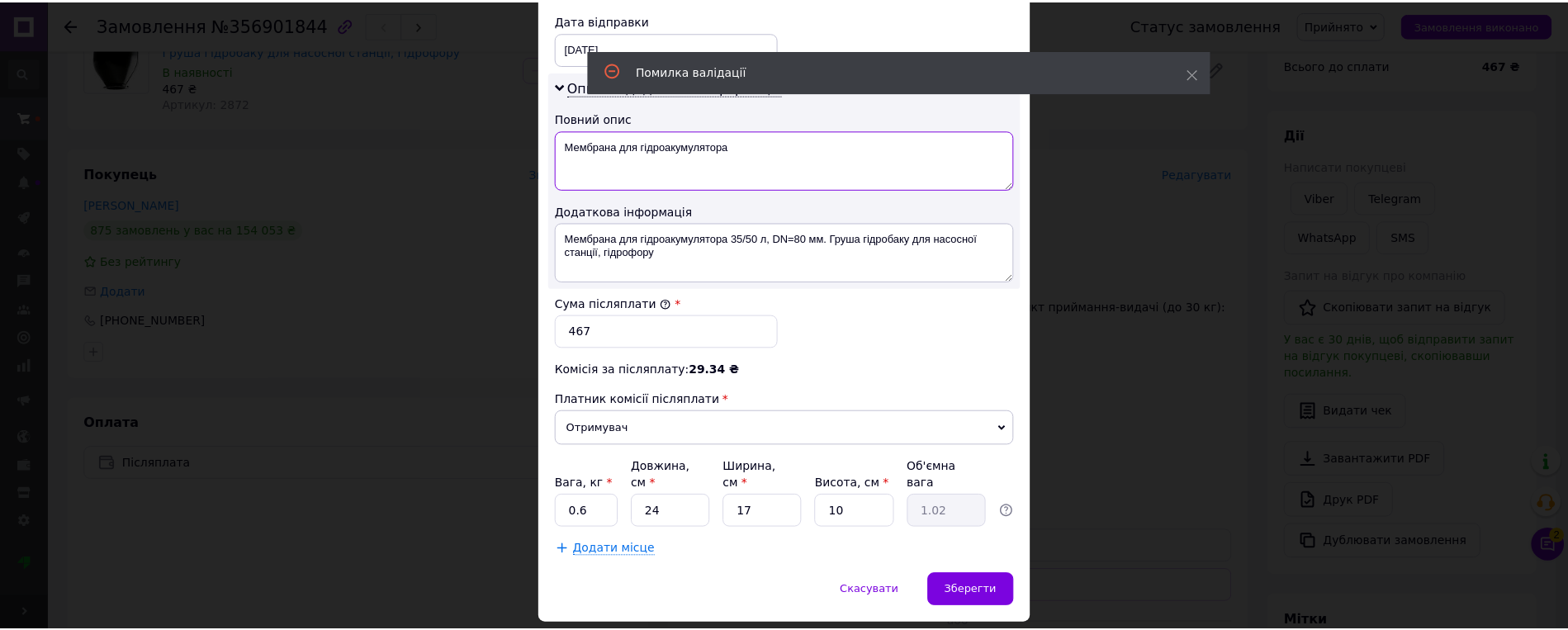
scroll to position [815, 0]
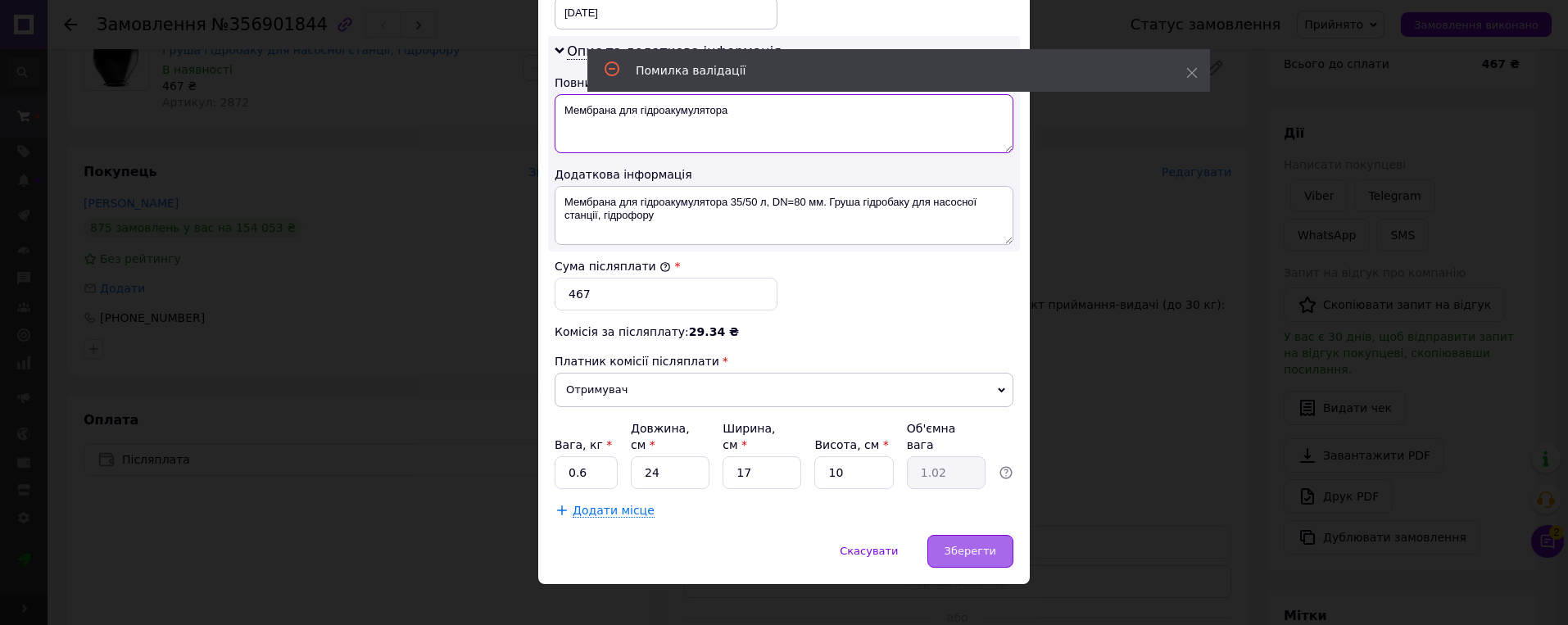
type textarea "Мембрана для гідроакумулятора"
click at [970, 535] on div "Зберегти" at bounding box center [970, 551] width 86 height 33
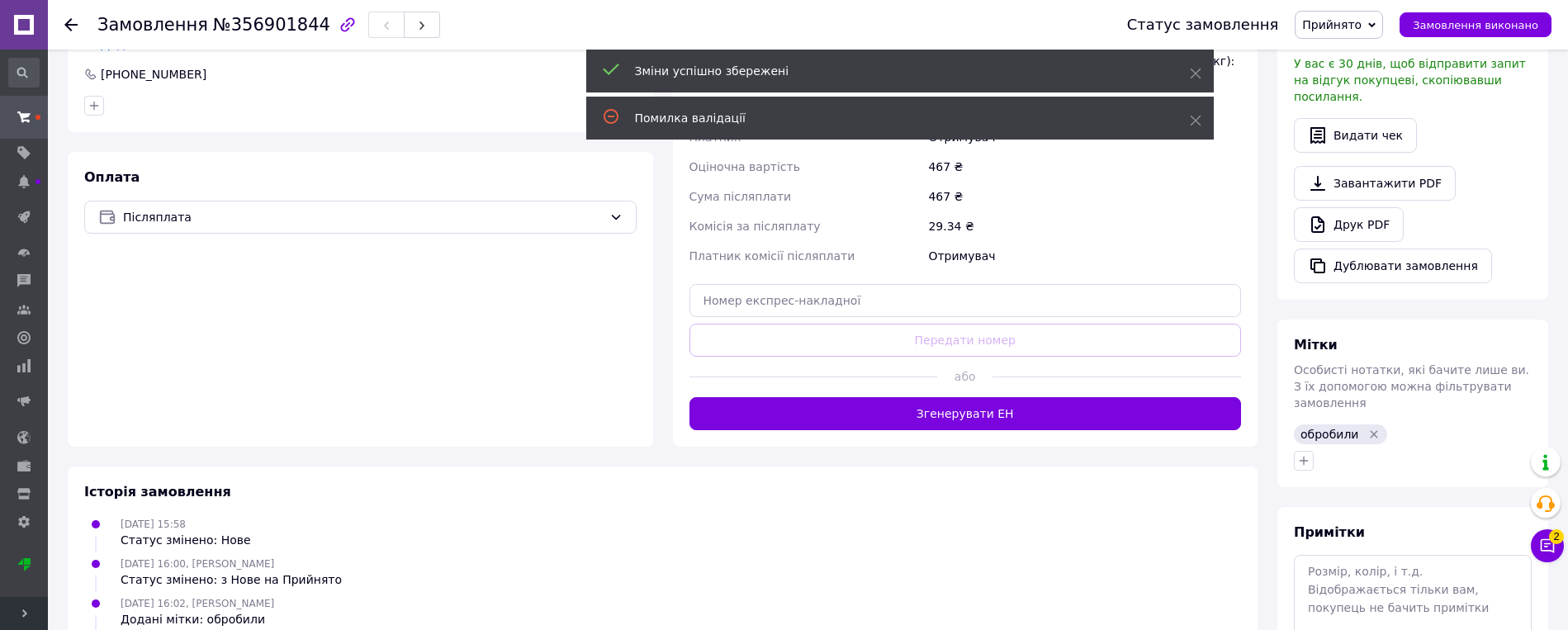
scroll to position [413, 0]
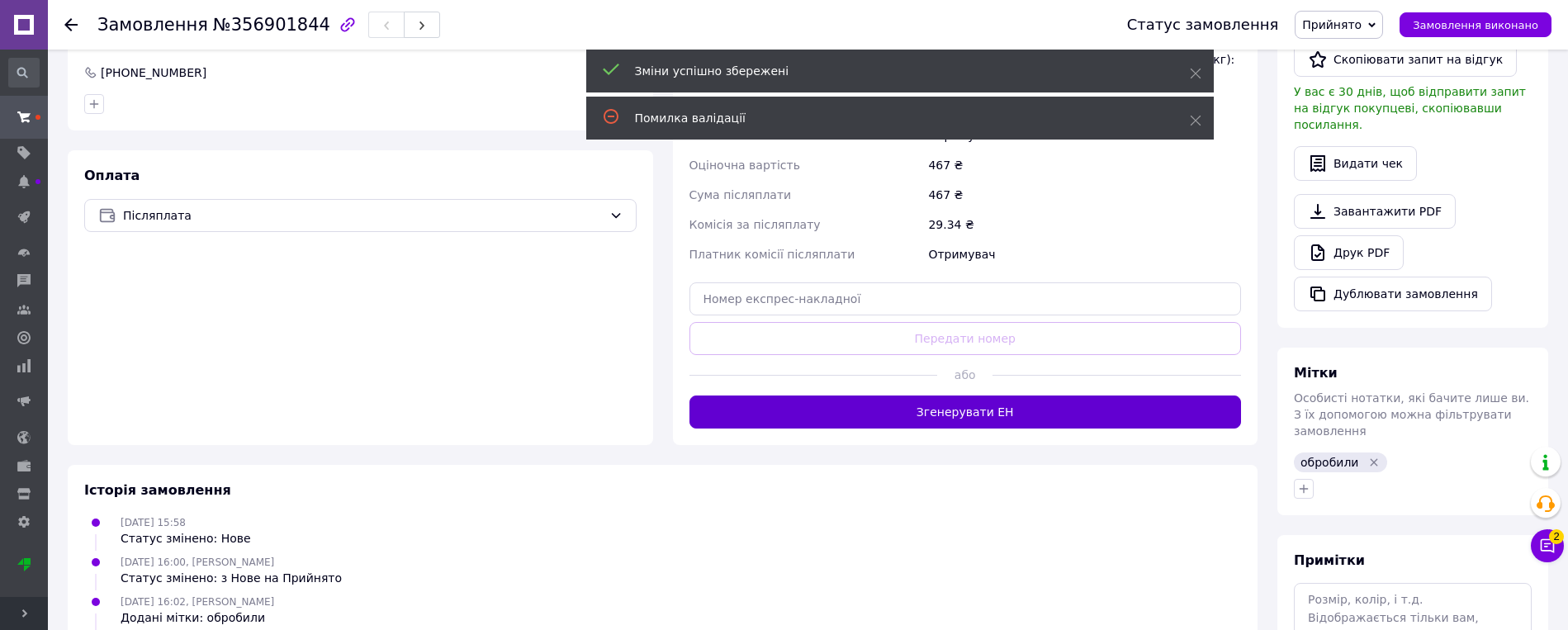
click at [992, 401] on button "Згенерувати ЕН" at bounding box center [966, 412] width 552 height 33
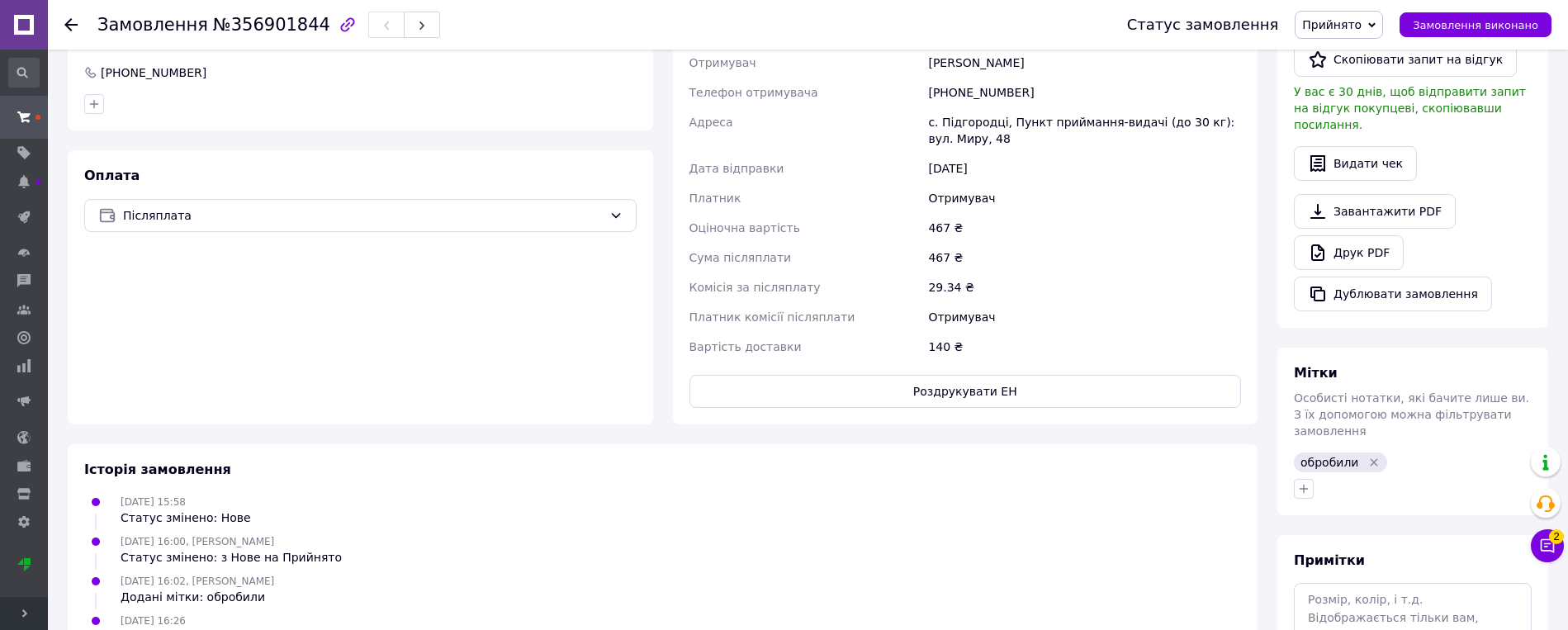
click at [527, 427] on div "Замовлення з сайту + [DATE] 15:58 Товари в замовленні (1) Додати товар Мембрана…" at bounding box center [663, 223] width 1210 height 1134
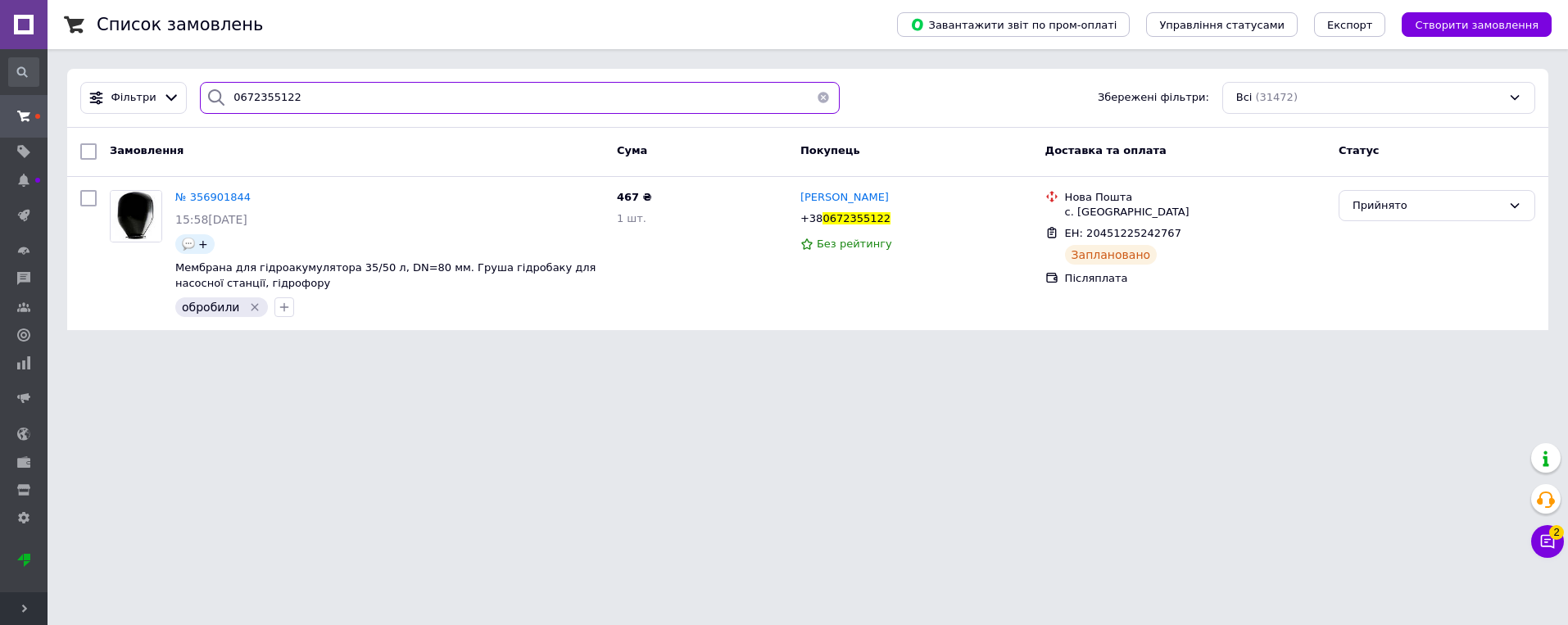
drag, startPoint x: 251, startPoint y: 114, endPoint x: 174, endPoint y: 116, distance: 77.0
click at [174, 116] on div "Фільтри 0672355122 Збережені фільтри: Всі (31472)" at bounding box center [807, 98] width 1481 height 59
paste input "962040719"
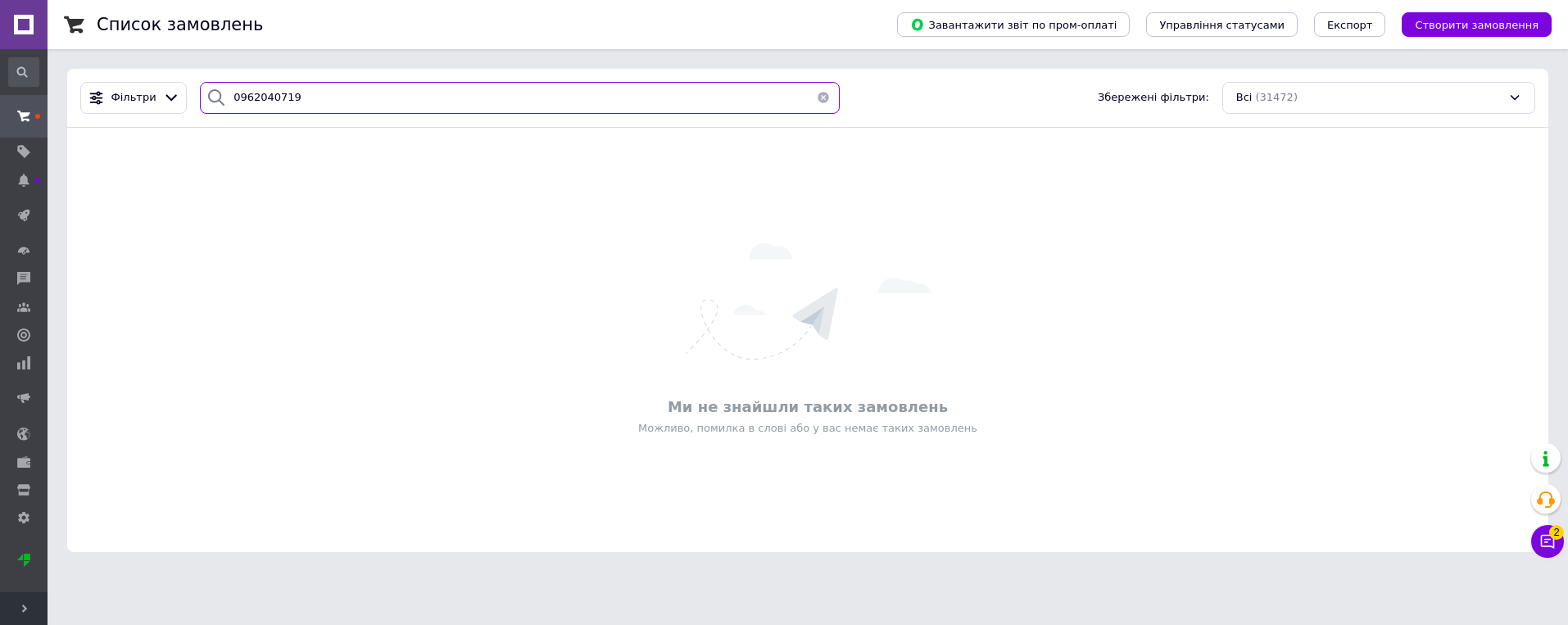
drag, startPoint x: 337, startPoint y: 100, endPoint x: 220, endPoint y: 108, distance: 117.3
click at [220, 108] on div "0962040719" at bounding box center [520, 97] width 639 height 32
paste input "356878388."
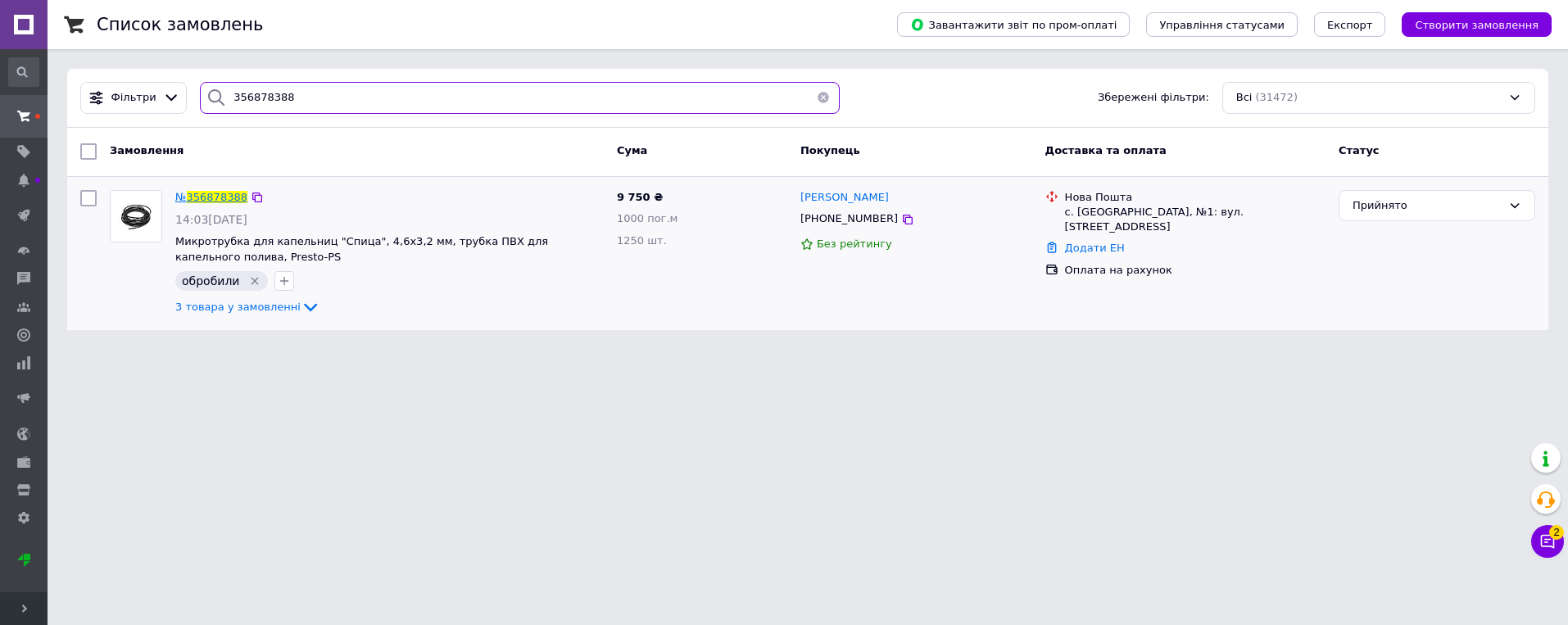
type input "356878388"
click at [218, 199] on span "356878388" at bounding box center [217, 197] width 61 height 12
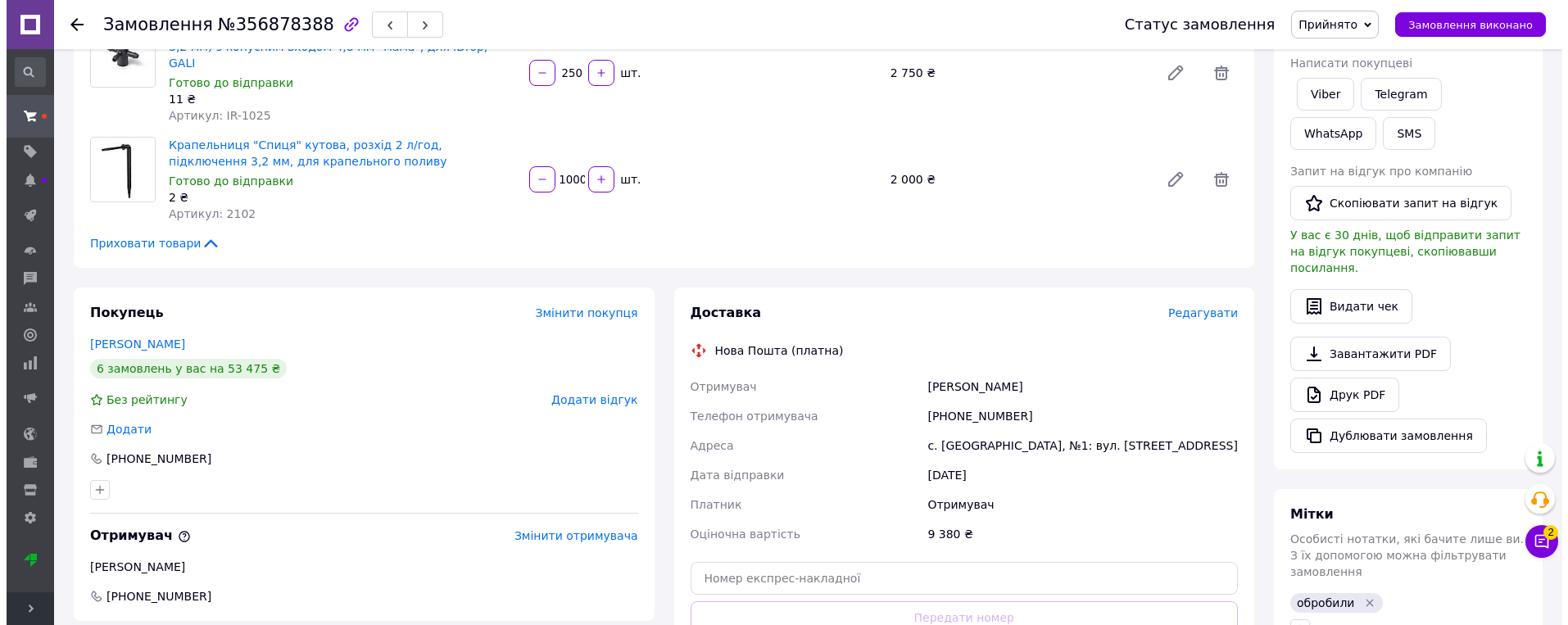
scroll to position [328, 0]
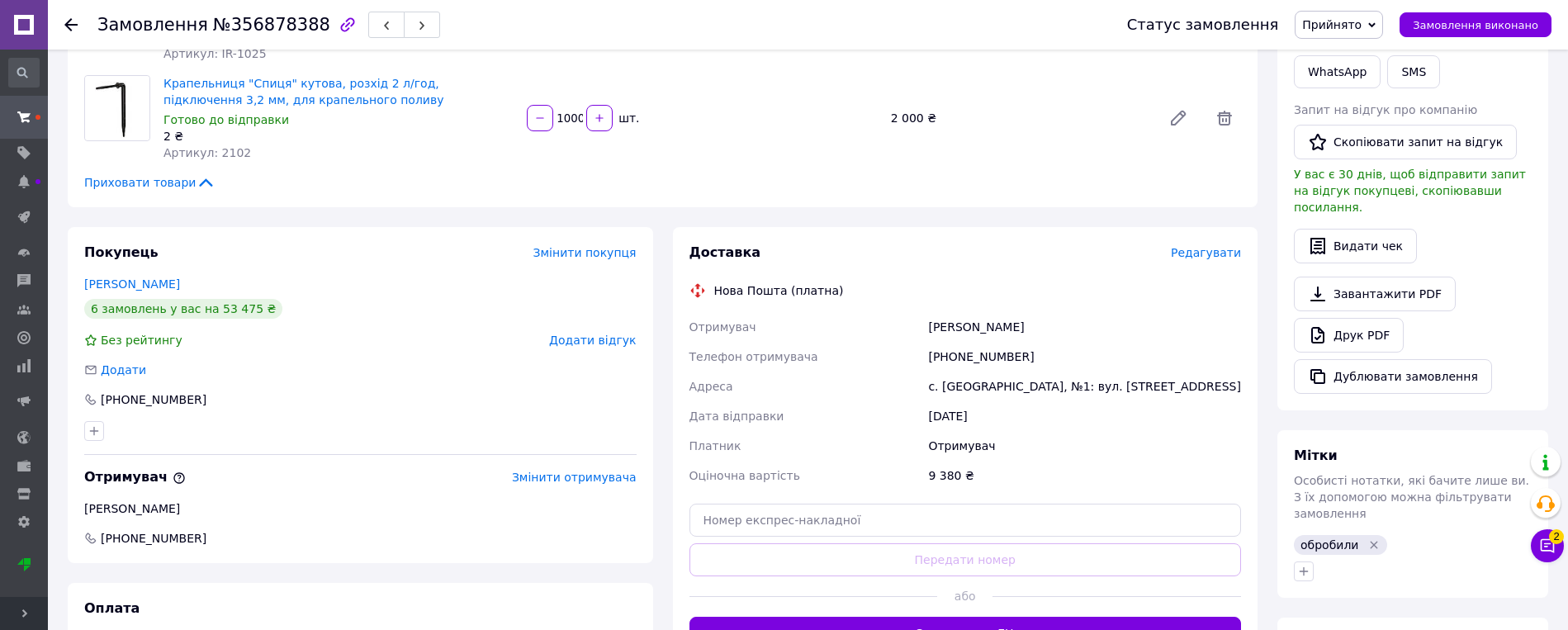
click at [992, 246] on span "Редагувати" at bounding box center [1205, 252] width 70 height 13
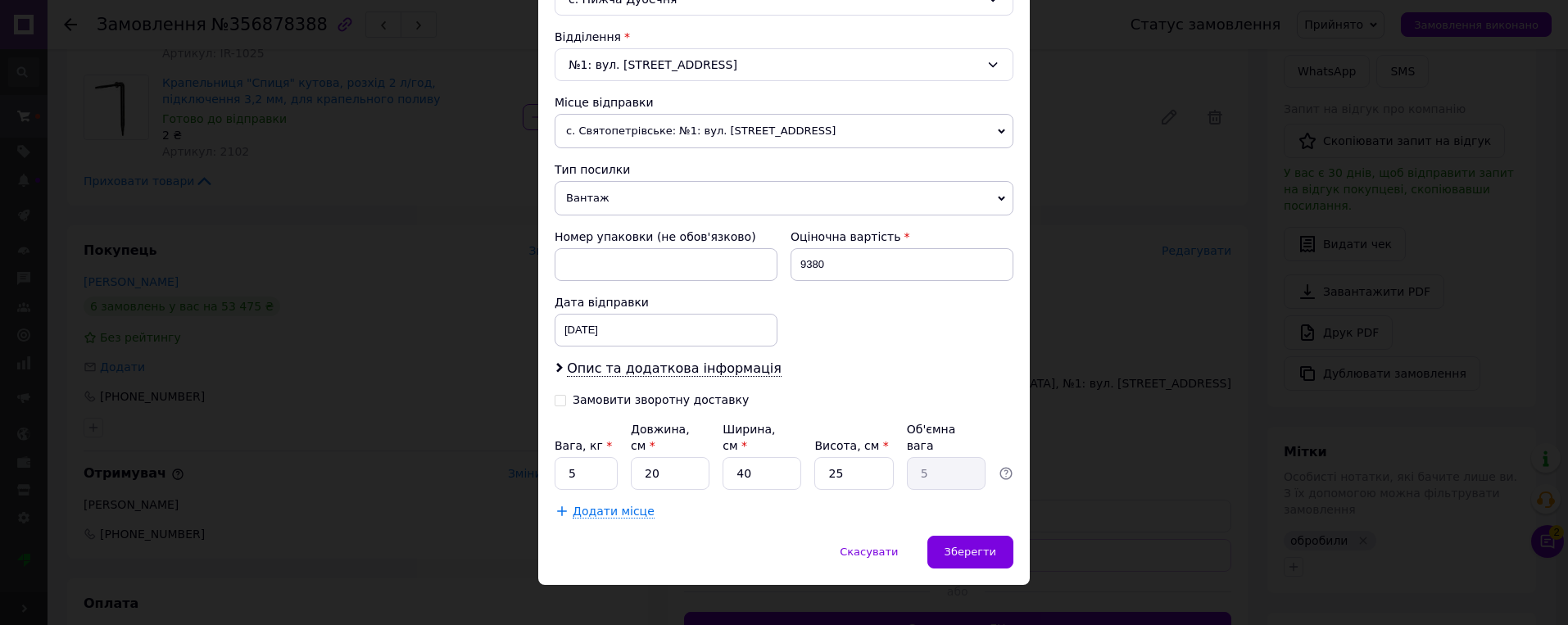
scroll to position [492, 0]
click at [918, 134] on span "с. Святопетрівське: №1: вул. [STREET_ADDRESS]" at bounding box center [784, 130] width 459 height 34
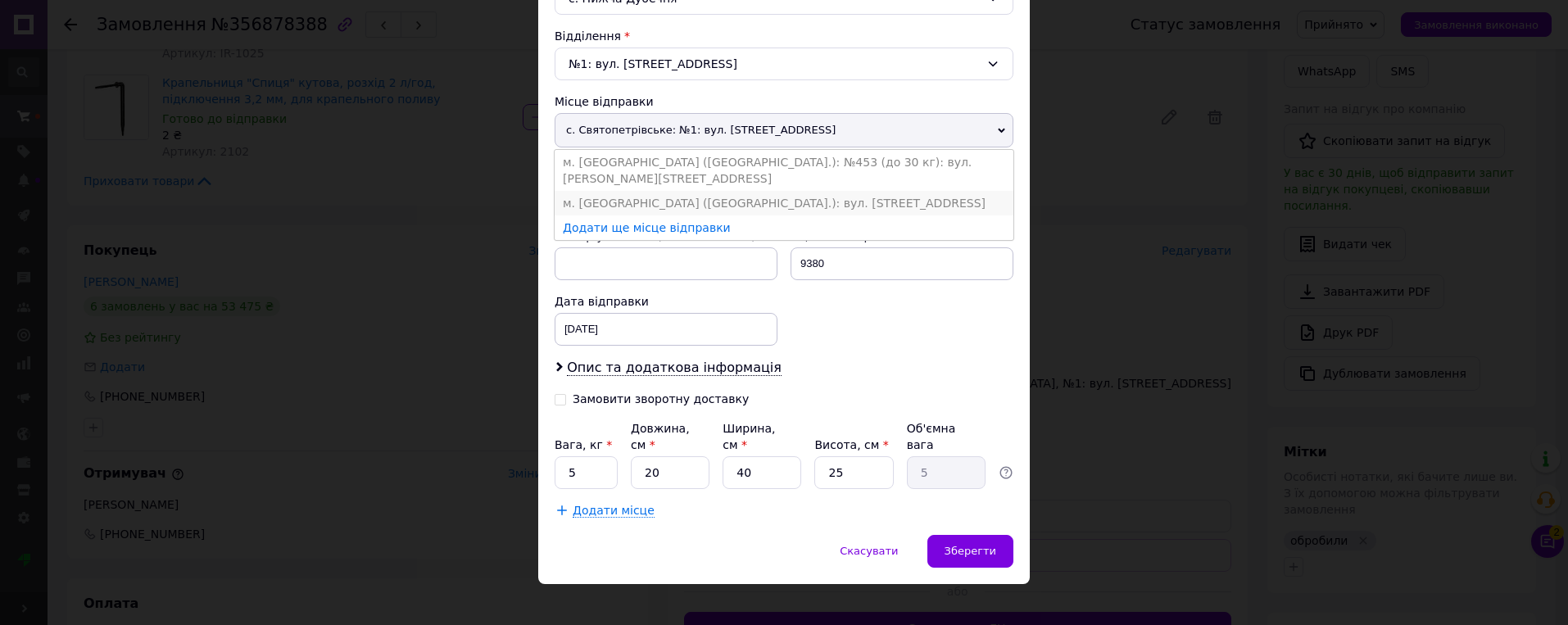
click at [799, 191] on li "м. [GEOGRAPHIC_DATA] ([GEOGRAPHIC_DATA].): вул. [STREET_ADDRESS]" at bounding box center [784, 203] width 459 height 25
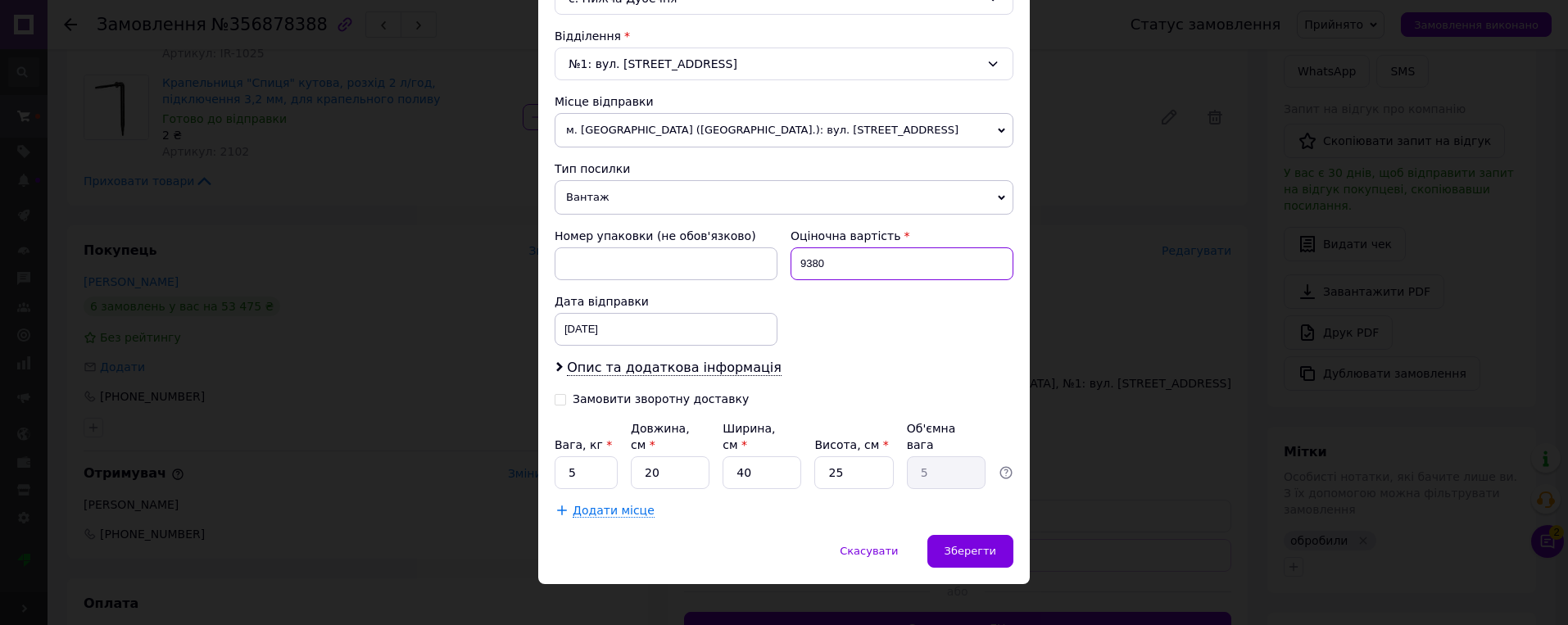
drag, startPoint x: 820, startPoint y: 268, endPoint x: 757, endPoint y: 268, distance: 63.0
click at [757, 268] on div "Номер упаковки (не обов'язково) Оціночна вартість 9380 Дата відправки [DATE] < …" at bounding box center [784, 287] width 472 height 131
type input "2380"
drag, startPoint x: 583, startPoint y: 459, endPoint x: 502, endPoint y: 407, distance: 96.3
click at [525, 422] on div "× Редагування доставки Спосіб доставки Нова Пошта (платна) Платник Отримувач Ві…" at bounding box center [784, 312] width 1568 height 625
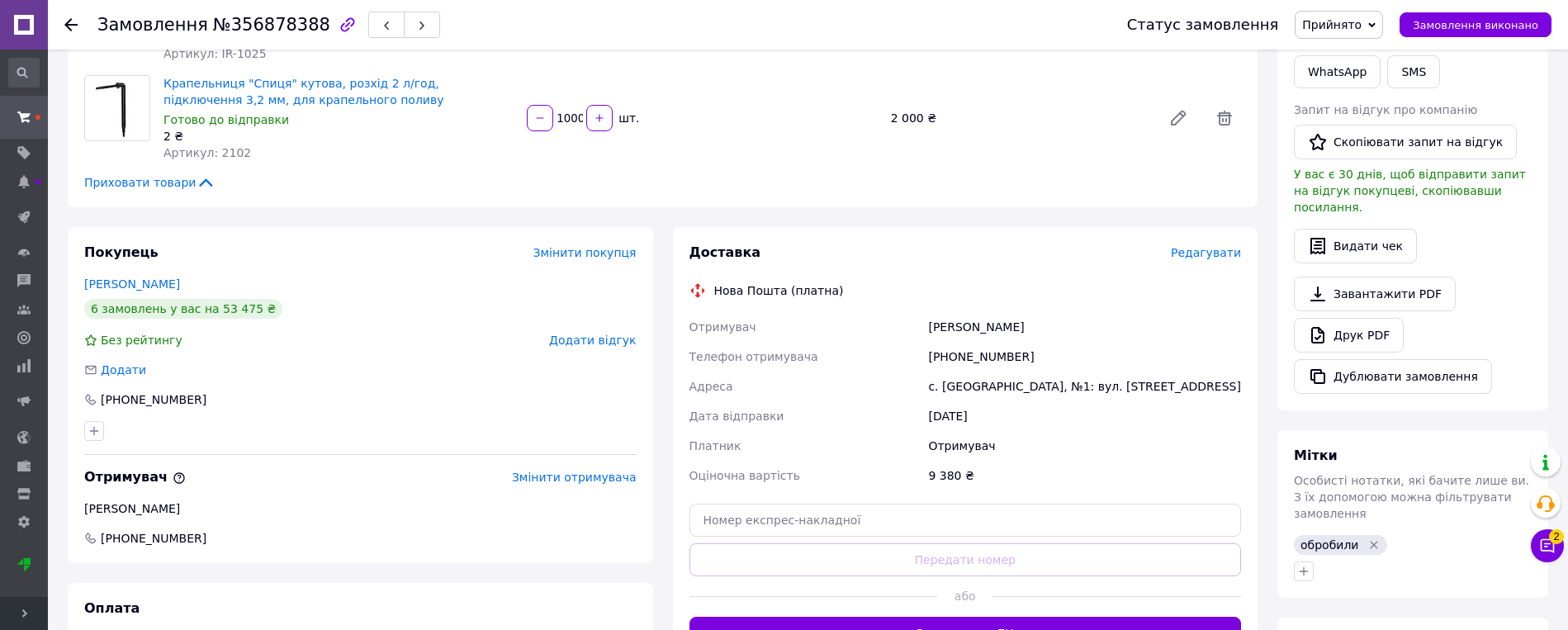
click at [992, 246] on span "Редагувати" at bounding box center [1205, 252] width 70 height 13
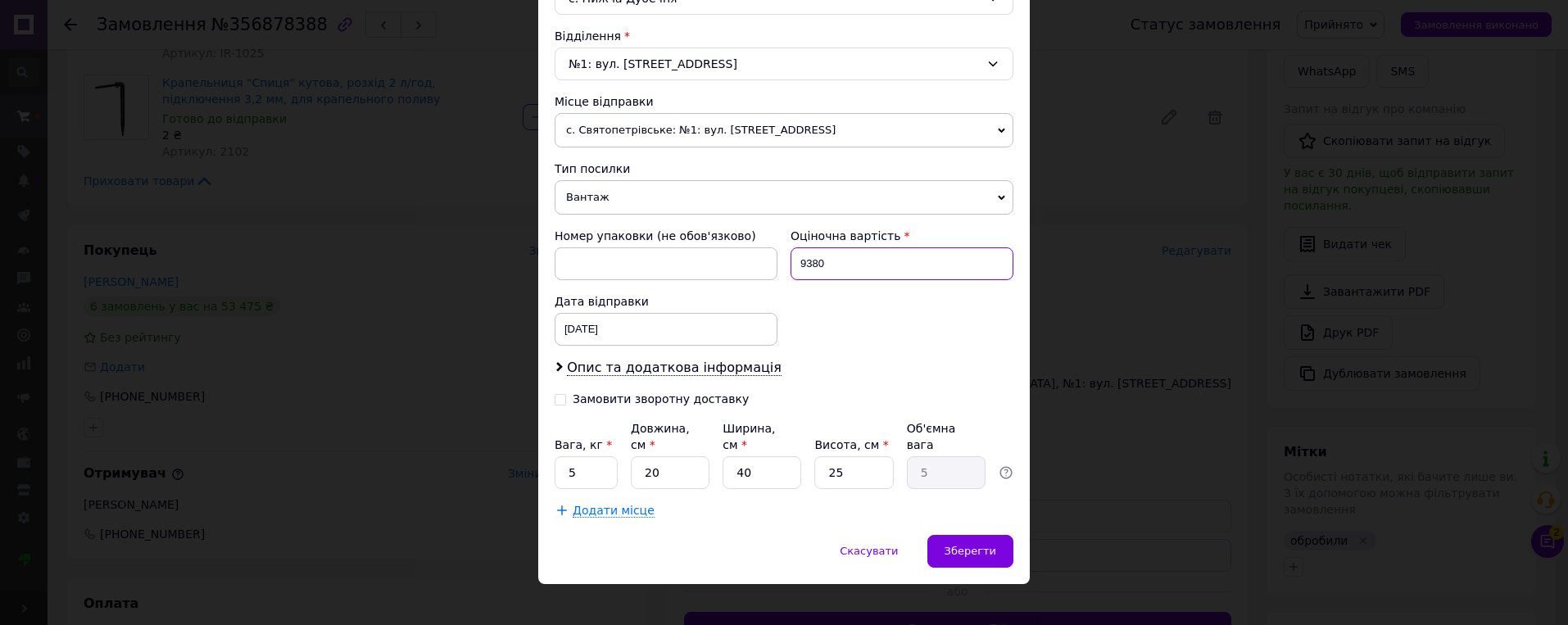
drag, startPoint x: 830, startPoint y: 261, endPoint x: 785, endPoint y: 266, distance: 45.3
click at [785, 266] on div "Оціночна вартість 9380" at bounding box center [902, 254] width 236 height 65
type input "2380"
drag, startPoint x: 580, startPoint y: 458, endPoint x: 565, endPoint y: 455, distance: 15.3
click at [565, 456] on input "5" at bounding box center [586, 472] width 63 height 33
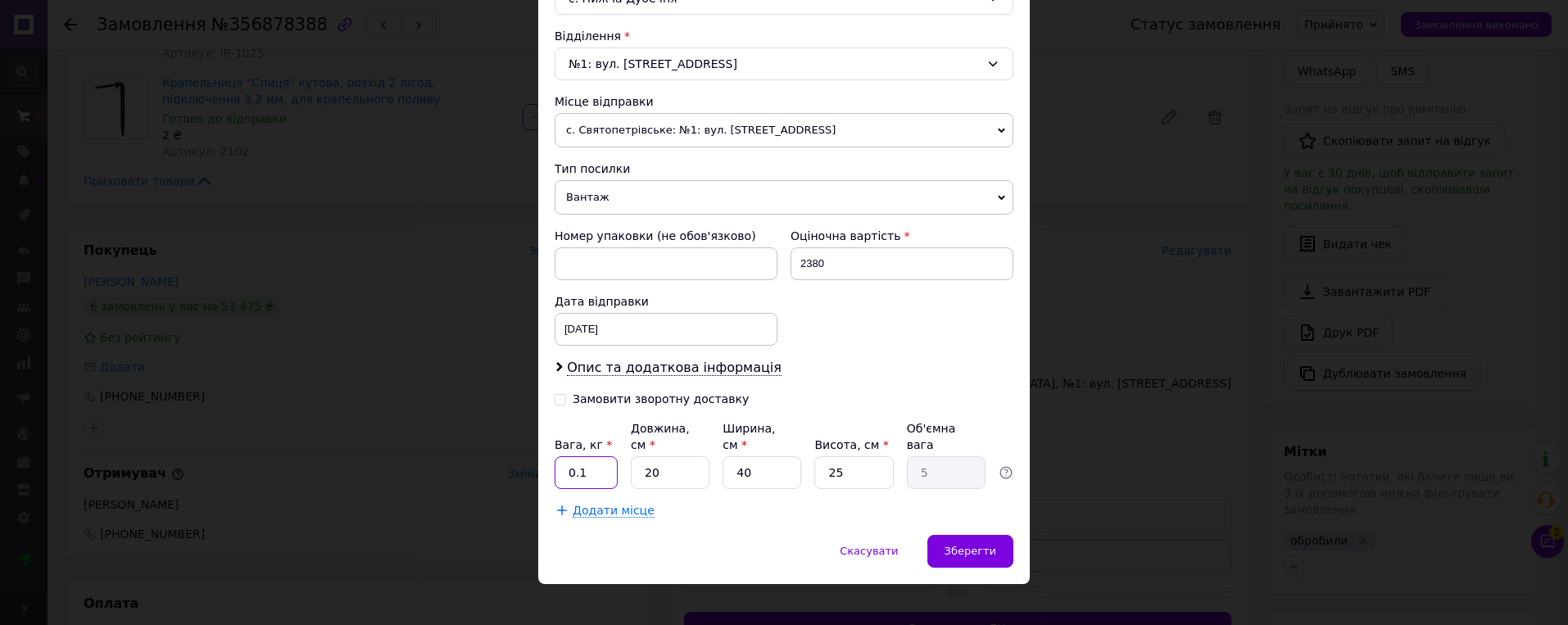
type input "0.1"
type input "1"
type input "0.25"
type input "18"
type input "4.5"
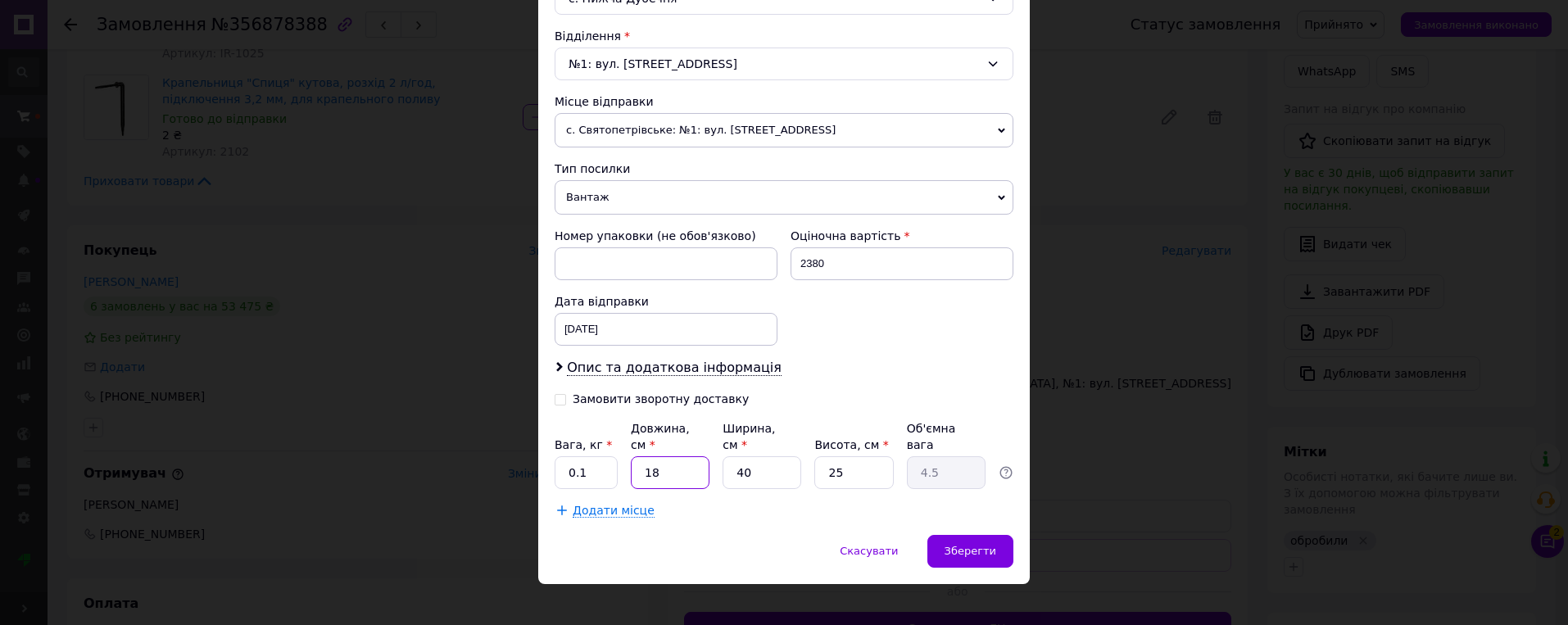
type input "18"
type input "1"
type input "0.11"
type input "14"
type input "1.58"
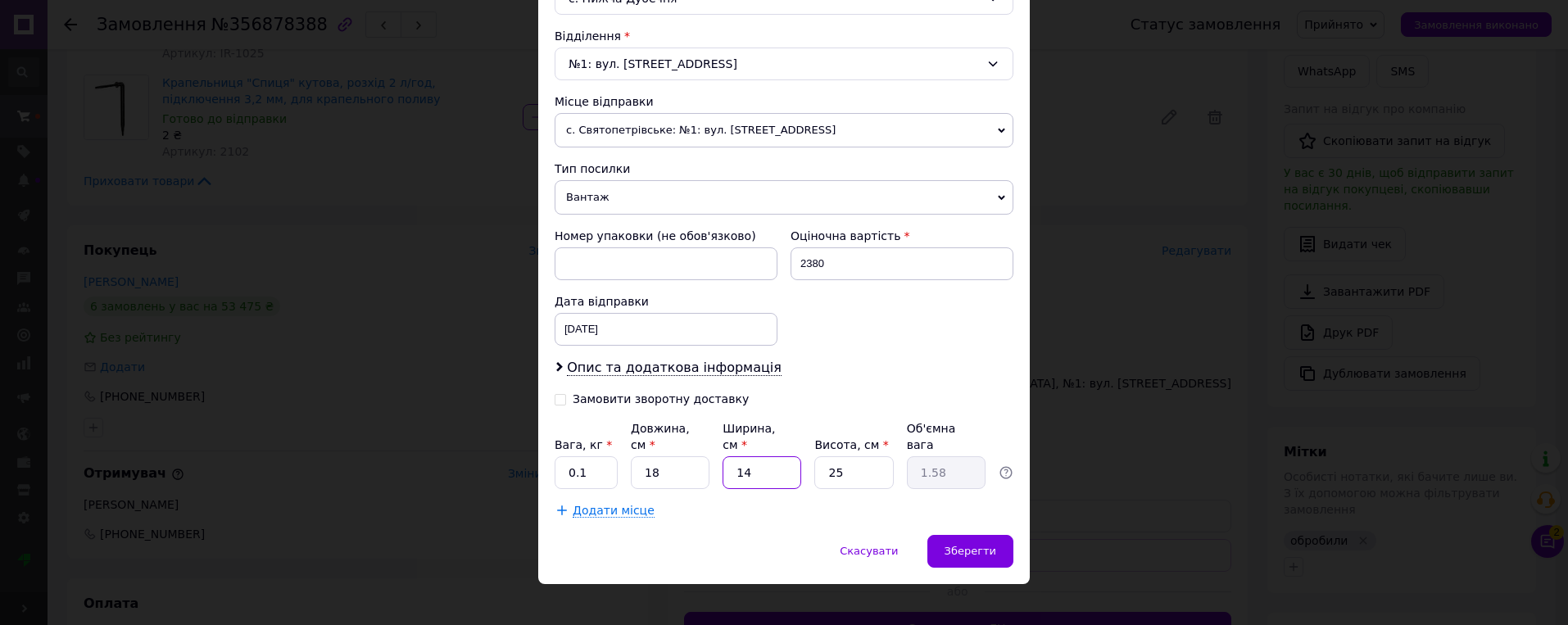
type input "14"
type input "5"
type input "0.32"
type input "5"
click at [954, 544] on span "Зберегти" at bounding box center [970, 550] width 52 height 12
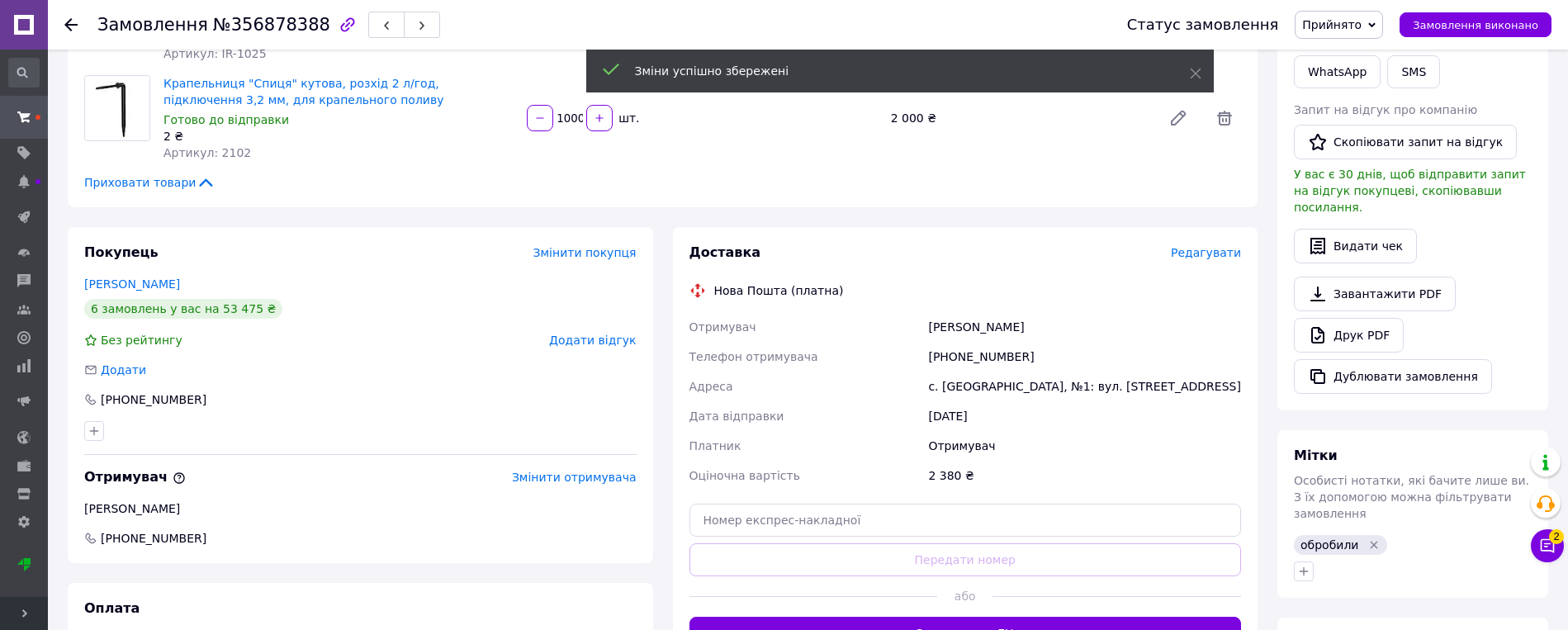
click at [992, 246] on span "Редагувати" at bounding box center [1205, 252] width 70 height 13
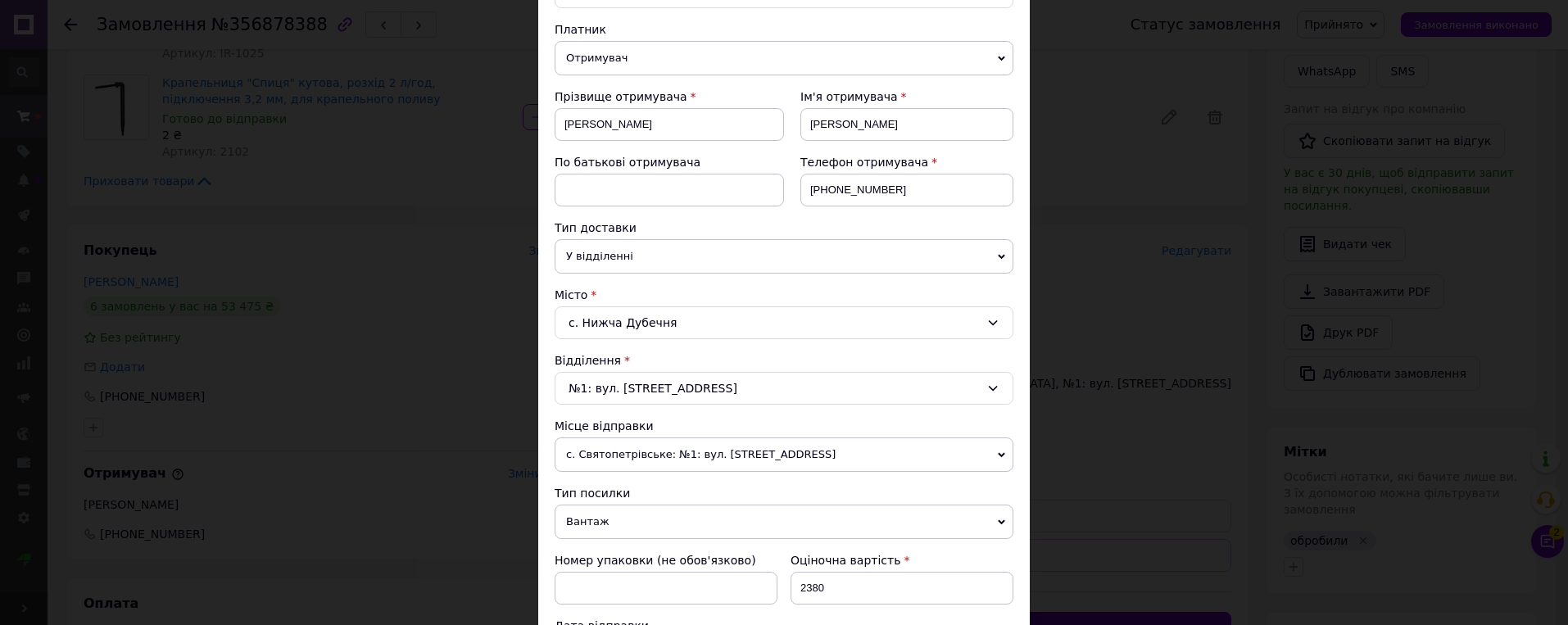
scroll to position [328, 0]
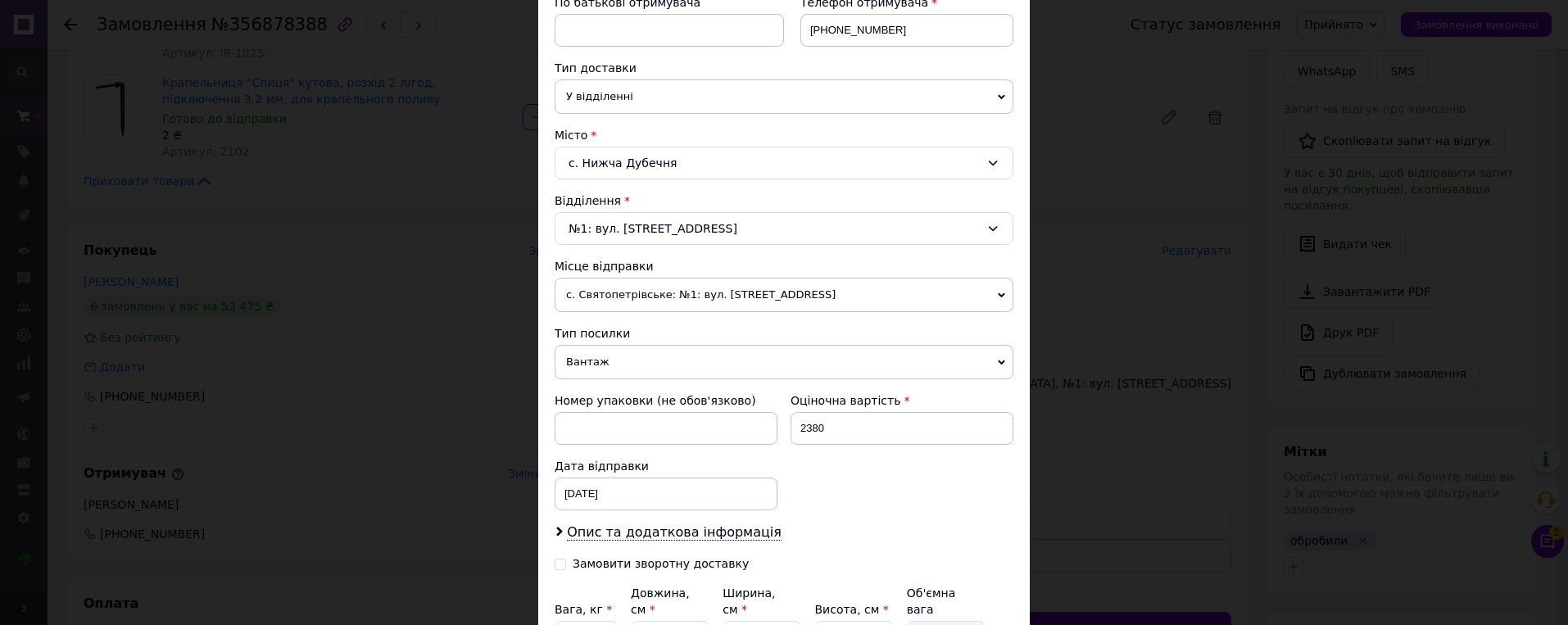
click at [925, 295] on span "с. Святопетрівське: №1: вул. [STREET_ADDRESS]" at bounding box center [784, 294] width 459 height 34
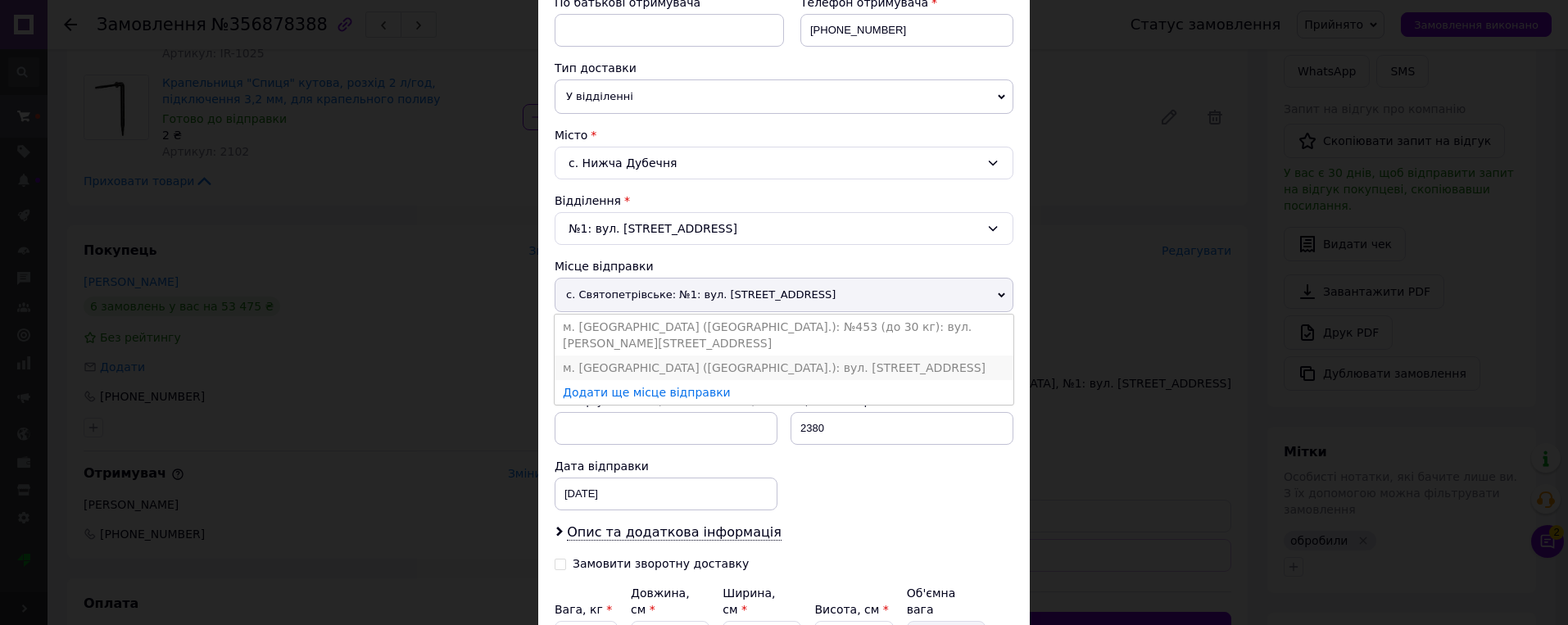
click at [806, 355] on li "м. [GEOGRAPHIC_DATA] ([GEOGRAPHIC_DATA].): вул. [STREET_ADDRESS]" at bounding box center [784, 367] width 459 height 25
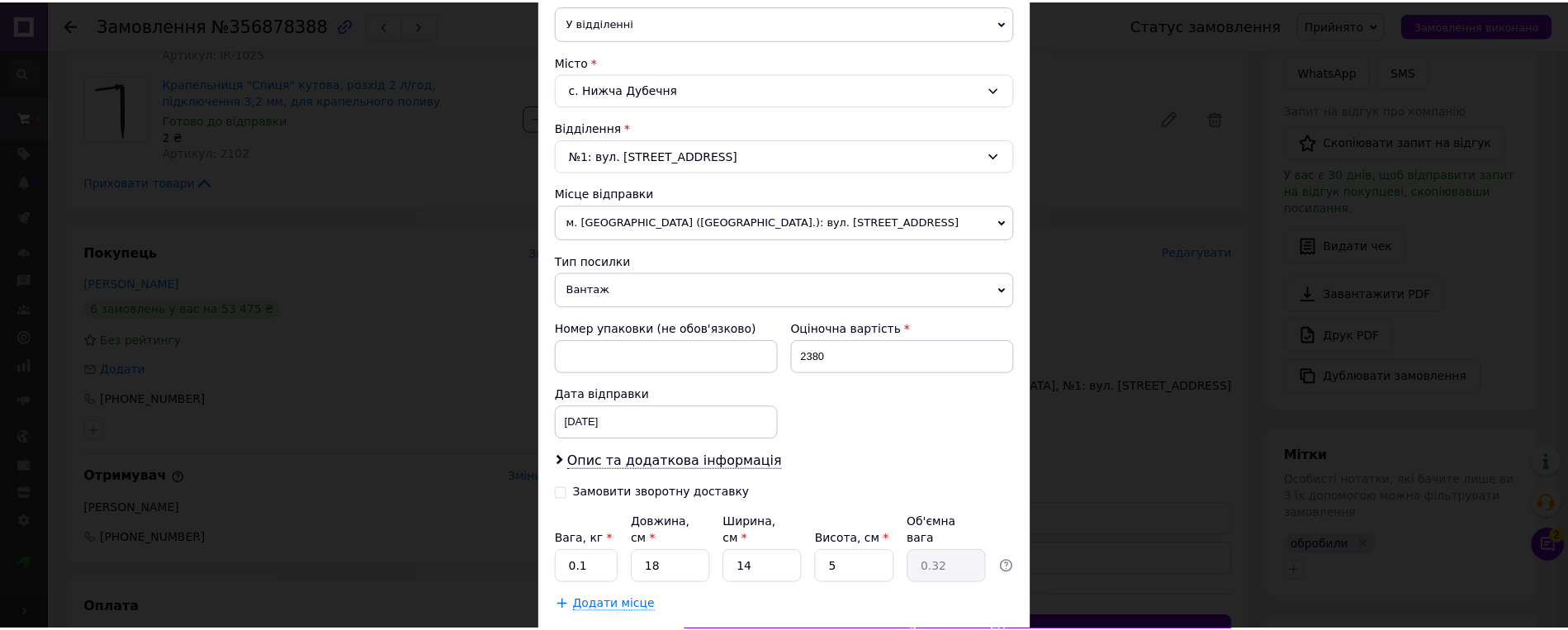
scroll to position [496, 0]
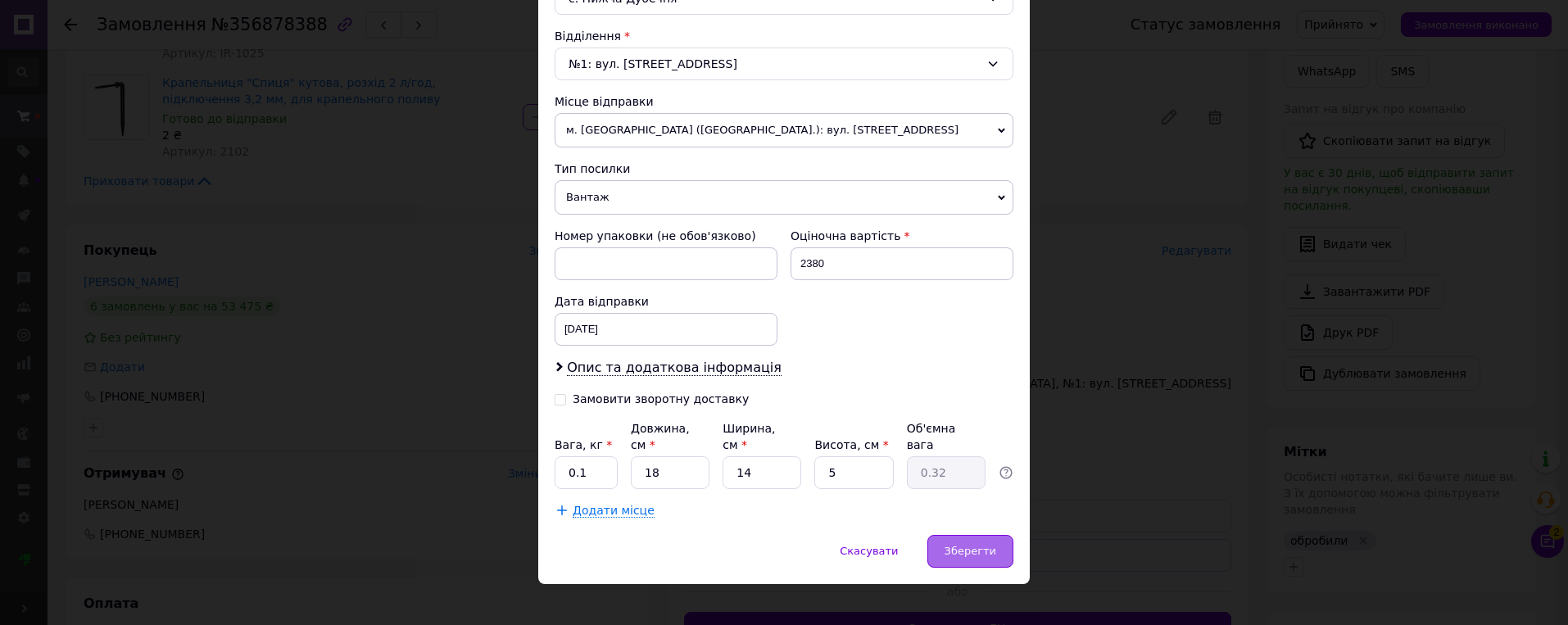
click at [975, 535] on div "Зберегти" at bounding box center [970, 551] width 86 height 33
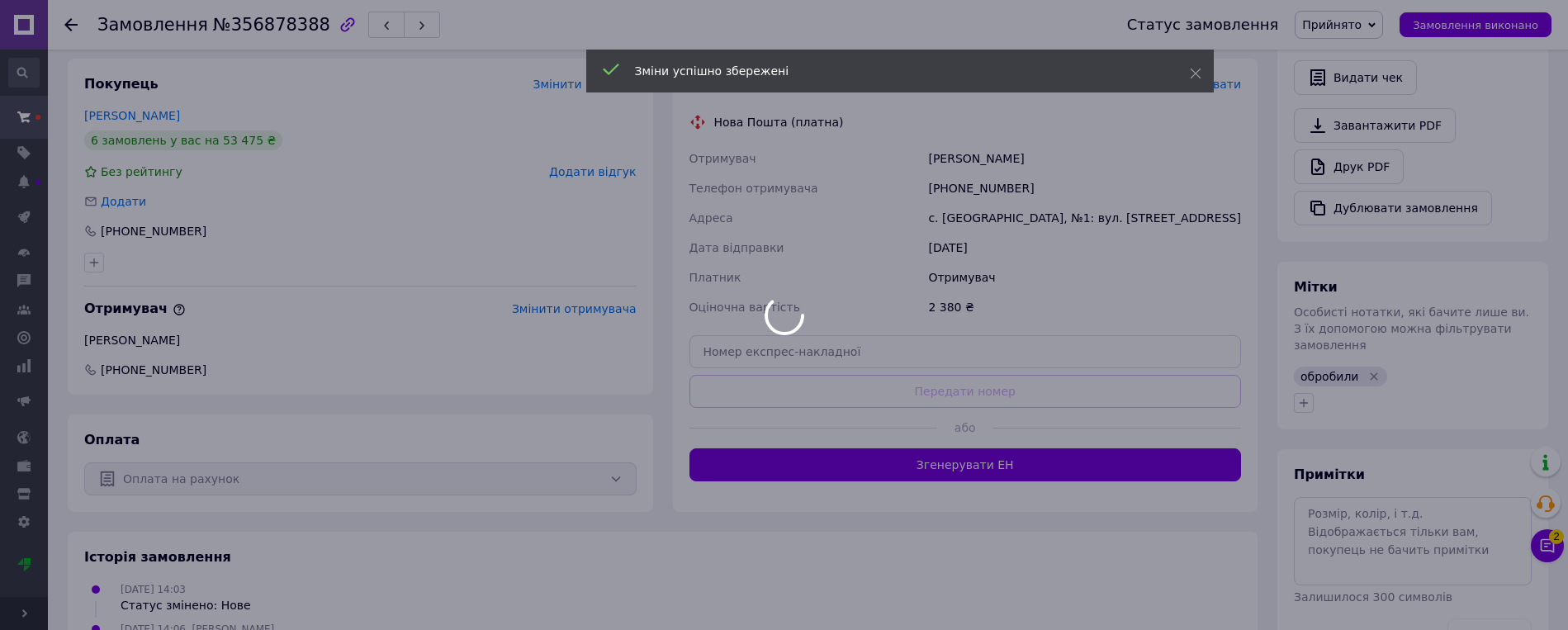
scroll to position [660, 0]
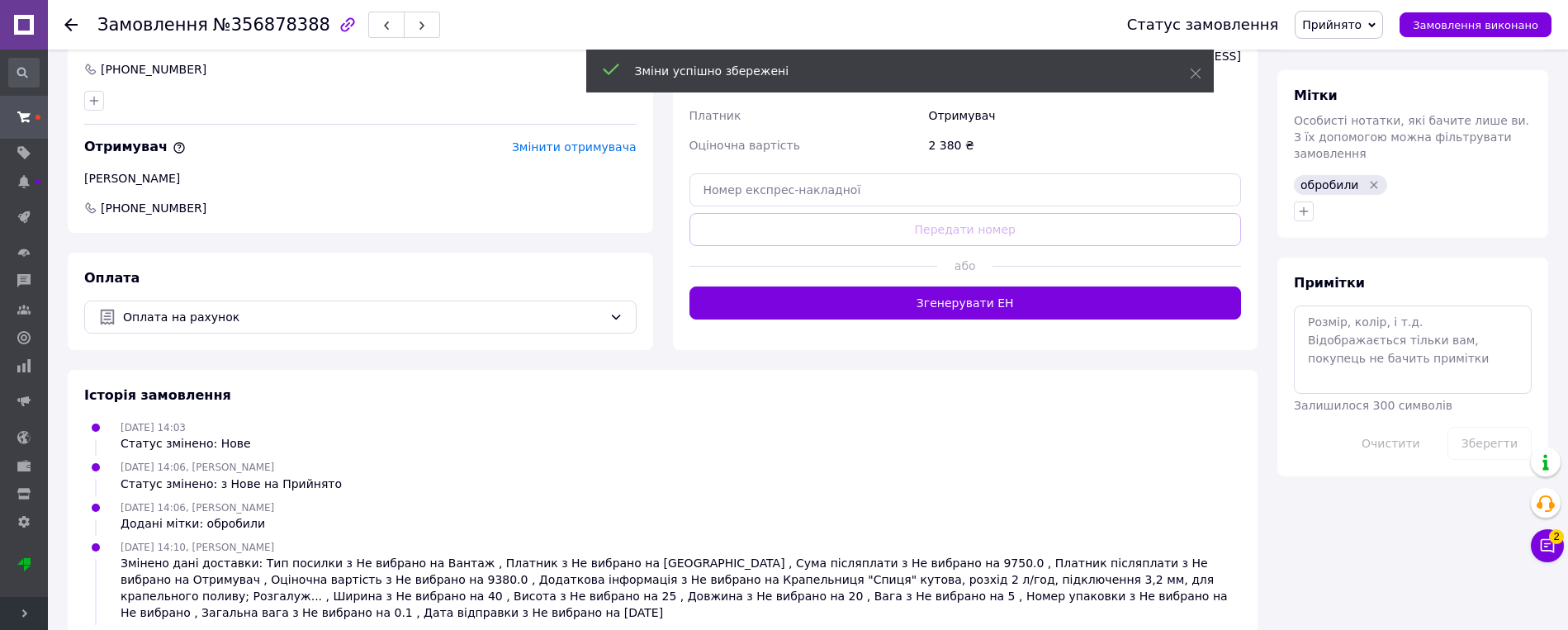
drag, startPoint x: 961, startPoint y: 278, endPoint x: 476, endPoint y: 155, distance: 500.4
click at [956, 286] on button "Згенерувати ЕН" at bounding box center [966, 303] width 552 height 33
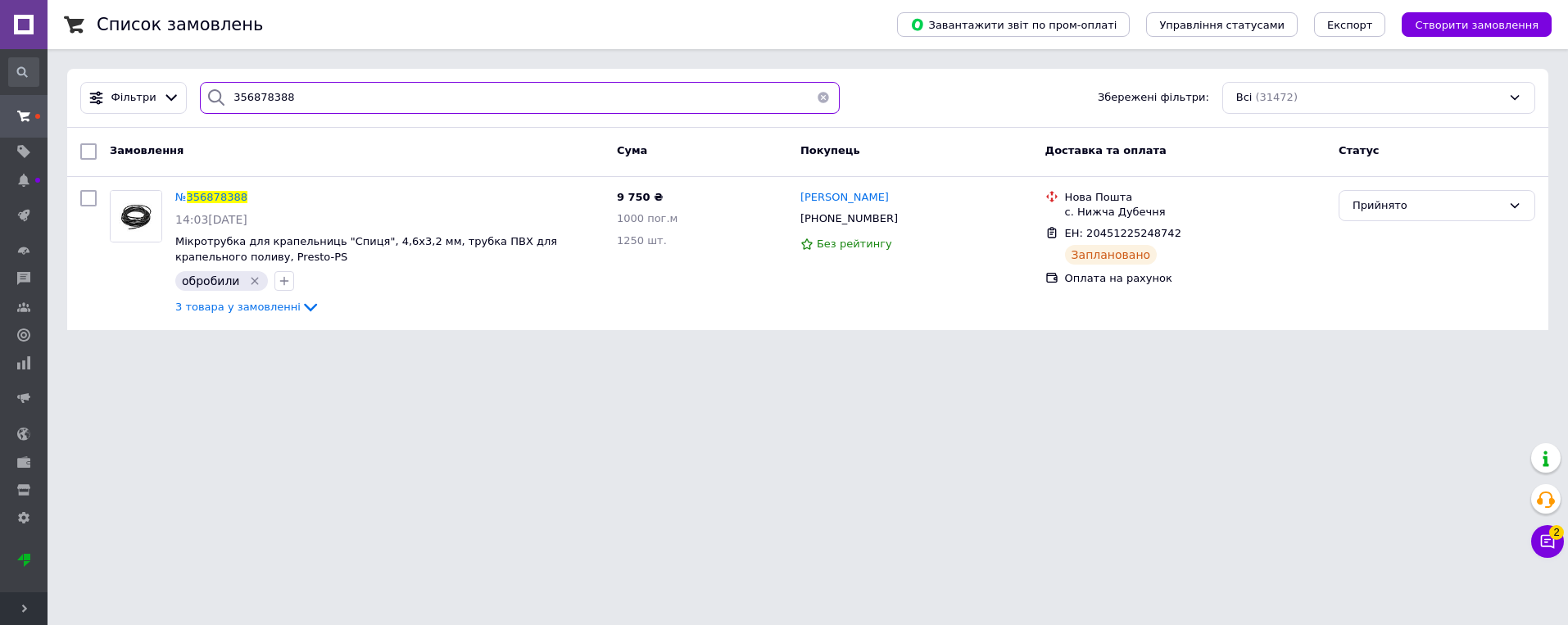
drag, startPoint x: 347, startPoint y: 95, endPoint x: 211, endPoint y: 98, distance: 136.0
click at [211, 98] on div "356878388" at bounding box center [520, 97] width 639 height 32
paste input "0971996855"
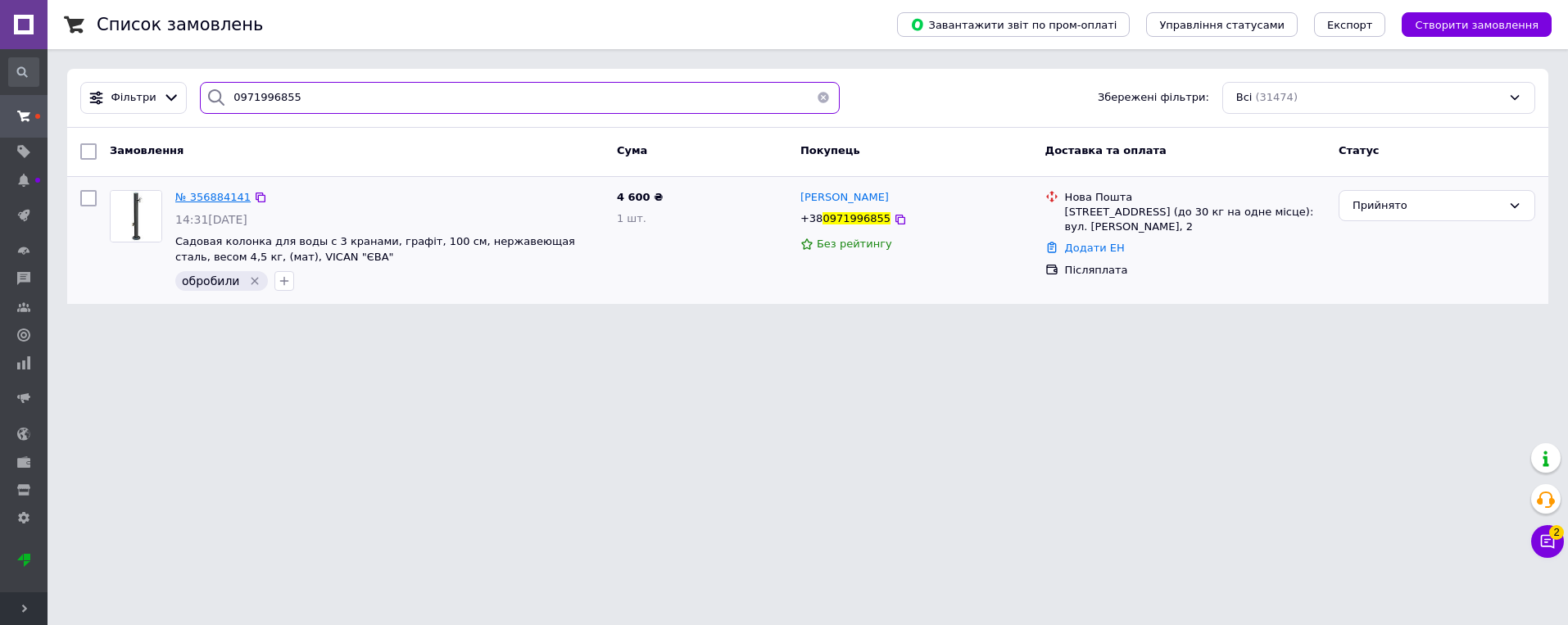
type input "0971996855"
click at [225, 197] on span "№ 356884141" at bounding box center [213, 197] width 76 height 12
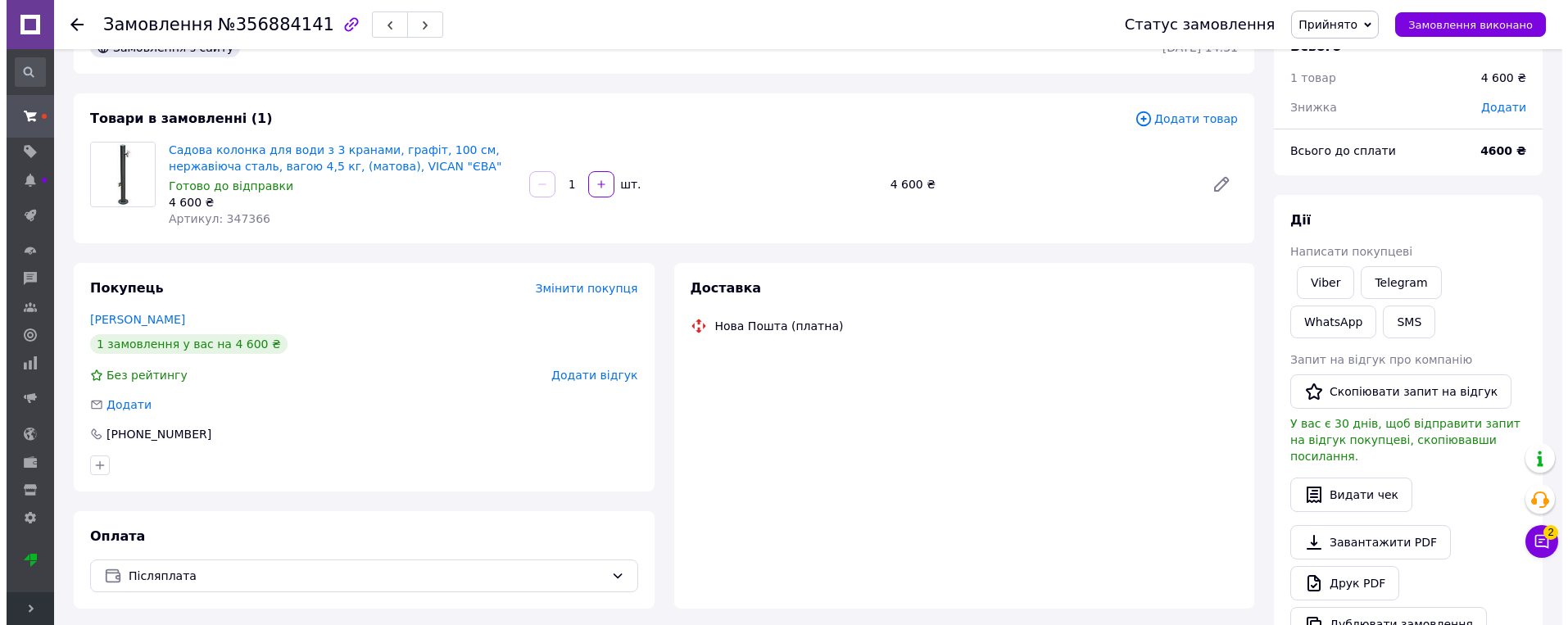
scroll to position [74, 0]
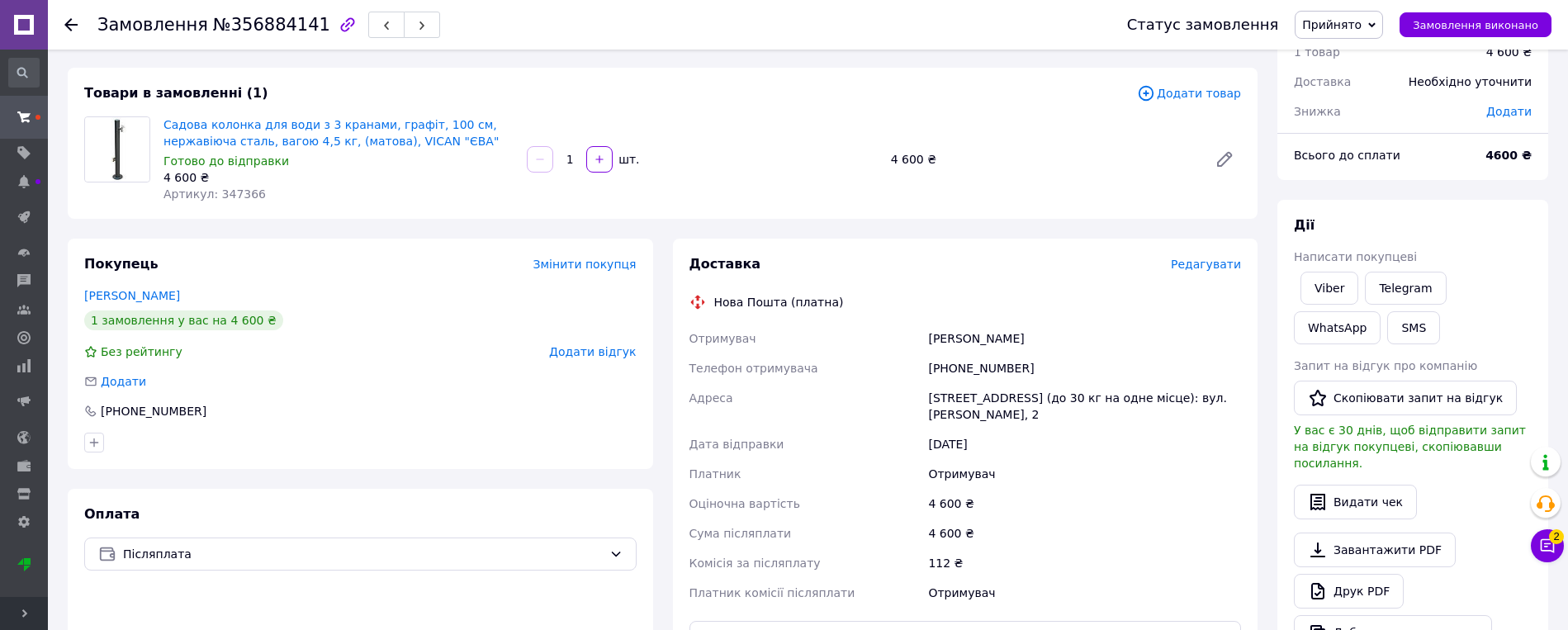
click at [992, 269] on span "Редагувати" at bounding box center [1205, 264] width 70 height 13
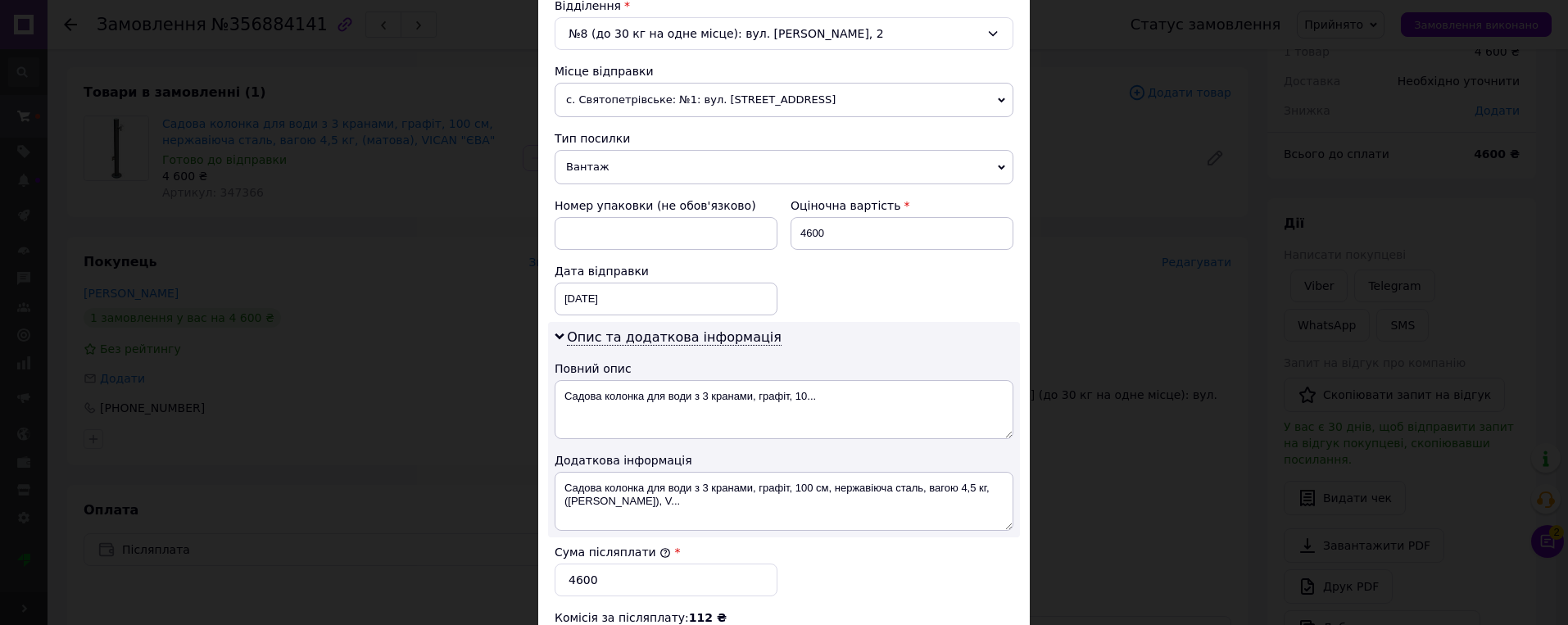
scroll to position [410, 0]
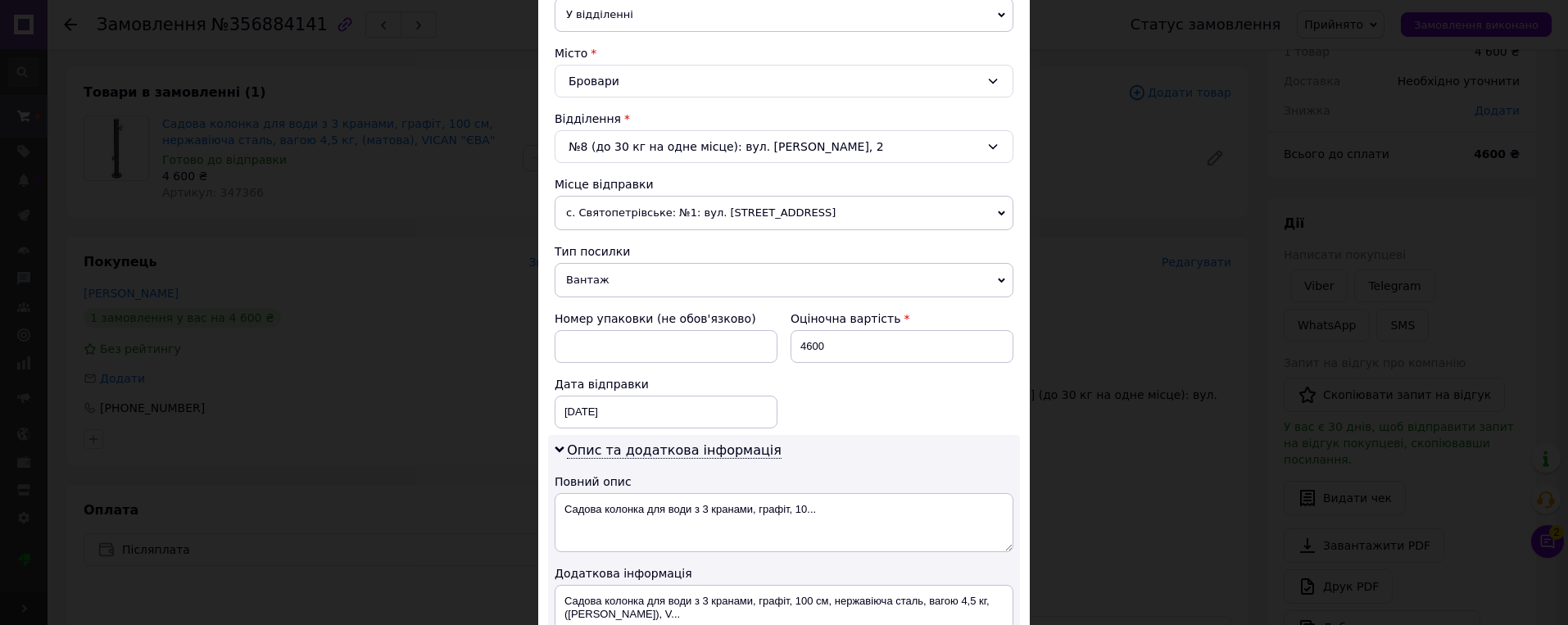
click at [984, 212] on span "с. Святопетрівське: №1: вул. [STREET_ADDRESS]" at bounding box center [784, 213] width 459 height 34
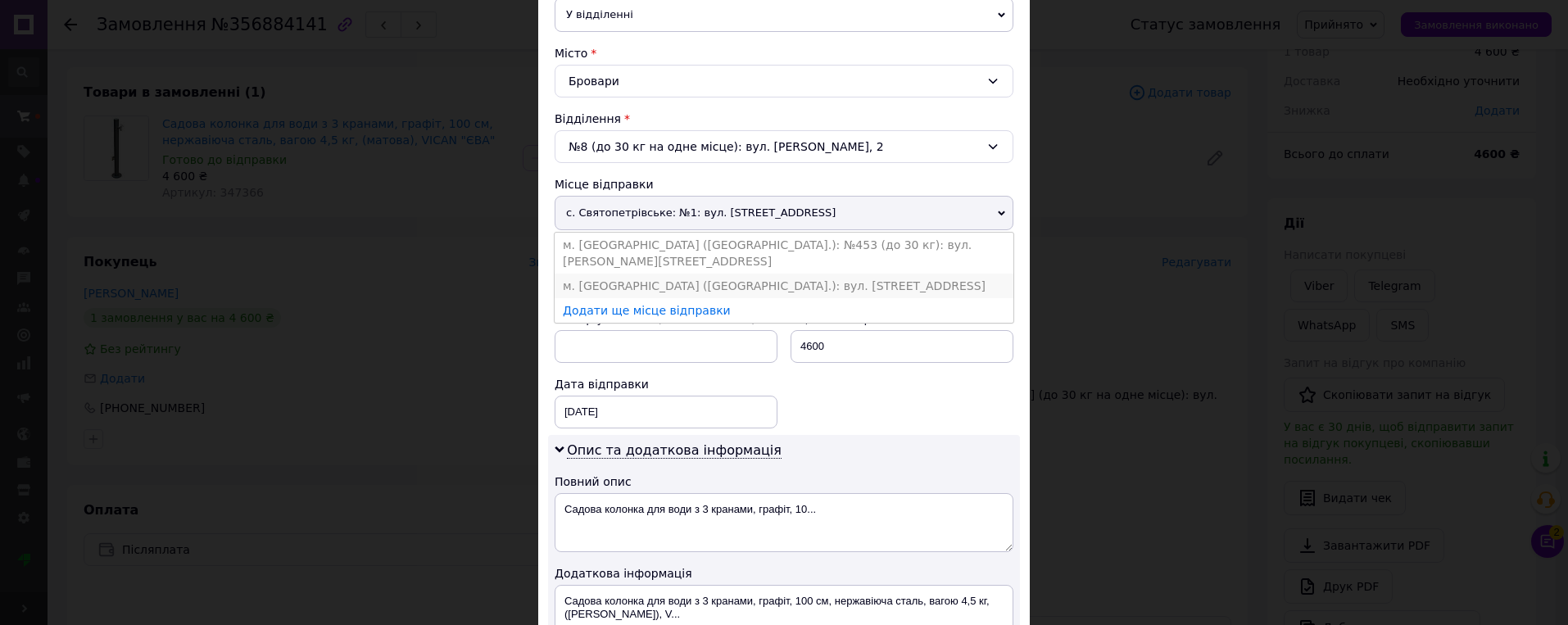
click at [828, 274] on li "м. [GEOGRAPHIC_DATA] ([GEOGRAPHIC_DATA].): вул. [STREET_ADDRESS]" at bounding box center [784, 286] width 459 height 25
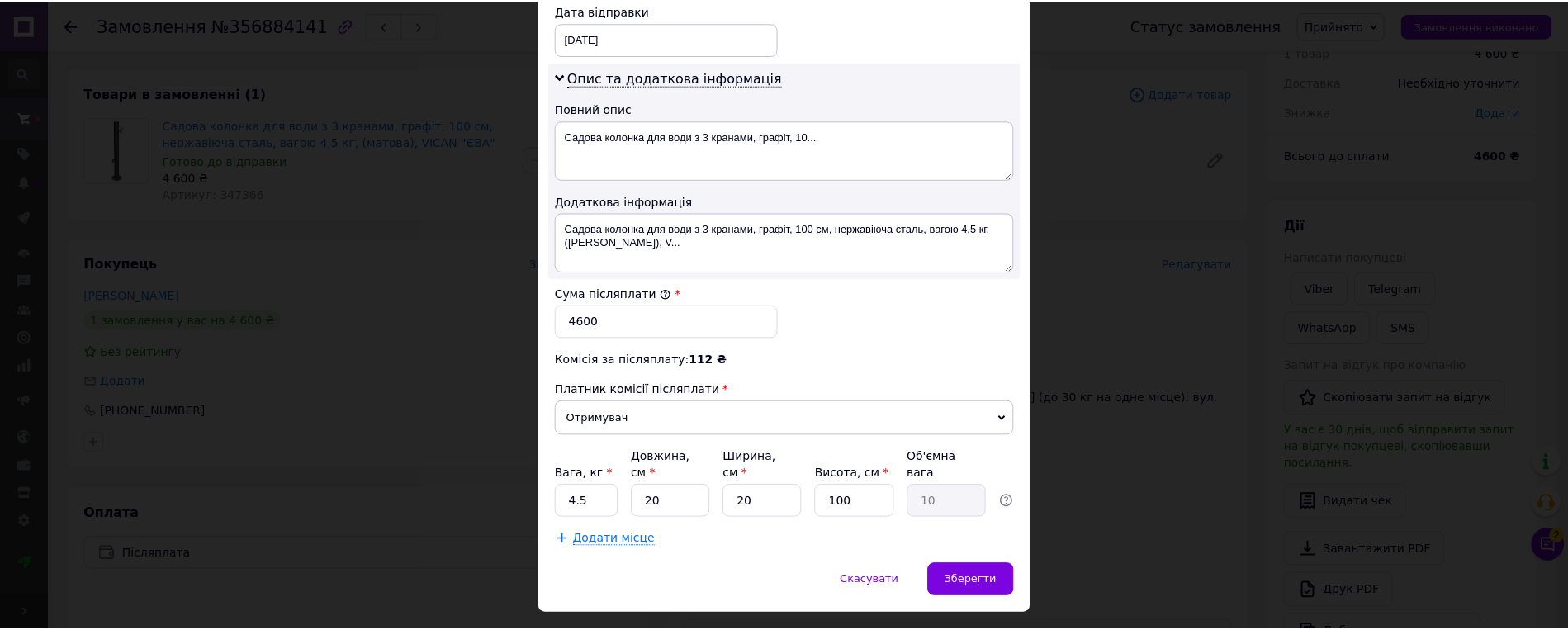
scroll to position [815, 0]
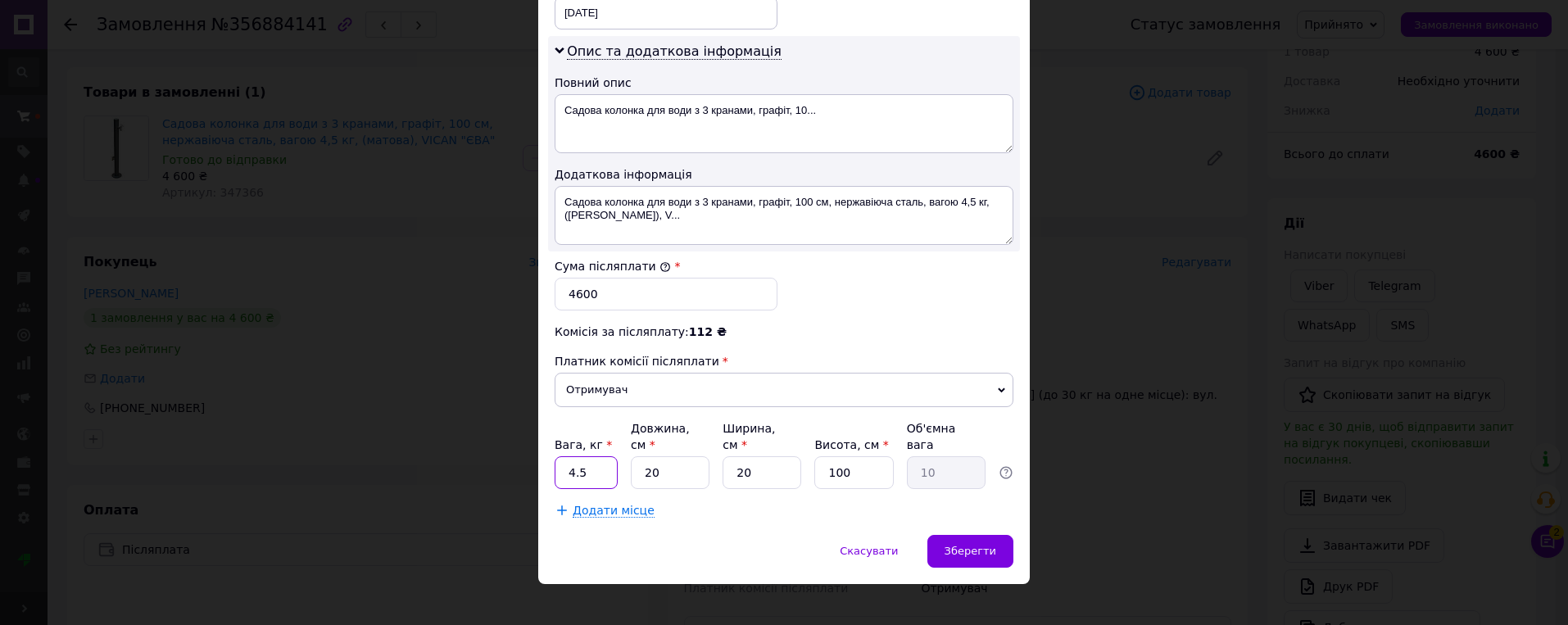
type input "5.5"
type input "1"
type input "0.5"
type input "10"
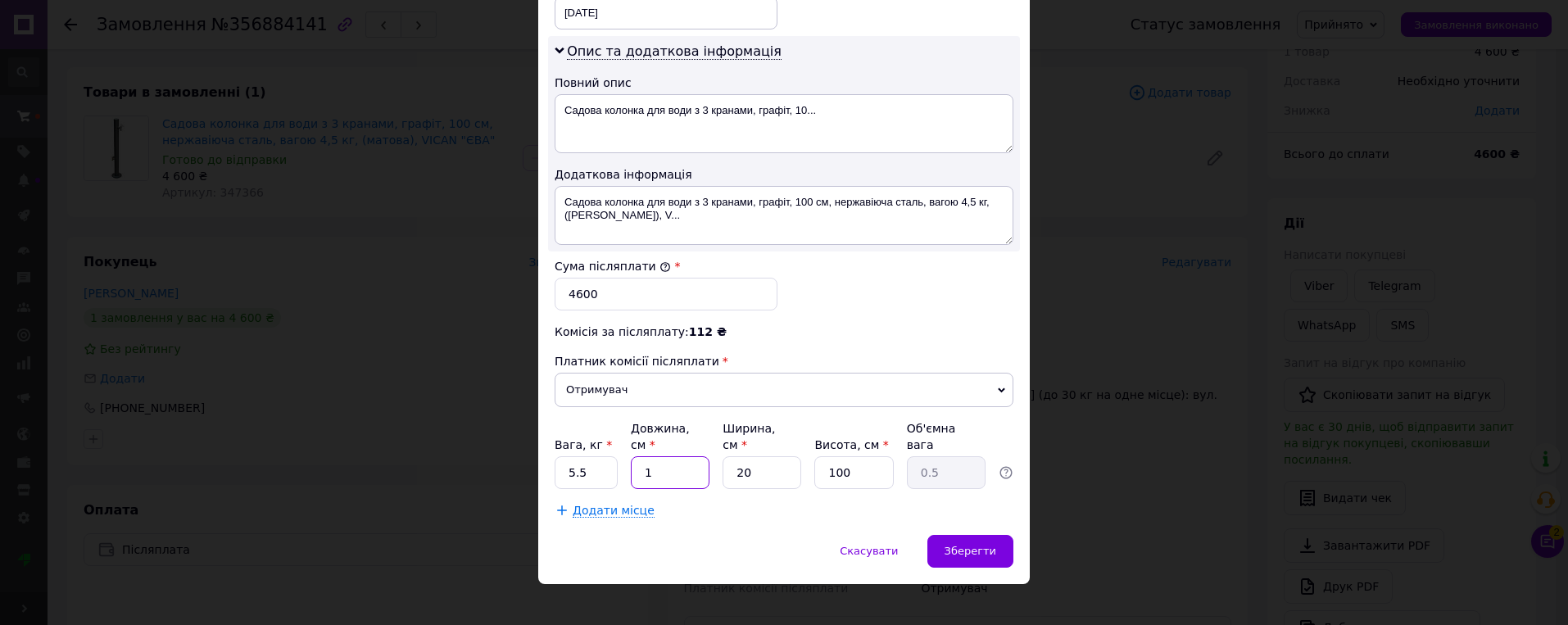
type input "5"
type input "105"
type input "52.5"
type input "105"
type input "2"
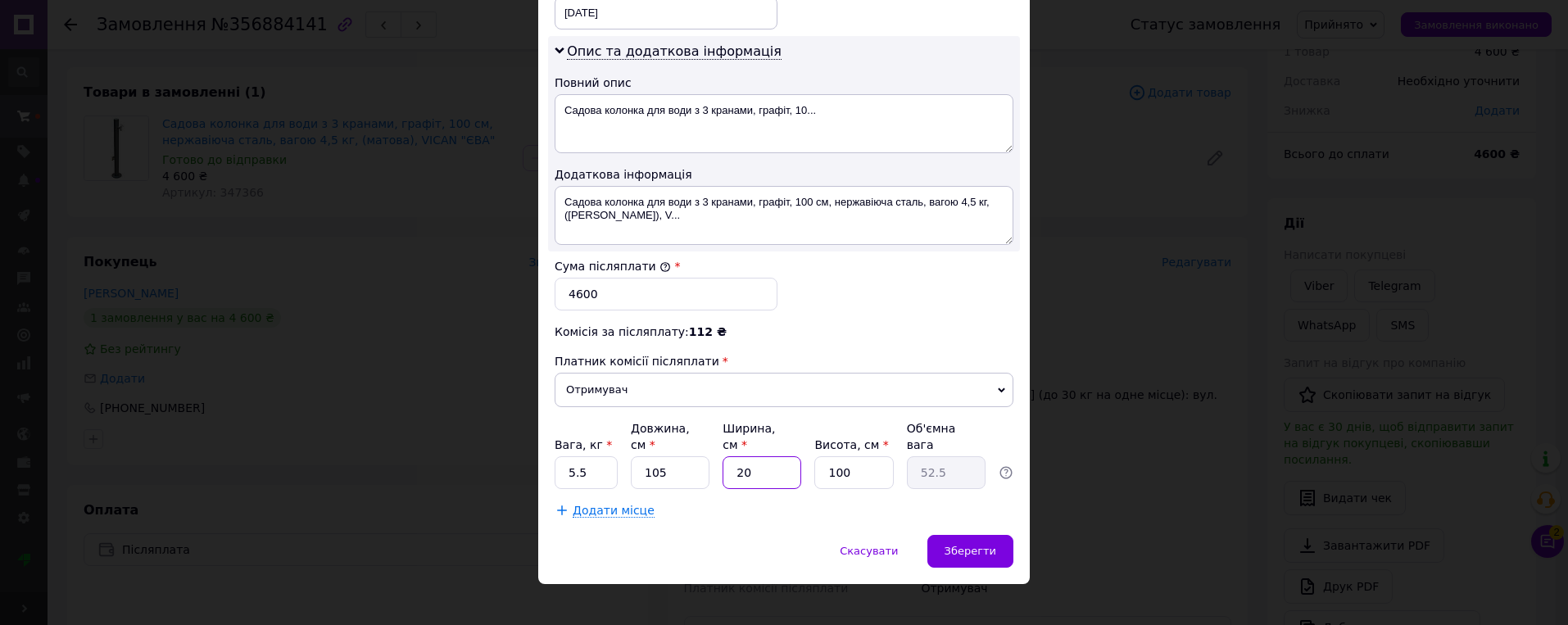
type input "5.25"
type input "20"
type input "52.5"
type input "2"
type input "1.05"
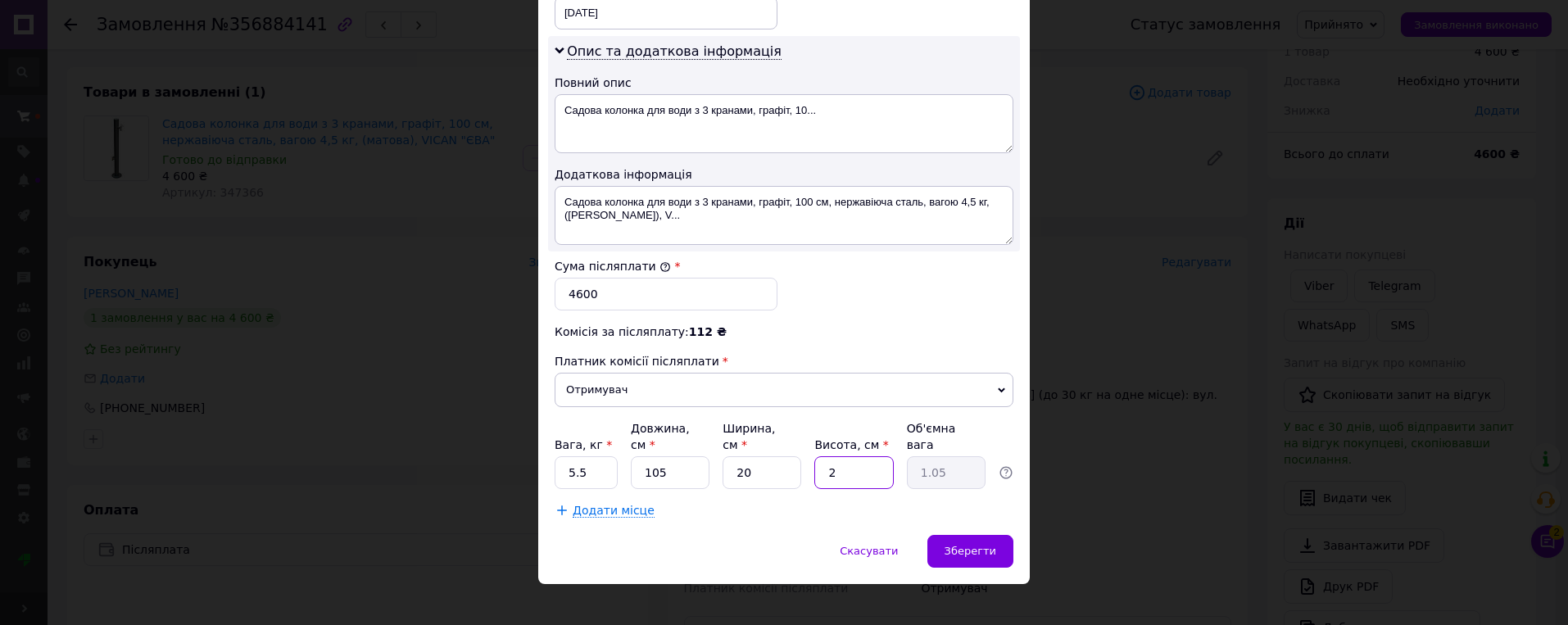
type input "20"
type input "10.5"
type input "20"
click at [967, 544] on span "Зберегти" at bounding box center [970, 550] width 52 height 12
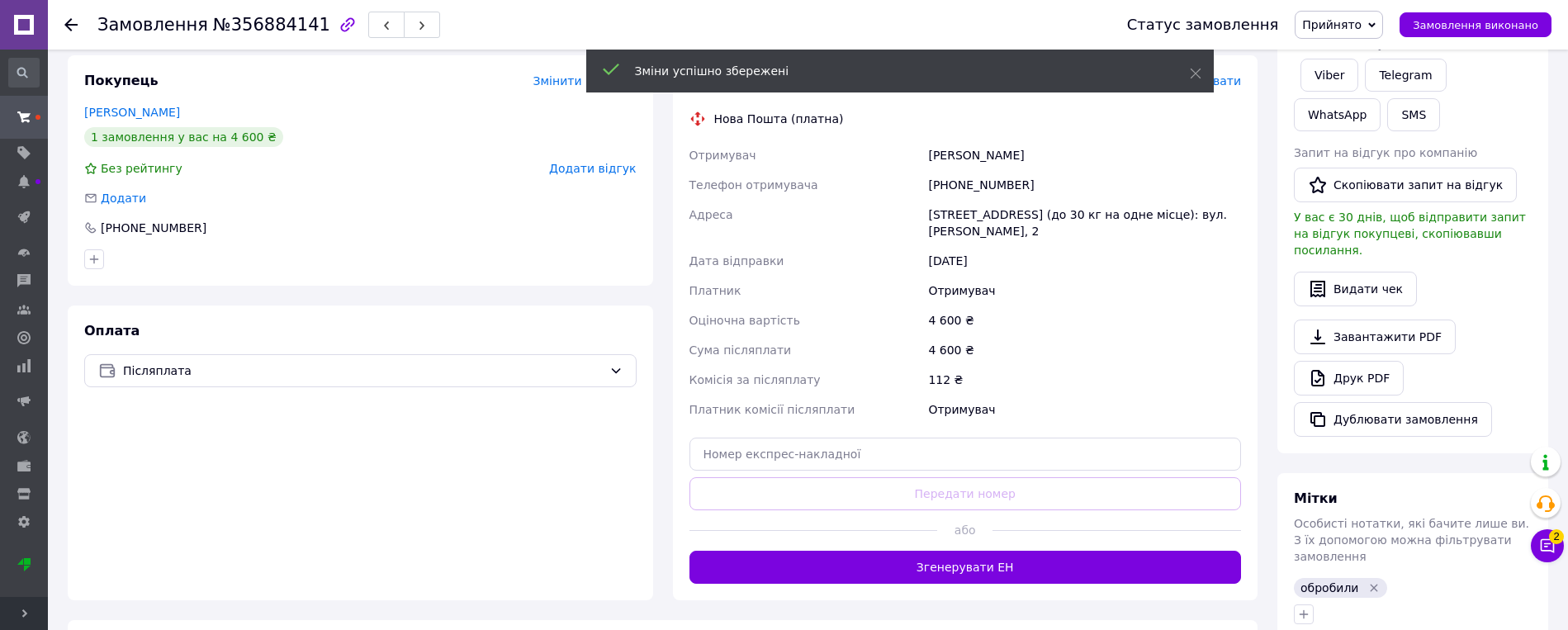
scroll to position [404, 0]
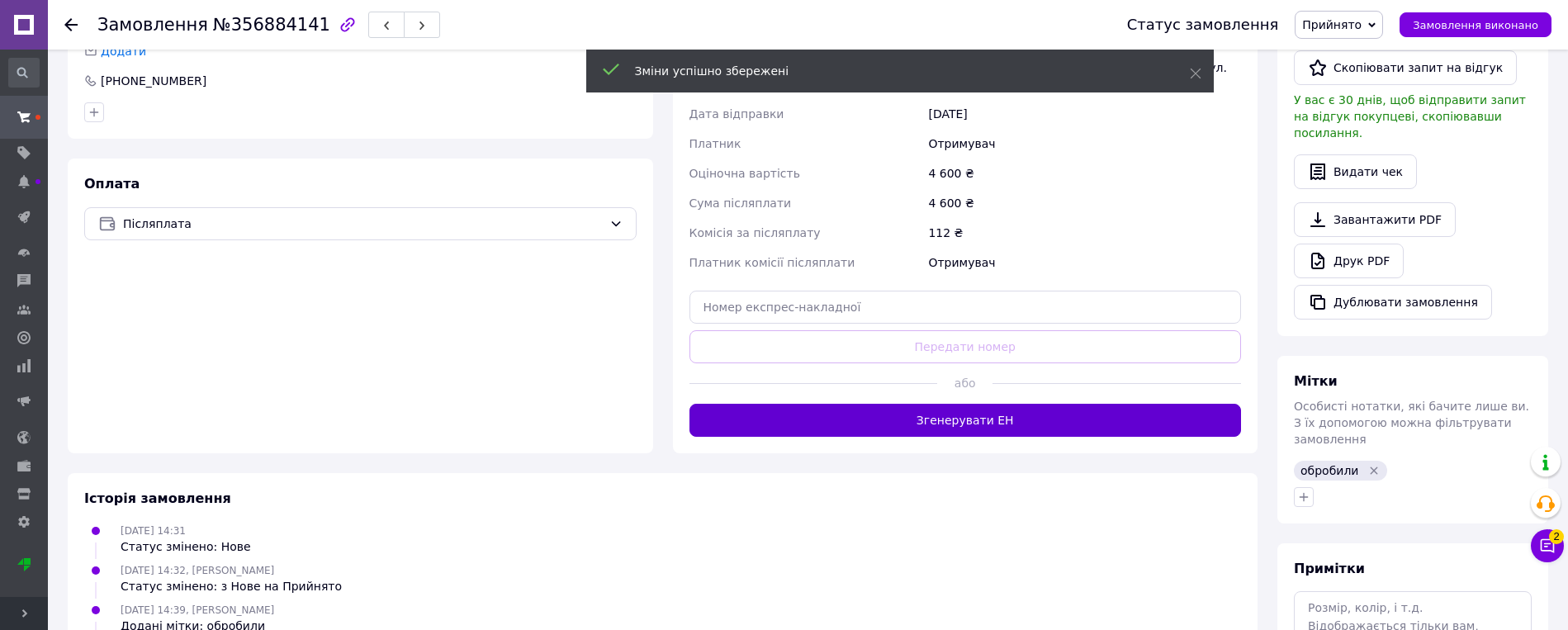
click at [992, 423] on button "Згенерувати ЕН" at bounding box center [966, 421] width 552 height 33
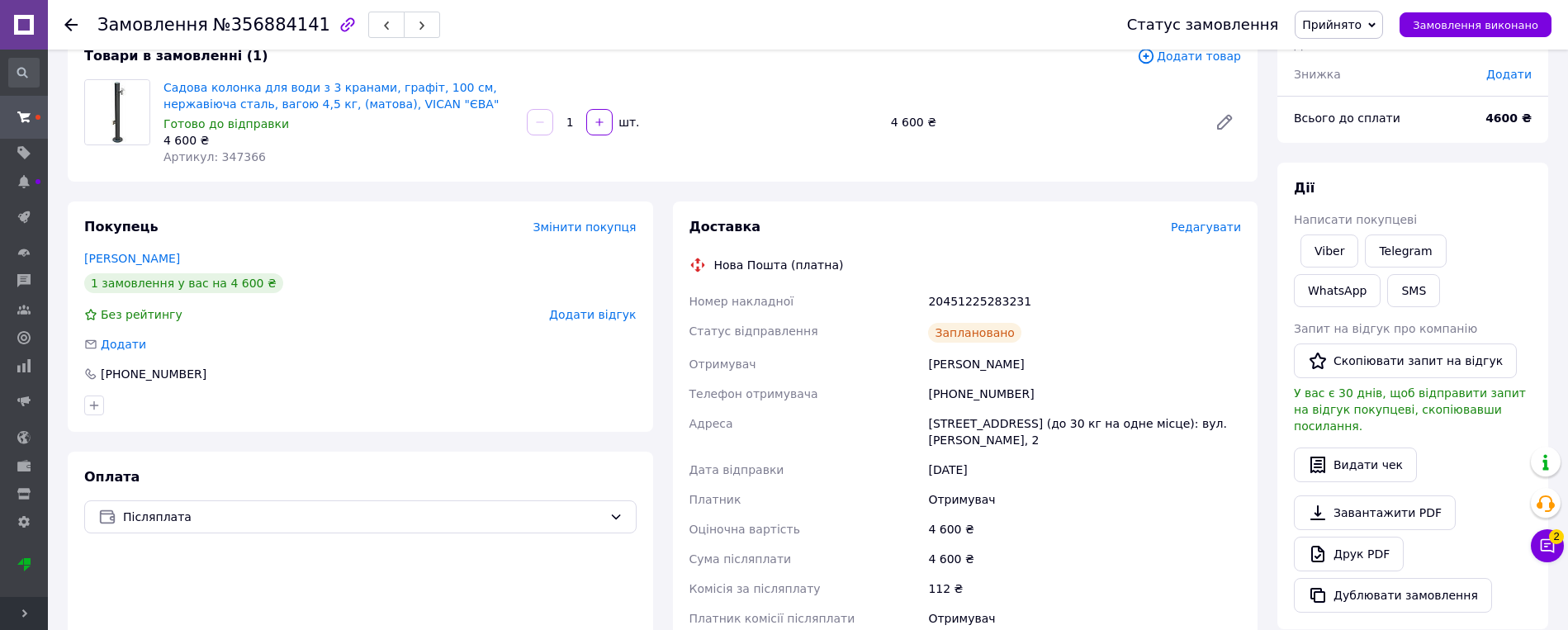
scroll to position [0, 0]
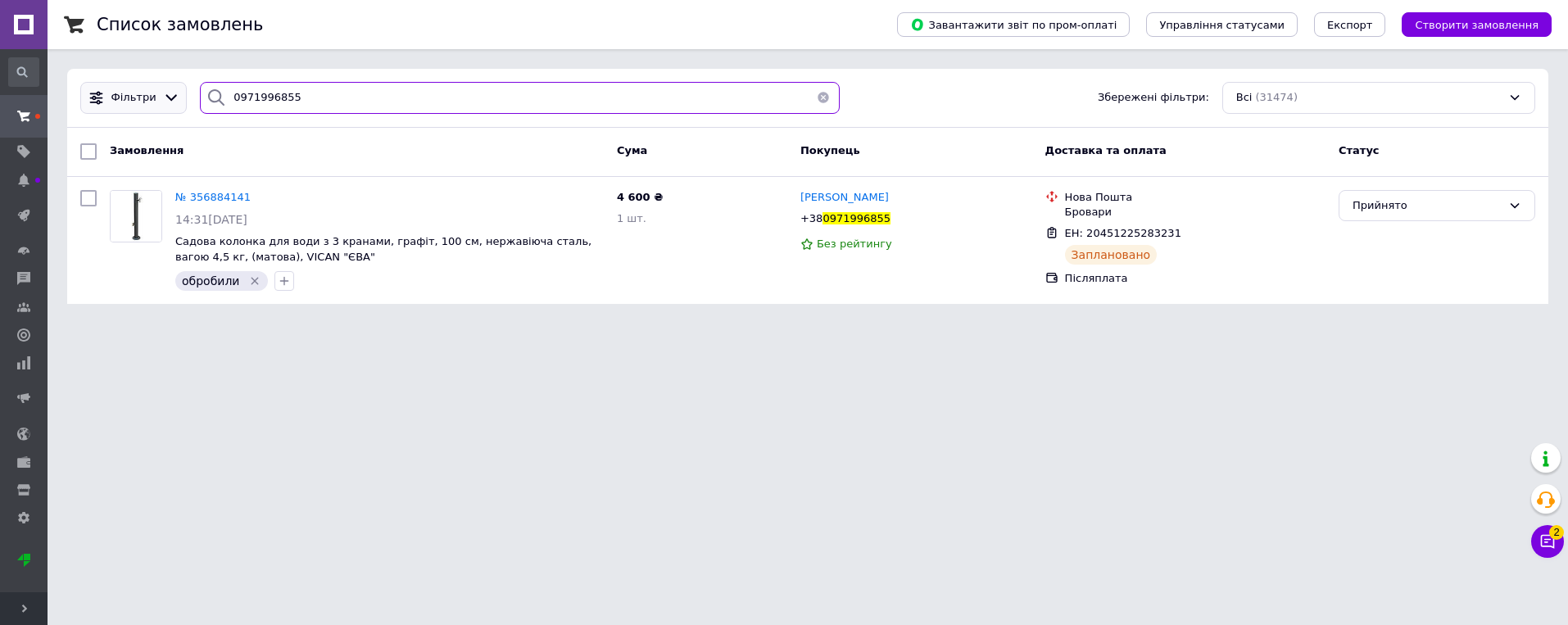
drag, startPoint x: 264, startPoint y: 106, endPoint x: 167, endPoint y: 105, distance: 97.0
click at [168, 105] on div "Фільтри 0971996855 Збережені фільтри: Всі (31474)" at bounding box center [808, 97] width 1468 height 32
paste input "89689733"
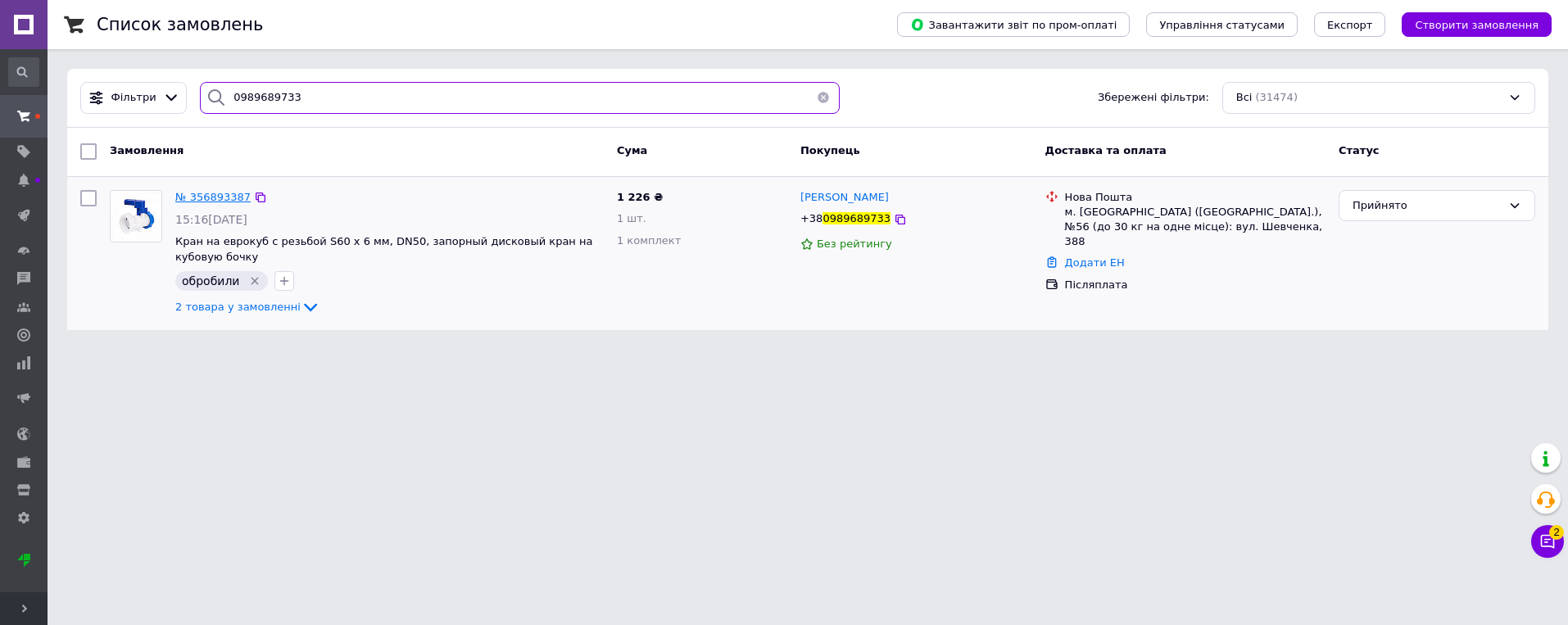
type input "0989689733"
click at [205, 201] on span "№ 356893387" at bounding box center [213, 197] width 76 height 12
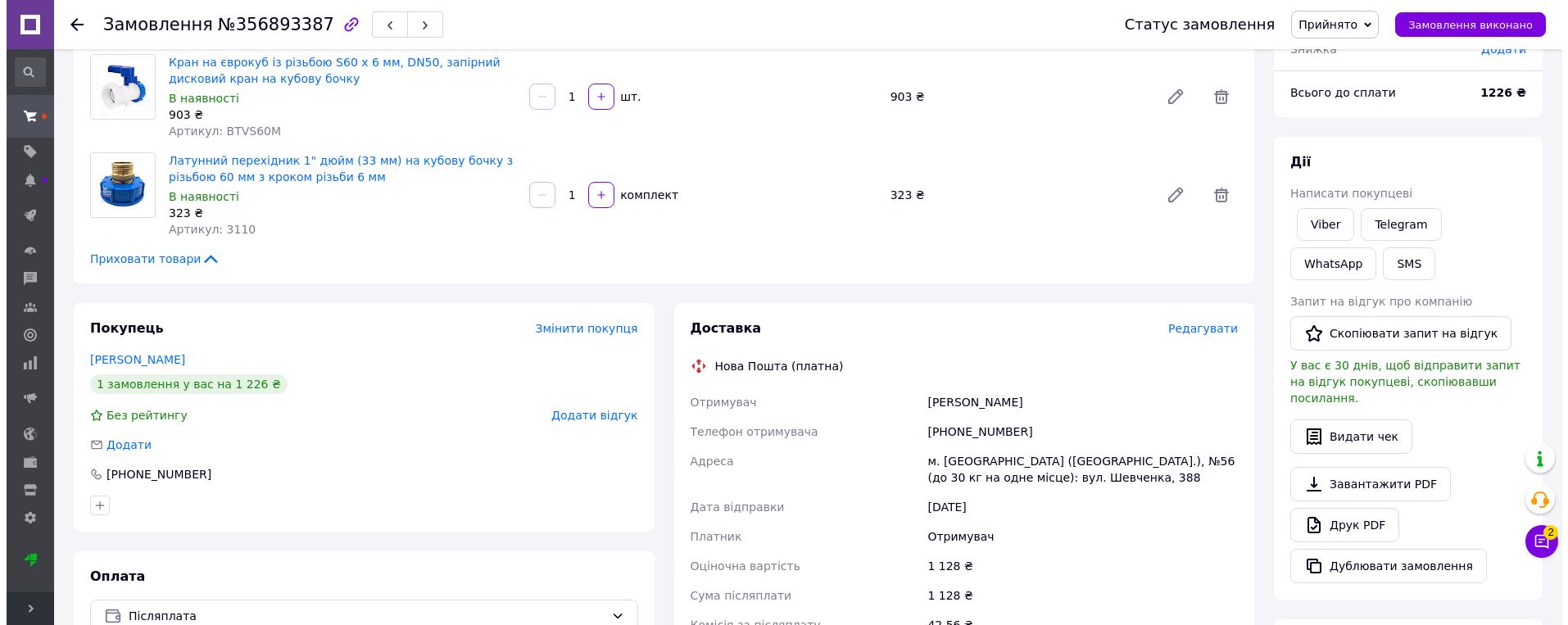
scroll to position [164, 0]
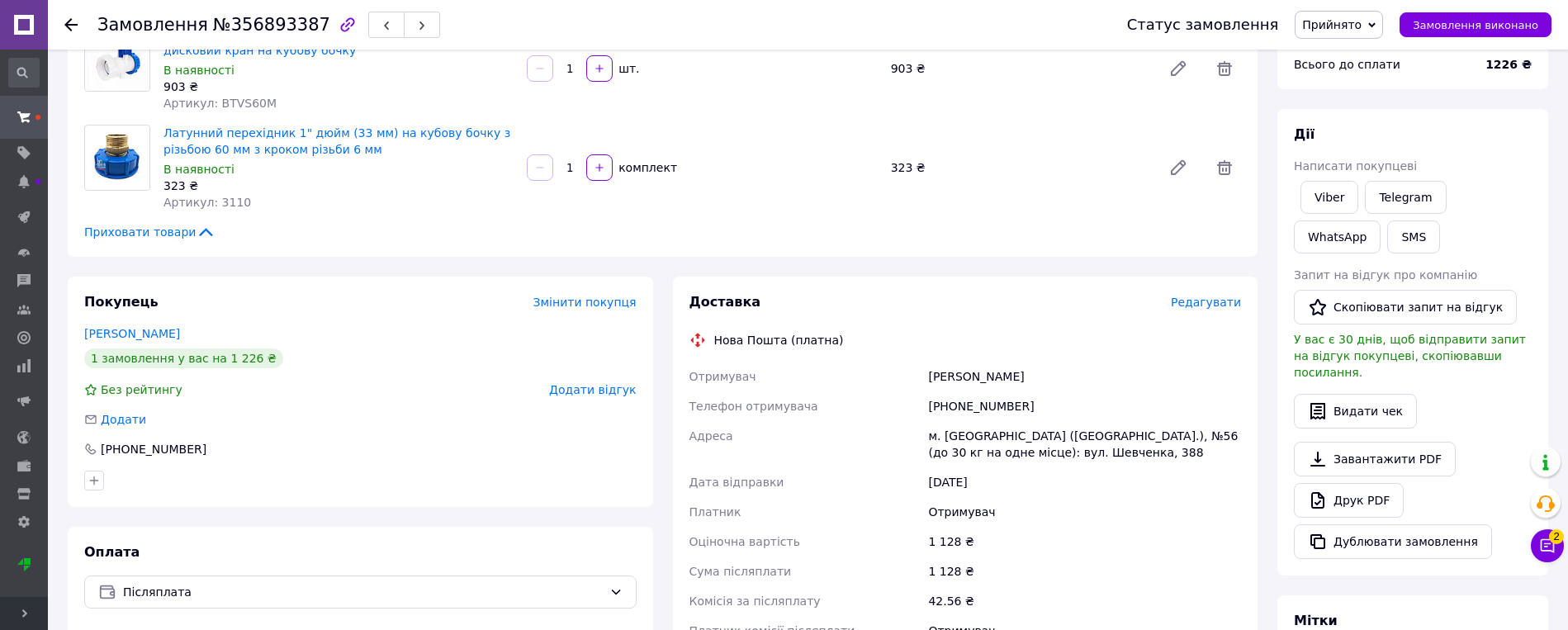
click at [992, 298] on span "Редагувати" at bounding box center [1205, 302] width 70 height 13
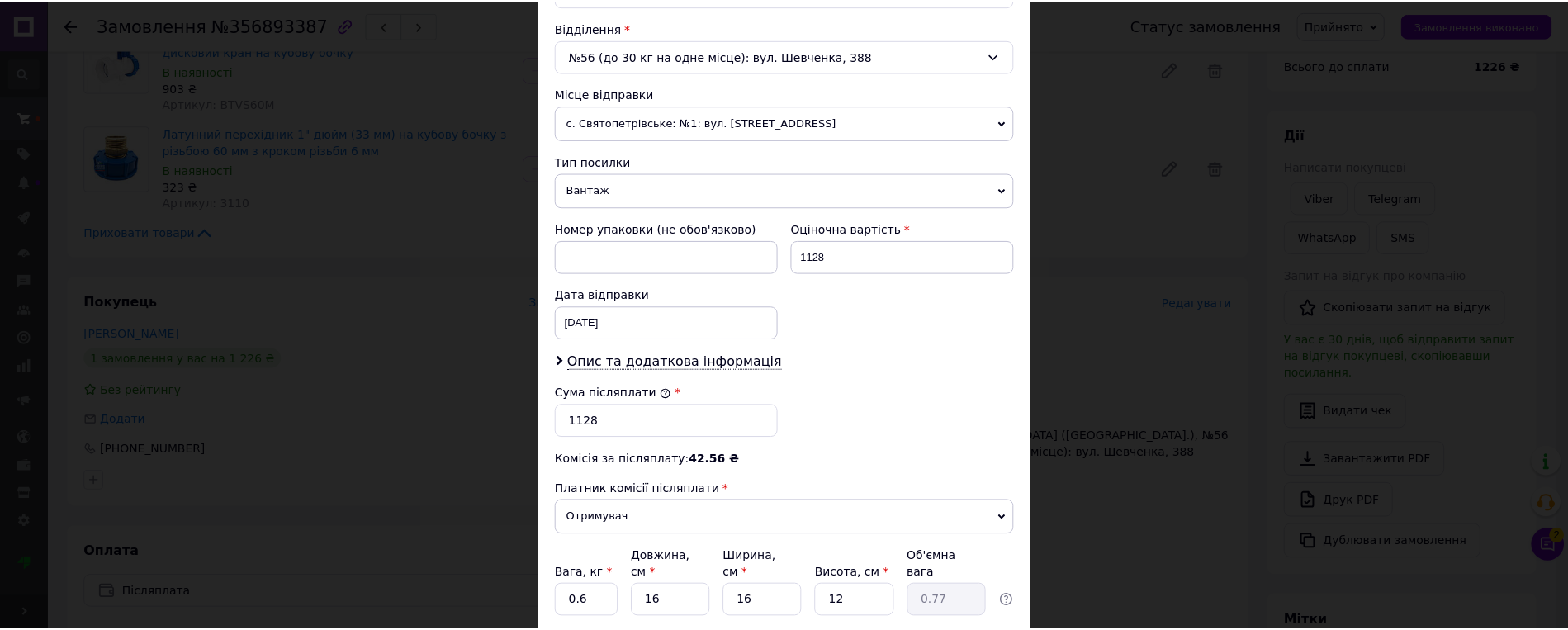
scroll to position [630, 0]
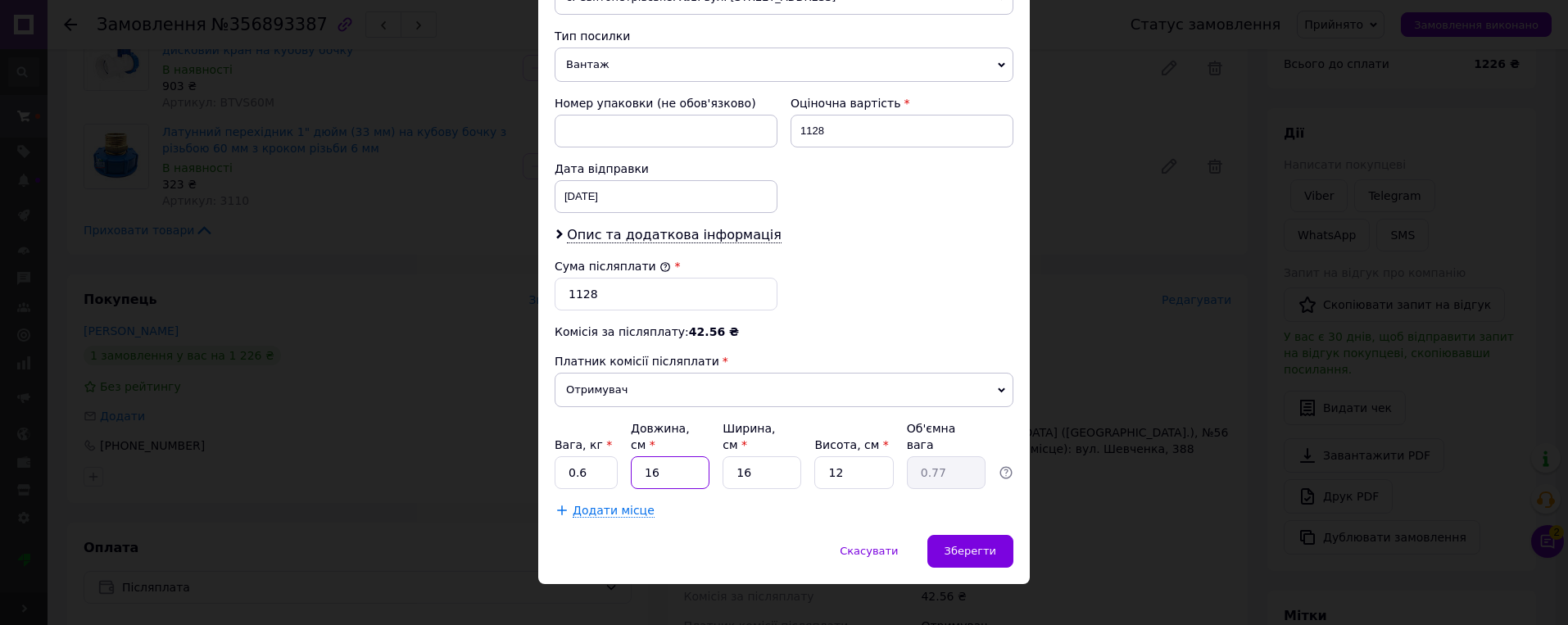
drag, startPoint x: 659, startPoint y: 454, endPoint x: 640, endPoint y: 456, distance: 19.1
click at [640, 456] on input "16" at bounding box center [671, 472] width 79 height 33
type input "2"
type input "0.1"
type input "24"
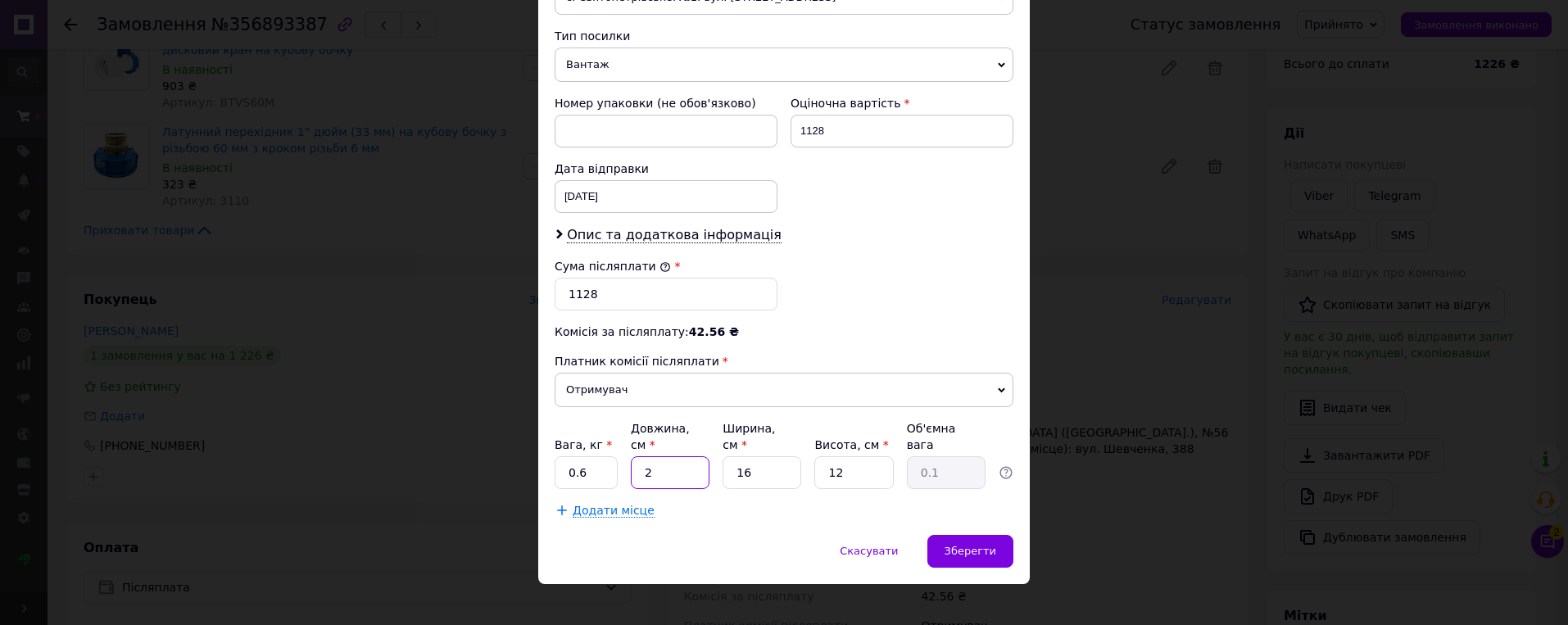
type input "1.15"
type input "24"
type input "1"
type input "0.1"
type input "17"
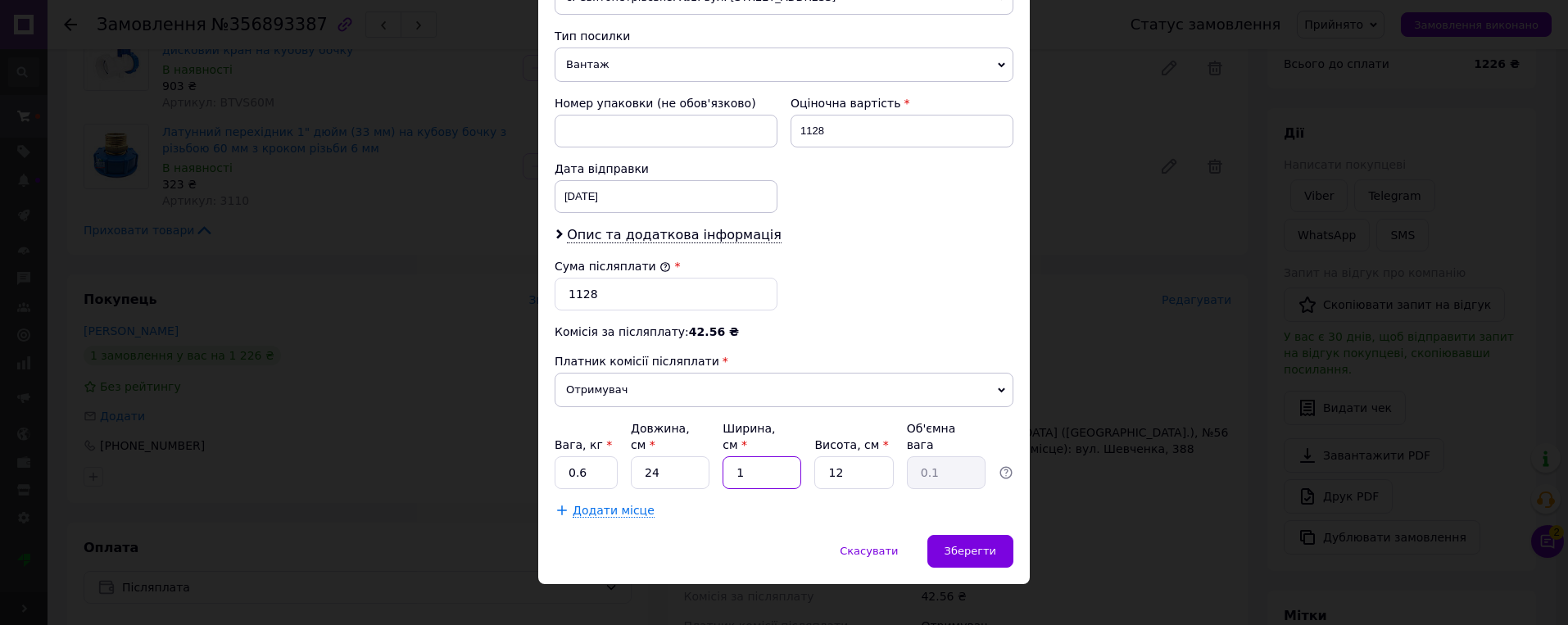
type input "1.22"
type input "17"
type input "1"
type input "0.1"
type input "11"
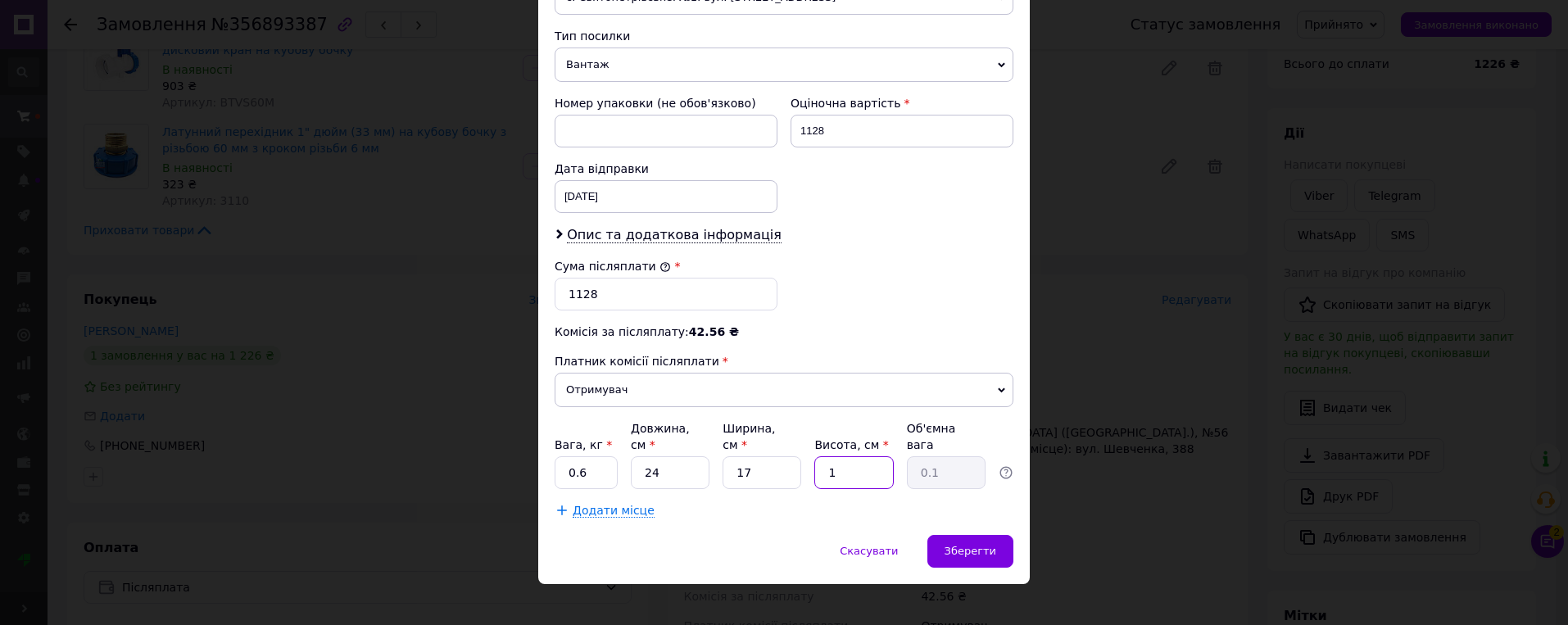
type input "1.12"
type input "11"
drag, startPoint x: 581, startPoint y: 452, endPoint x: 561, endPoint y: 452, distance: 20.0
click at [561, 456] on input "0.6" at bounding box center [586, 472] width 63 height 33
type input "1"
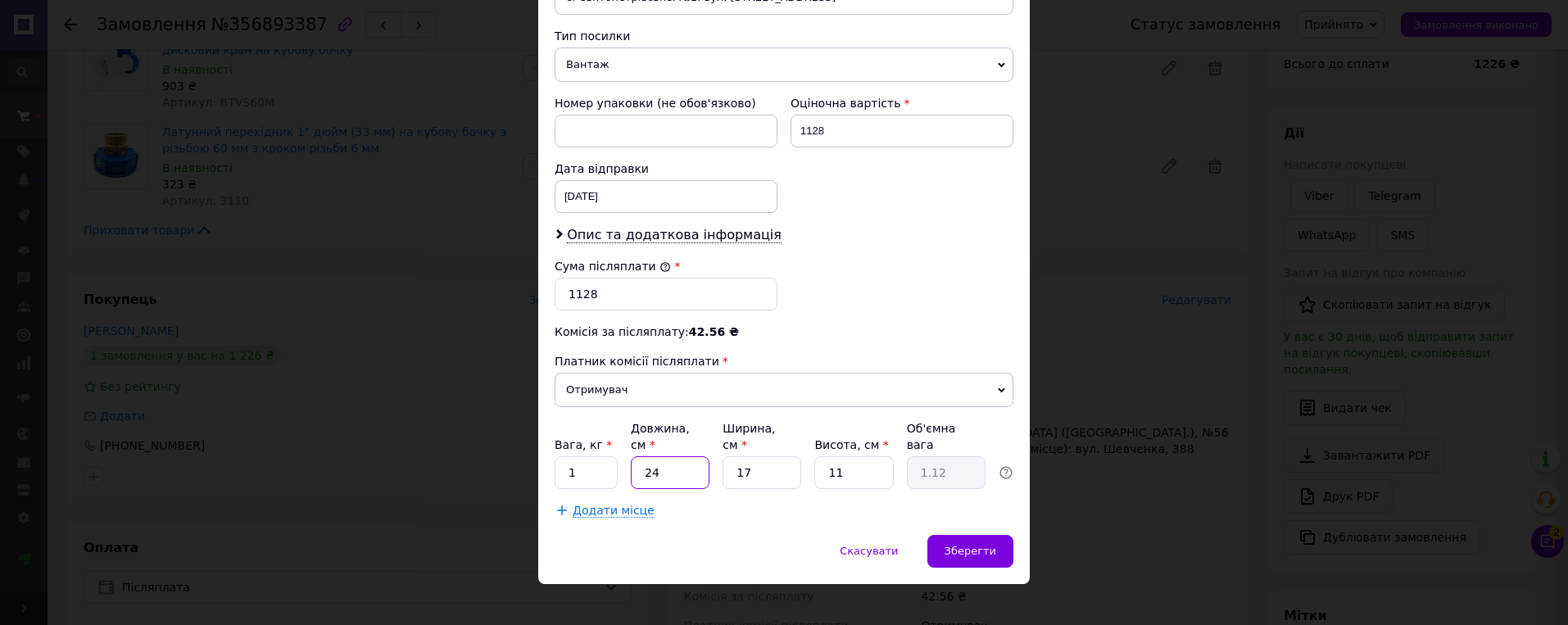
type input "2"
click at [975, 544] on span "Зберегти" at bounding box center [970, 550] width 52 height 12
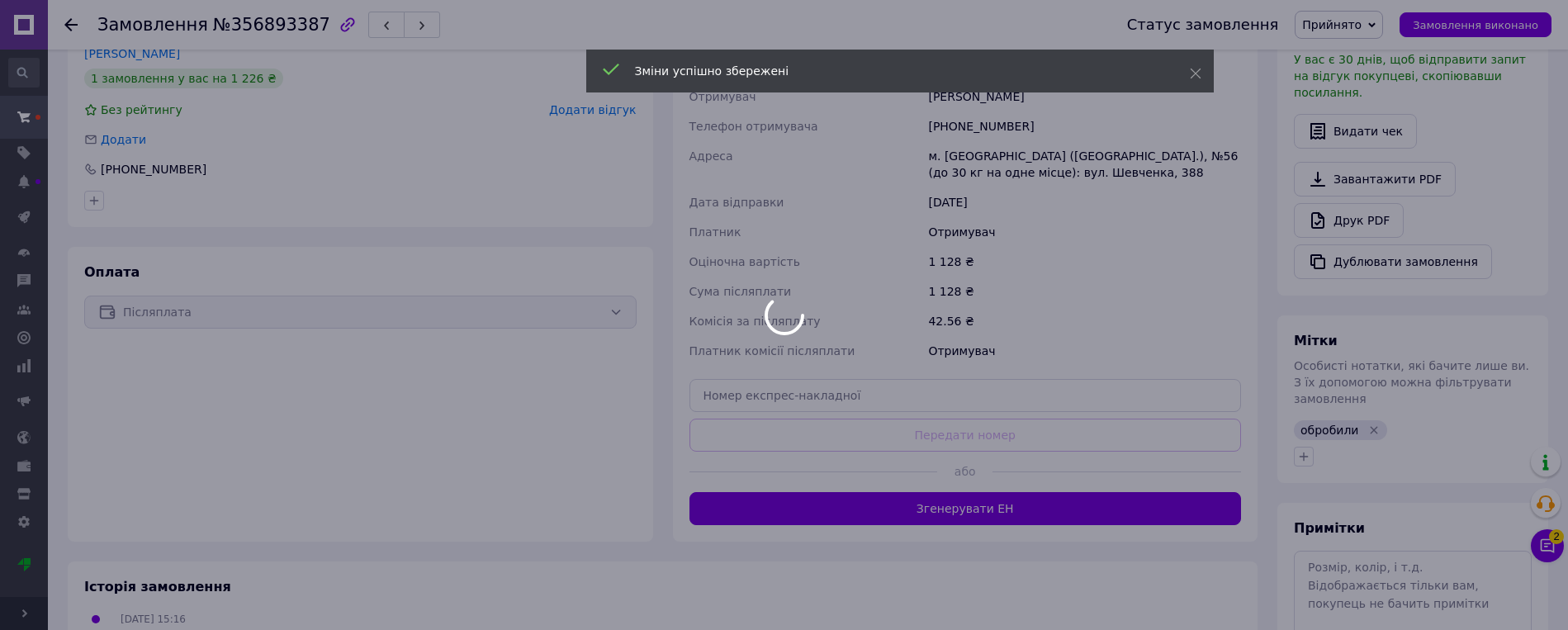
scroll to position [578, 0]
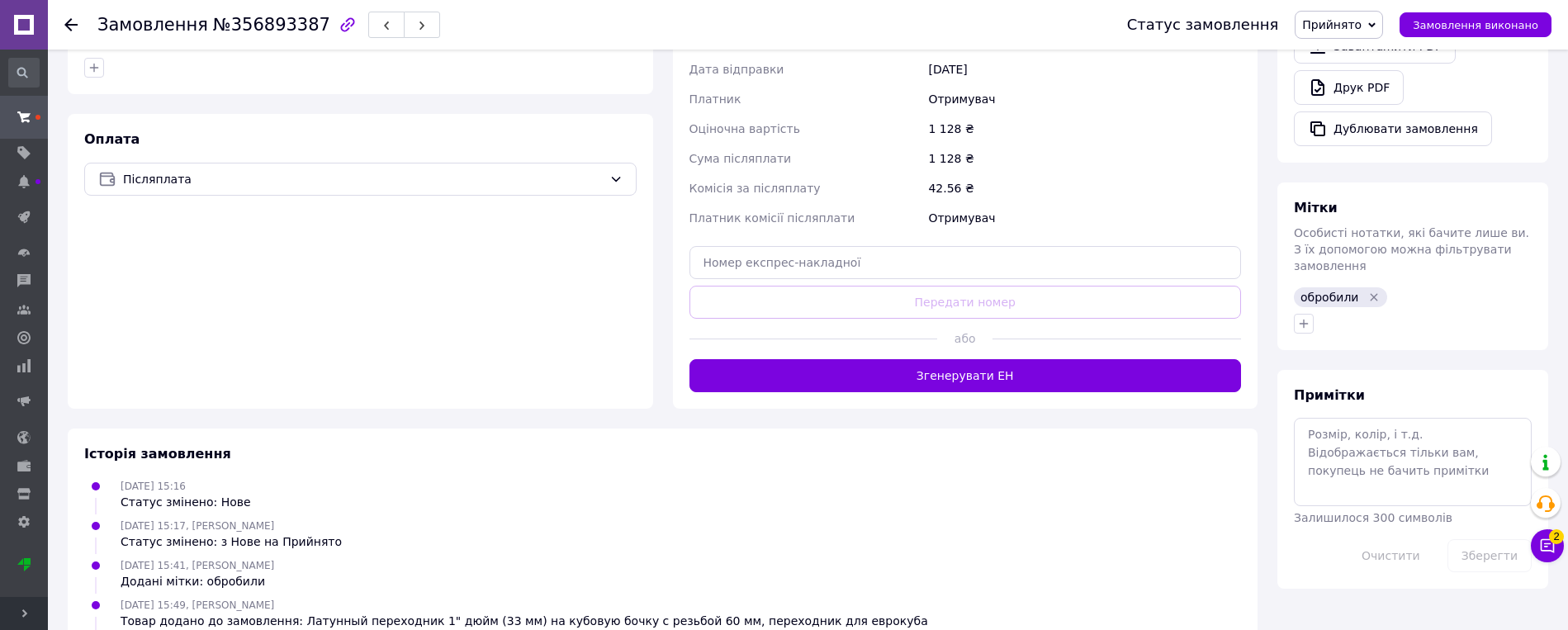
drag, startPoint x: 1139, startPoint y: 530, endPoint x: 615, endPoint y: 213, distance: 612.4
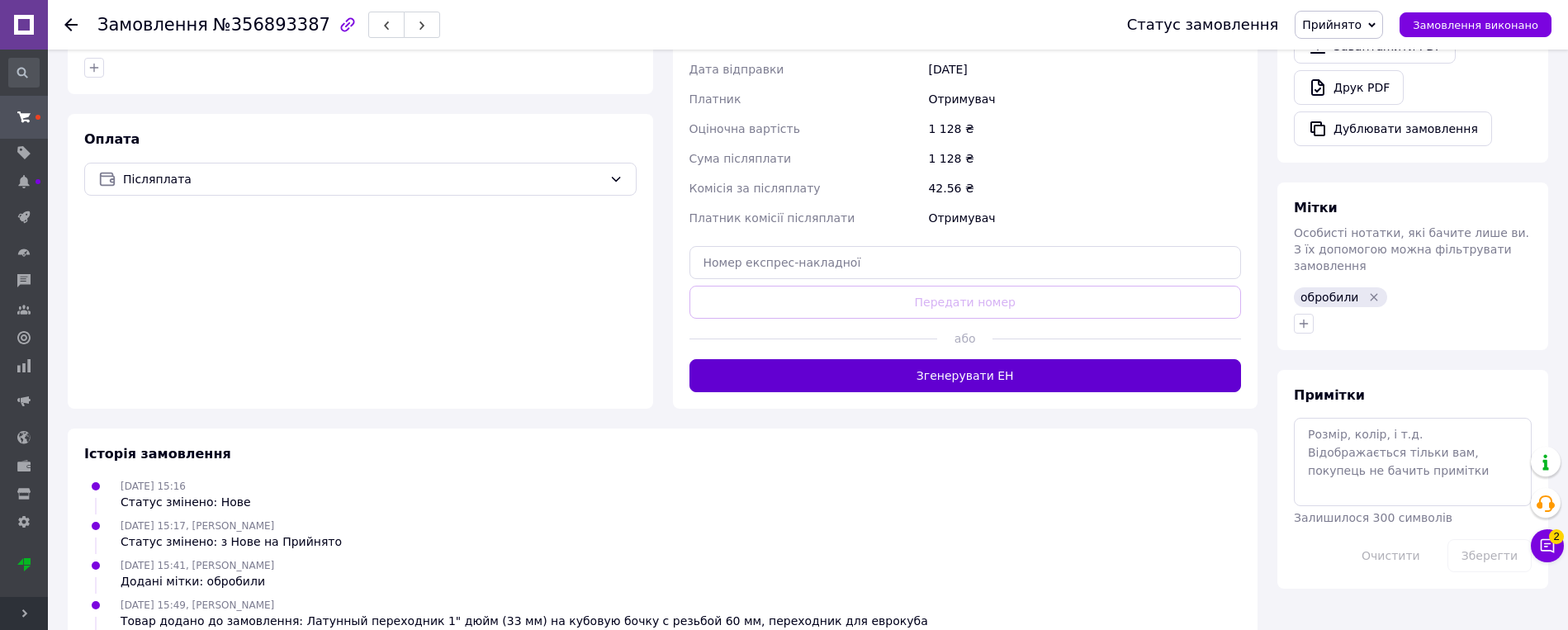
click at [980, 376] on button "Згенерувати ЕН" at bounding box center [966, 376] width 552 height 33
